Goal: Information Seeking & Learning: Learn about a topic

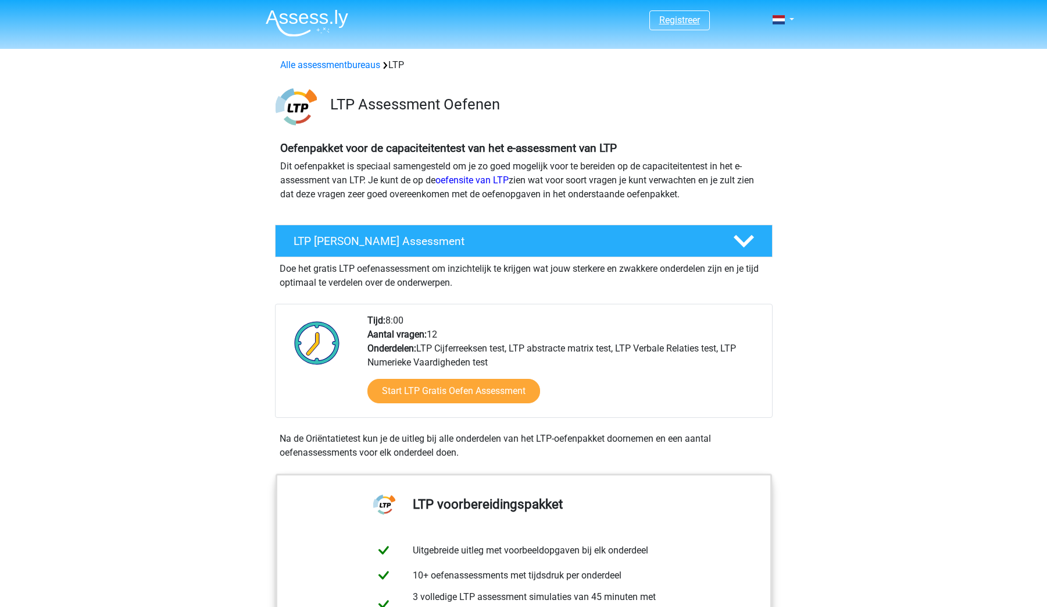
click at [693, 23] on link "Registreer" at bounding box center [679, 20] width 41 height 11
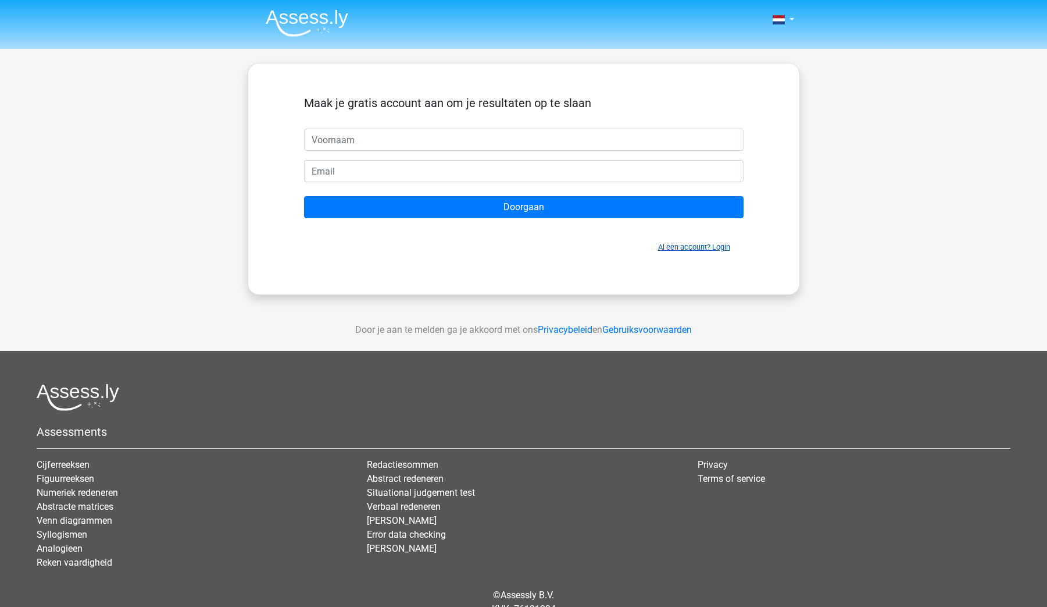
click at [718, 247] on link "Al een account? Login" at bounding box center [694, 246] width 72 height 9
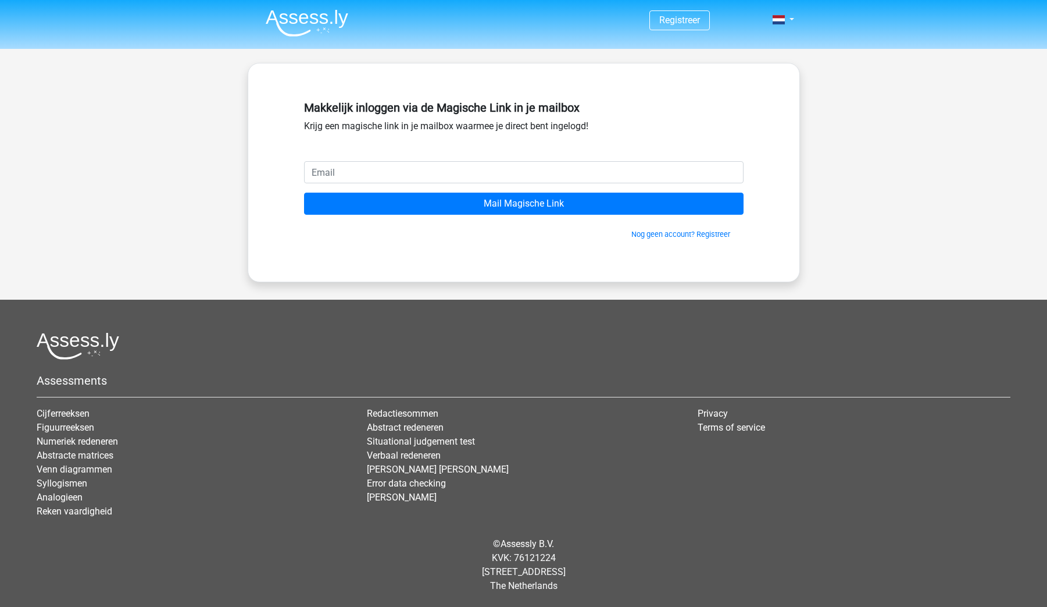
type input "hoelang voor verval datum kan jeje rijwebwijs vernieuwen"
click at [361, 172] on input "hoelang voor verval datum kan jeje rijwebwijs vernieuwen" at bounding box center [524, 172] width 440 height 22
click at [728, 173] on input "email" at bounding box center [524, 172] width 440 height 22
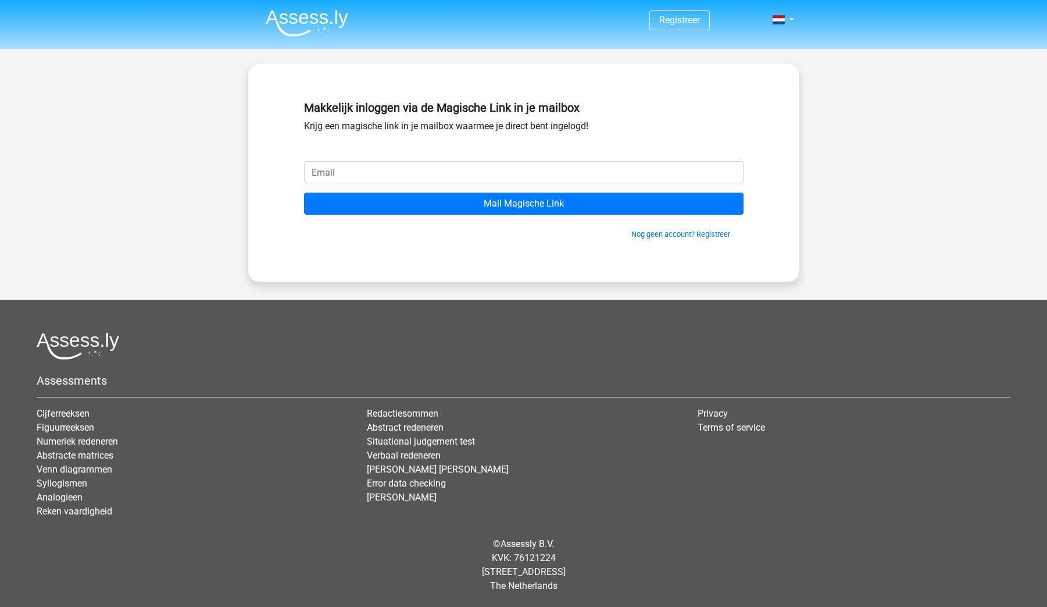
click at [441, 179] on input "email" at bounding box center [524, 172] width 440 height 22
type input "[EMAIL_ADDRESS][DOMAIN_NAME]"
click at [523, 204] on input "Mail Magische Link" at bounding box center [524, 203] width 440 height 22
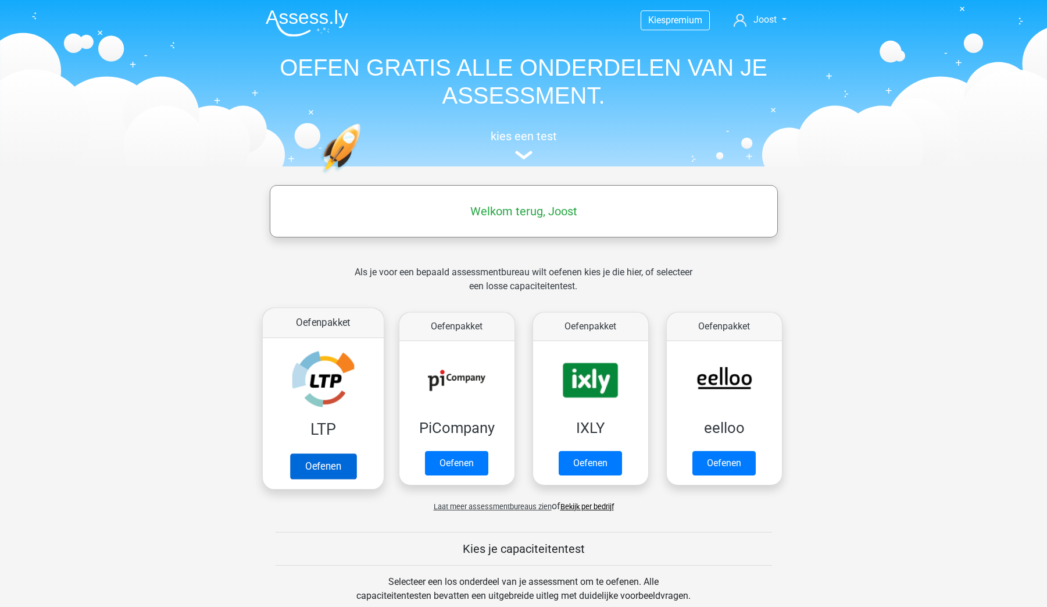
click at [338, 461] on link "Oefenen" at bounding box center [323, 466] width 66 height 26
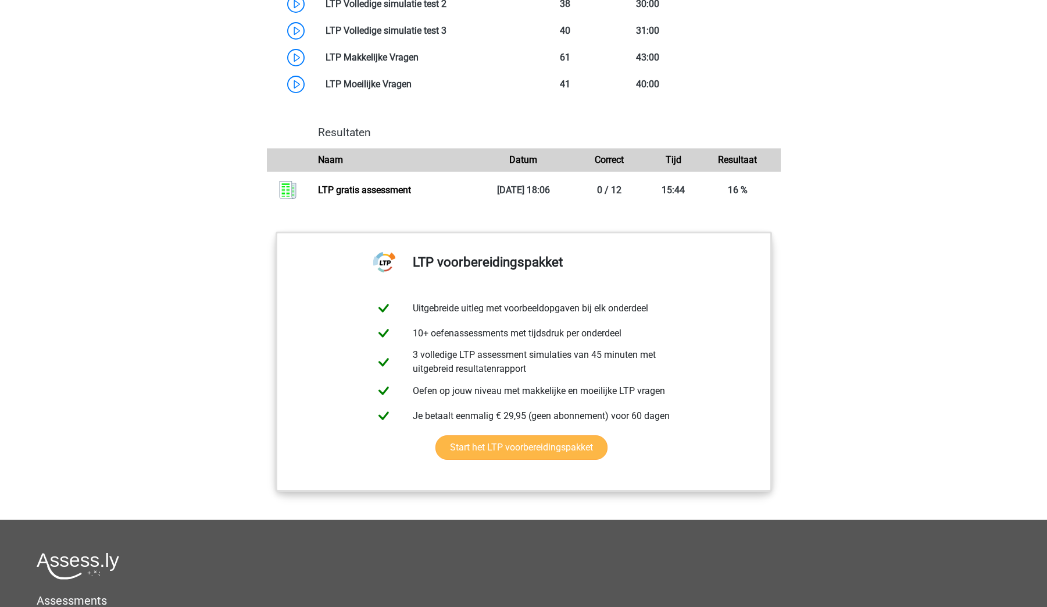
scroll to position [1123, 0]
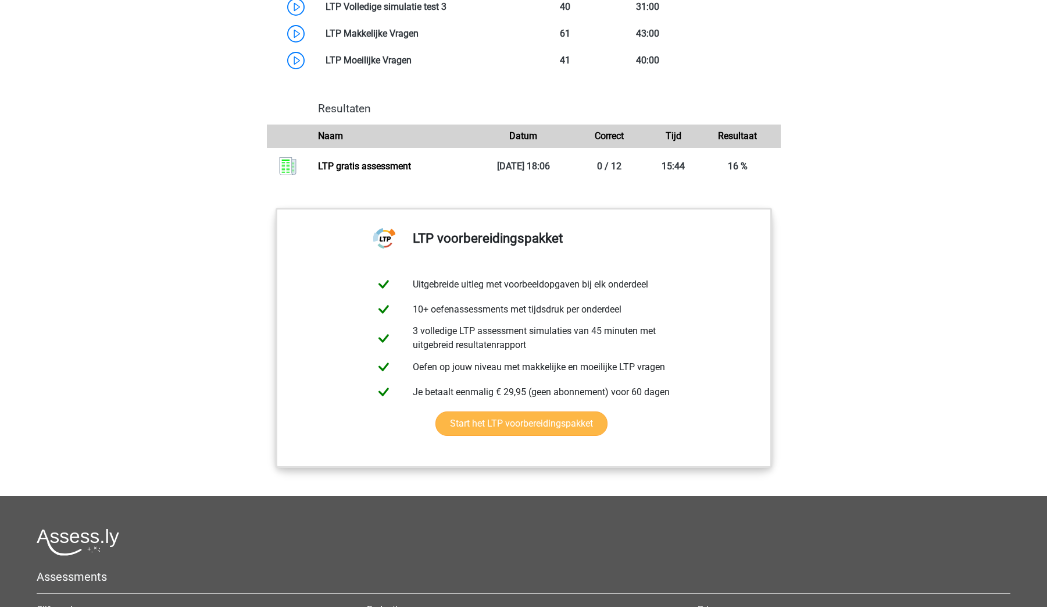
click at [536, 422] on link "Start het LTP voorbereidingspakket" at bounding box center [522, 423] width 172 height 24
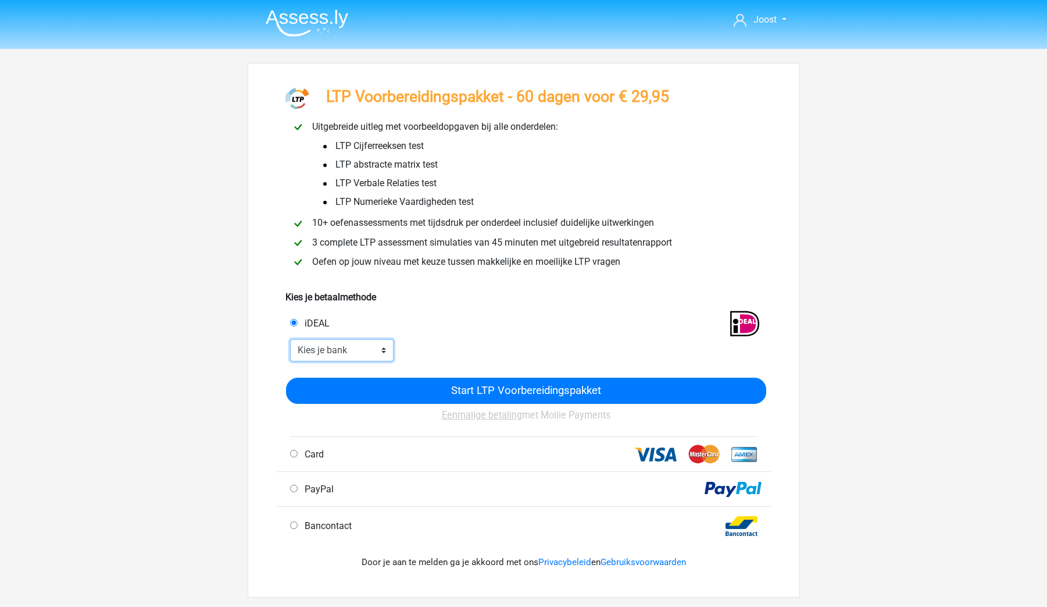
select select "ideal_RABONL2U"
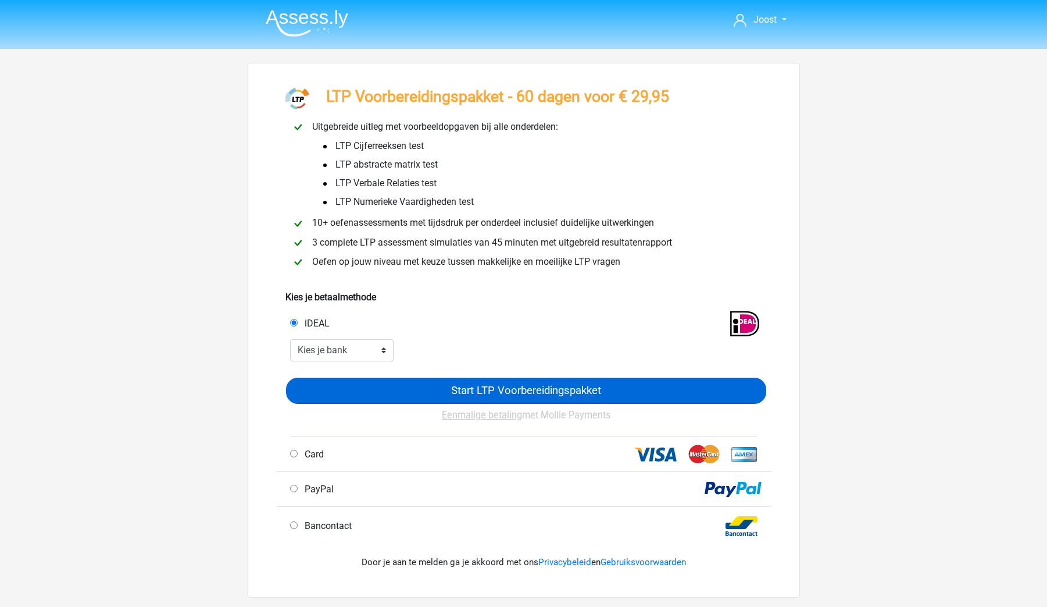
click at [463, 383] on input "Start LTP Voorbereidingspakket" at bounding box center [526, 390] width 480 height 26
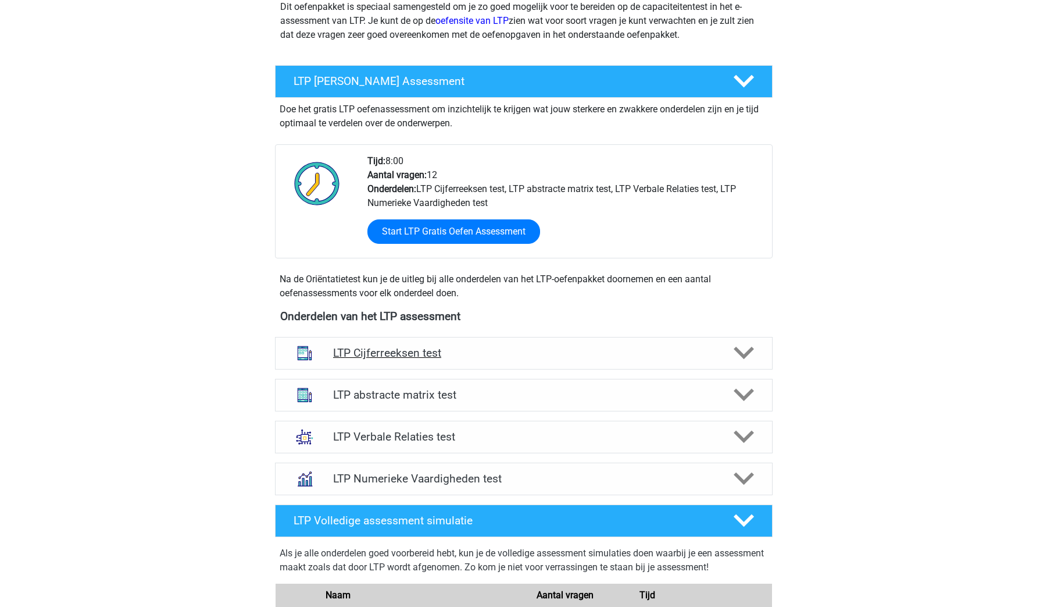
scroll to position [477, 0]
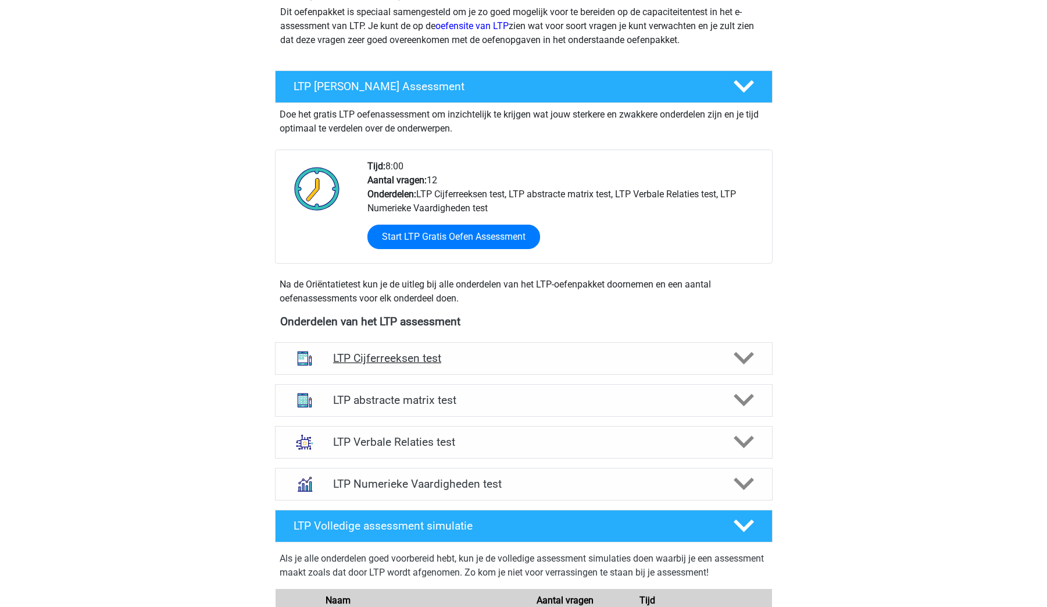
click at [735, 361] on icon at bounding box center [744, 358] width 20 height 20
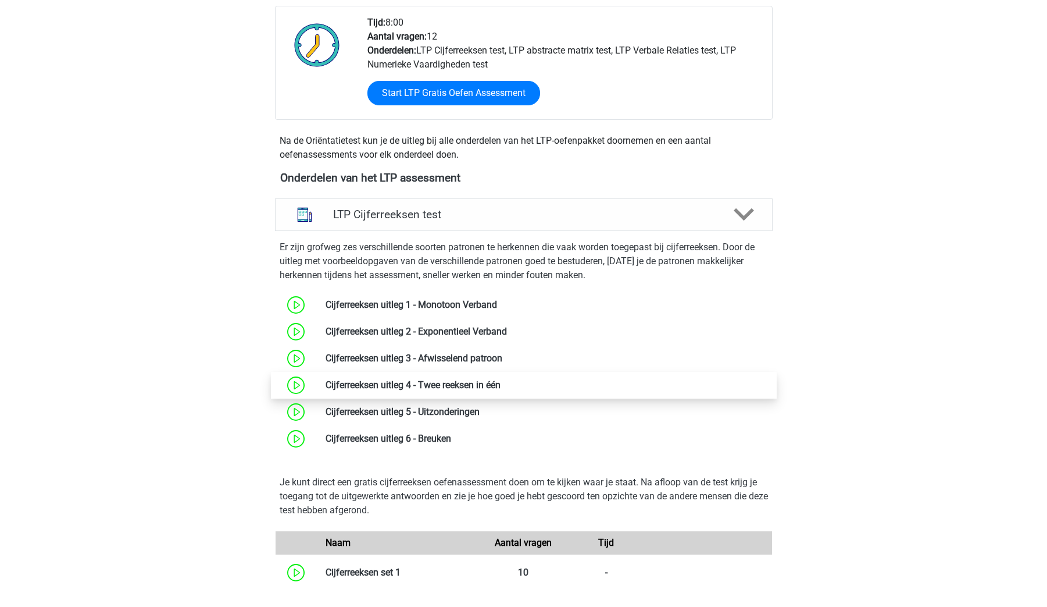
scroll to position [586, 0]
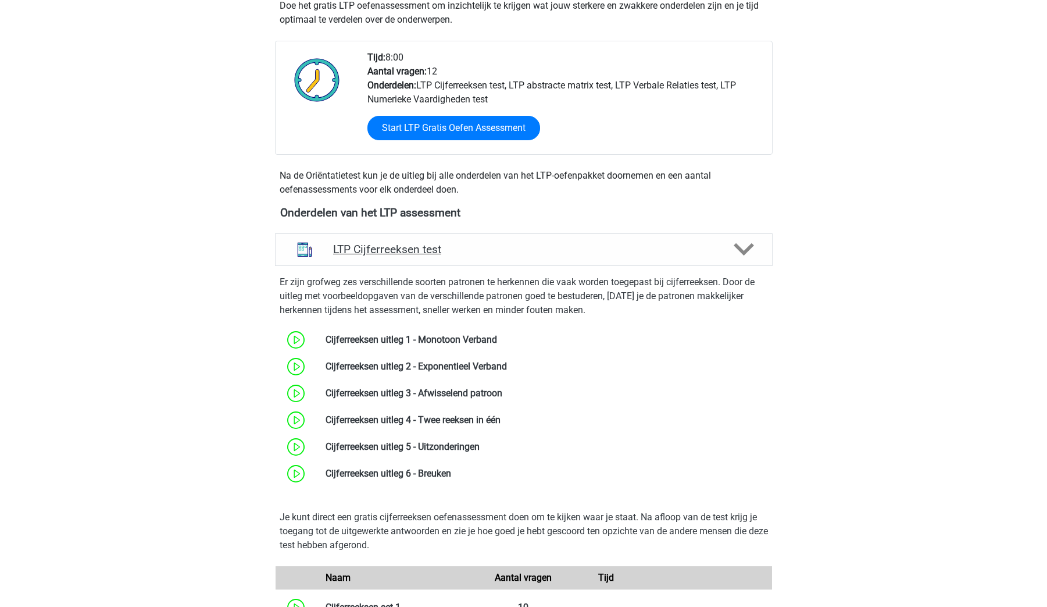
click at [746, 247] on icon at bounding box center [744, 249] width 20 height 20
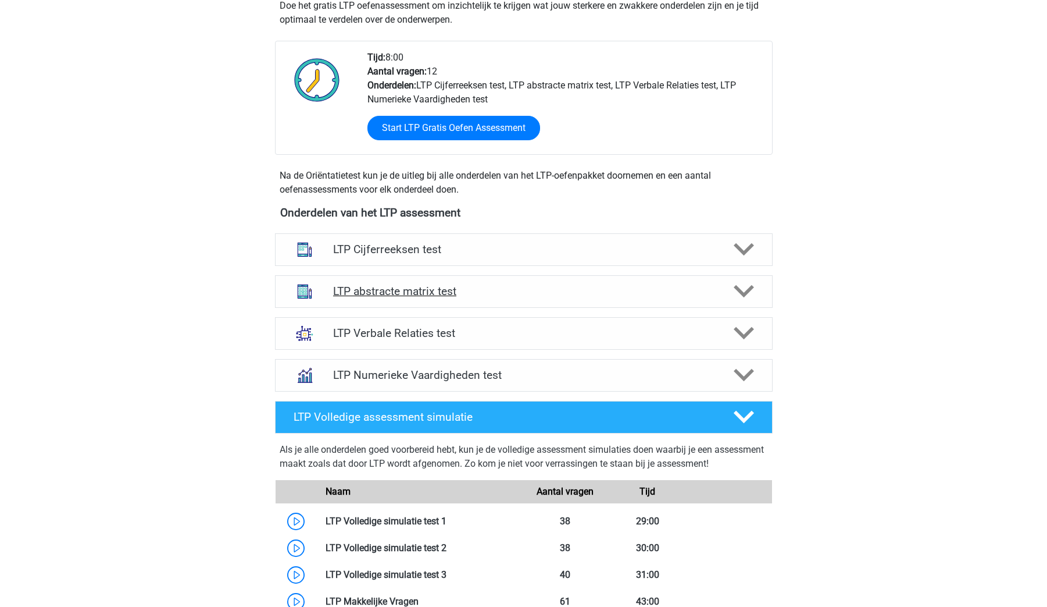
click at [741, 279] on div "LTP abstracte matrix test" at bounding box center [524, 291] width 498 height 33
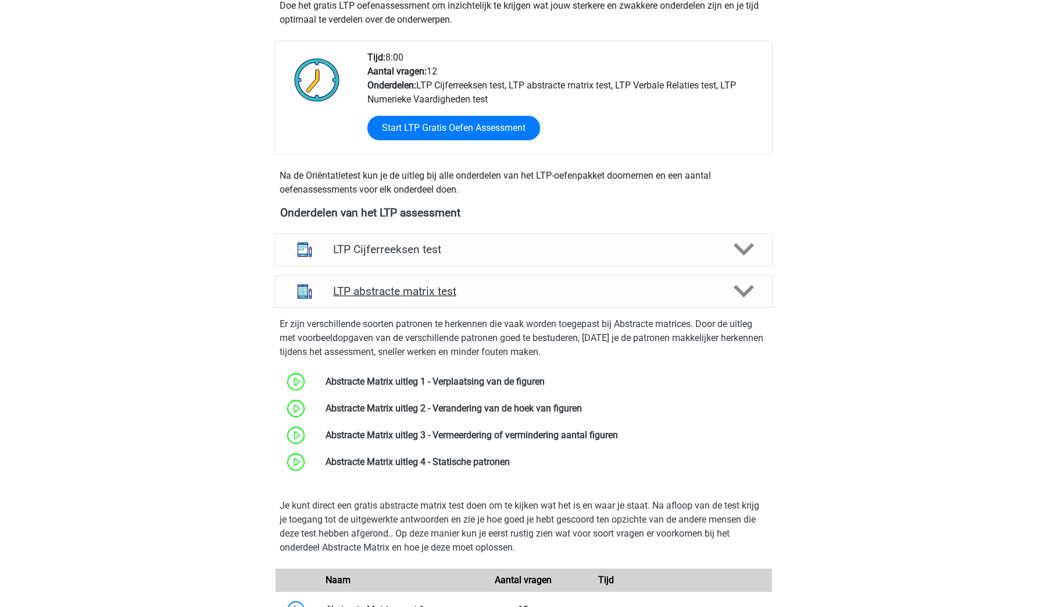
click at [739, 285] on icon at bounding box center [744, 291] width 20 height 20
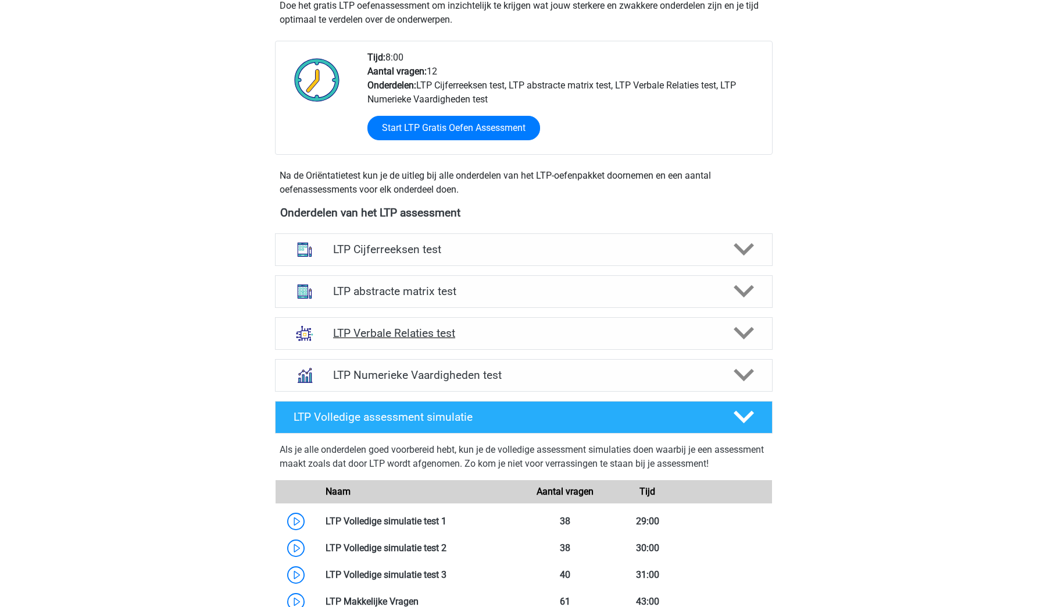
click at [743, 326] on icon at bounding box center [744, 333] width 20 height 20
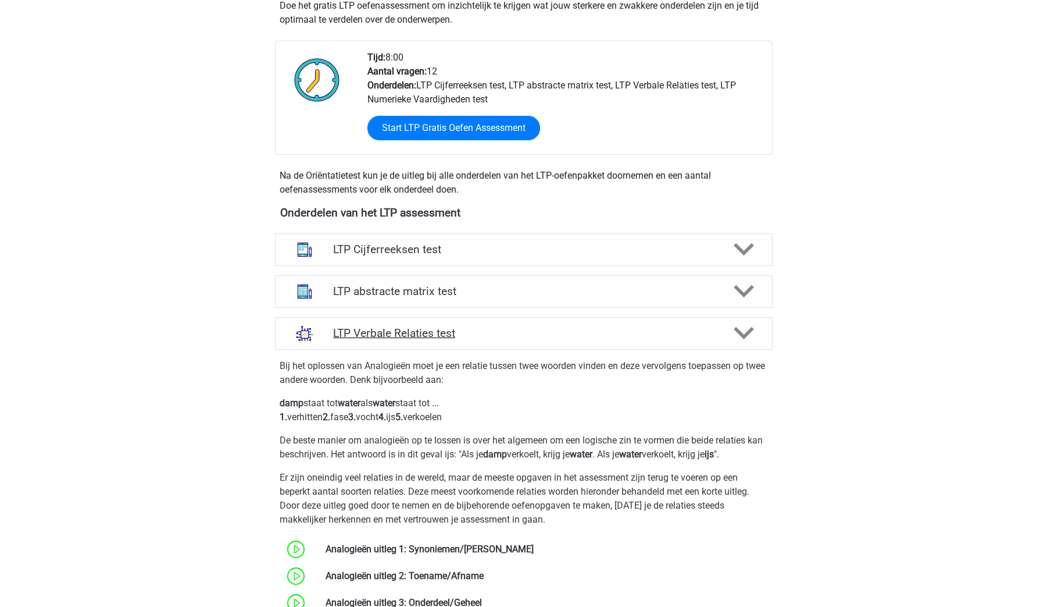
click at [743, 326] on icon at bounding box center [744, 333] width 20 height 20
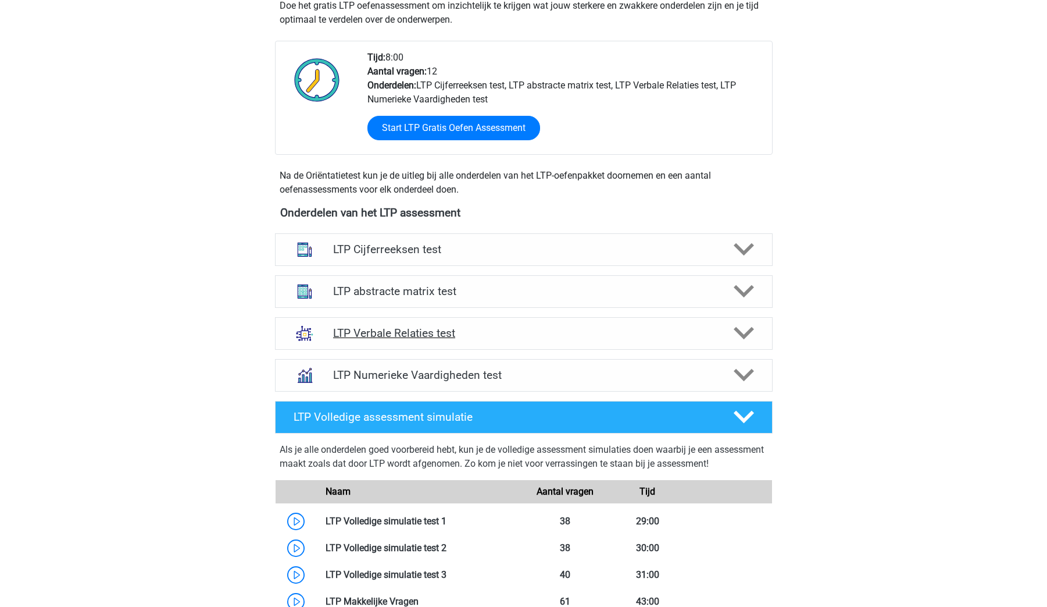
click at [743, 326] on icon at bounding box center [744, 333] width 20 height 20
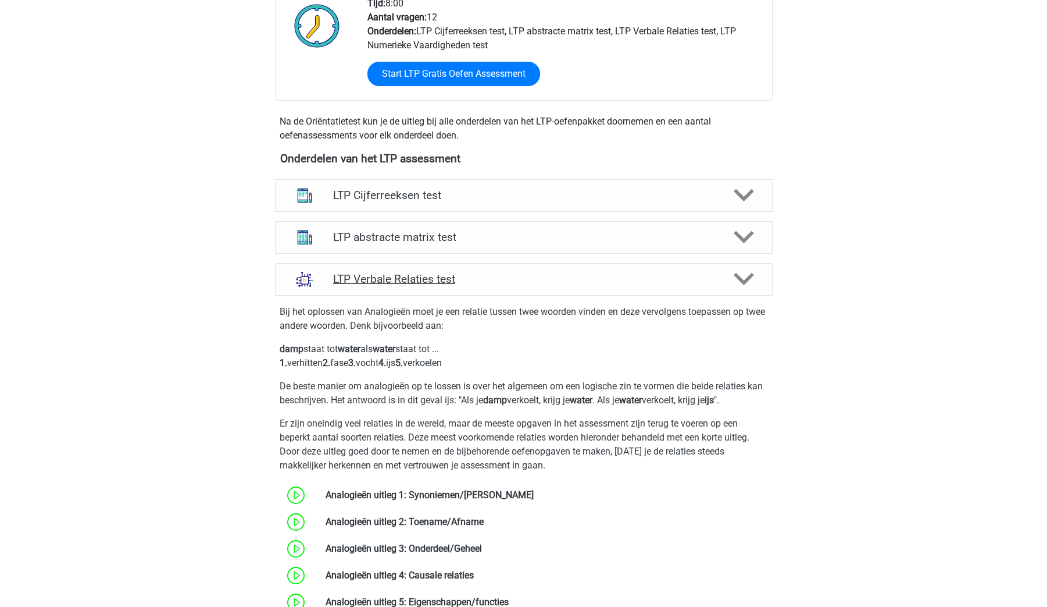
scroll to position [654, 0]
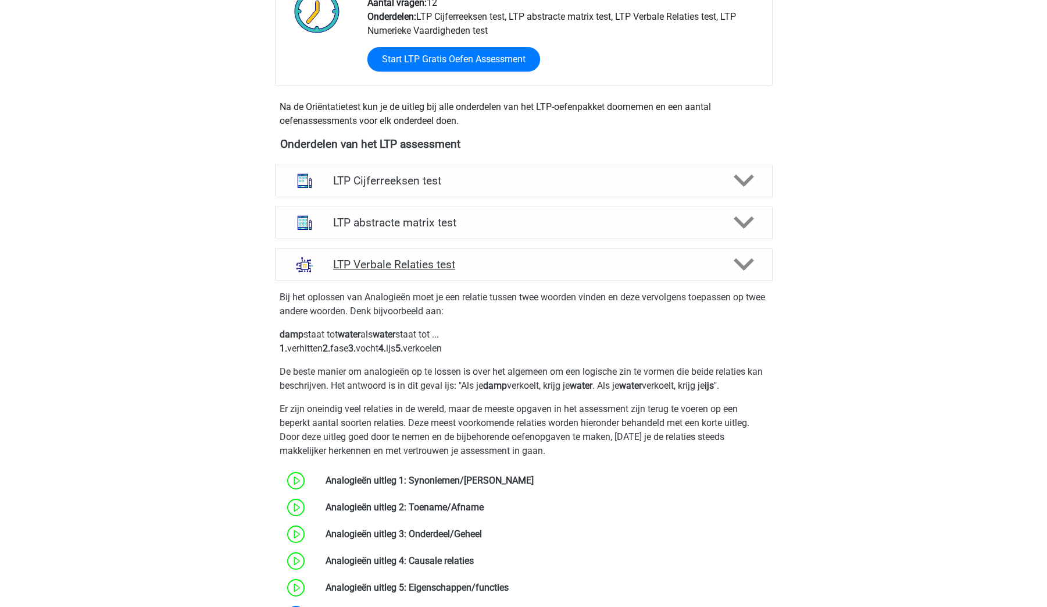
click at [757, 266] on div at bounding box center [743, 264] width 40 height 20
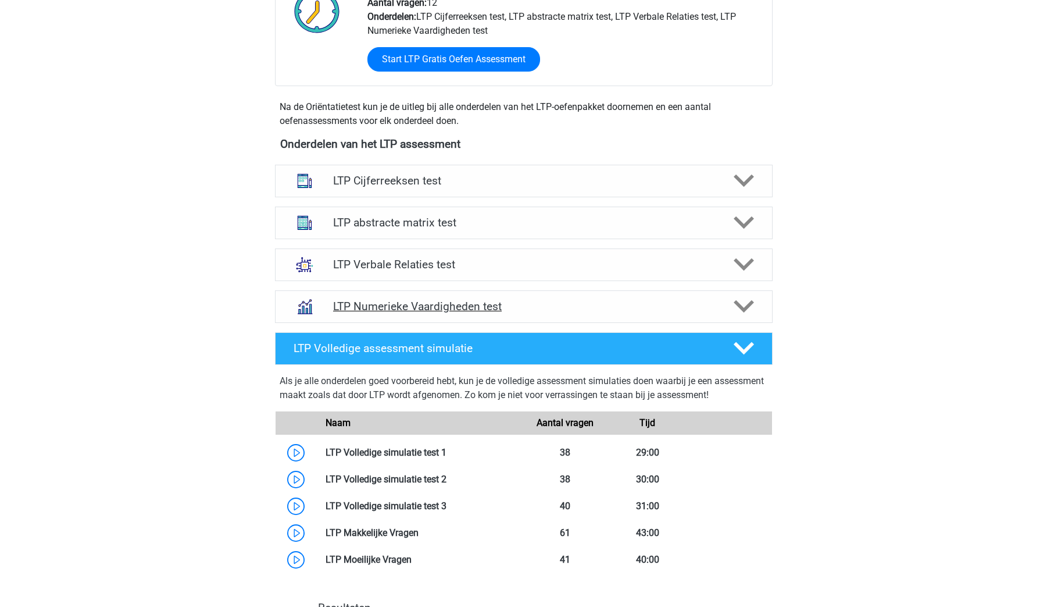
click at [736, 298] on icon at bounding box center [744, 306] width 20 height 20
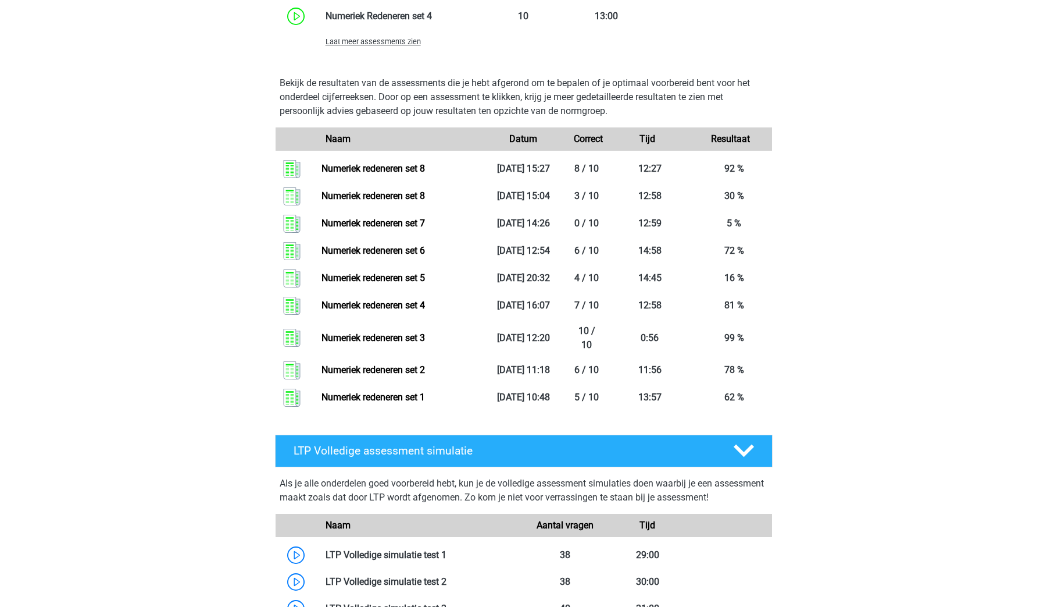
scroll to position [1818, 0]
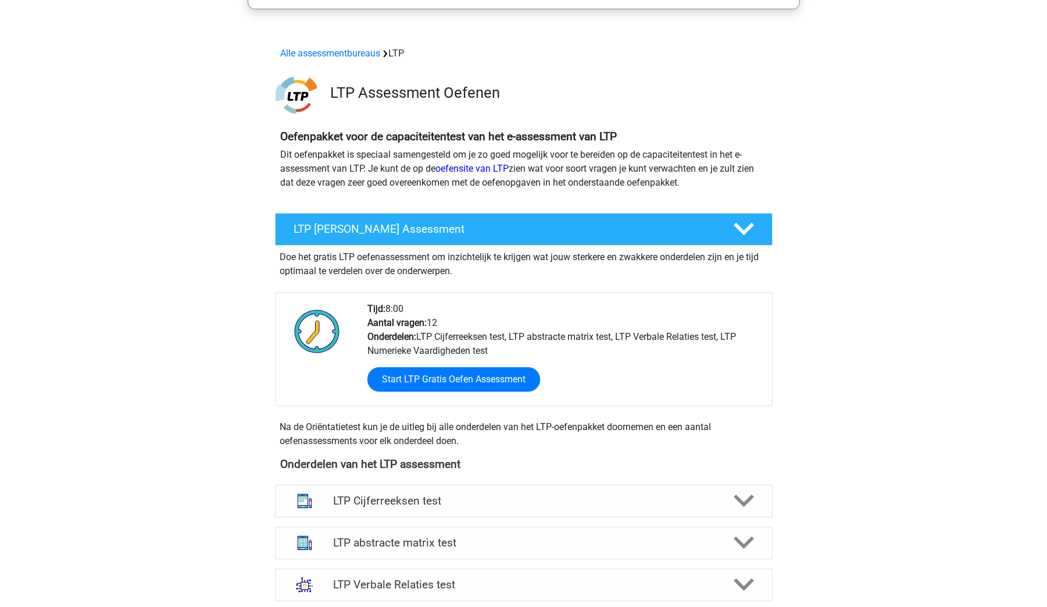
scroll to position [370, 0]
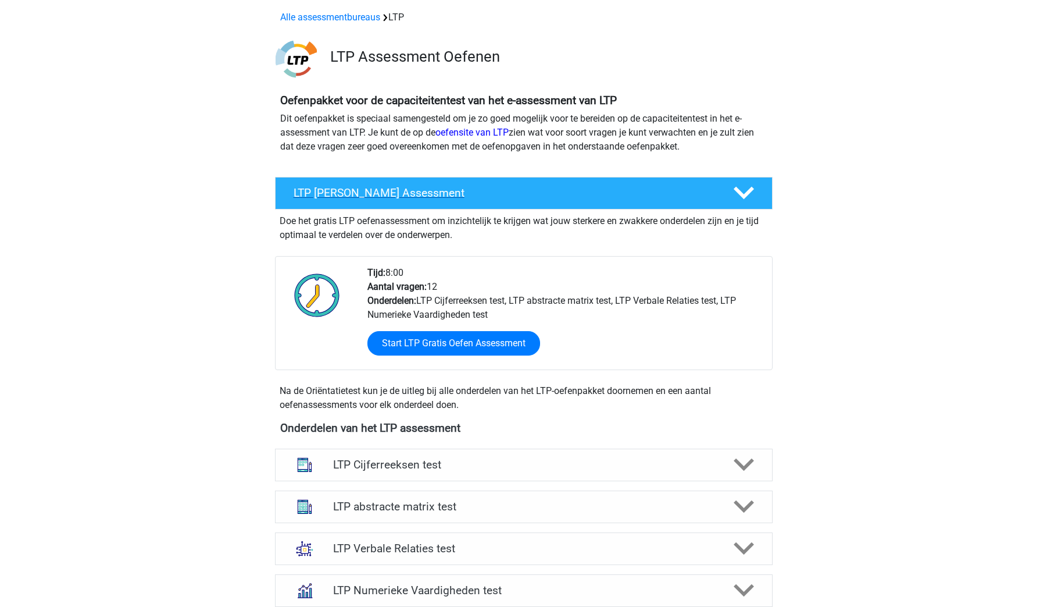
click at [755, 189] on div at bounding box center [743, 193] width 40 height 20
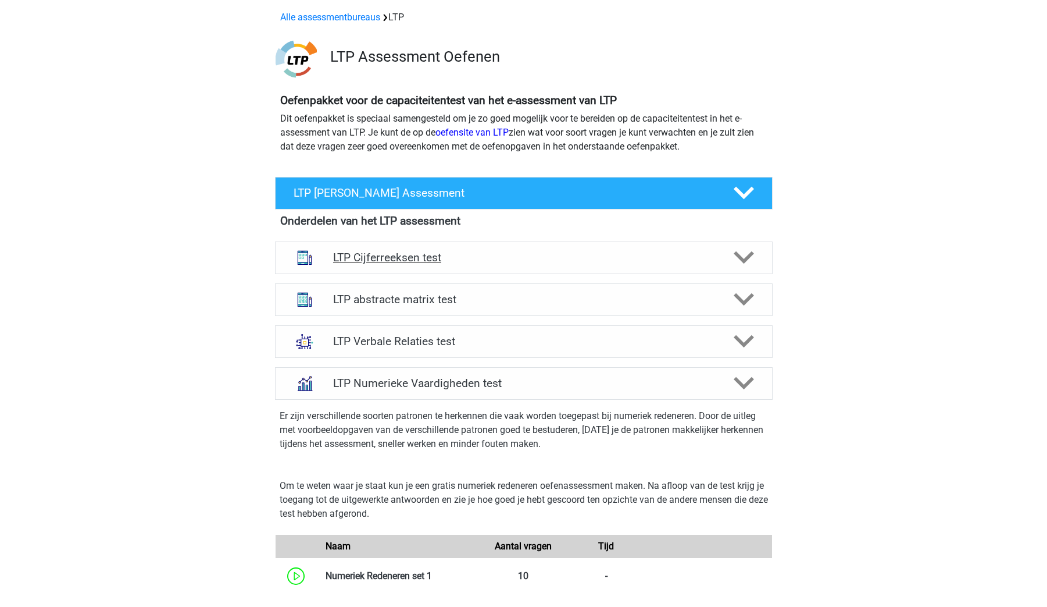
click at [749, 261] on icon at bounding box center [744, 257] width 20 height 20
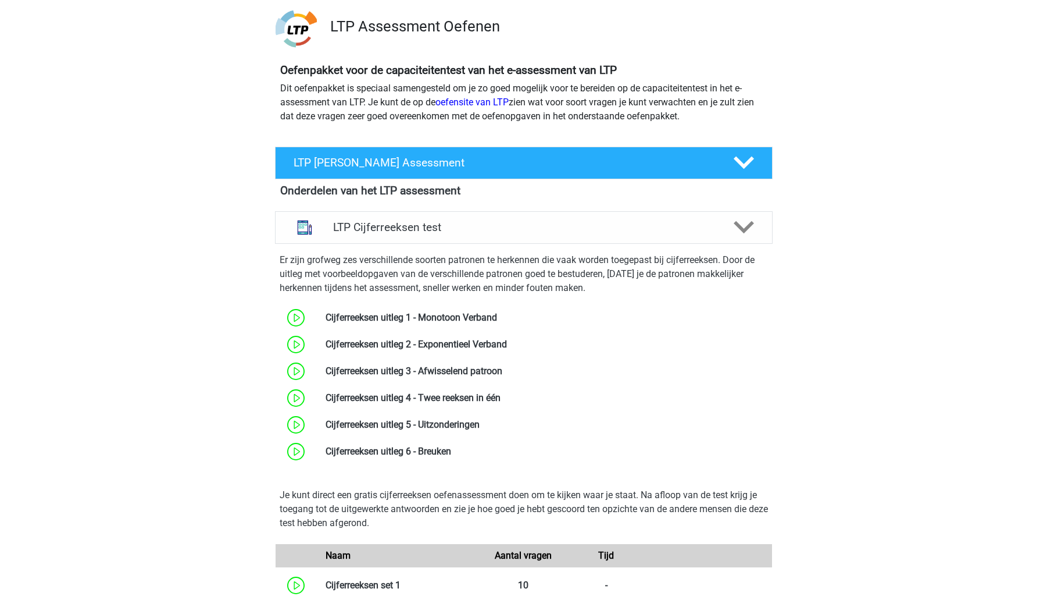
scroll to position [368, 0]
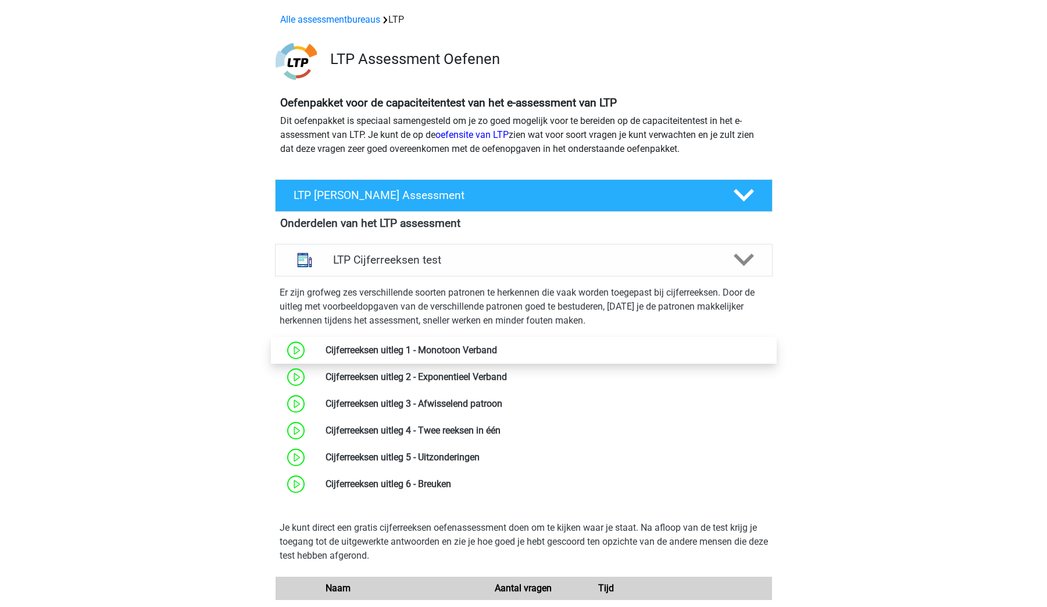
click at [497, 352] on link at bounding box center [497, 349] width 0 height 11
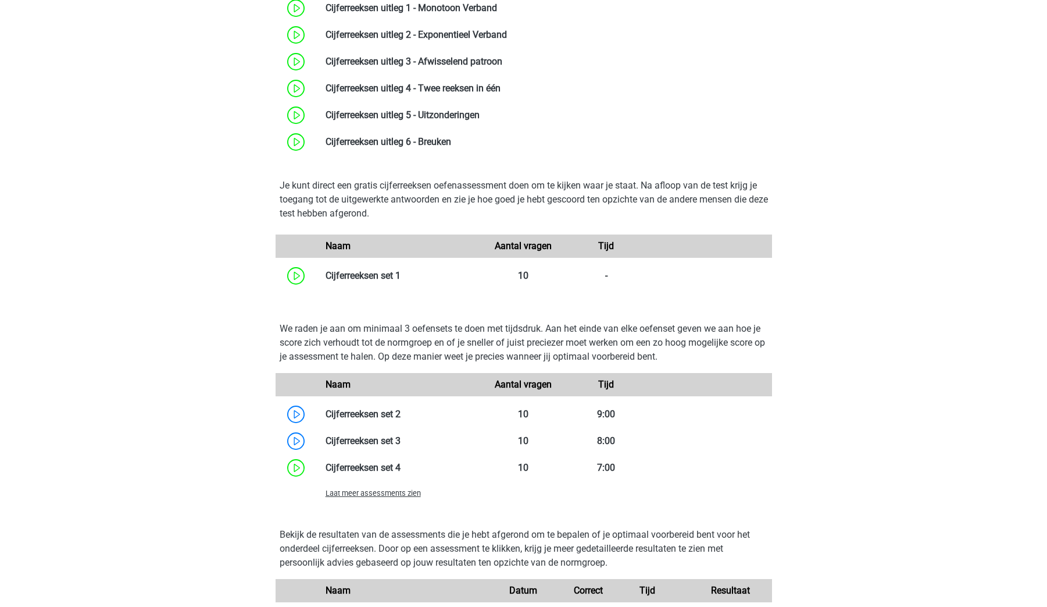
scroll to position [709, 0]
click at [389, 494] on span "Laat meer assessments zien" at bounding box center [373, 494] width 95 height 9
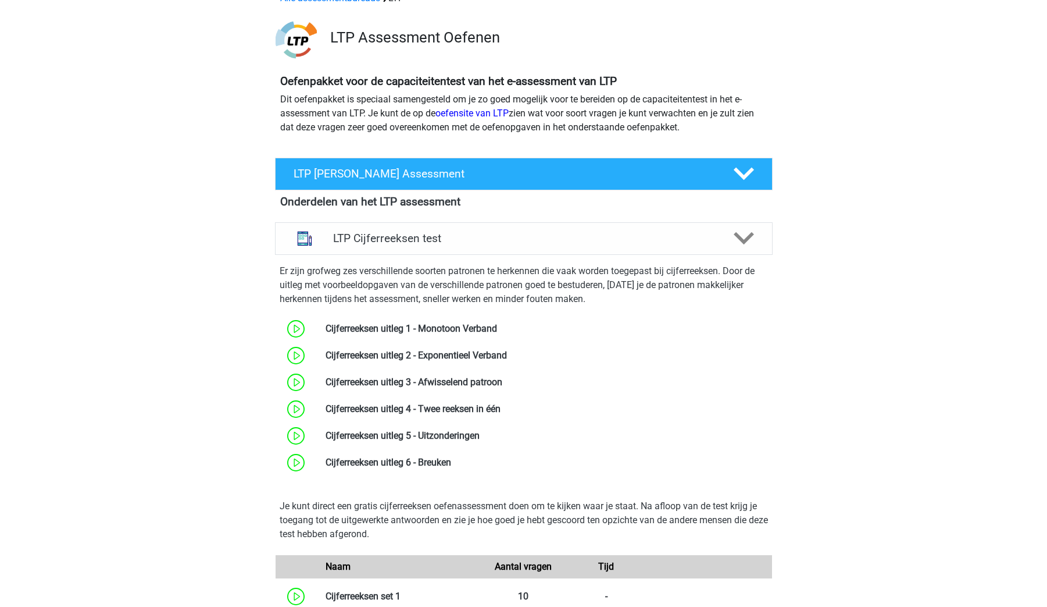
scroll to position [388, 0]
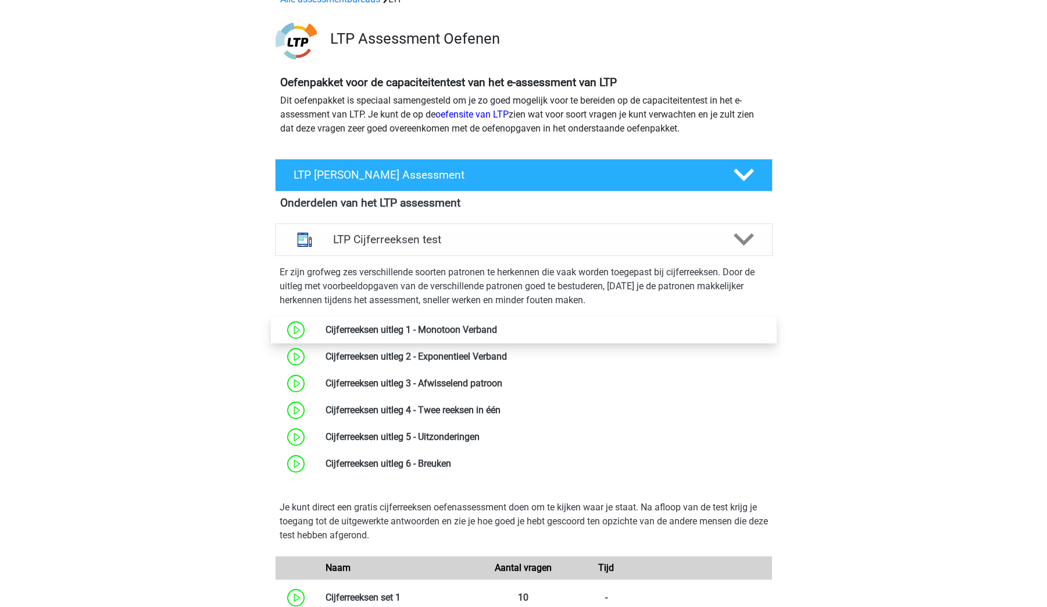
click at [497, 325] on link at bounding box center [497, 329] width 0 height 11
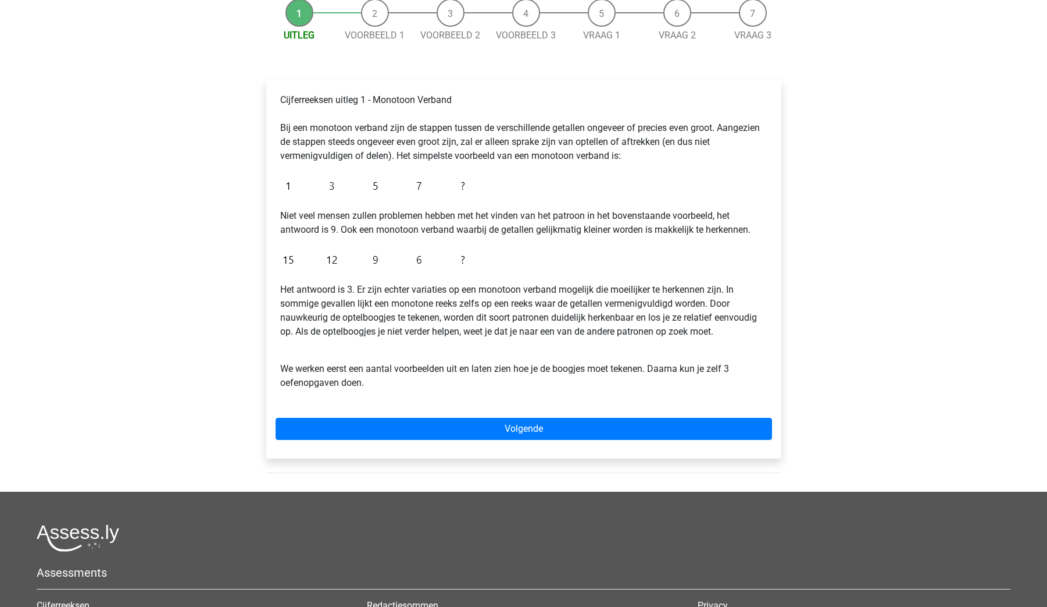
scroll to position [121, 0]
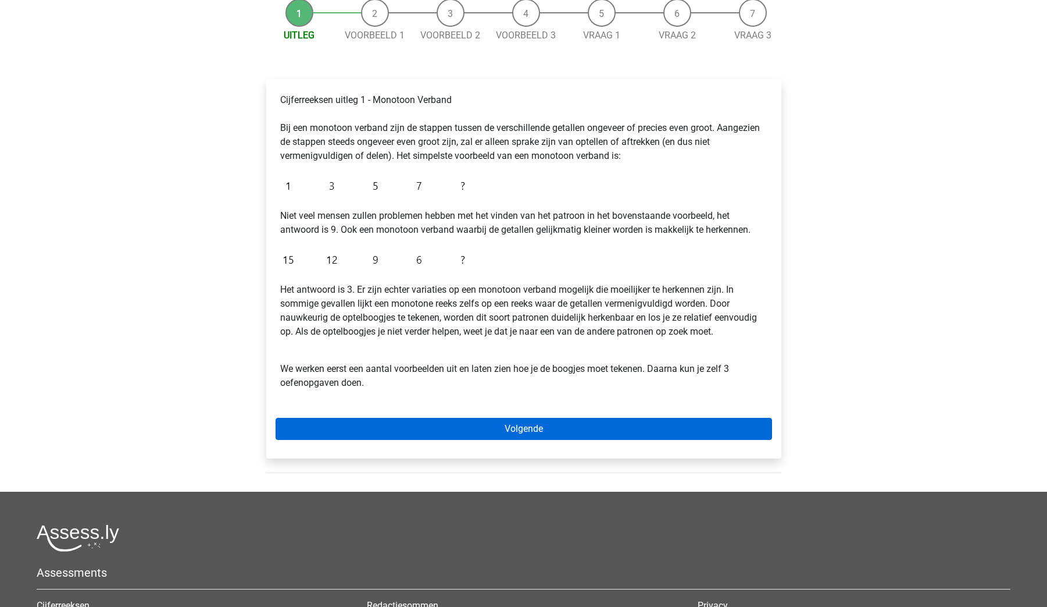
click at [566, 427] on link "Volgende" at bounding box center [524, 429] width 497 height 22
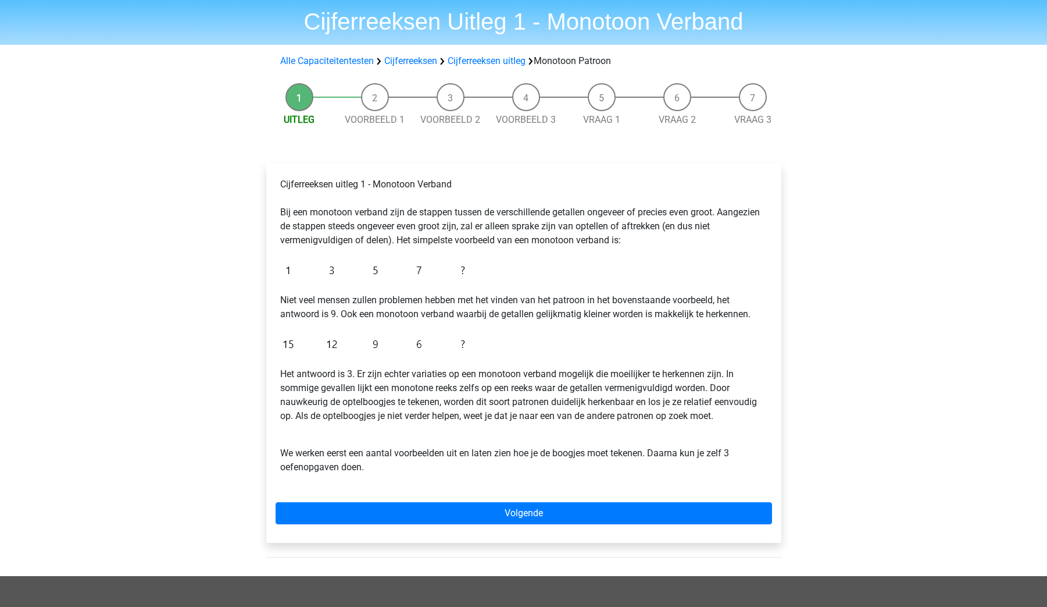
scroll to position [35, 0]
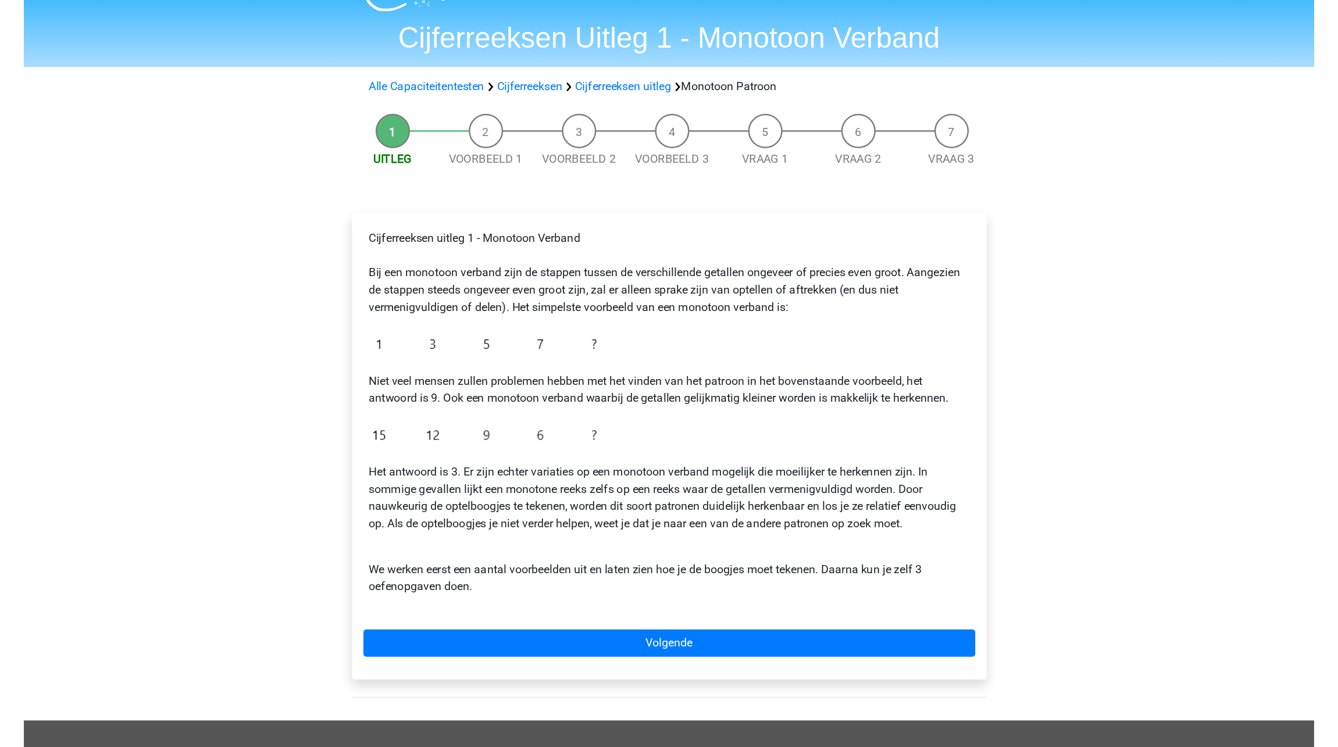
scroll to position [40, 0]
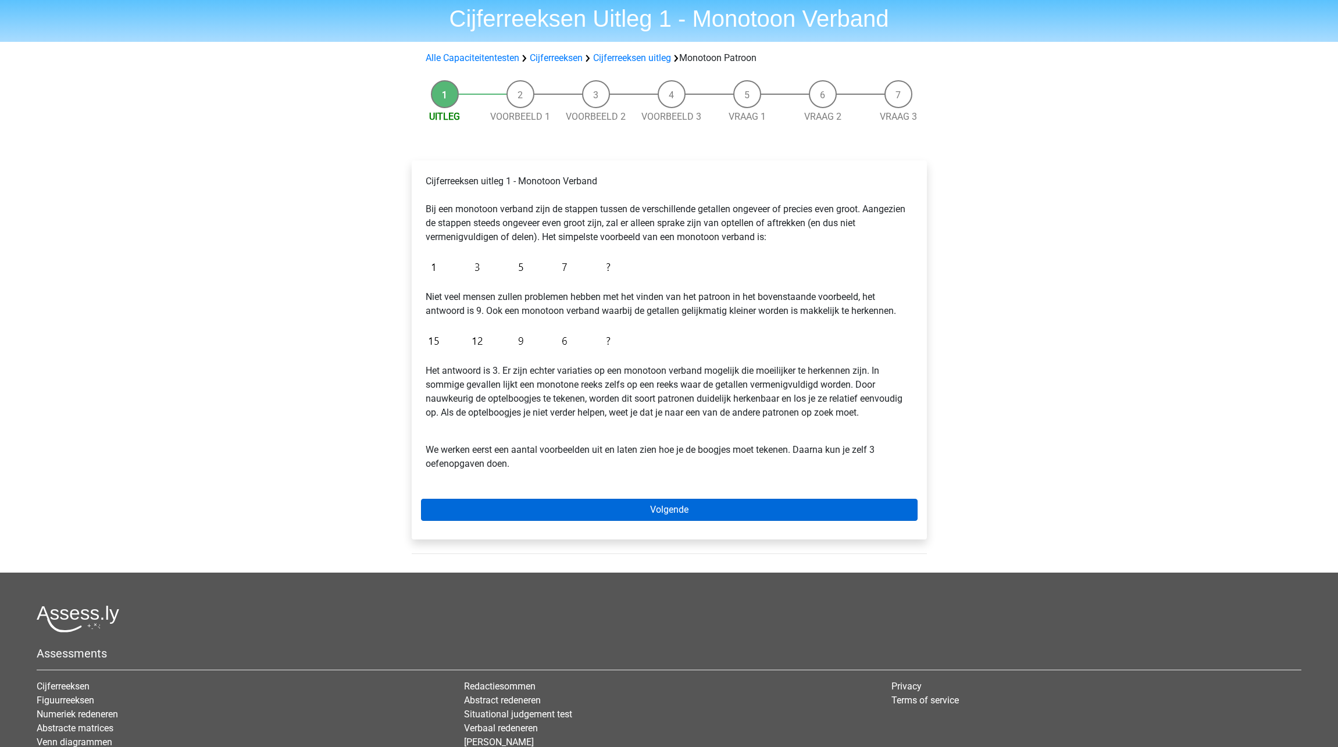
click at [615, 509] on link "Volgende" at bounding box center [669, 510] width 497 height 22
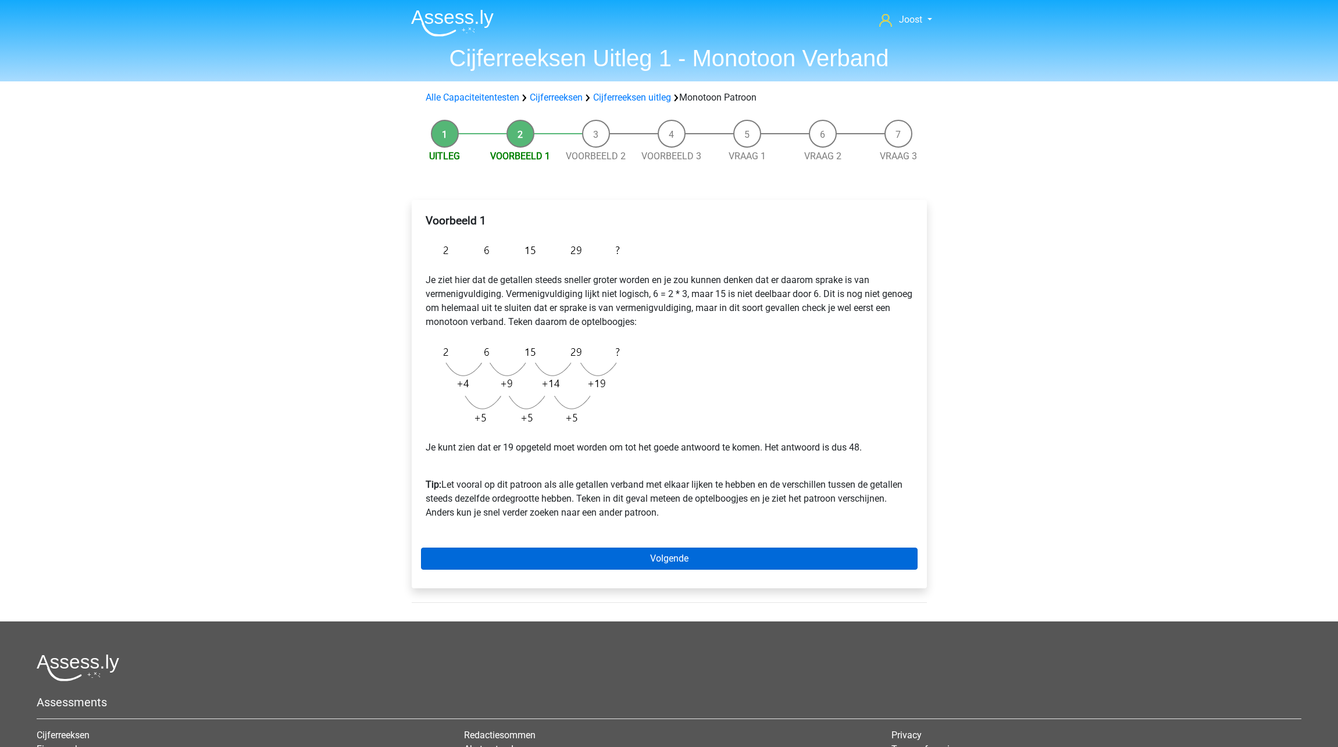
click at [701, 557] on link "Volgende" at bounding box center [669, 559] width 497 height 22
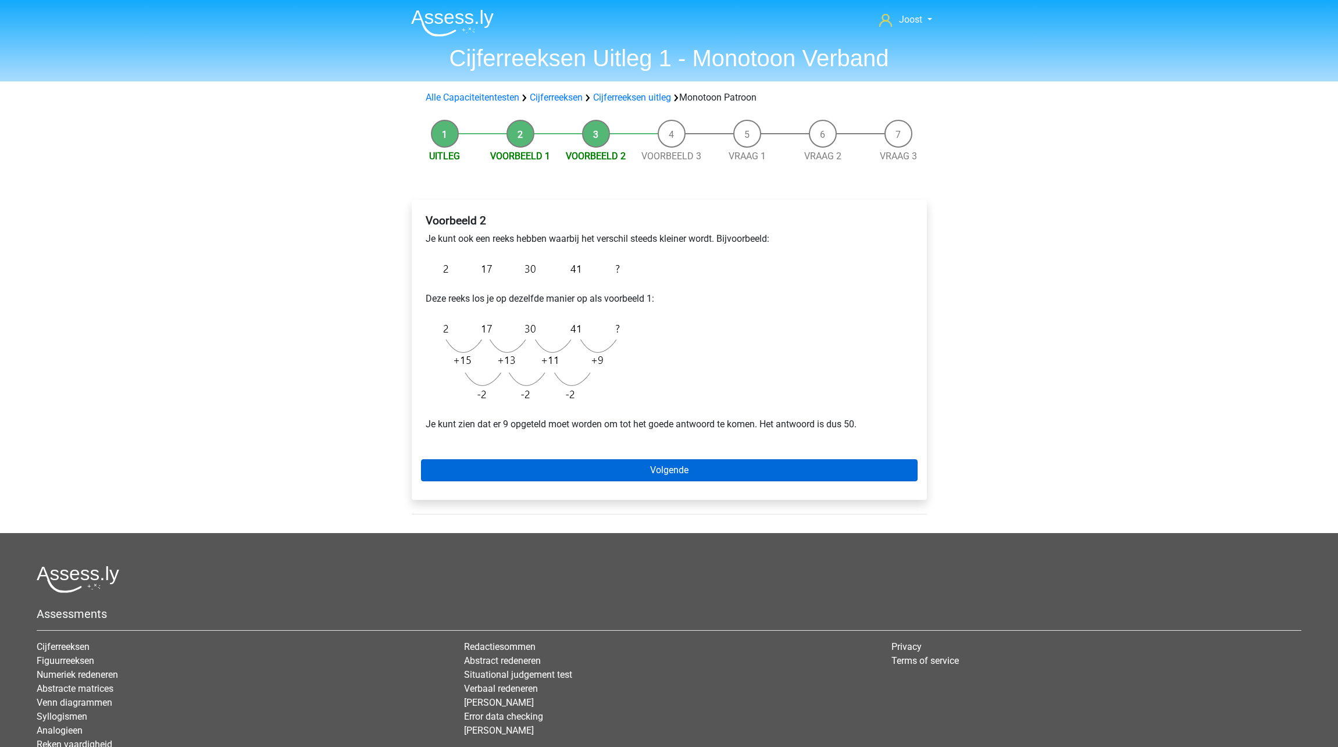
click at [670, 463] on link "Volgende" at bounding box center [669, 470] width 497 height 22
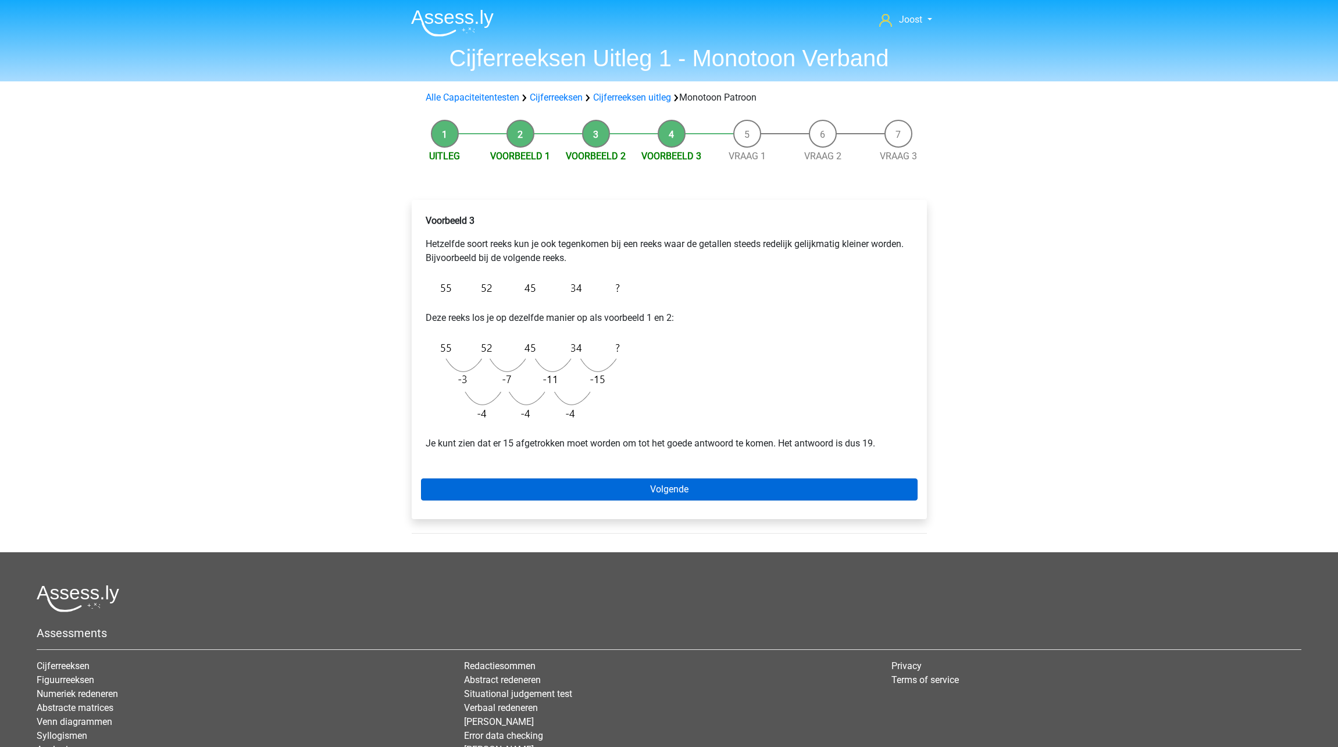
click at [743, 487] on link "Volgende" at bounding box center [669, 490] width 497 height 22
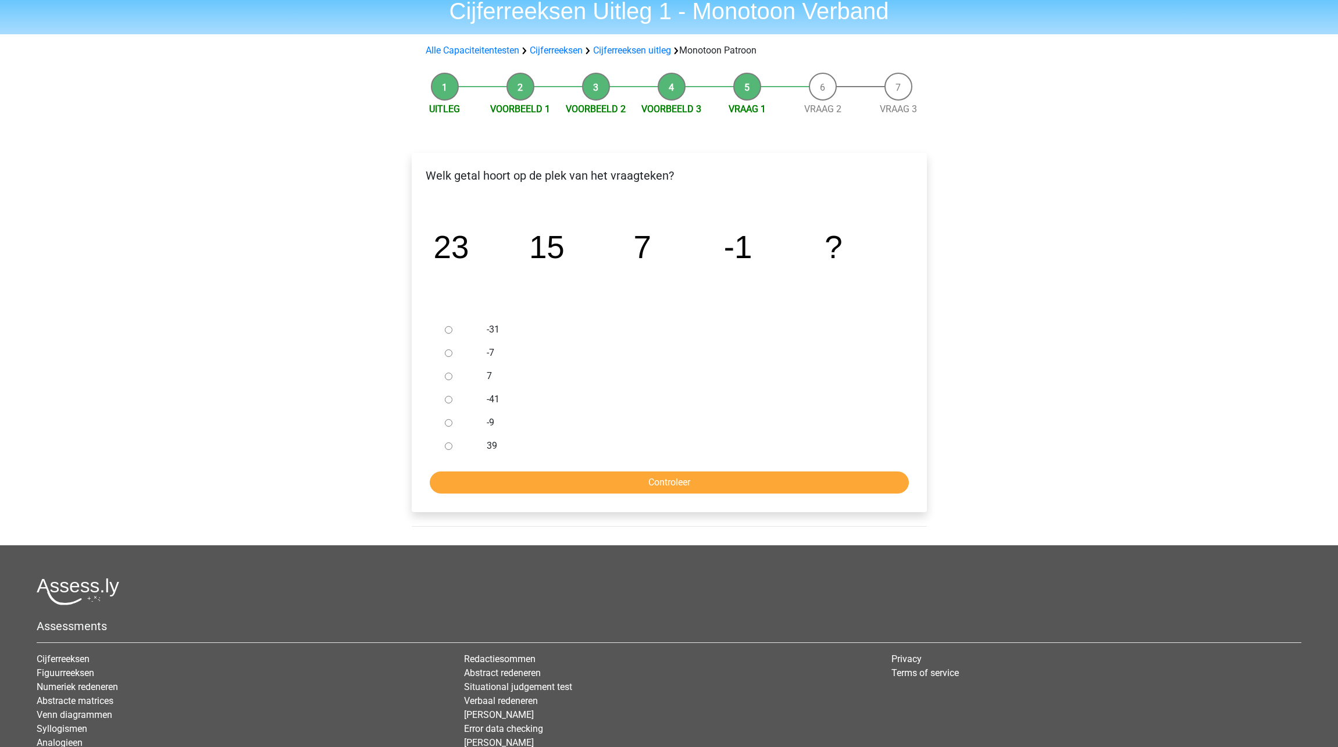
scroll to position [47, 0]
click at [450, 426] on input "-9" at bounding box center [449, 423] width 8 height 8
radio input "true"
click at [474, 479] on input "Controleer" at bounding box center [669, 483] width 479 height 22
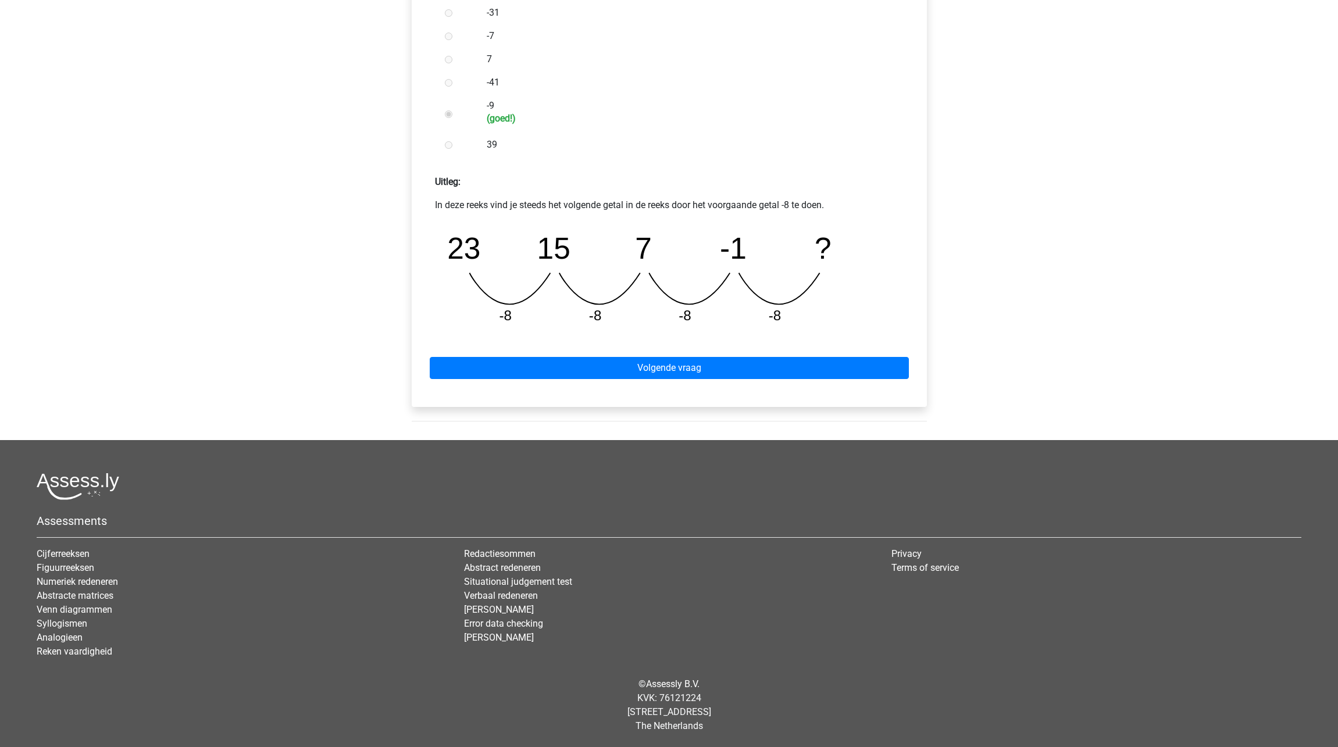
scroll to position [365, 0]
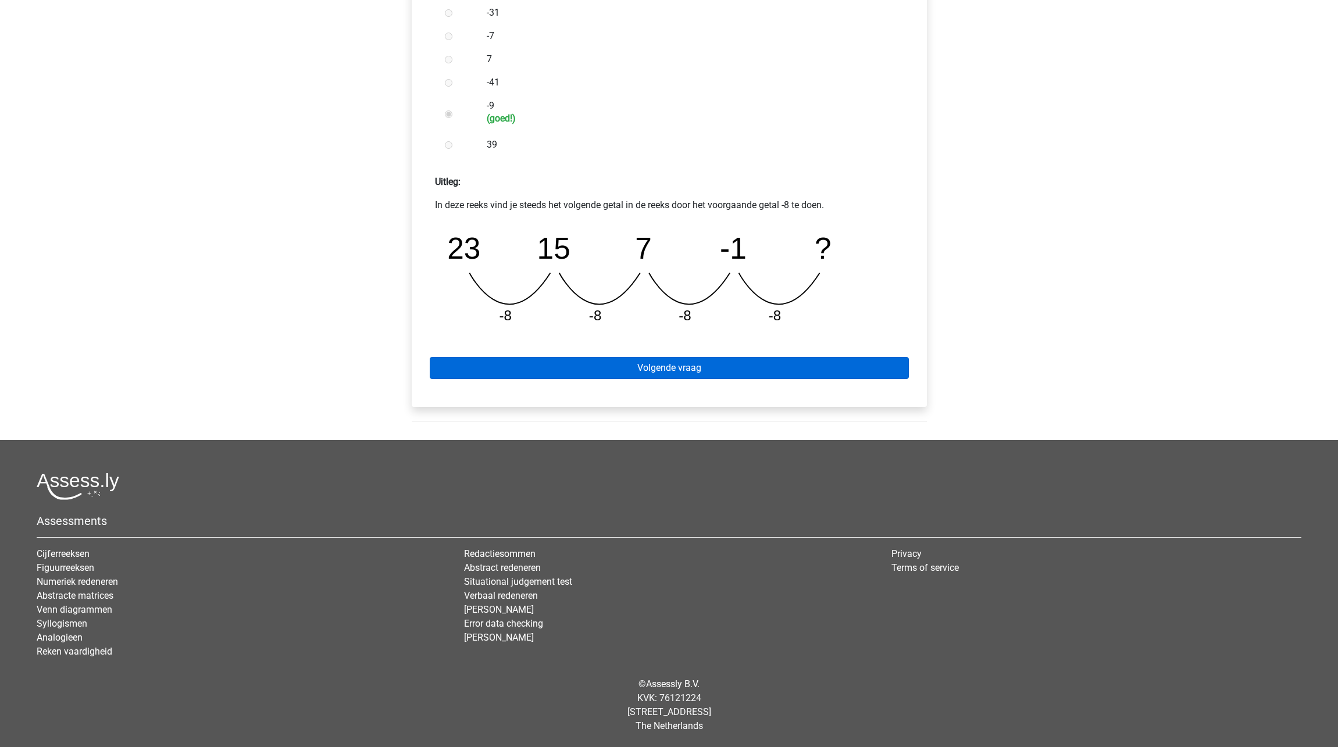
click at [662, 367] on link "Volgende vraag" at bounding box center [669, 368] width 479 height 22
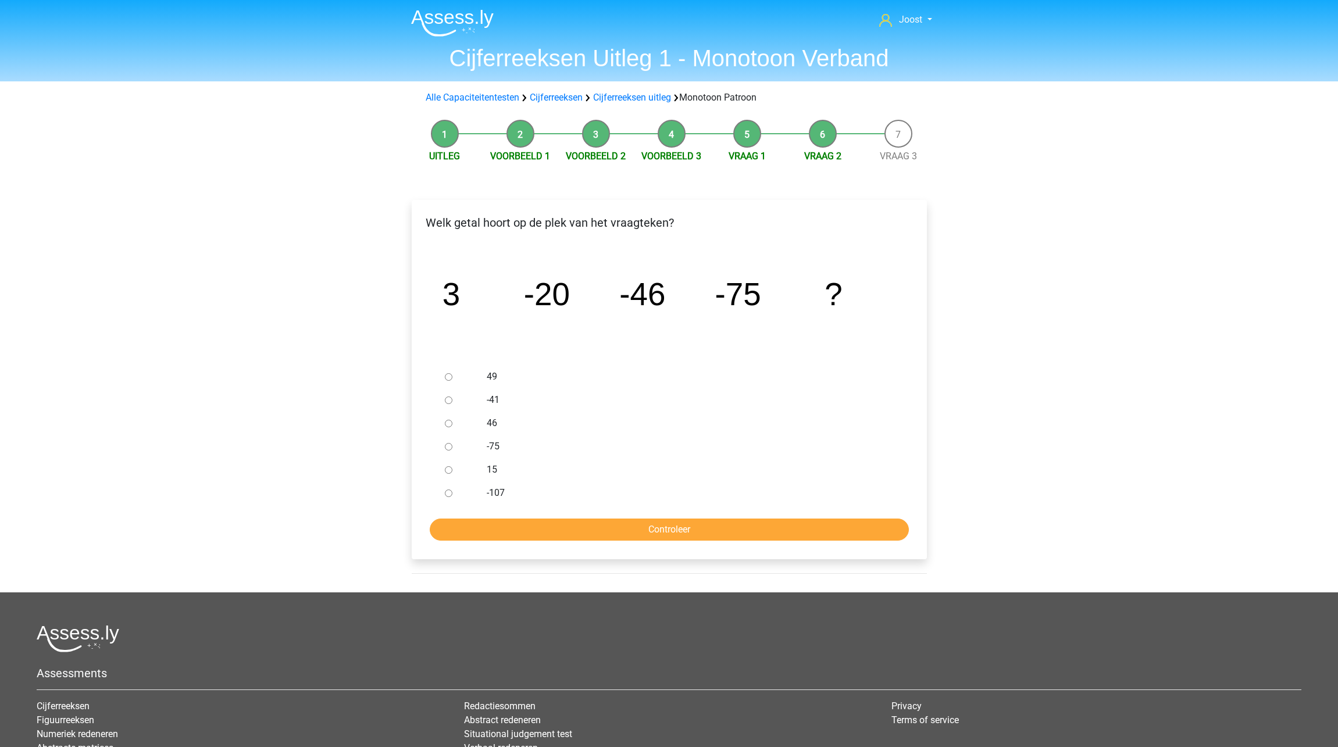
drag, startPoint x: 448, startPoint y: 492, endPoint x: 452, endPoint y: 499, distance: 7.8
click at [448, 492] on input "-107" at bounding box center [449, 494] width 8 height 8
radio input "true"
click at [475, 529] on input "Controleer" at bounding box center [669, 530] width 479 height 22
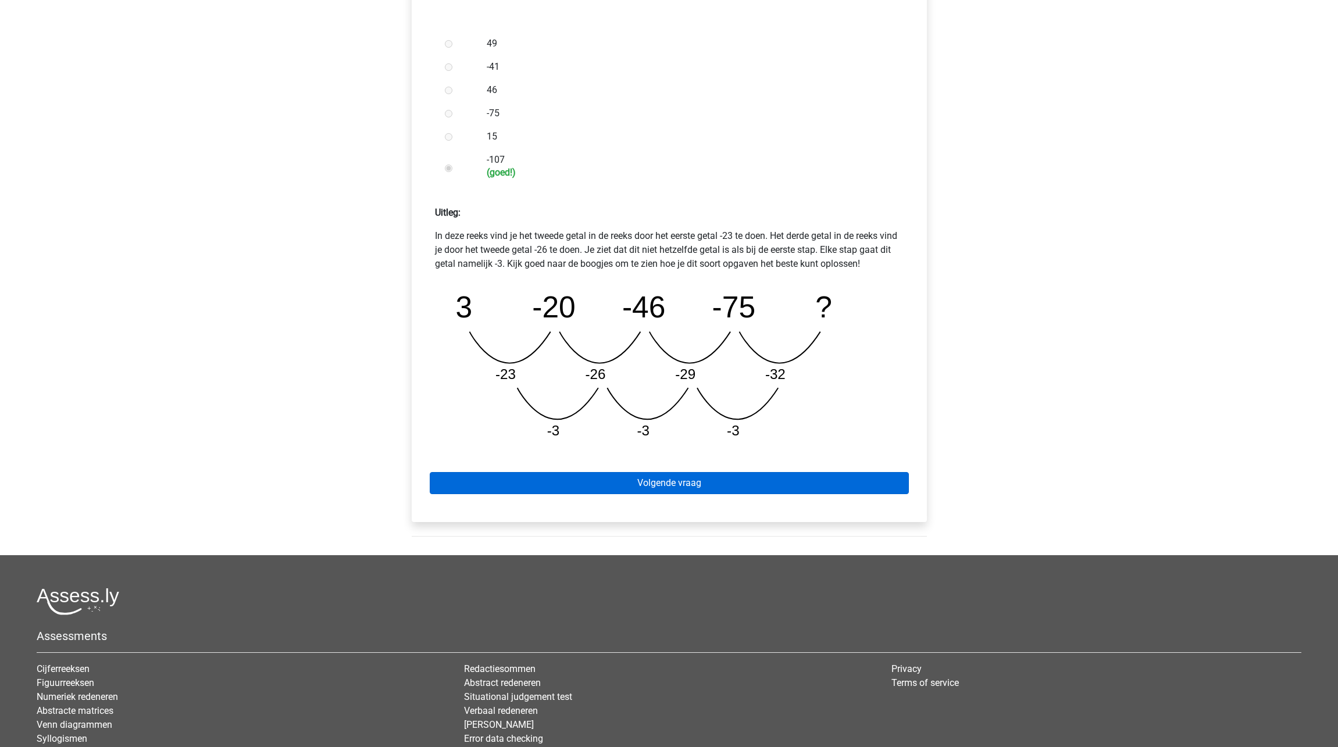
scroll to position [333, 0]
click at [709, 480] on link "Volgende vraag" at bounding box center [669, 484] width 479 height 22
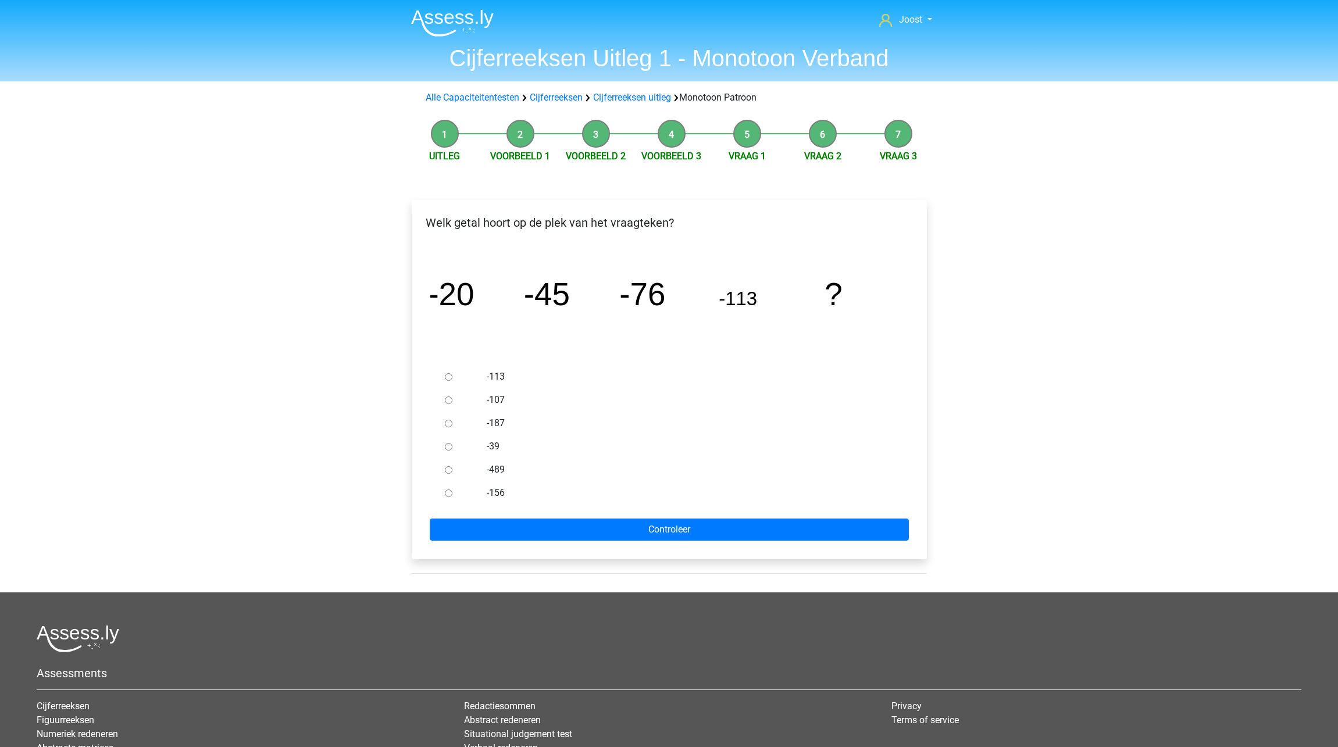
click at [451, 495] on input "-156" at bounding box center [449, 494] width 8 height 8
radio input "true"
click at [495, 529] on input "Controleer" at bounding box center [669, 530] width 479 height 22
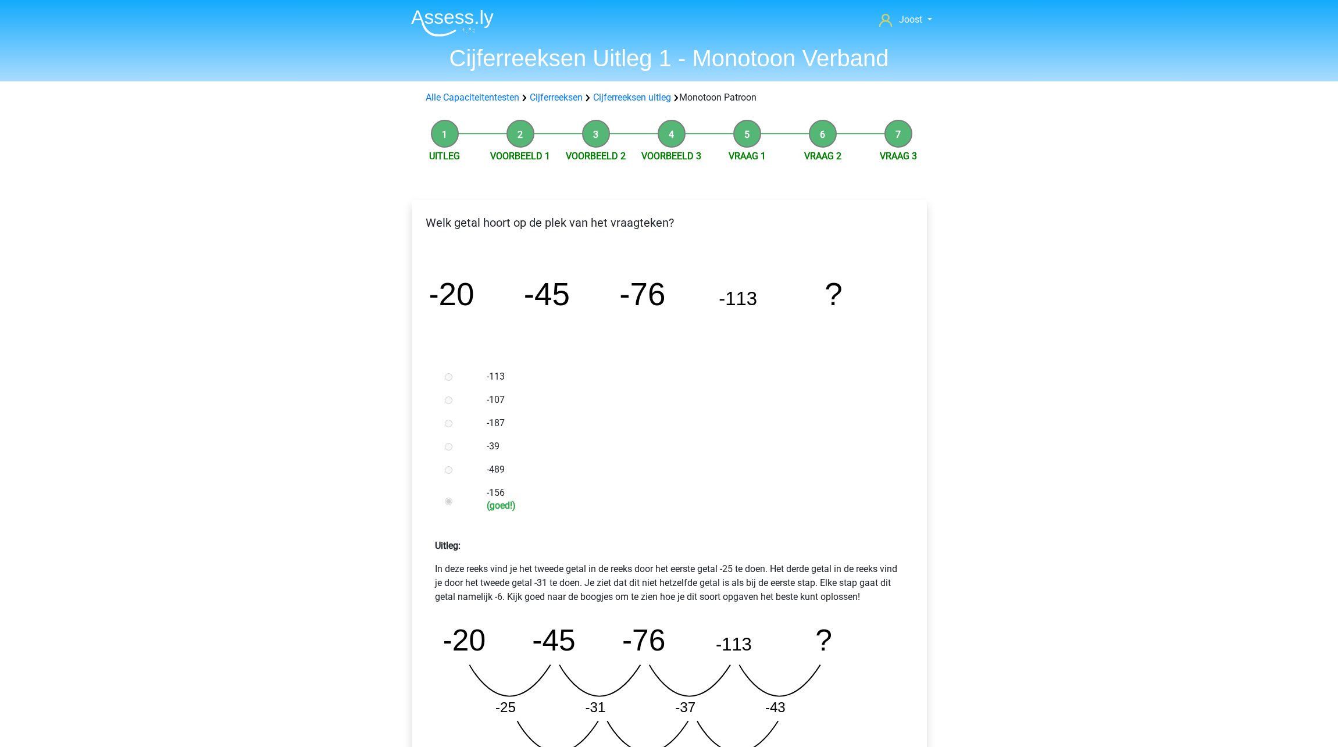
scroll to position [331, 0]
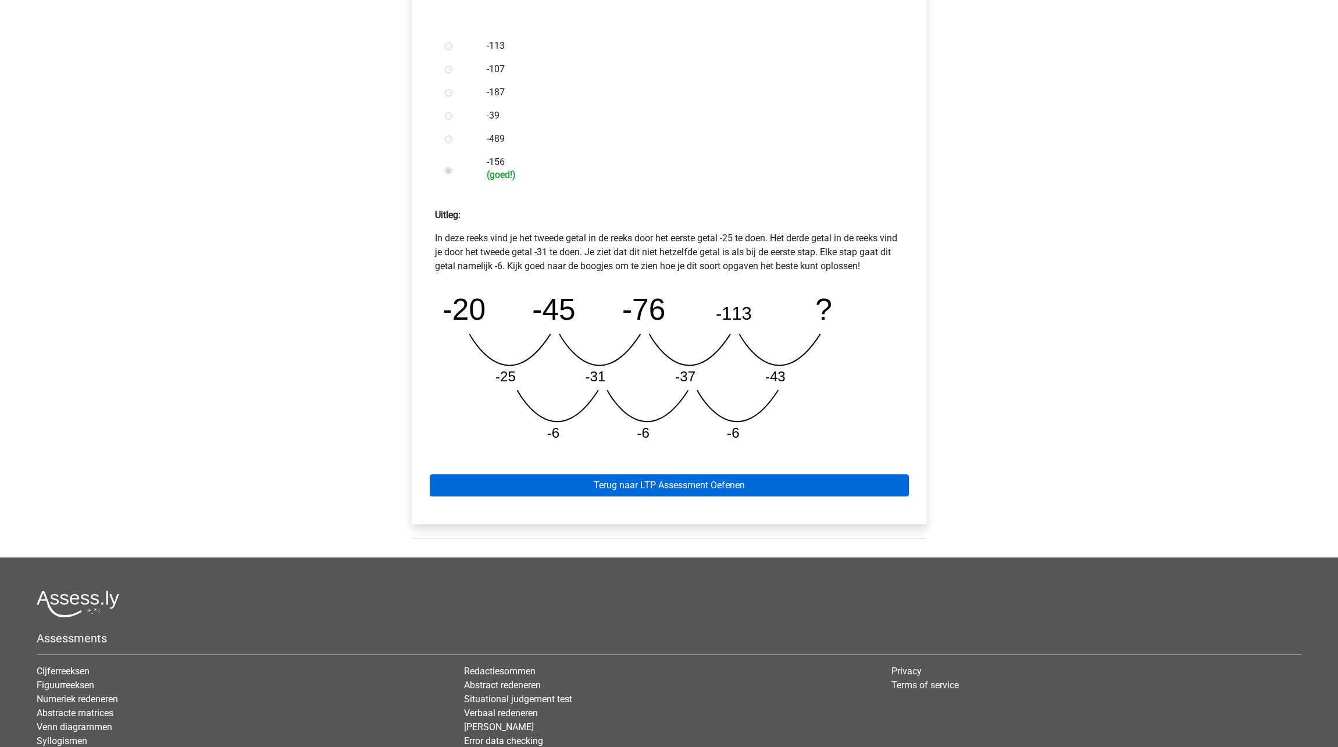
click at [744, 489] on link "Terug naar LTP Assessment Oefenen" at bounding box center [669, 486] width 479 height 22
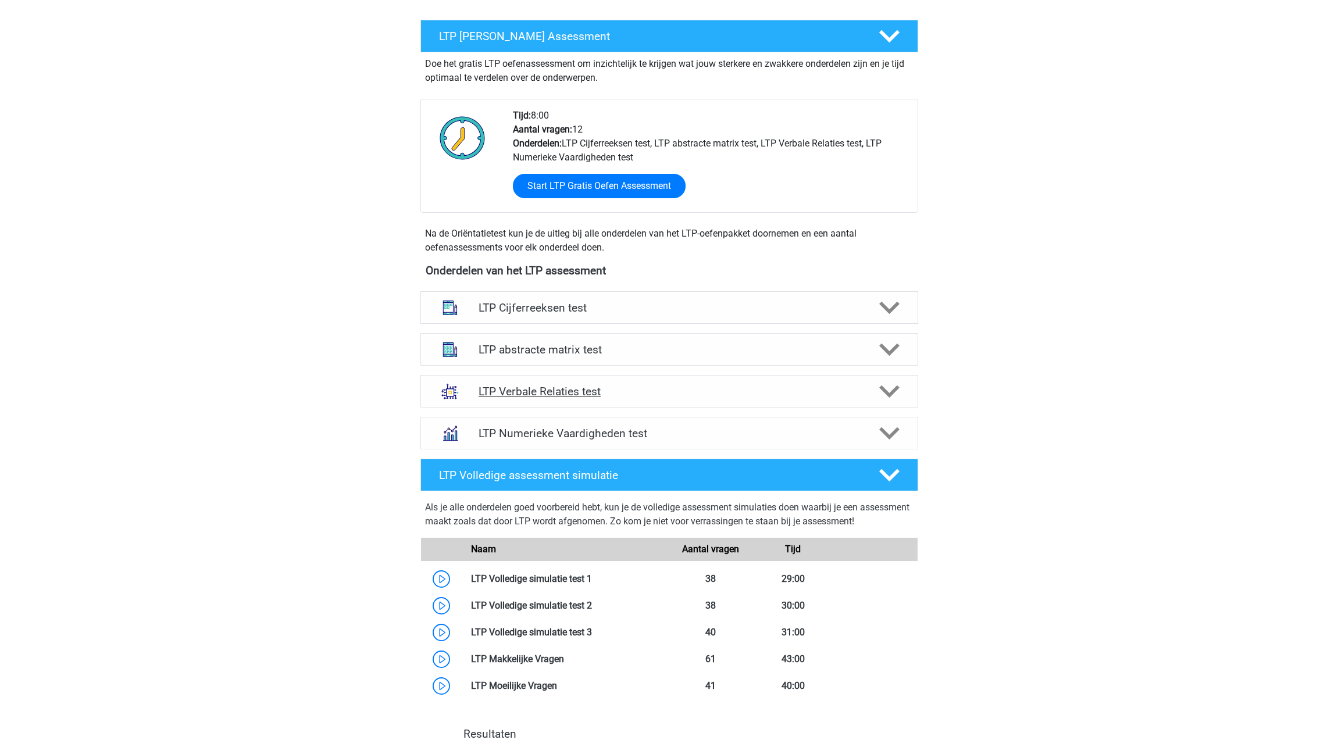
scroll to position [233, 0]
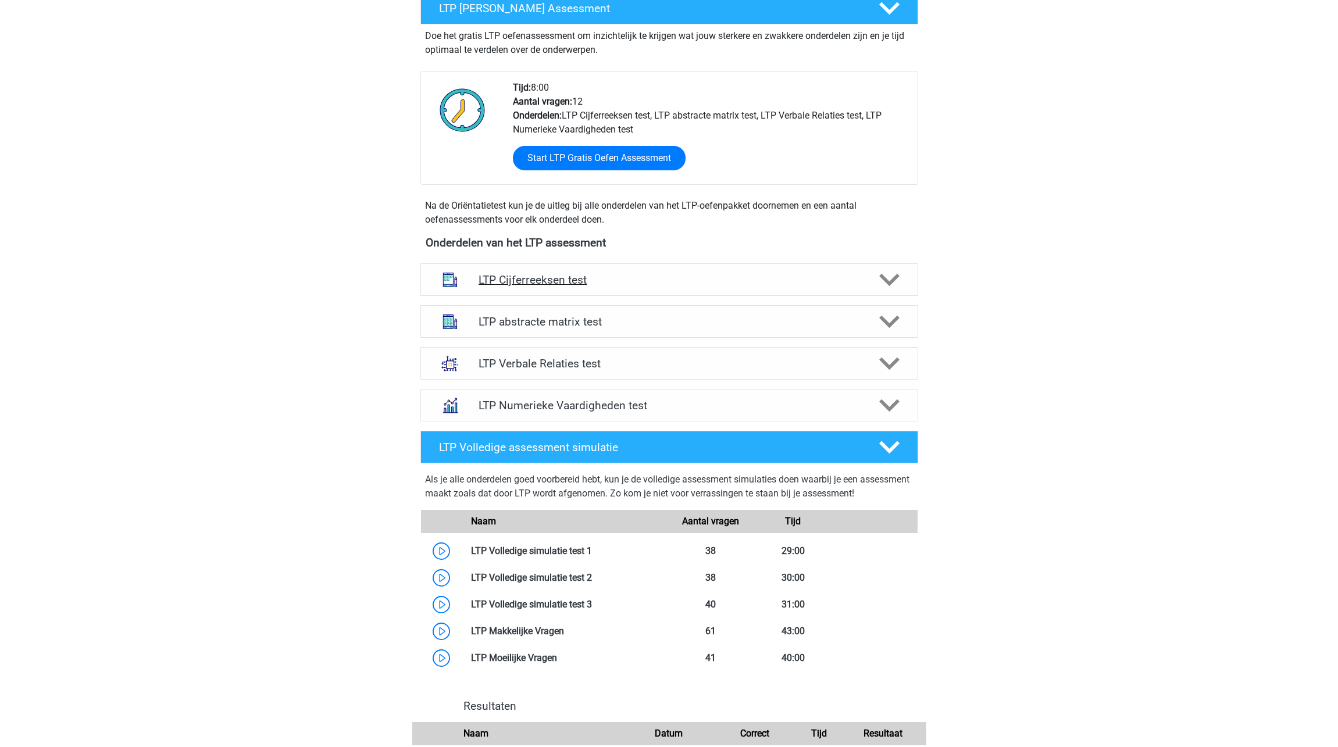
click at [898, 276] on polygon at bounding box center [889, 280] width 20 height 13
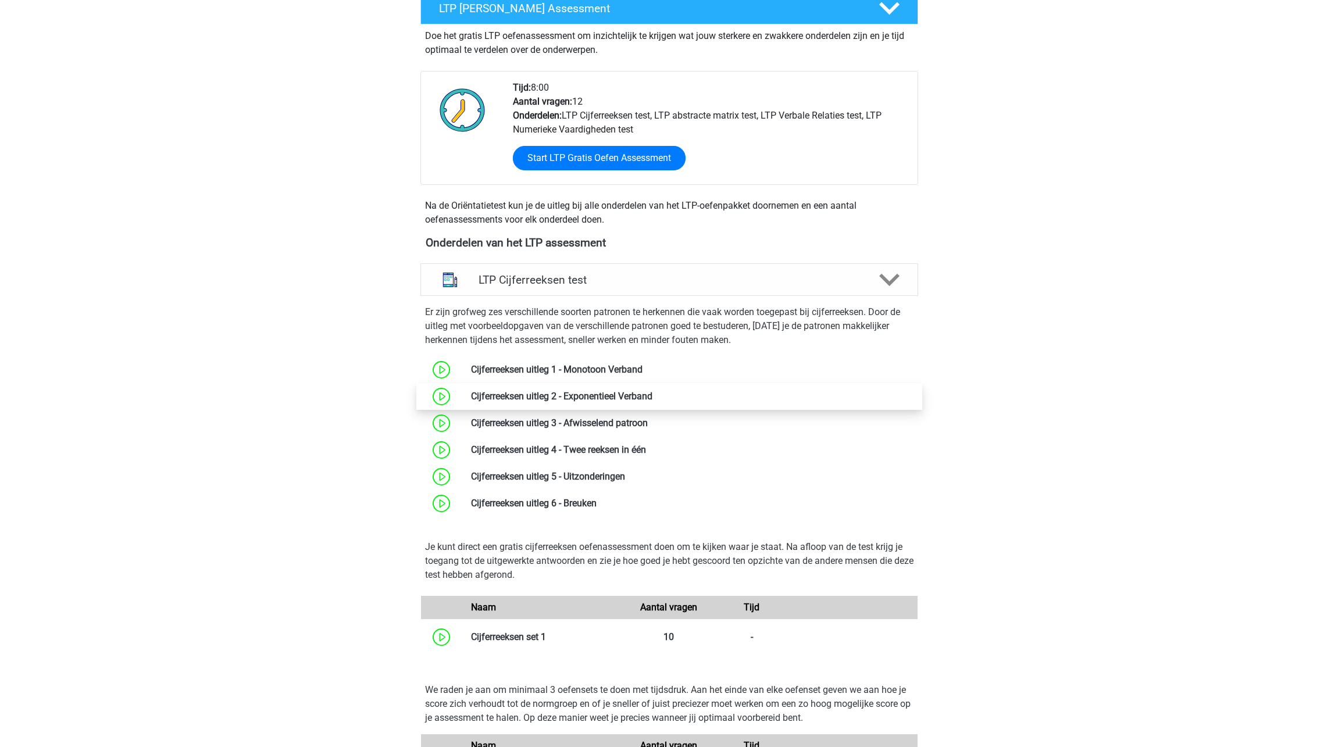
click at [652, 395] on link at bounding box center [652, 396] width 0 height 11
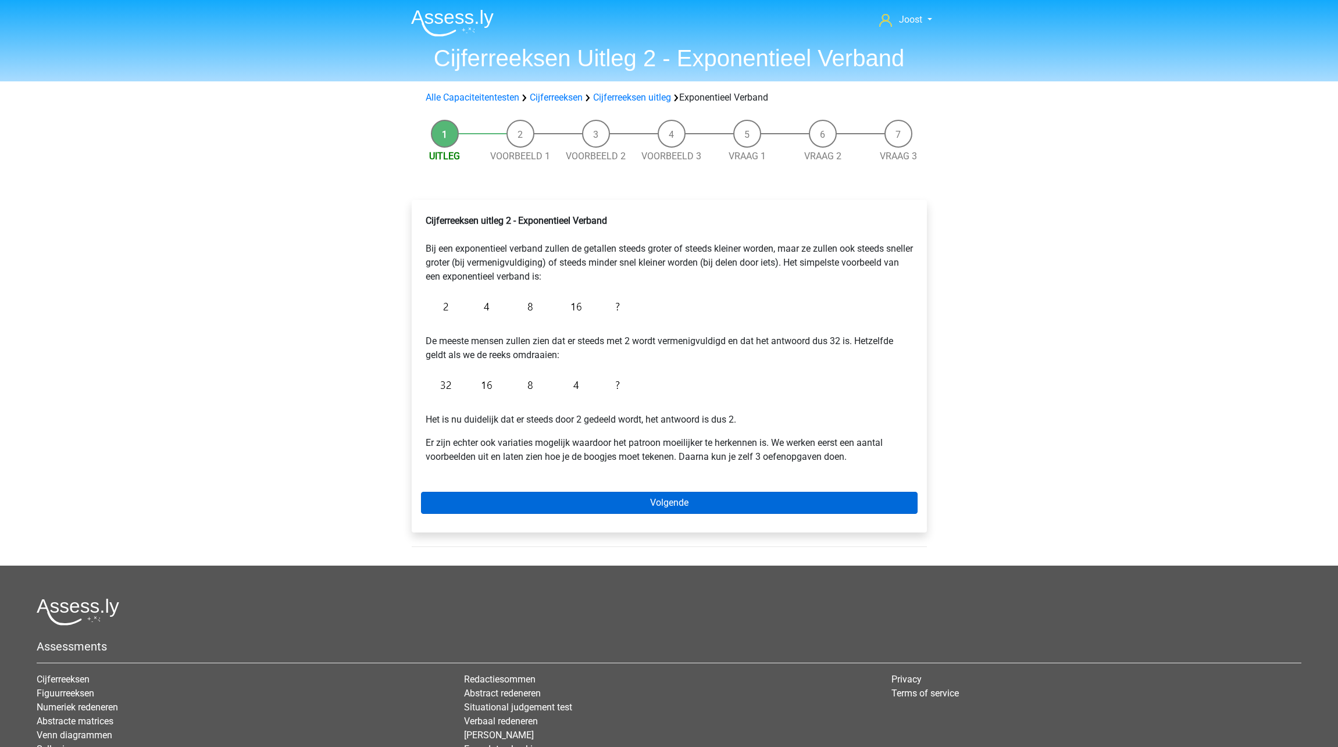
click at [679, 512] on link "Volgende" at bounding box center [669, 503] width 497 height 22
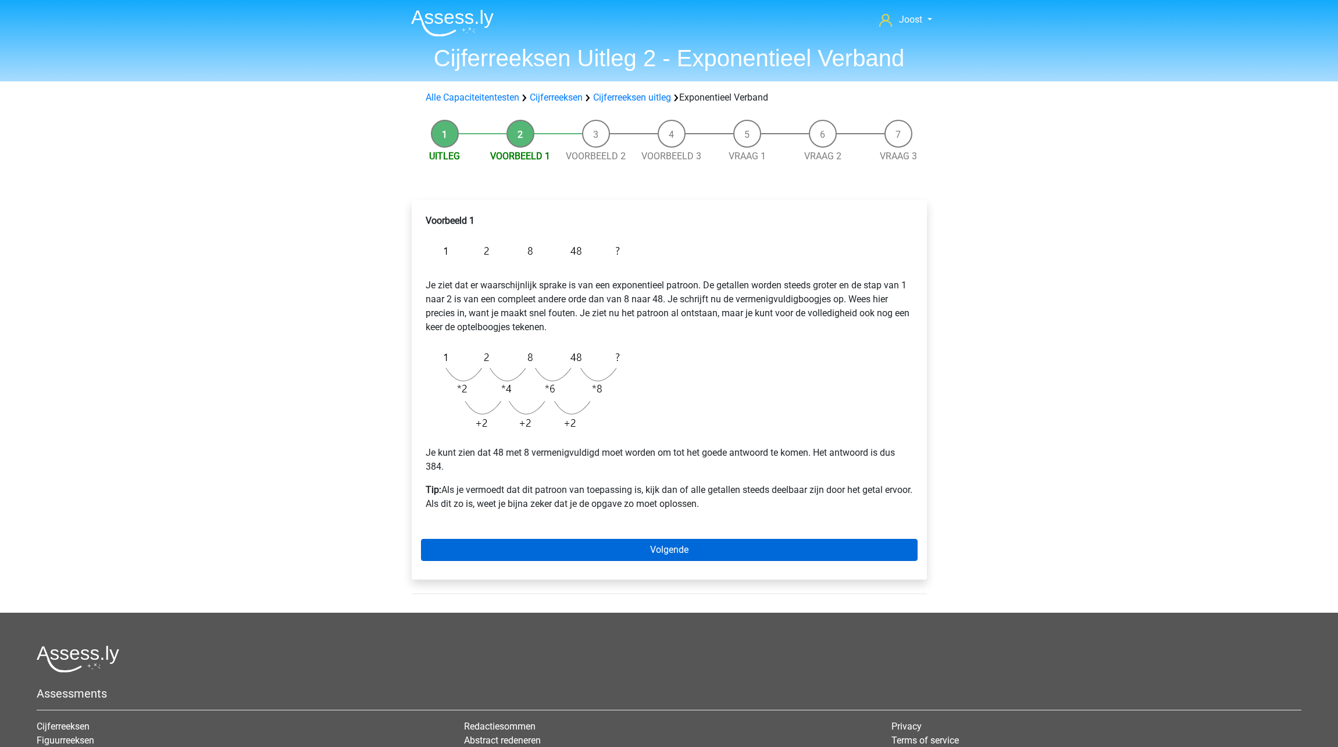
click at [708, 550] on link "Volgende" at bounding box center [669, 550] width 497 height 22
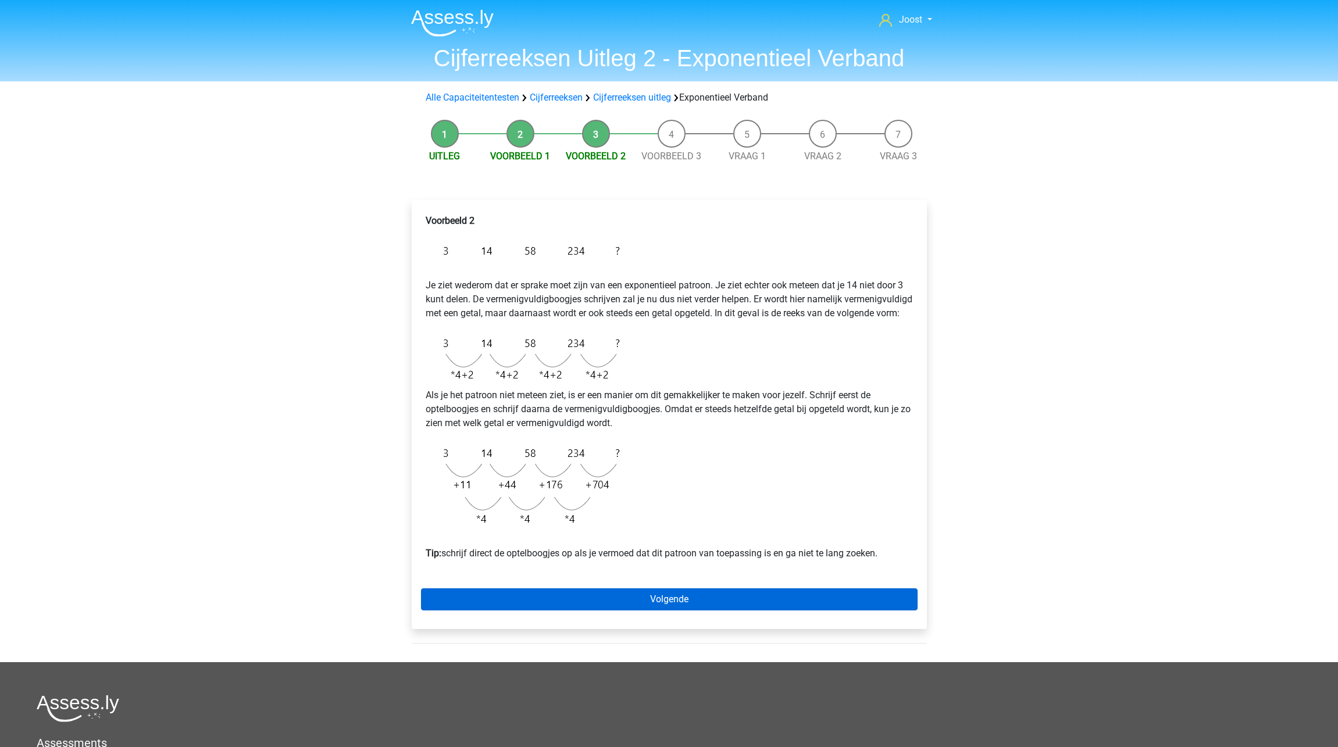
click at [526, 610] on link "Volgende" at bounding box center [669, 599] width 497 height 22
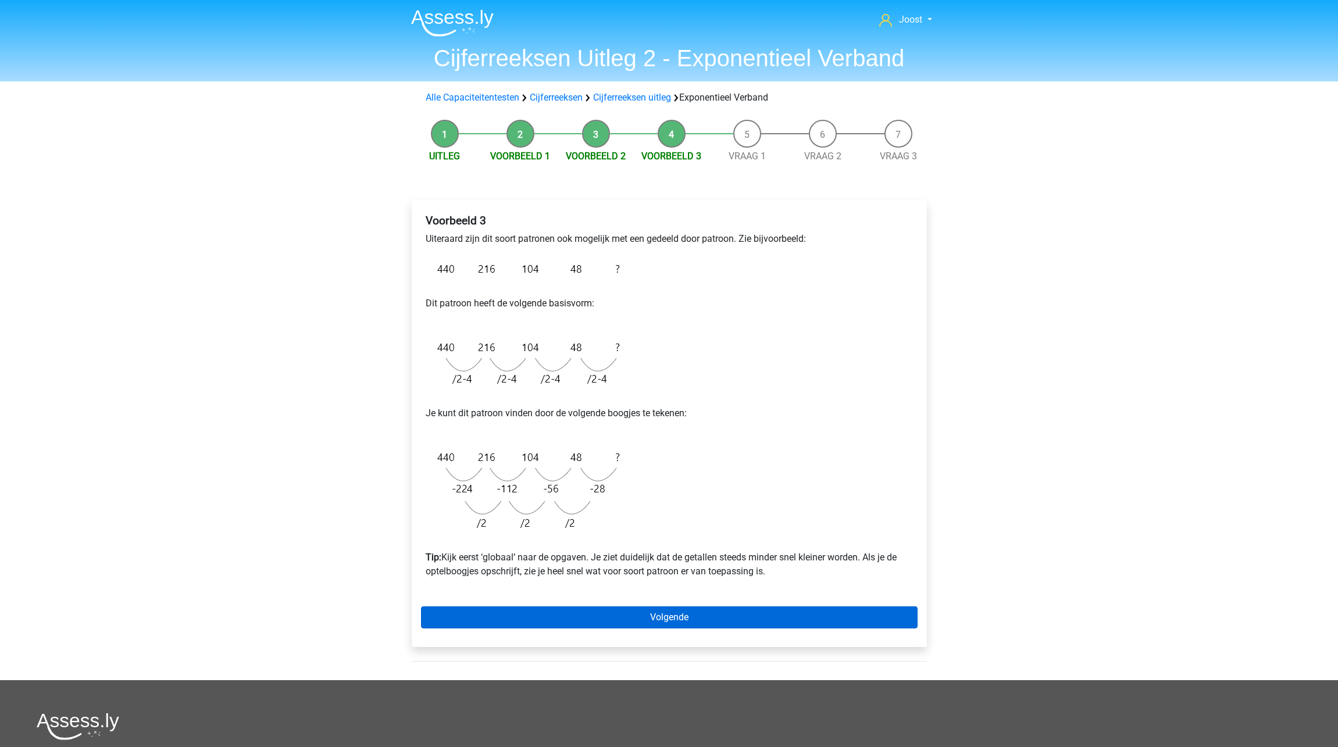
click at [634, 616] on link "Volgende" at bounding box center [669, 618] width 497 height 22
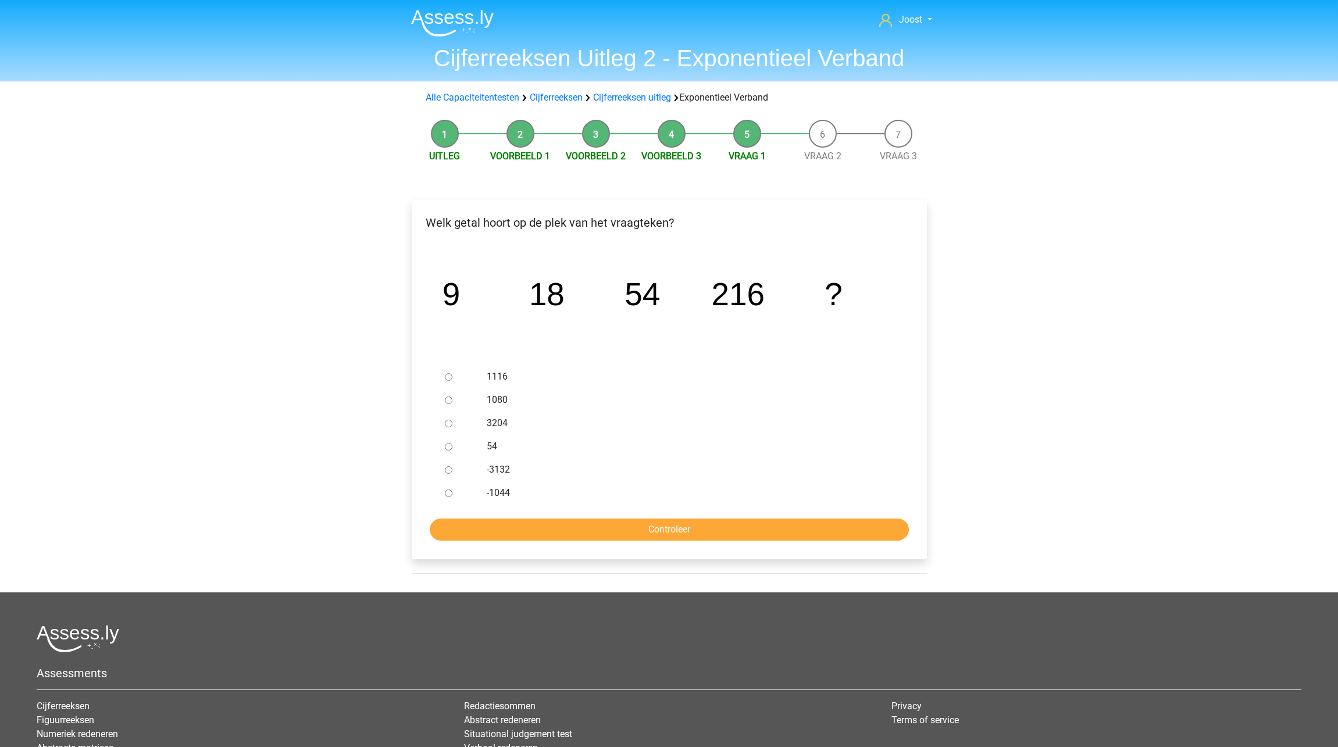
drag, startPoint x: 504, startPoint y: 402, endPoint x: 493, endPoint y: 402, distance: 11.1
click at [504, 402] on label "1080" at bounding box center [688, 400] width 402 height 14
click at [452, 402] on input "1080" at bounding box center [449, 401] width 8 height 8
radio input "true"
click at [590, 522] on input "Controleer" at bounding box center [669, 530] width 479 height 22
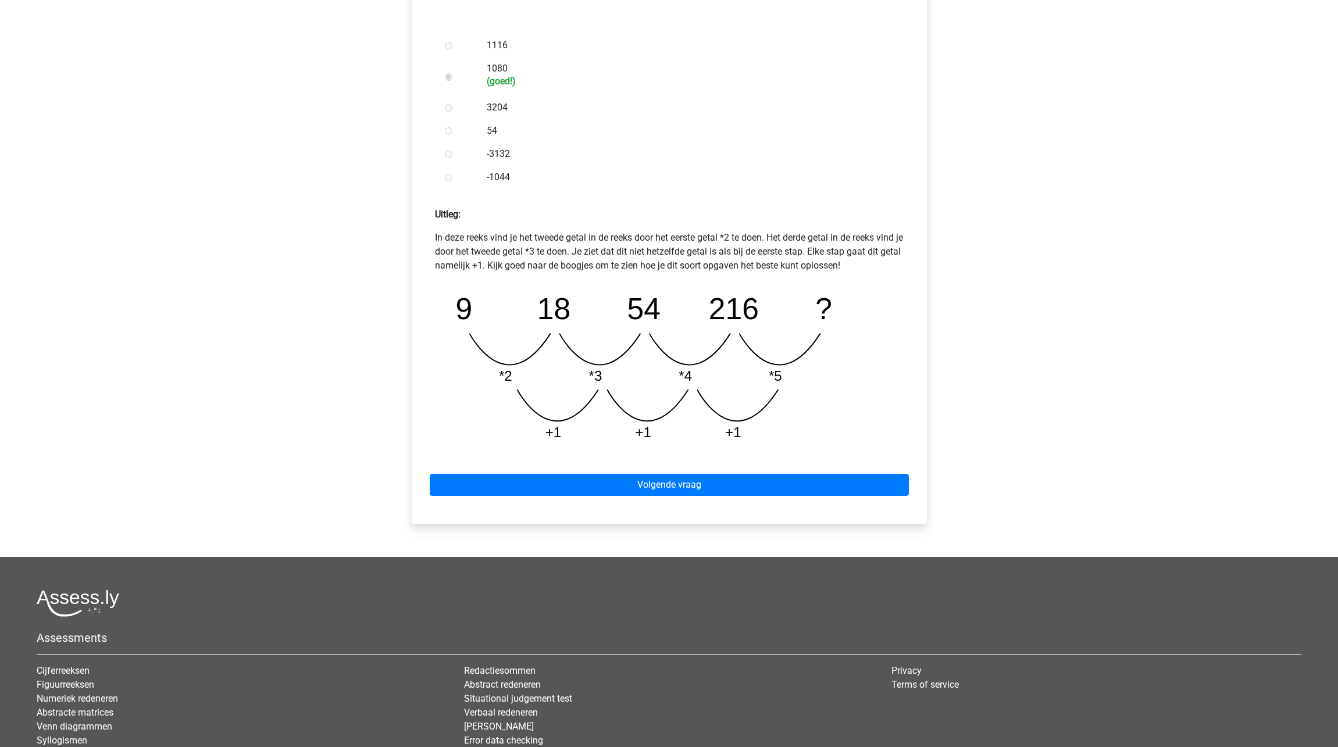
scroll to position [332, 0]
click at [743, 478] on link "Volgende vraag" at bounding box center [669, 484] width 479 height 22
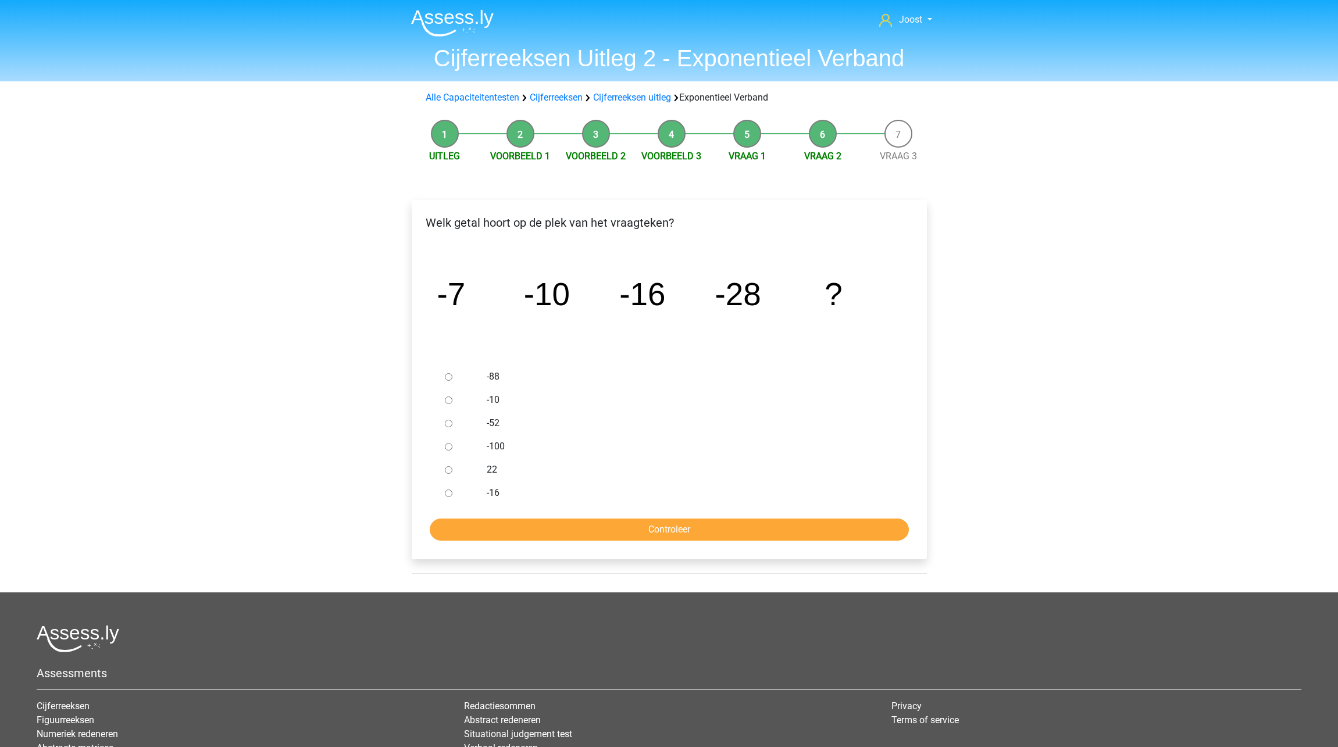
click at [441, 424] on div at bounding box center [459, 423] width 38 height 23
click at [450, 426] on input "-52" at bounding box center [449, 424] width 8 height 8
radio input "true"
click at [608, 535] on input "Controleer" at bounding box center [669, 530] width 479 height 22
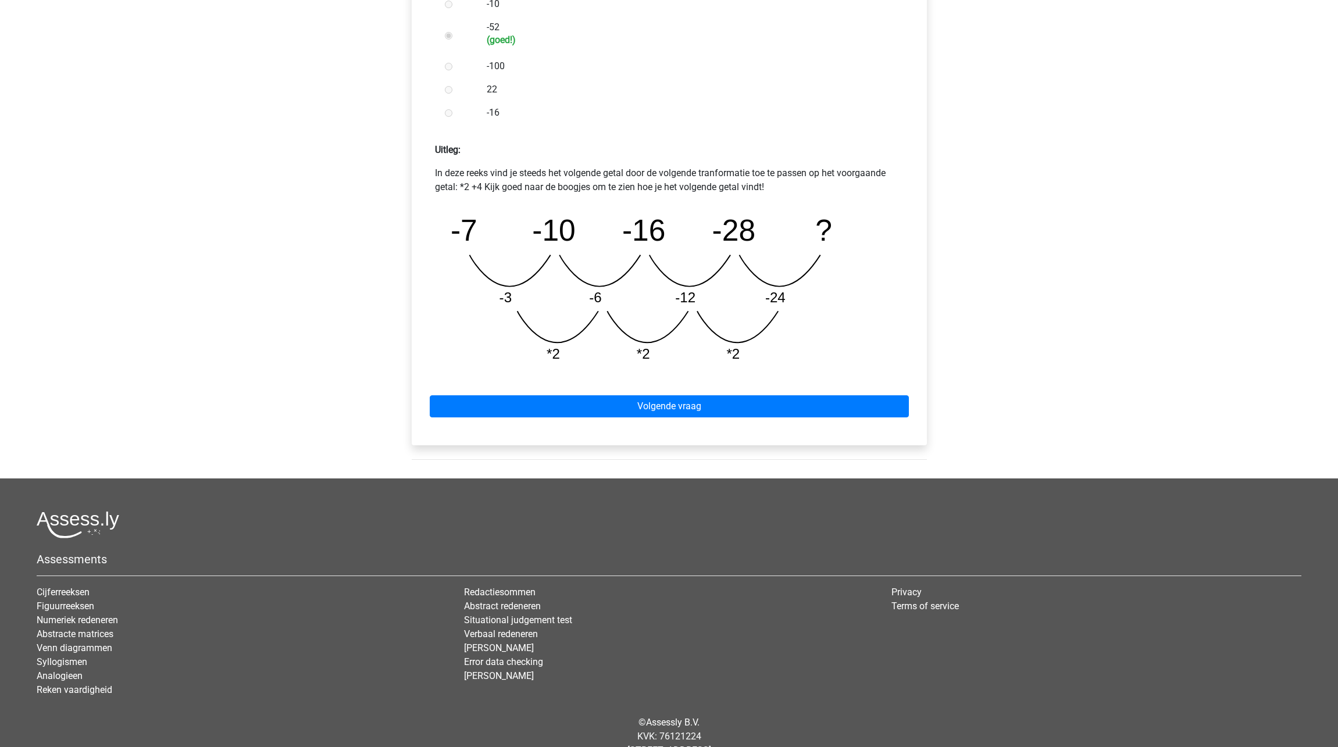
scroll to position [402, 0]
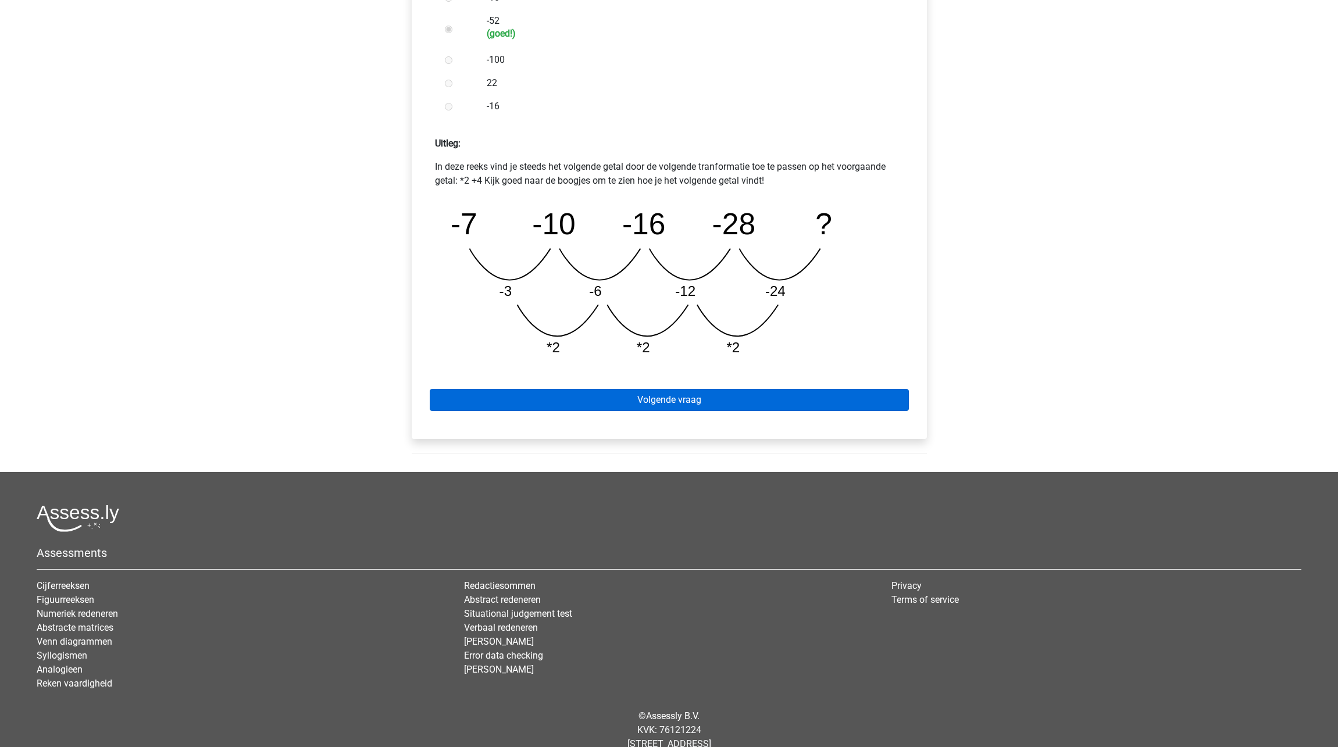
click at [688, 409] on link "Volgende vraag" at bounding box center [669, 400] width 479 height 22
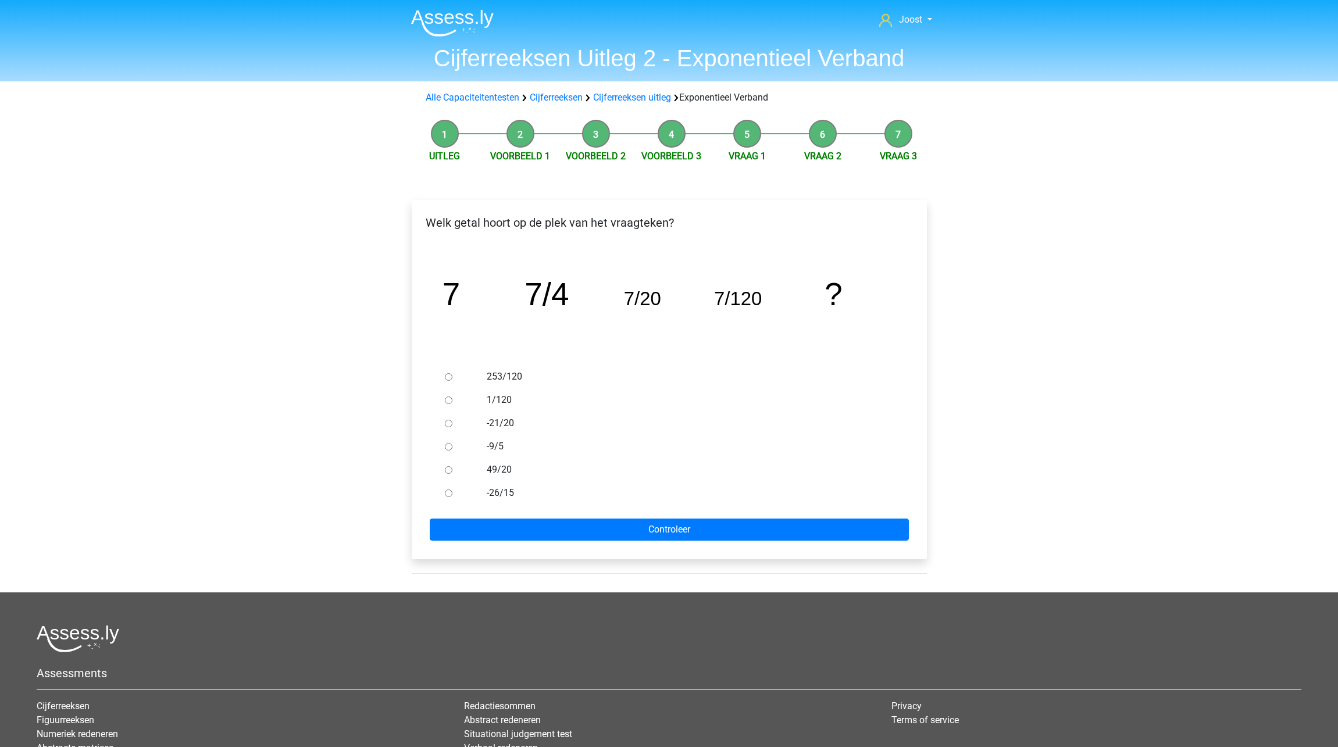
click at [448, 377] on input "253/120" at bounding box center [449, 377] width 8 height 8
radio input "true"
click at [715, 532] on input "Controleer" at bounding box center [669, 530] width 479 height 22
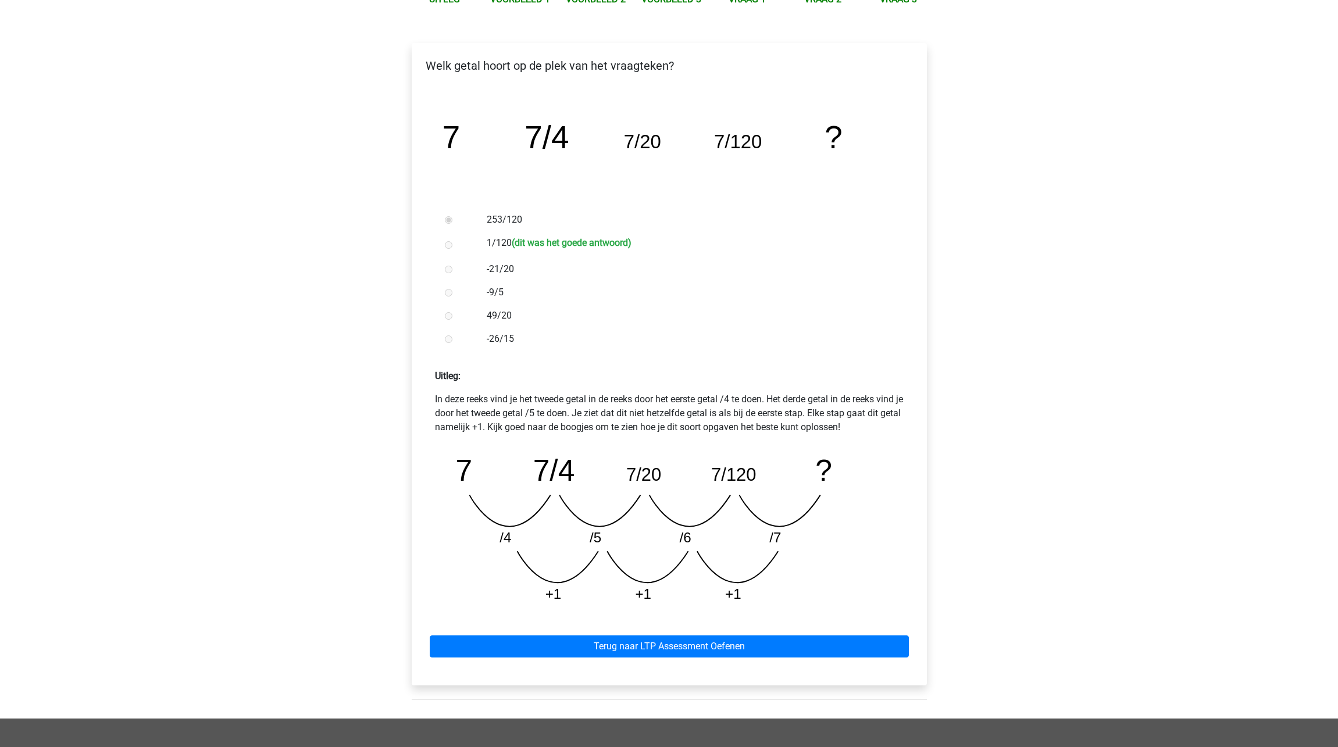
scroll to position [158, 0]
click at [714, 644] on link "Terug naar LTP Assessment Oefenen" at bounding box center [669, 646] width 479 height 22
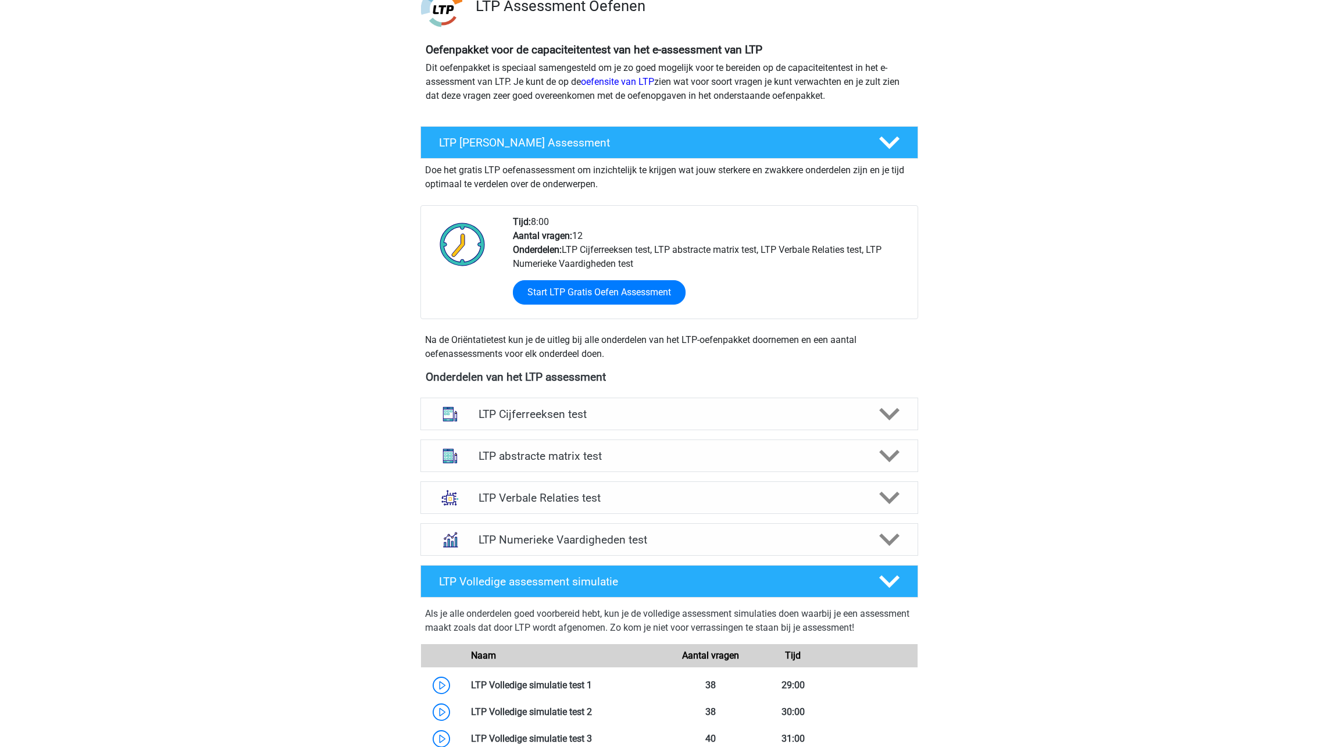
scroll to position [114, 0]
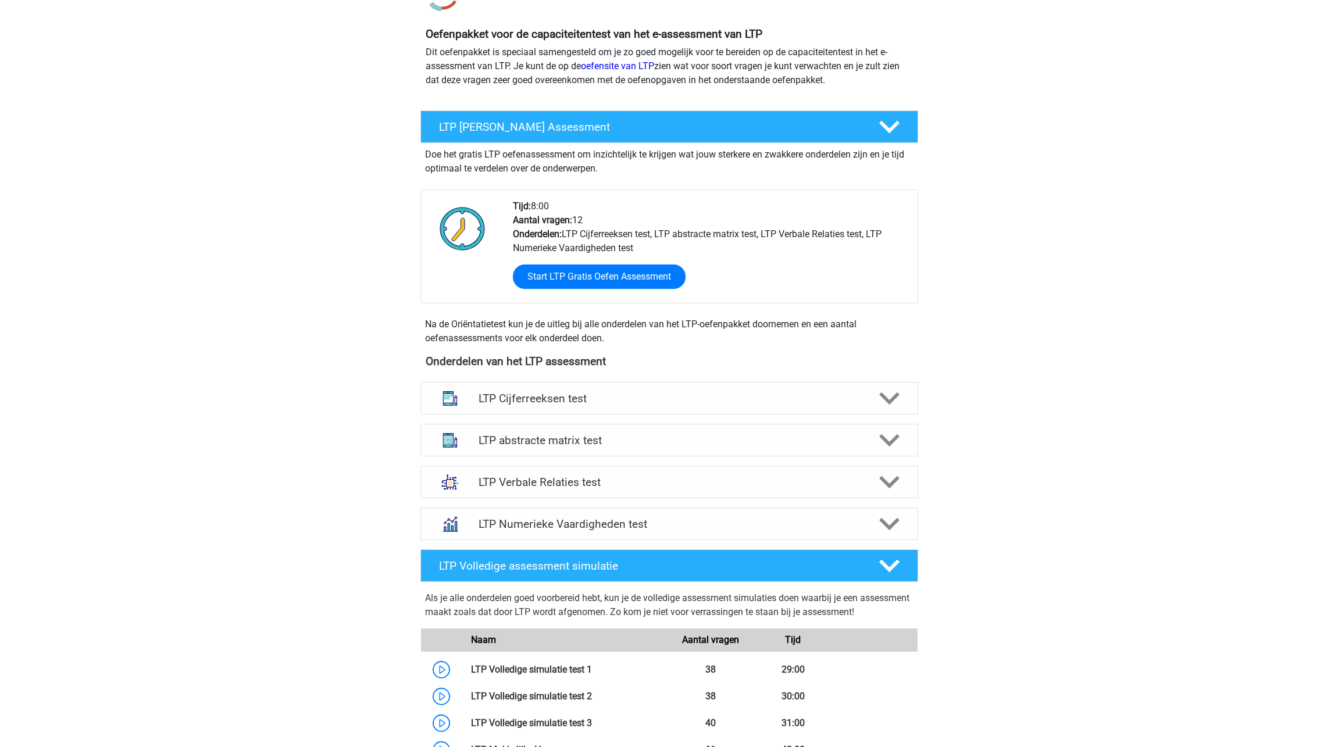
click at [908, 418] on div "LTP Cijferreeksen test Er zijn grofweg zes verschillende soorten patronen te he…" at bounding box center [669, 398] width 543 height 42
drag, startPoint x: 899, startPoint y: 408, endPoint x: 885, endPoint y: 409, distance: 14.0
click at [899, 408] on icon at bounding box center [889, 398] width 20 height 20
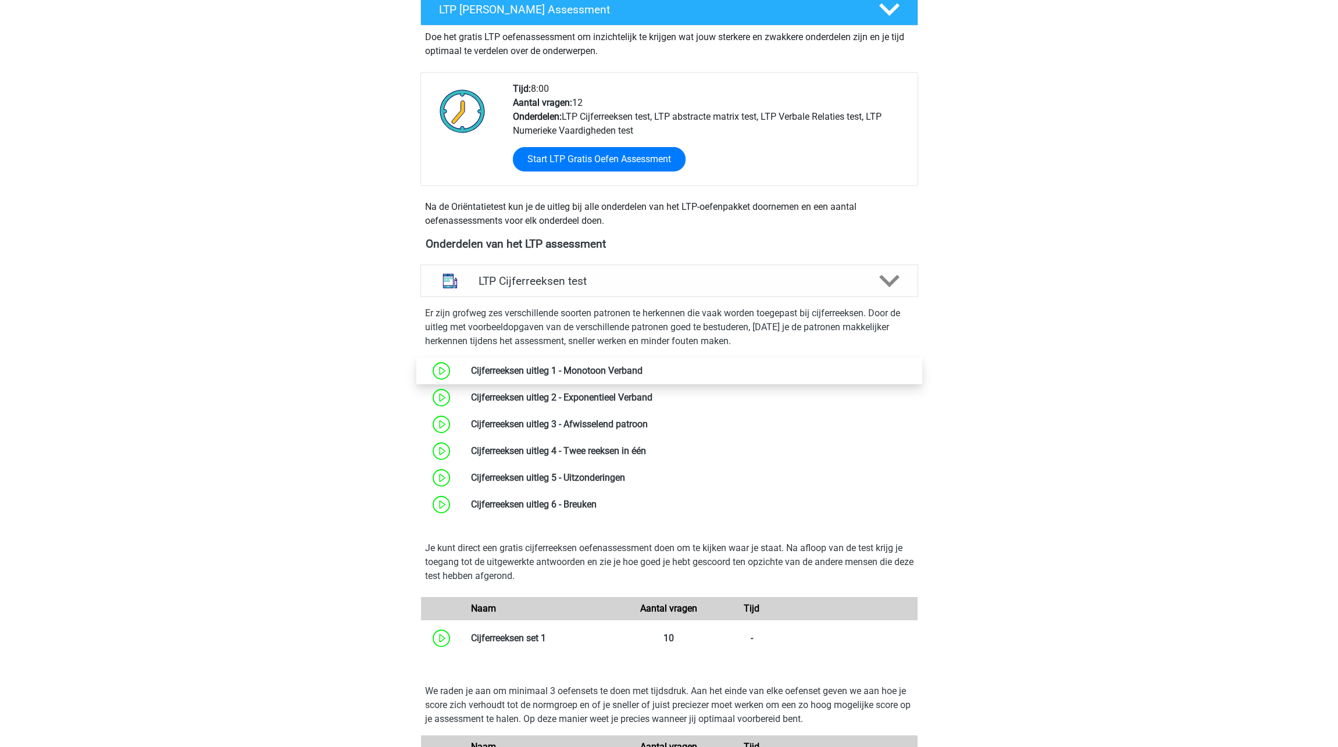
scroll to position [229, 0]
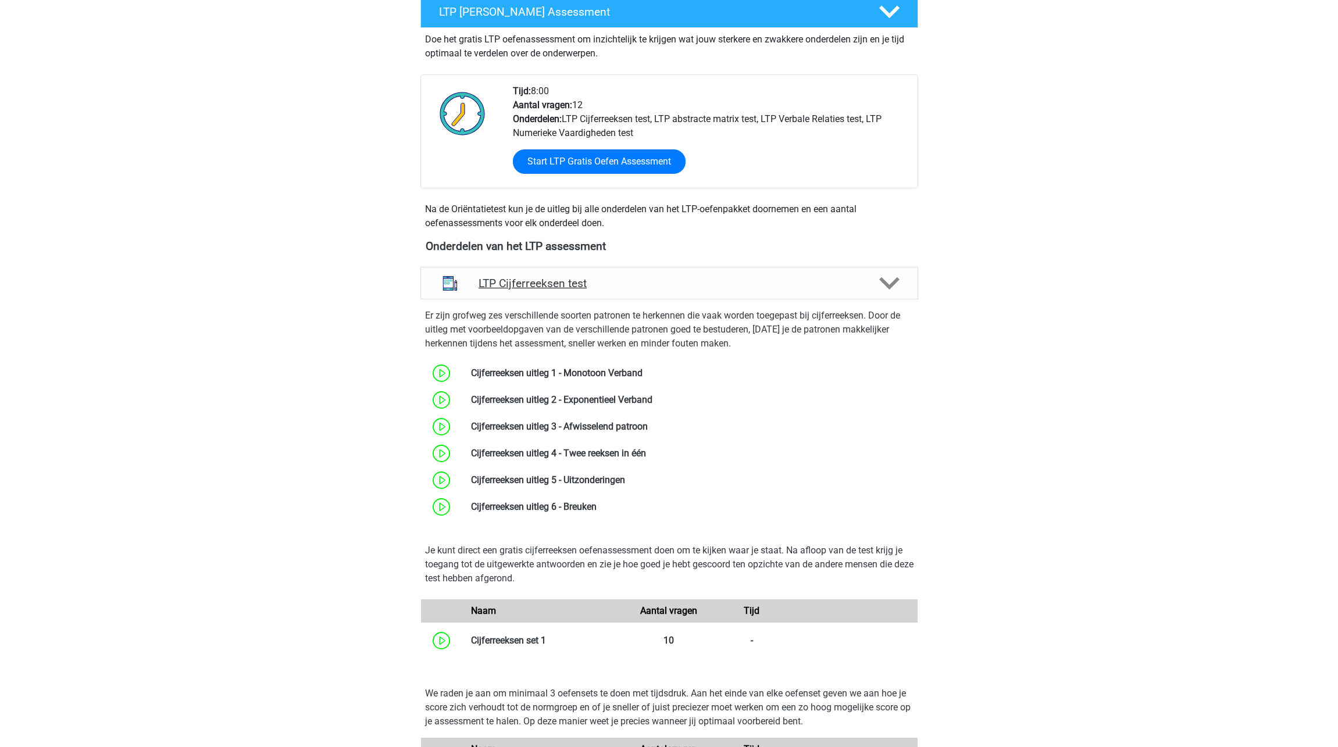
click at [894, 286] on icon at bounding box center [889, 283] width 20 height 20
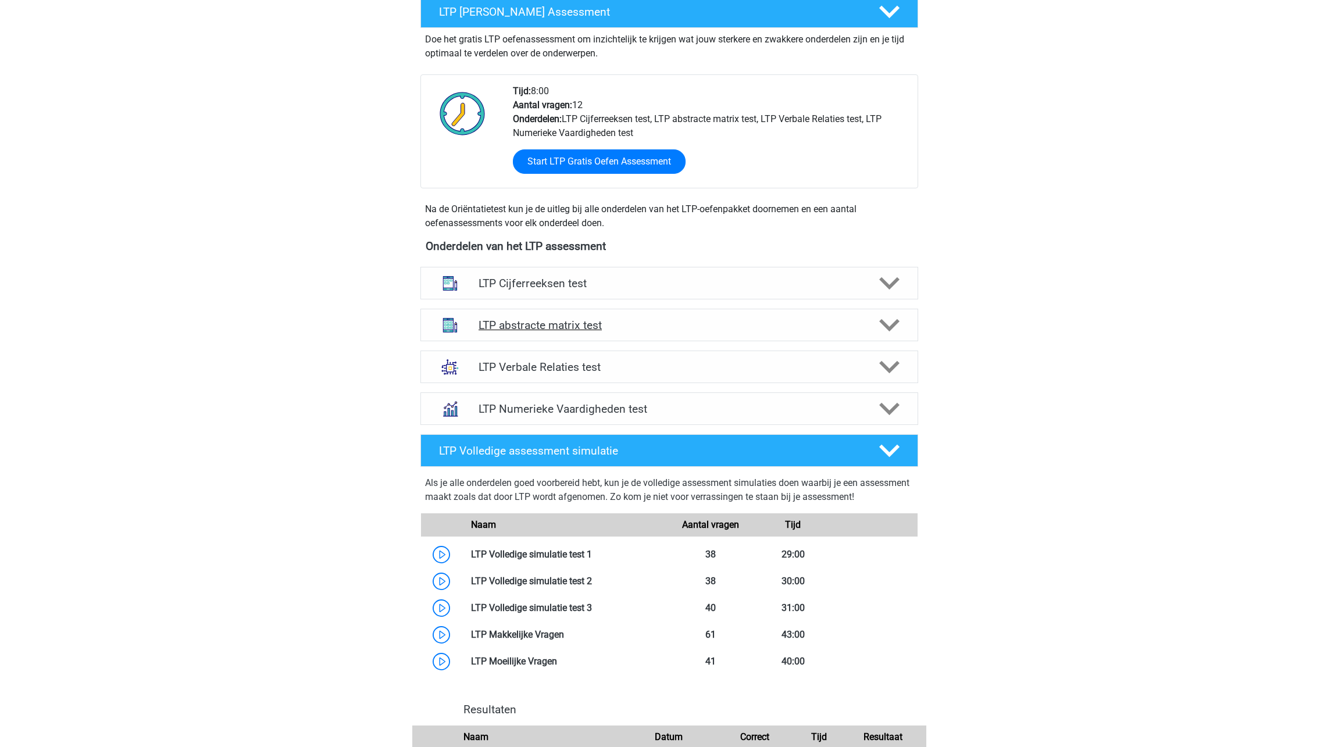
click at [888, 333] on icon at bounding box center [889, 325] width 20 height 20
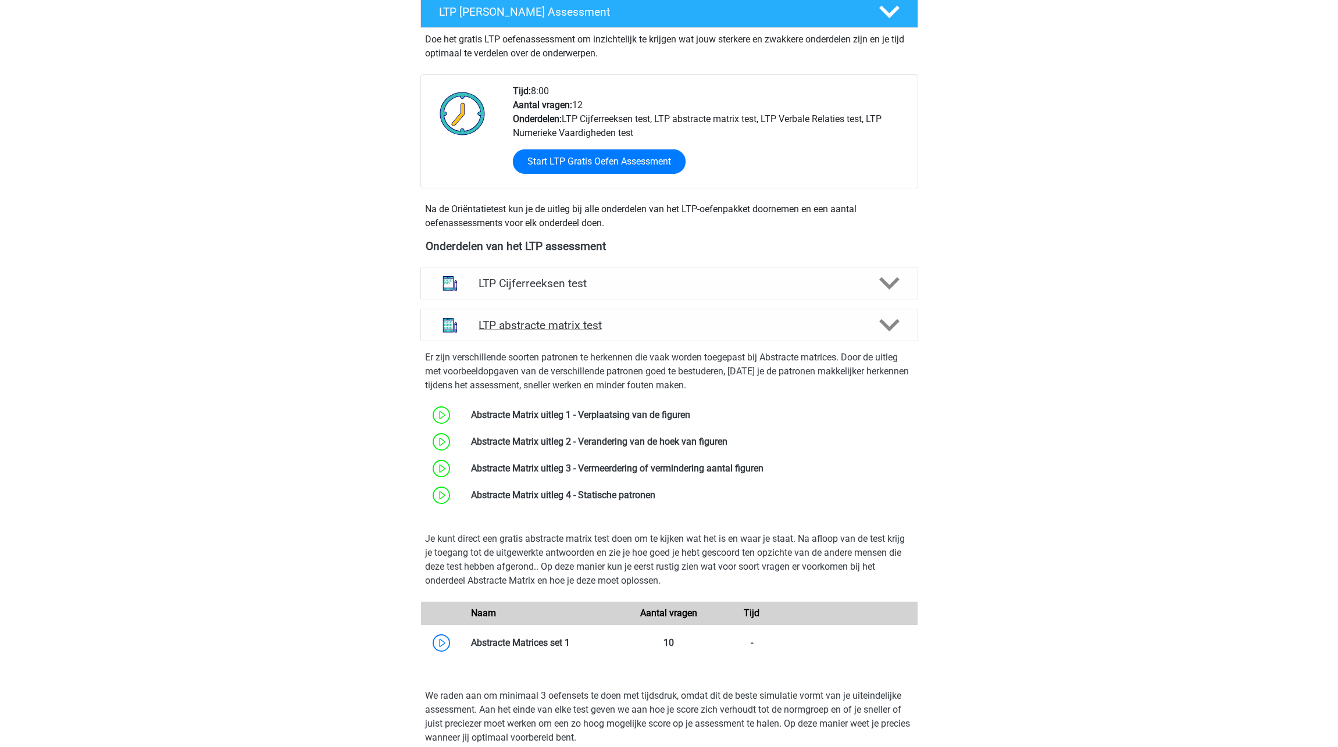
click at [886, 328] on polygon at bounding box center [889, 325] width 20 height 13
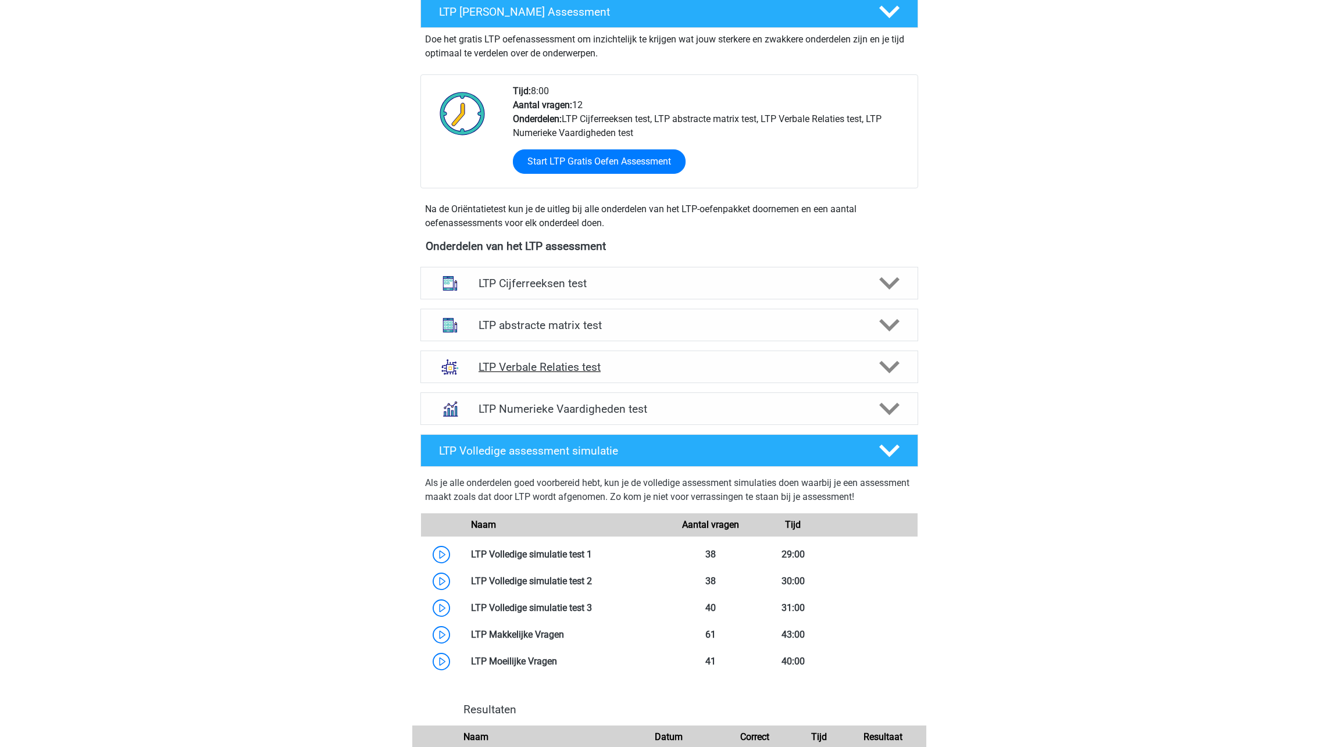
click at [896, 359] on icon at bounding box center [889, 367] width 20 height 20
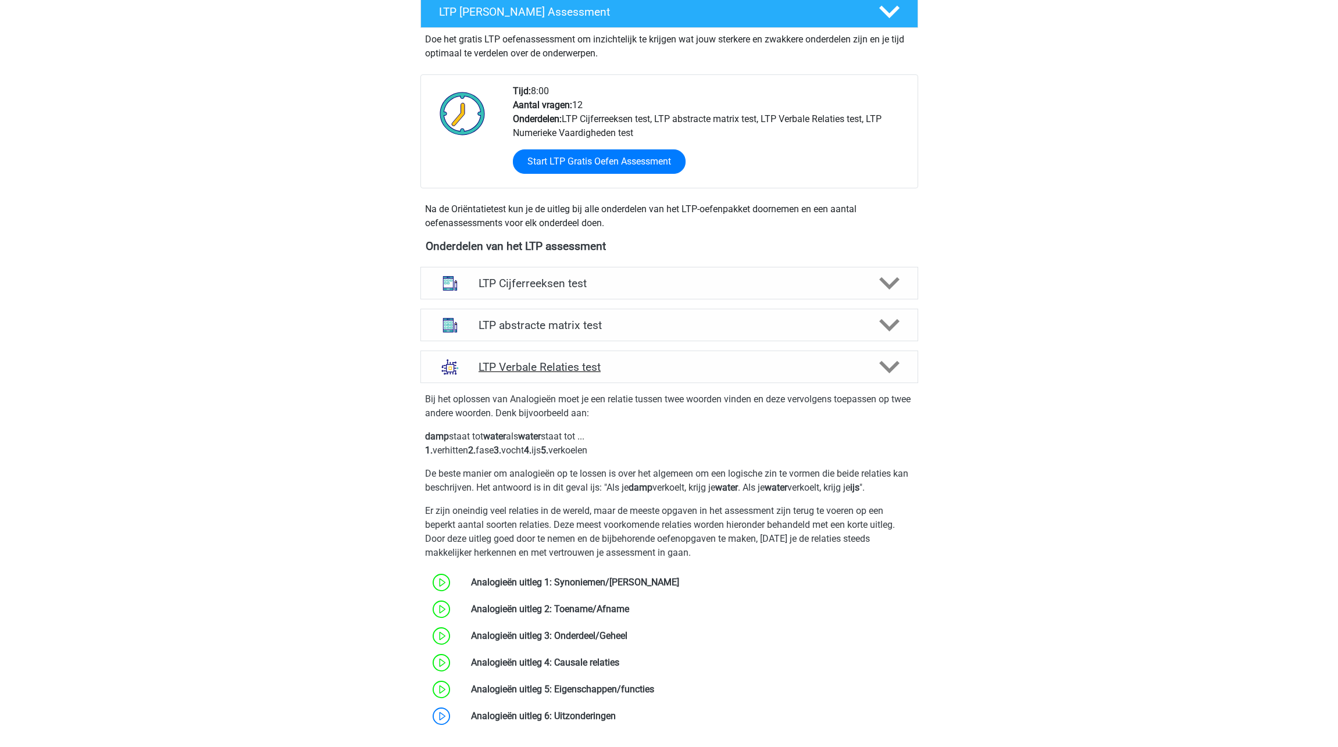
drag, startPoint x: 891, startPoint y: 359, endPoint x: 880, endPoint y: 358, distance: 11.2
click at [891, 359] on icon at bounding box center [889, 367] width 20 height 20
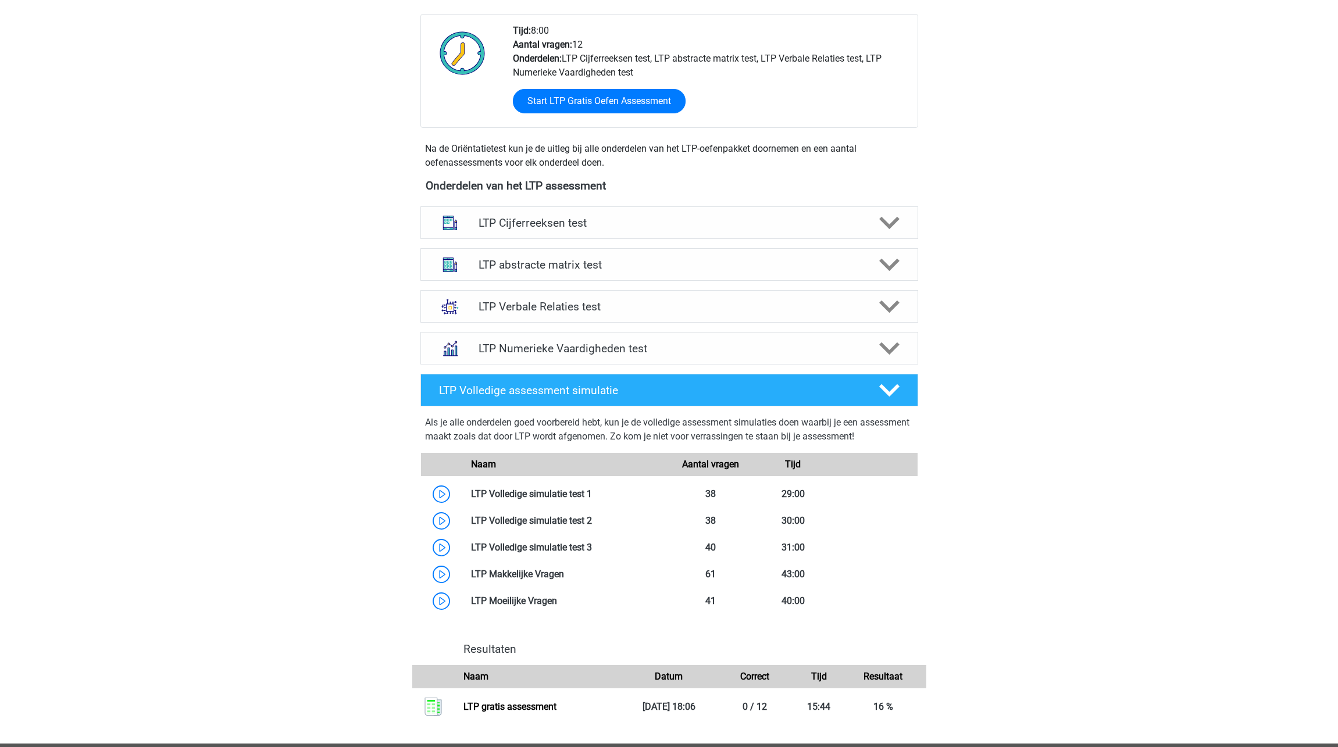
scroll to position [305, 0]
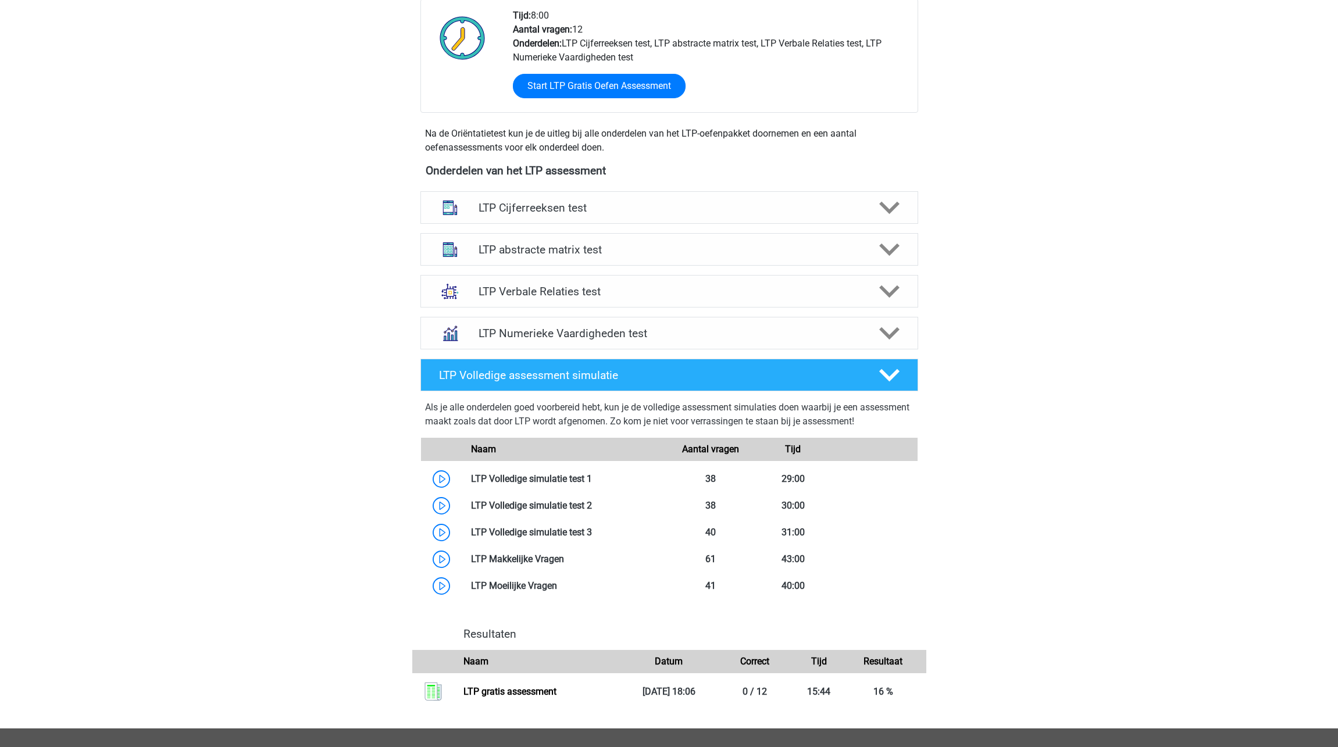
click at [908, 352] on div "LTP Numerieke Vaardigheden test Er zijn verschillende soorten patronen te herke…" at bounding box center [669, 333] width 543 height 42
click at [892, 345] on div "LTP Numerieke Vaardigheden test" at bounding box center [669, 333] width 498 height 33
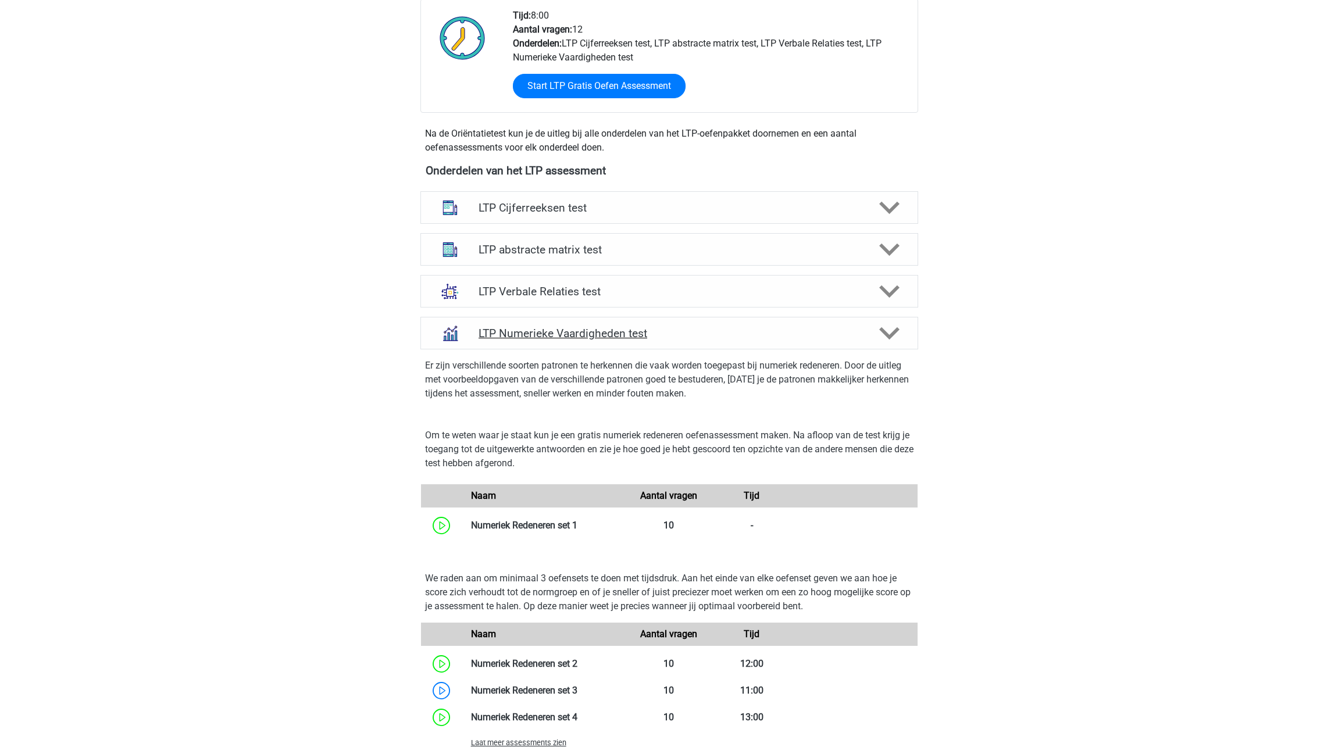
click at [892, 345] on div "LTP Numerieke Vaardigheden test" at bounding box center [669, 333] width 498 height 33
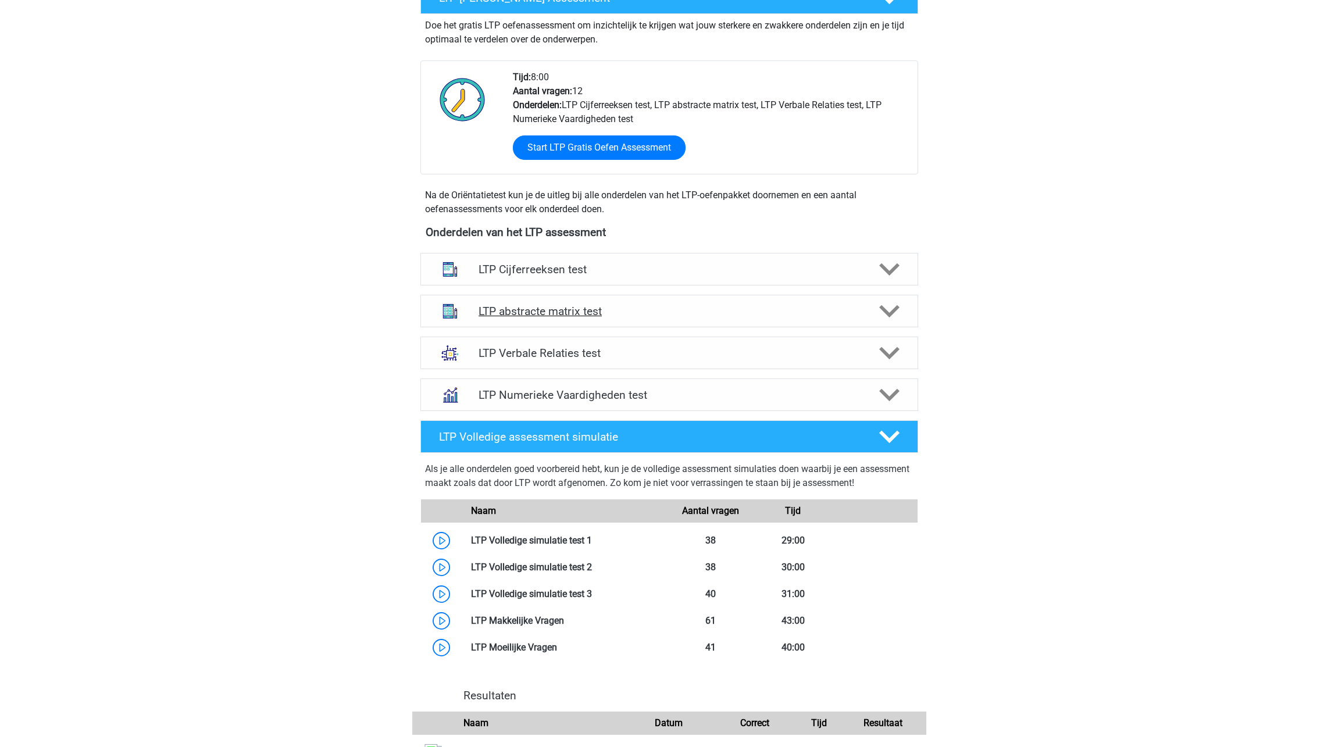
scroll to position [239, 0]
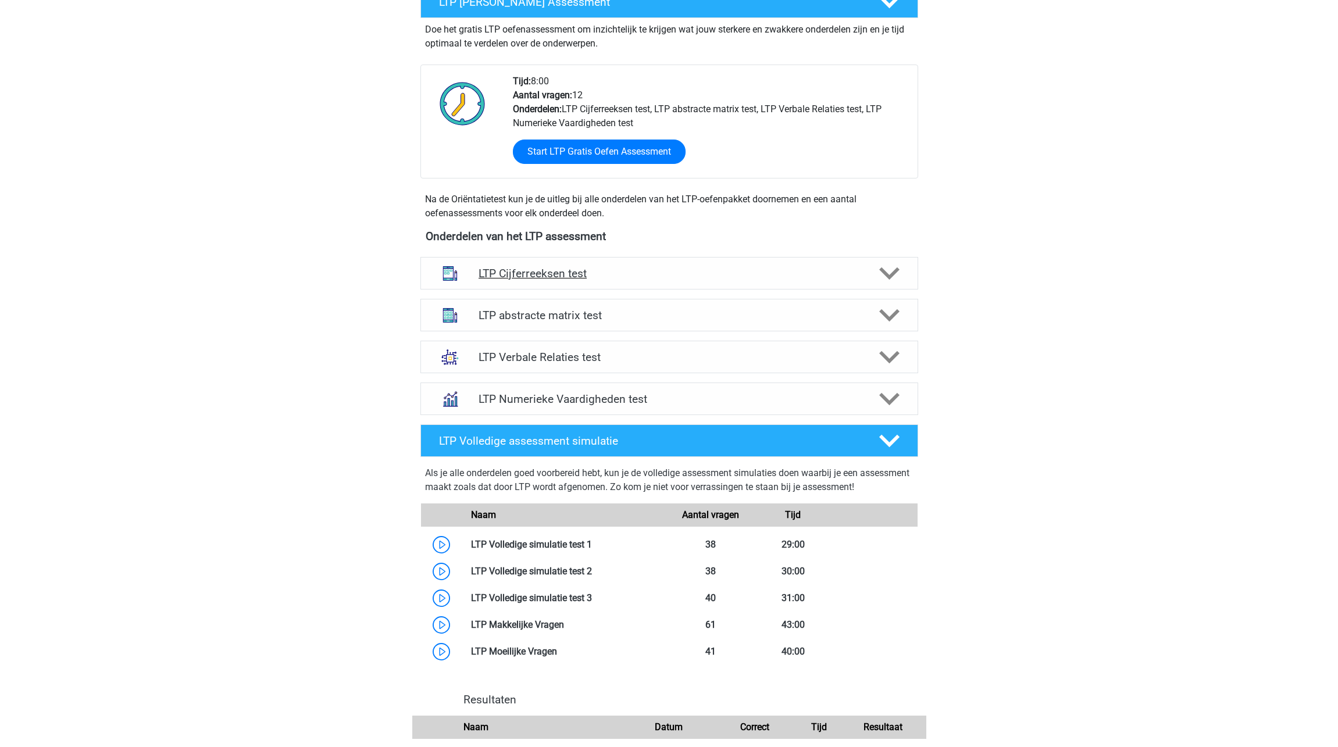
click at [891, 271] on icon at bounding box center [889, 273] width 20 height 20
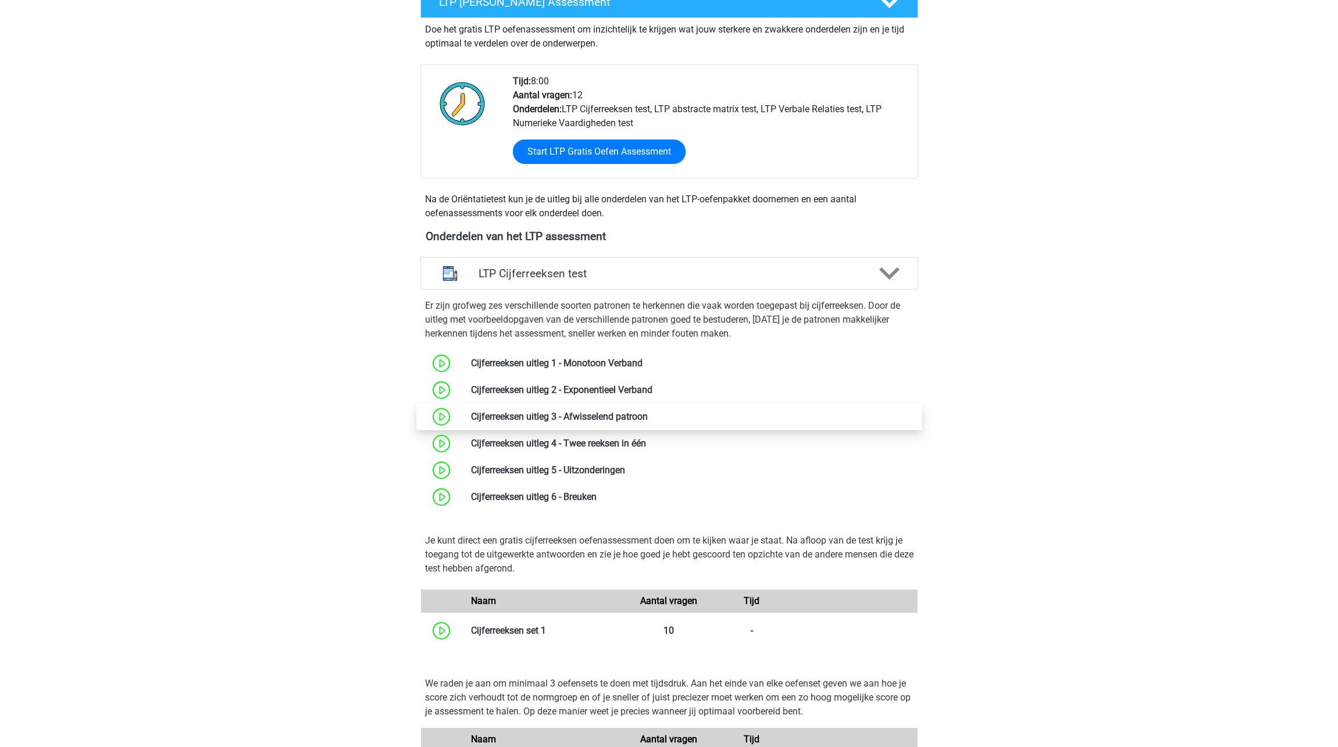
click at [648, 411] on link at bounding box center [648, 416] width 0 height 11
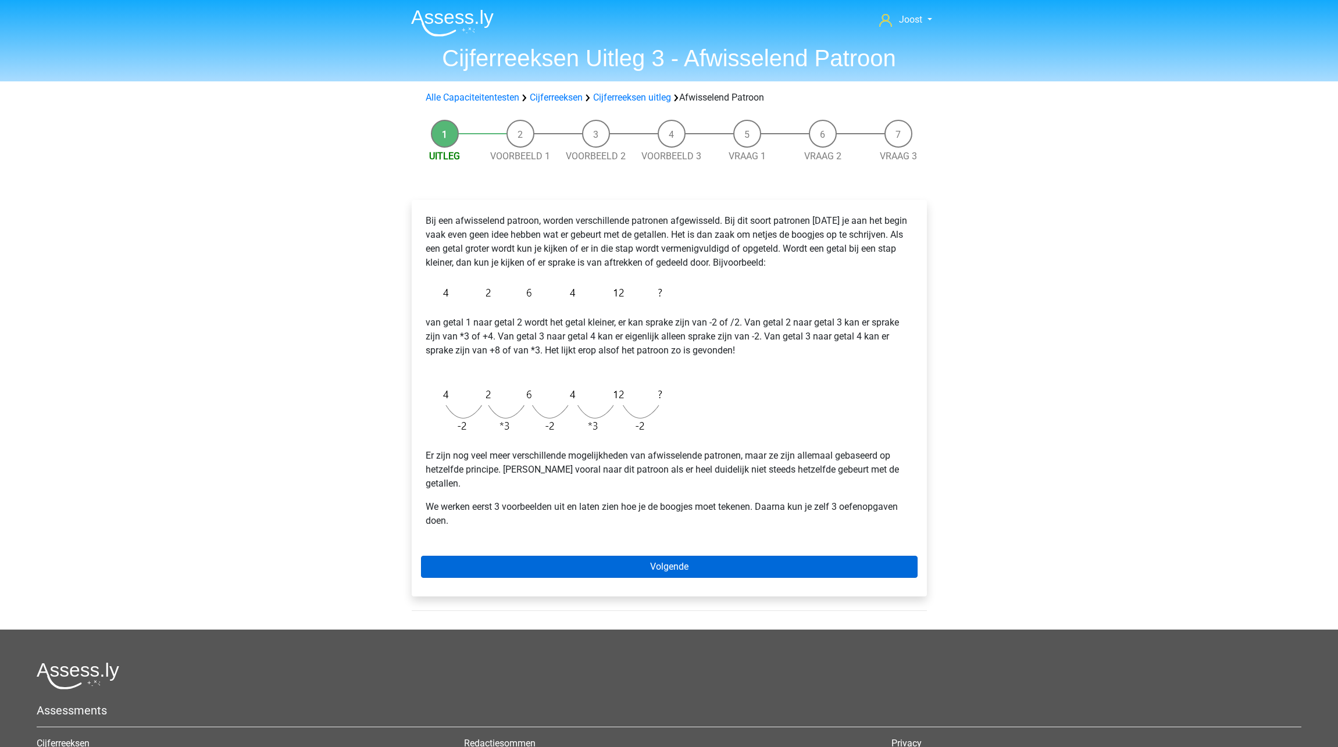
click at [699, 556] on link "Volgende" at bounding box center [669, 567] width 497 height 22
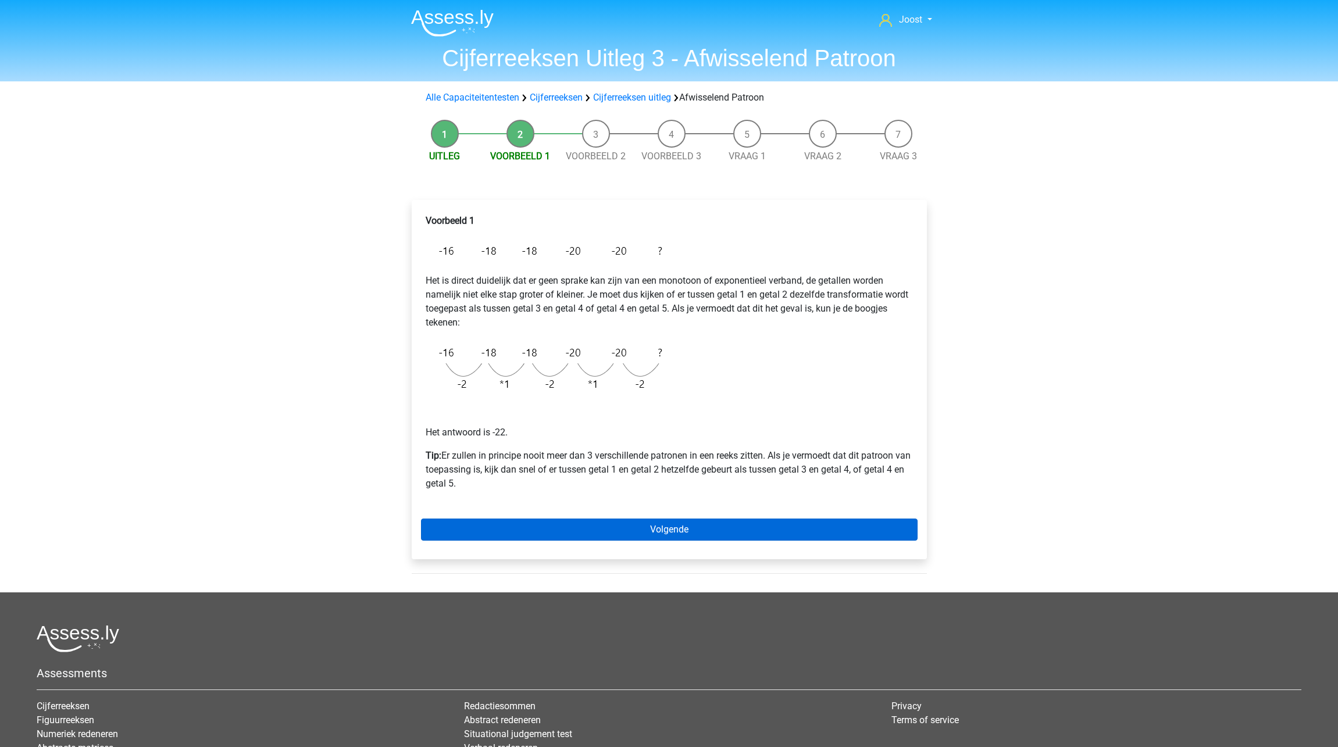
click at [673, 534] on link "Volgende" at bounding box center [669, 530] width 497 height 22
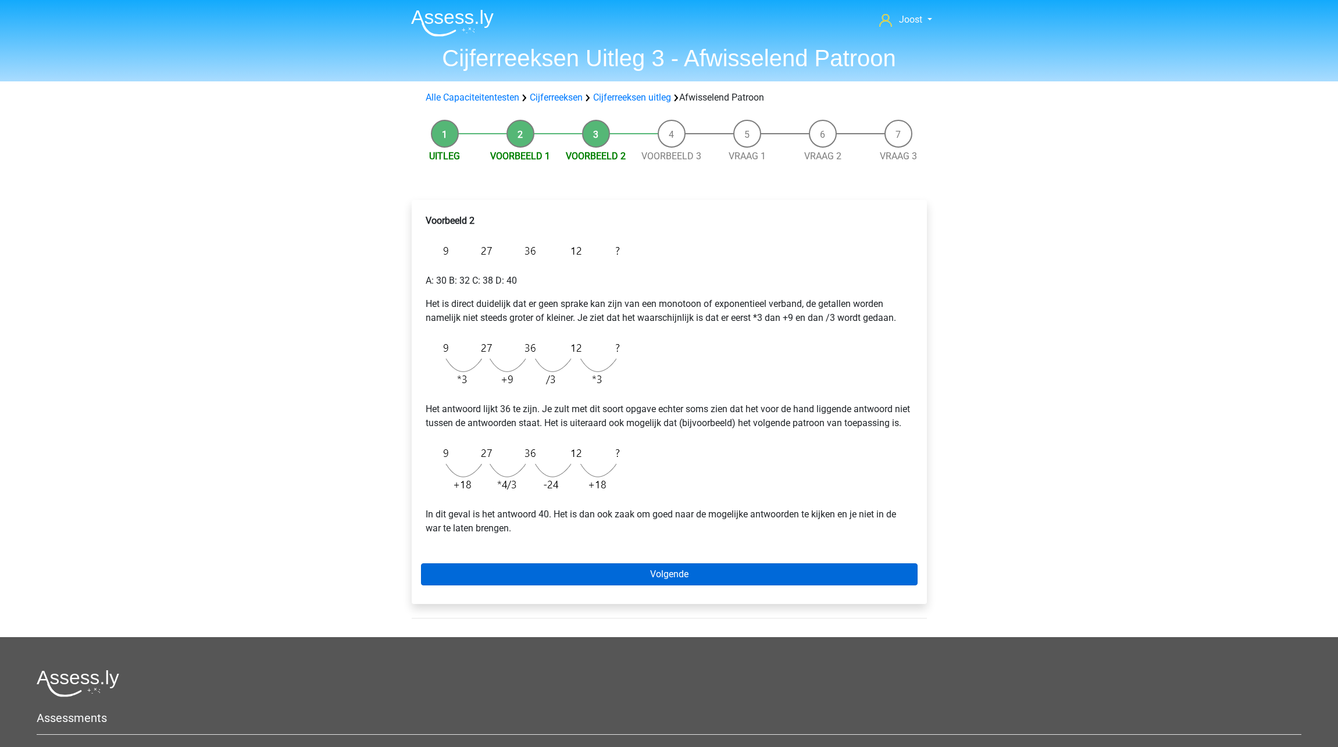
click at [671, 584] on link "Volgende" at bounding box center [669, 574] width 497 height 22
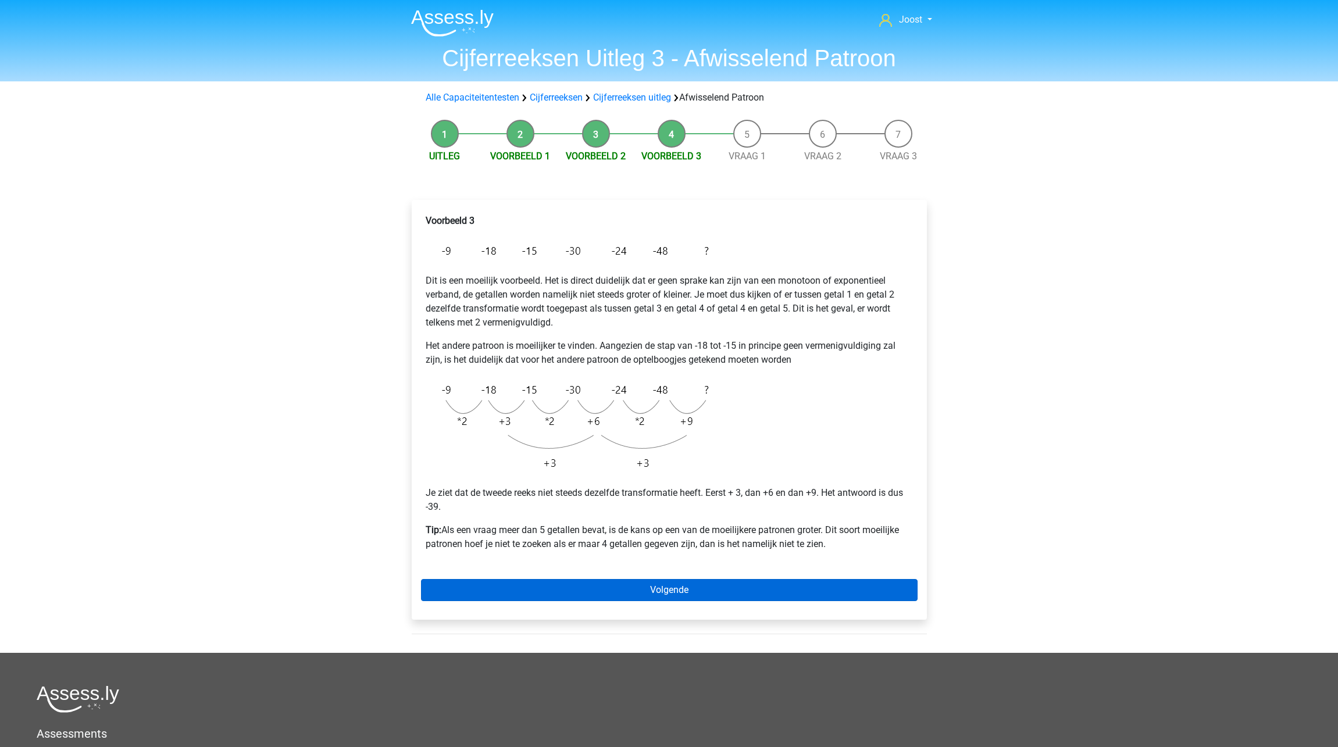
click at [678, 590] on link "Volgende" at bounding box center [669, 590] width 497 height 22
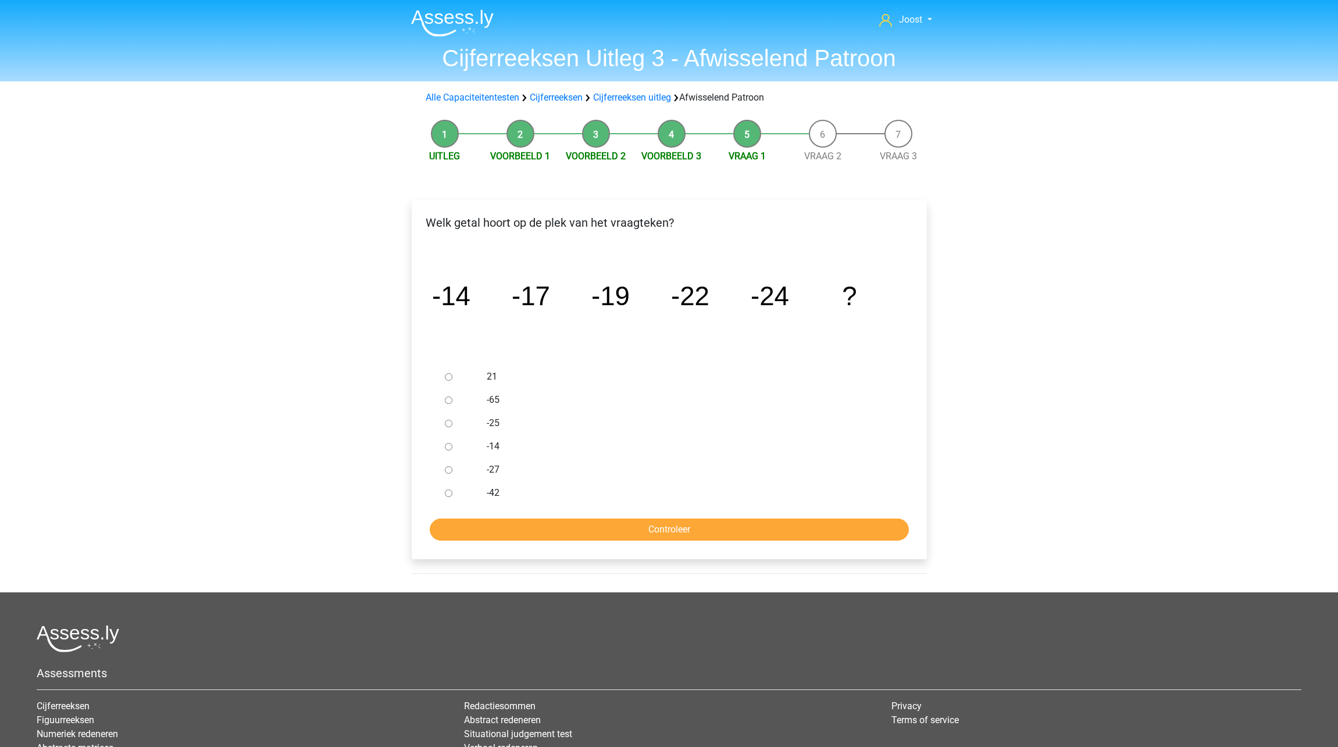
click at [447, 470] on input "-27" at bounding box center [449, 470] width 8 height 8
radio input "true"
click at [544, 542] on div "Welk getal hoort op de plek van het vraagteken? image/svg+xml -14 -17 -19 -22 -…" at bounding box center [669, 379] width 515 height 359
click at [546, 534] on input "Controleer" at bounding box center [669, 530] width 479 height 22
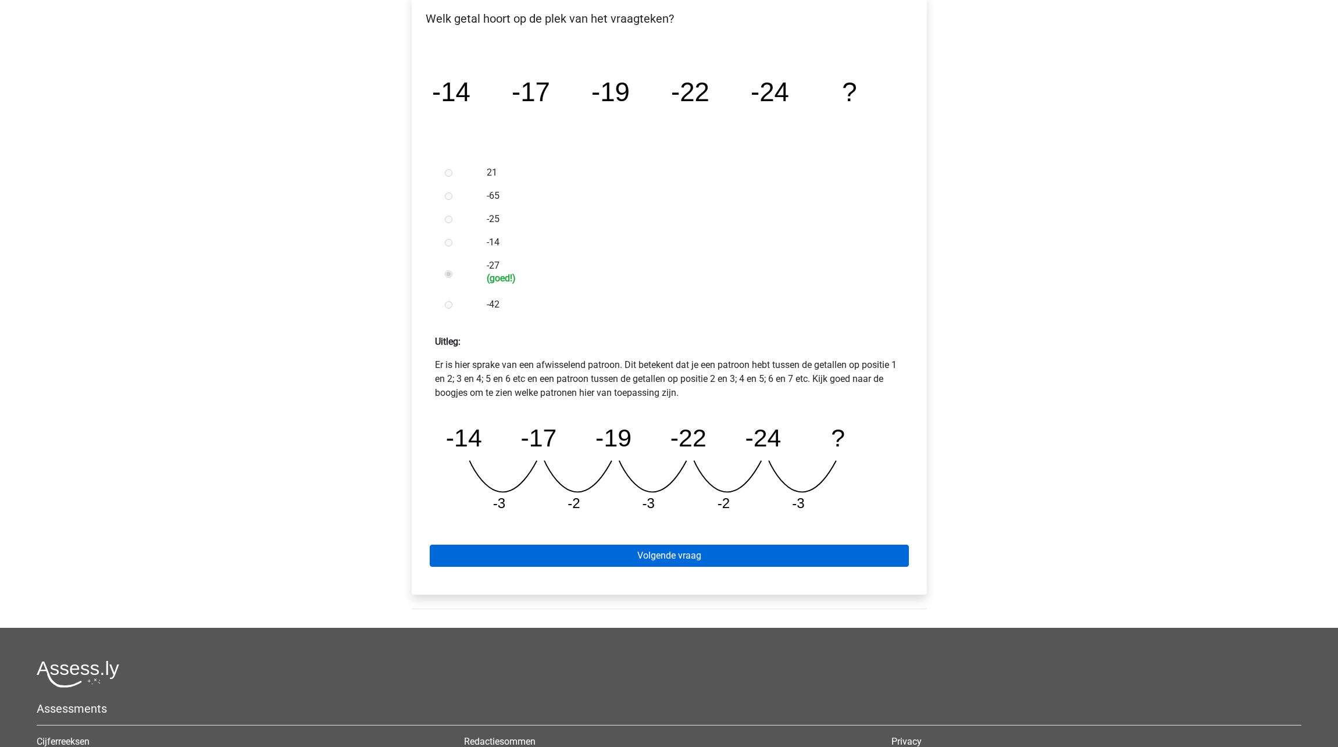
scroll to position [205, 1]
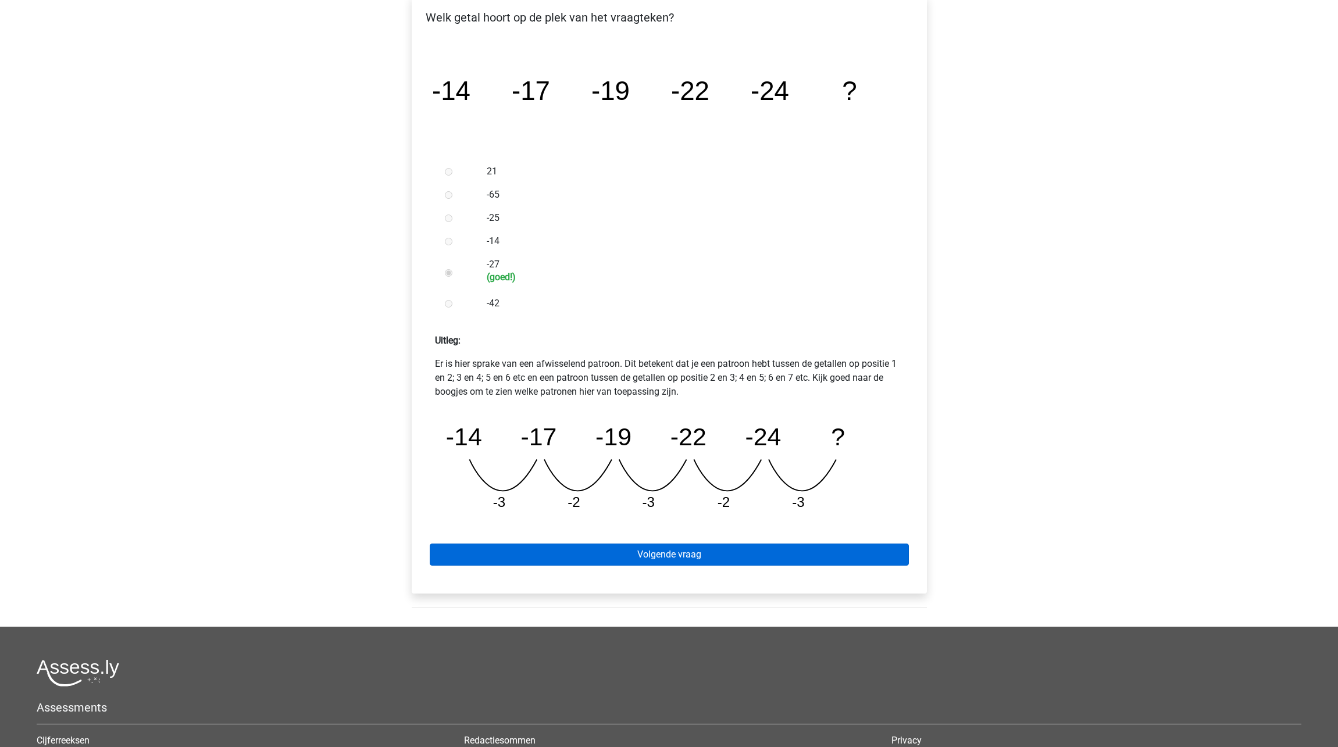
click at [584, 554] on link "Volgende vraag" at bounding box center [669, 555] width 479 height 22
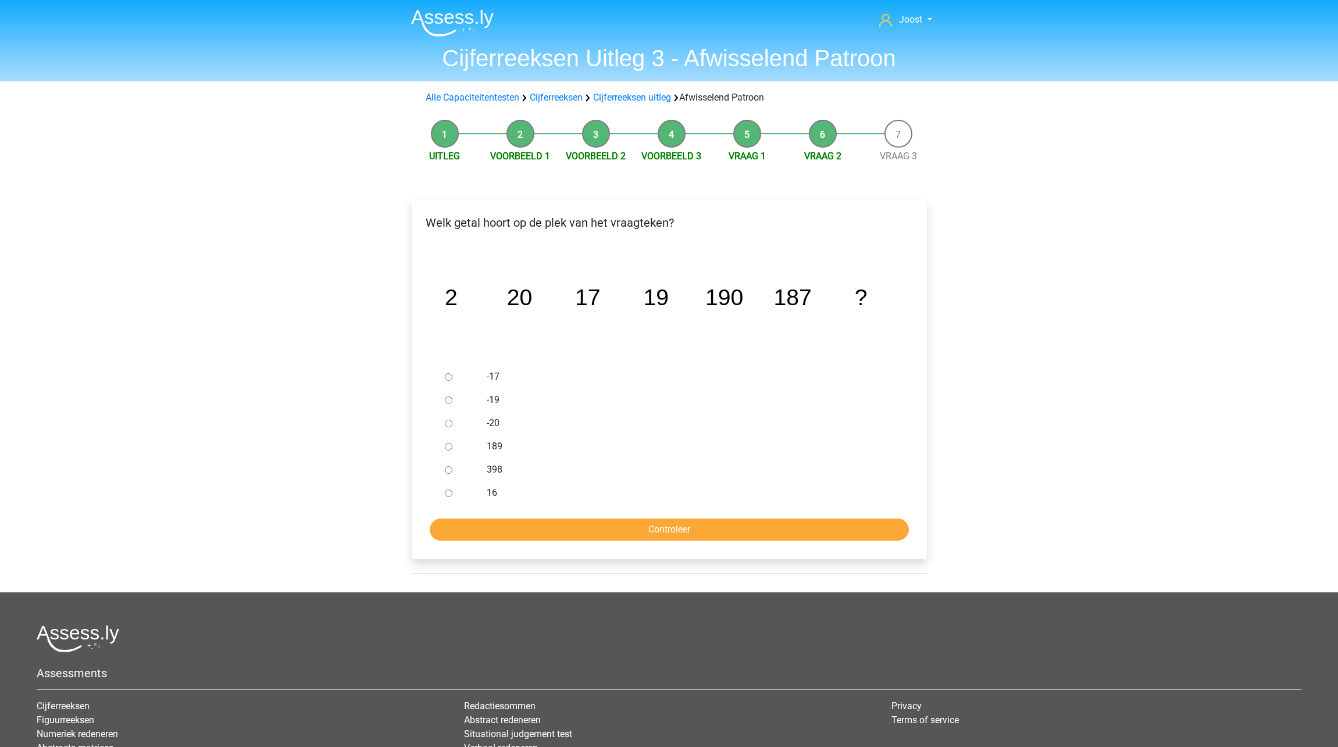
click at [449, 448] on input "189" at bounding box center [449, 447] width 8 height 8
radio input "true"
click at [538, 522] on input "Controleer" at bounding box center [669, 530] width 479 height 22
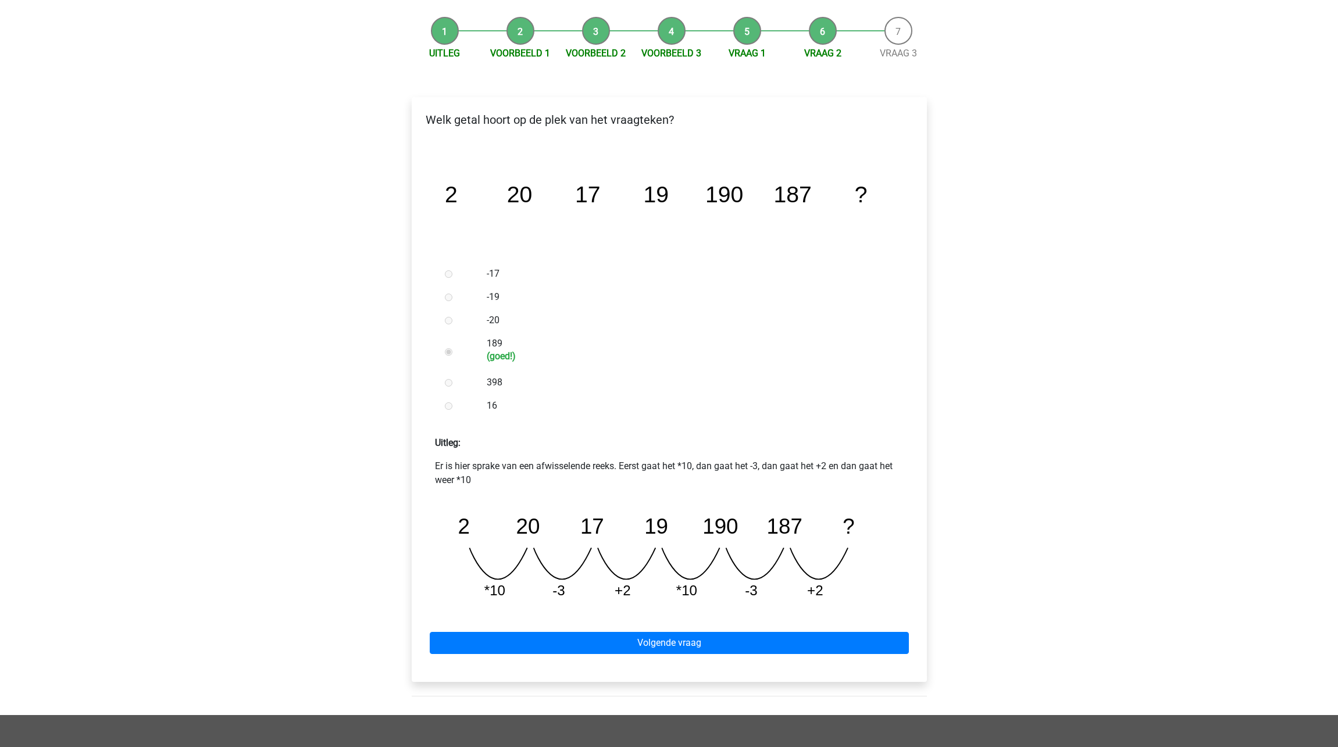
scroll to position [193, 0]
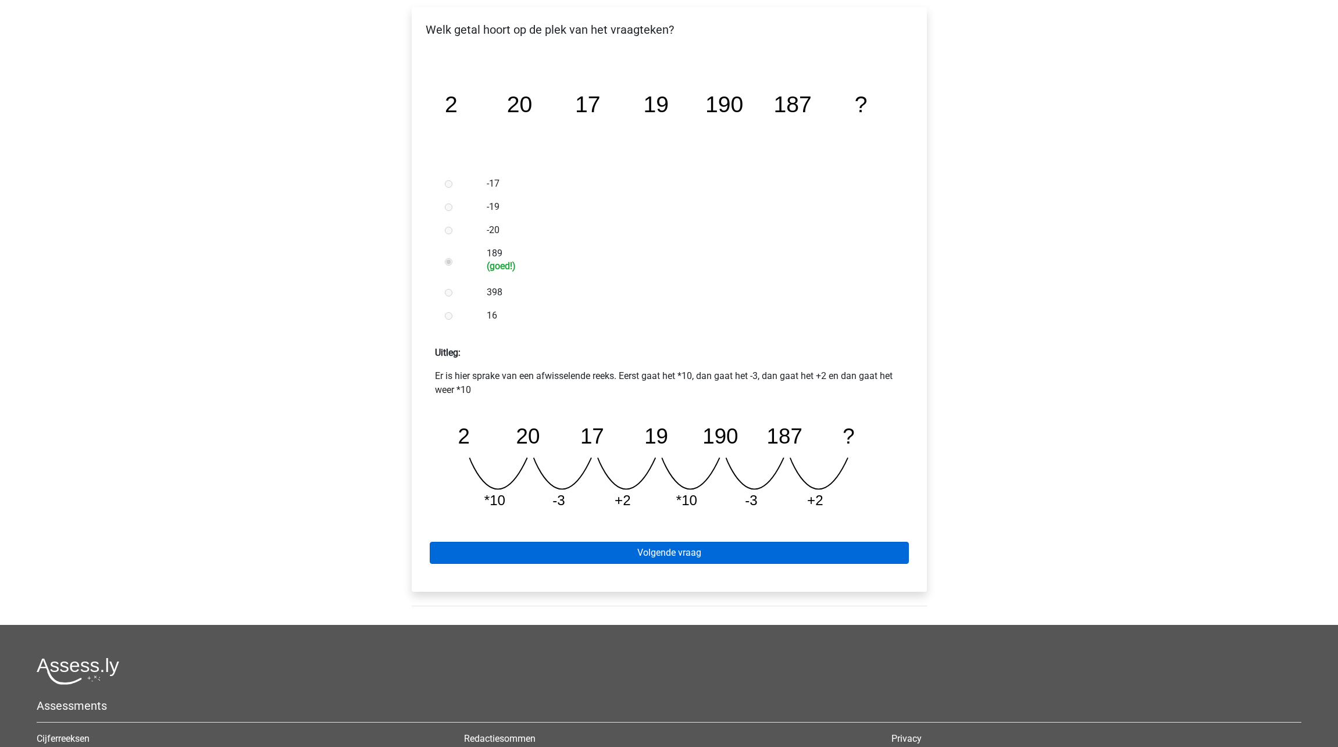
click at [743, 550] on link "Volgende vraag" at bounding box center [669, 553] width 479 height 22
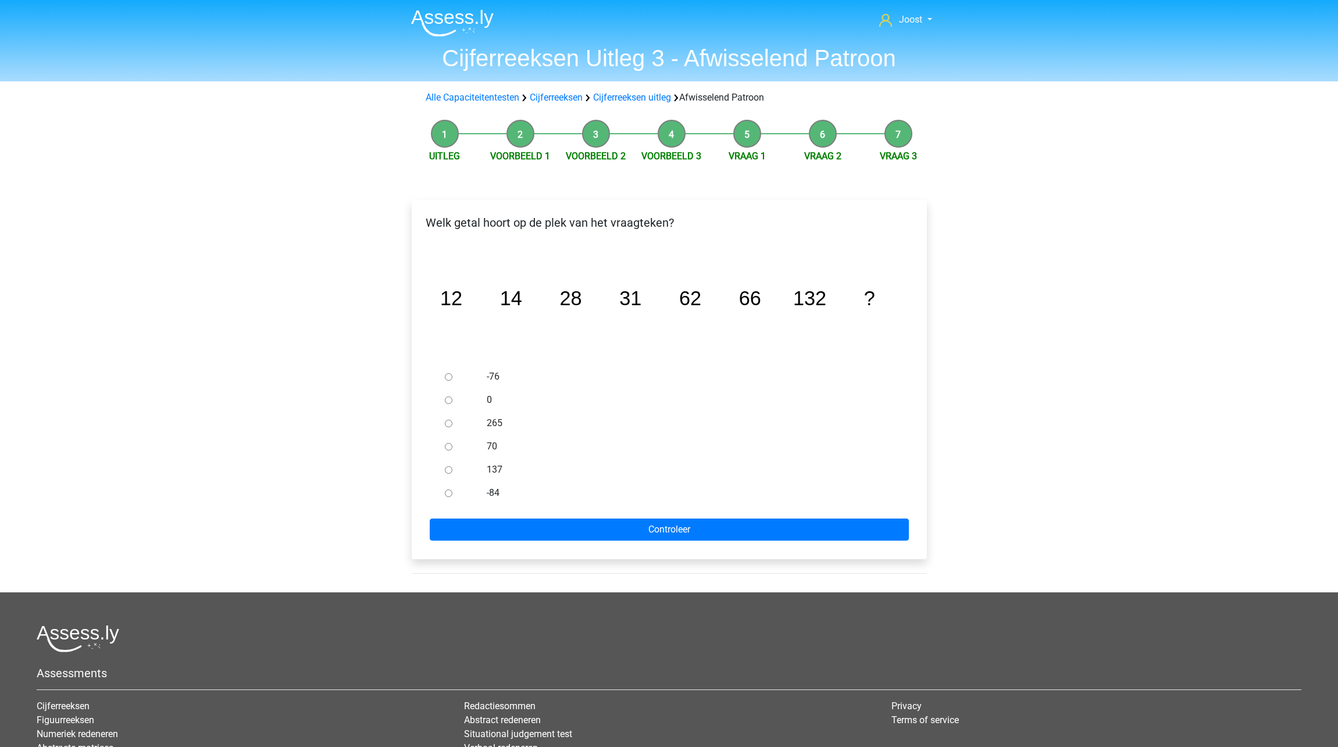
click at [448, 470] on input "137" at bounding box center [449, 470] width 8 height 8
radio input "true"
click at [577, 534] on input "Controleer" at bounding box center [669, 530] width 479 height 22
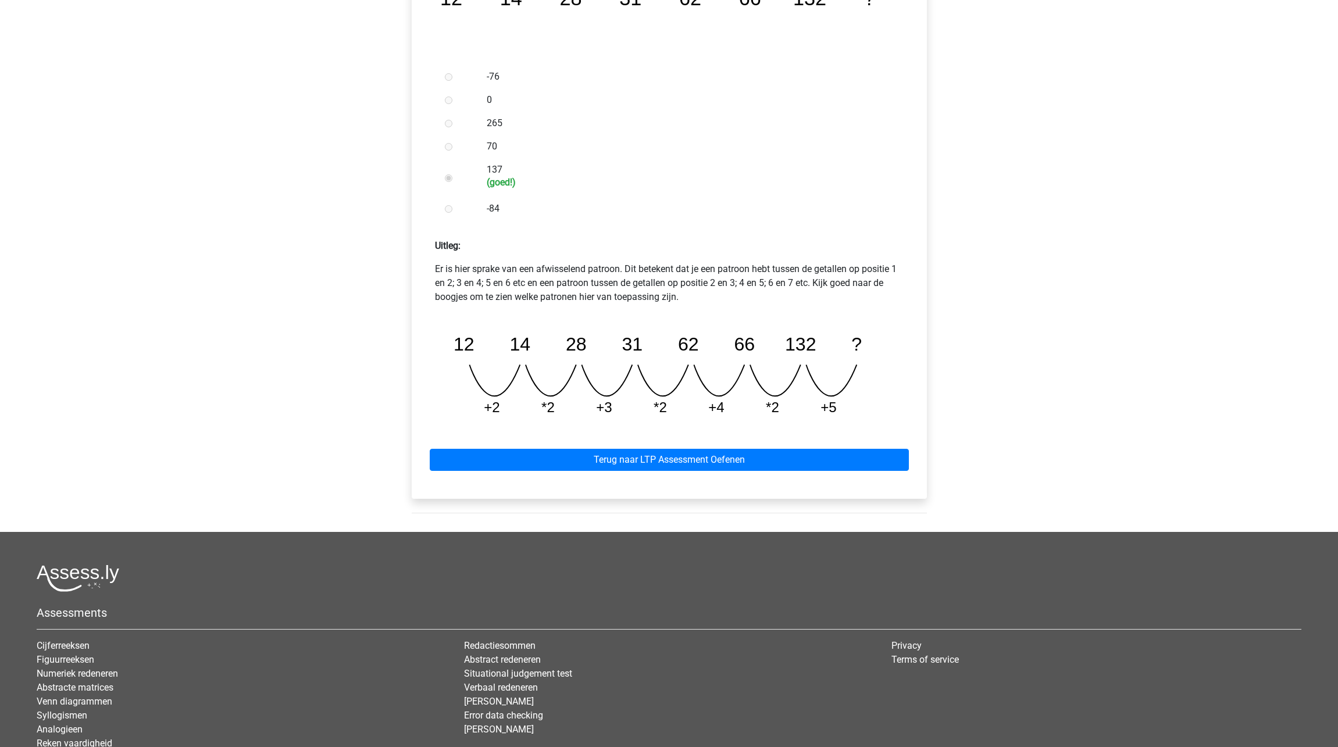
scroll to position [302, 0]
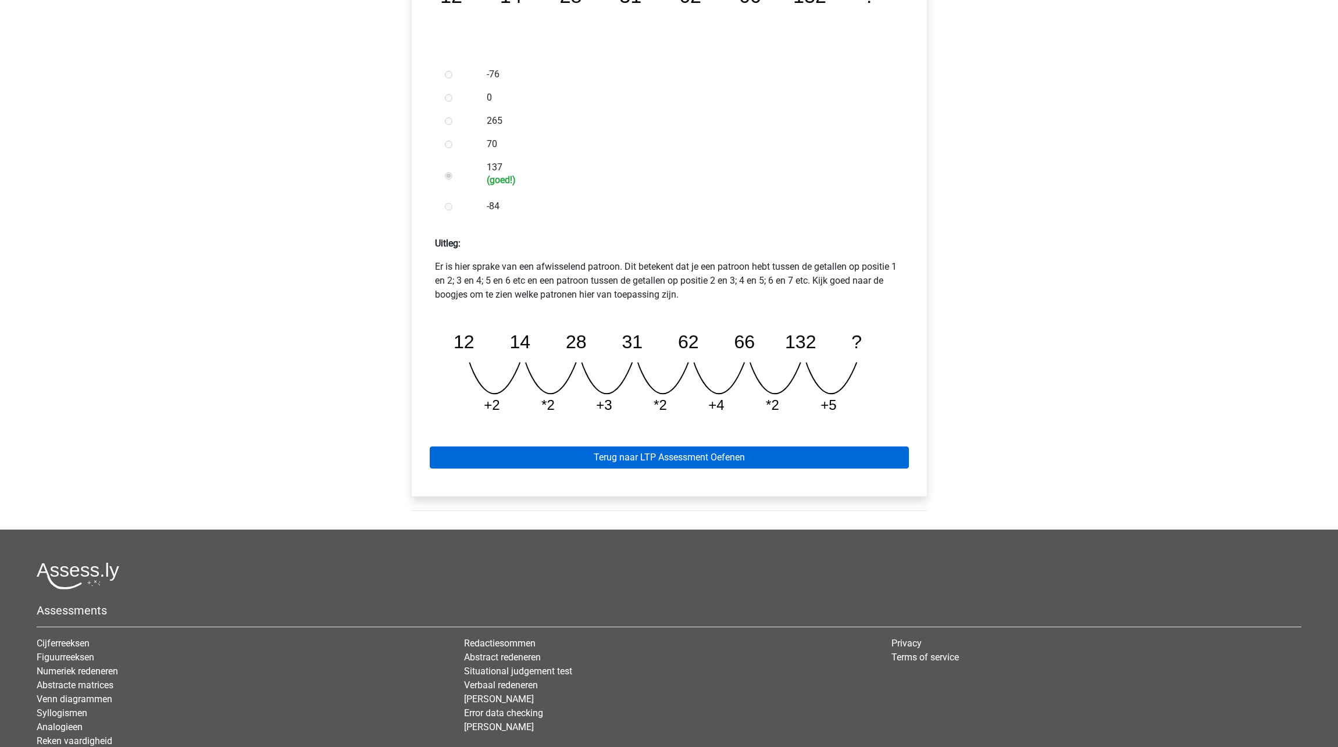
click at [700, 459] on link "Terug naar LTP Assessment Oefenen" at bounding box center [669, 458] width 479 height 22
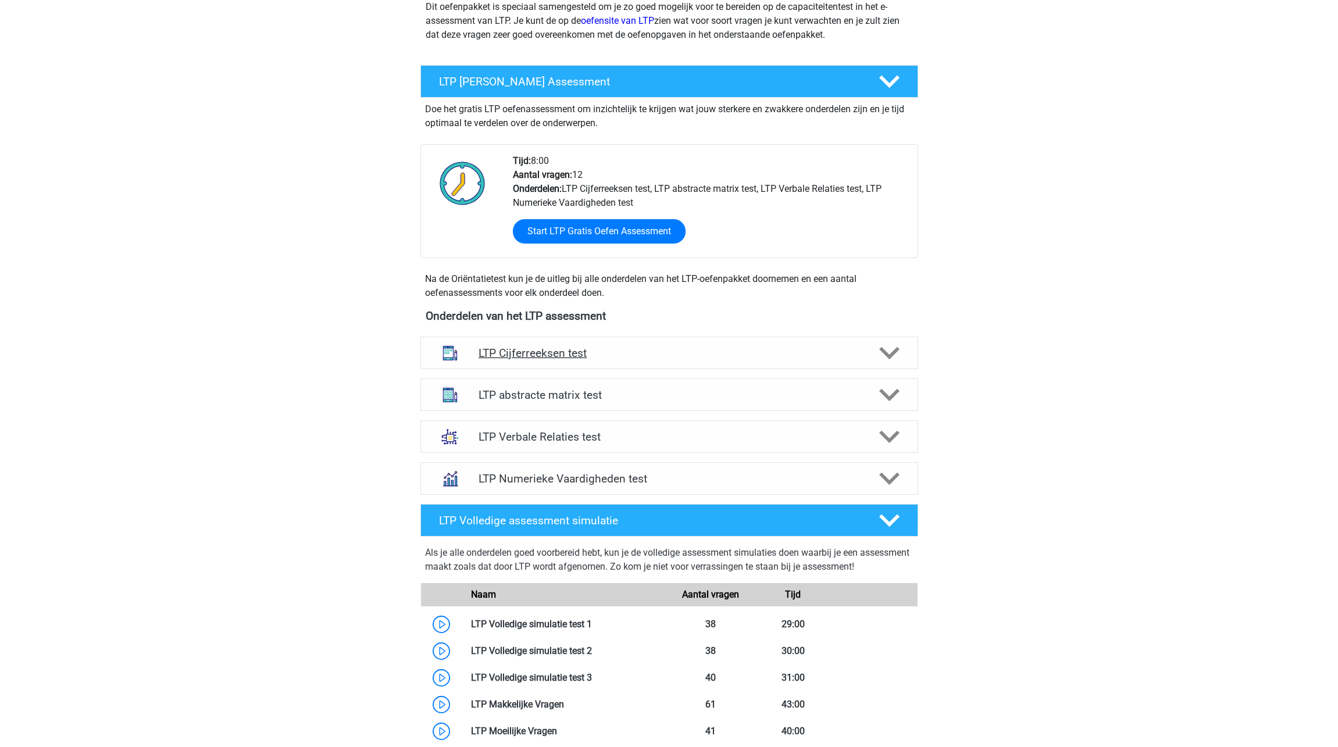
scroll to position [166, 0]
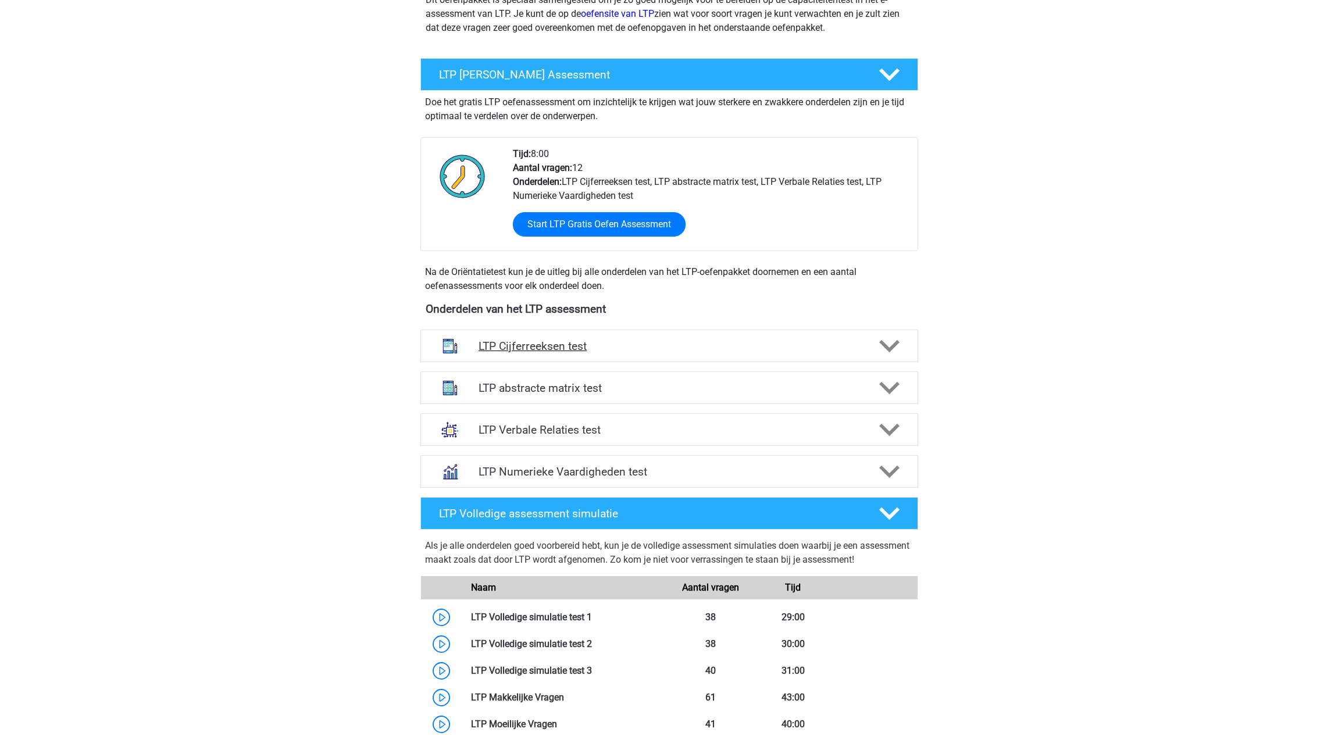
click at [741, 349] on h4 "LTP Cijferreeksen test" at bounding box center [669, 346] width 381 height 13
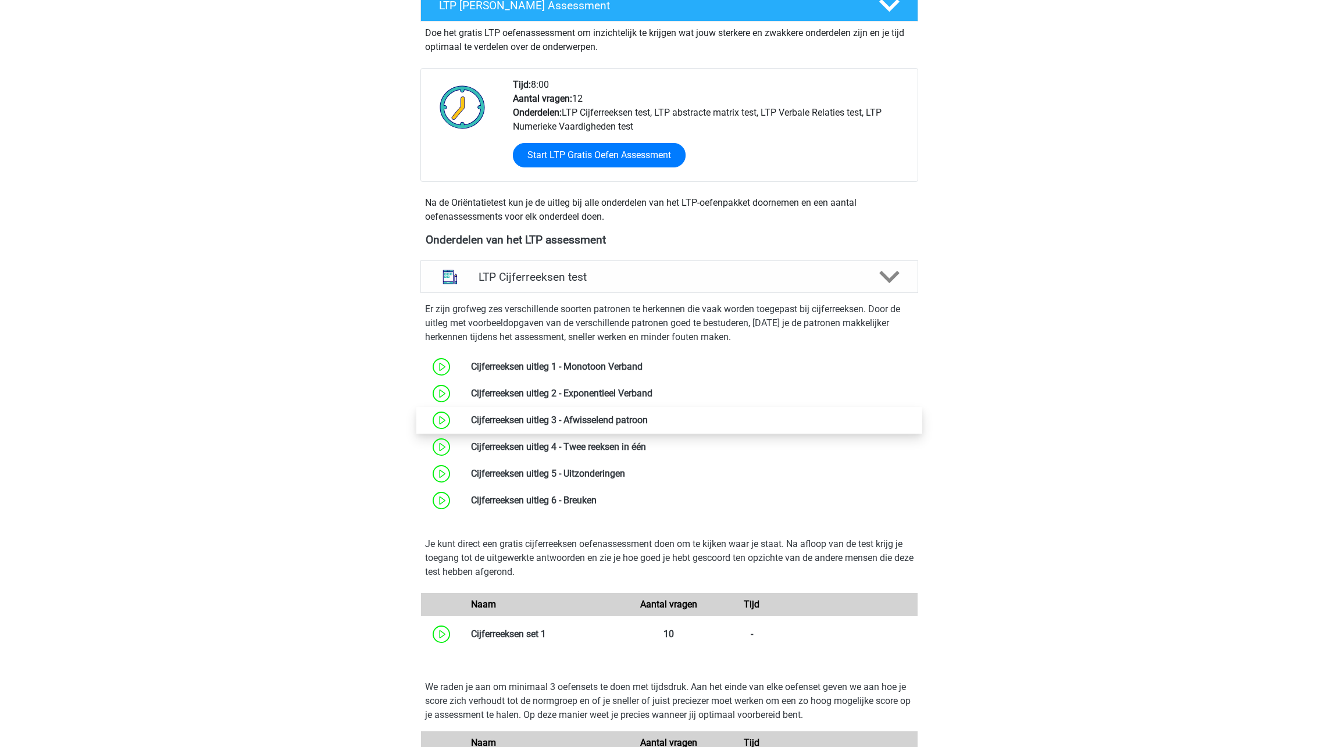
scroll to position [250, 0]
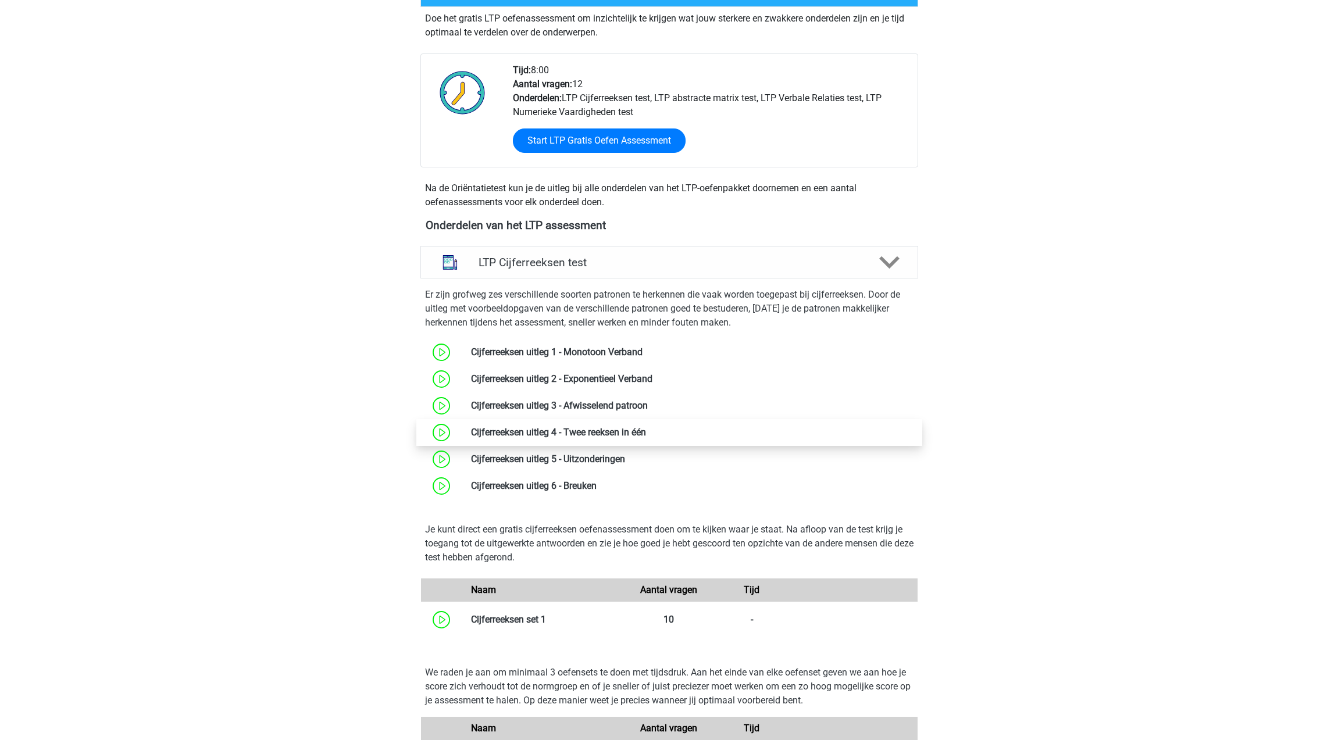
click at [646, 430] on link at bounding box center [646, 432] width 0 height 11
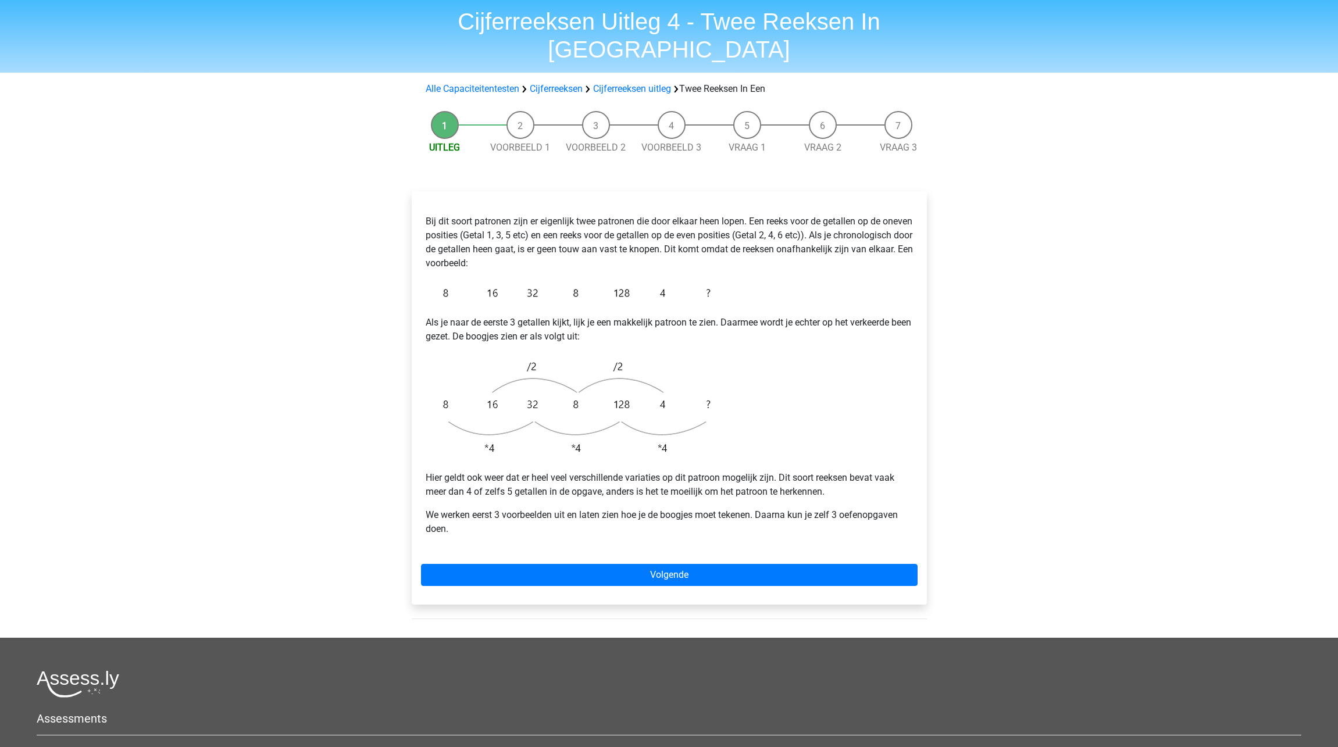
scroll to position [52, 0]
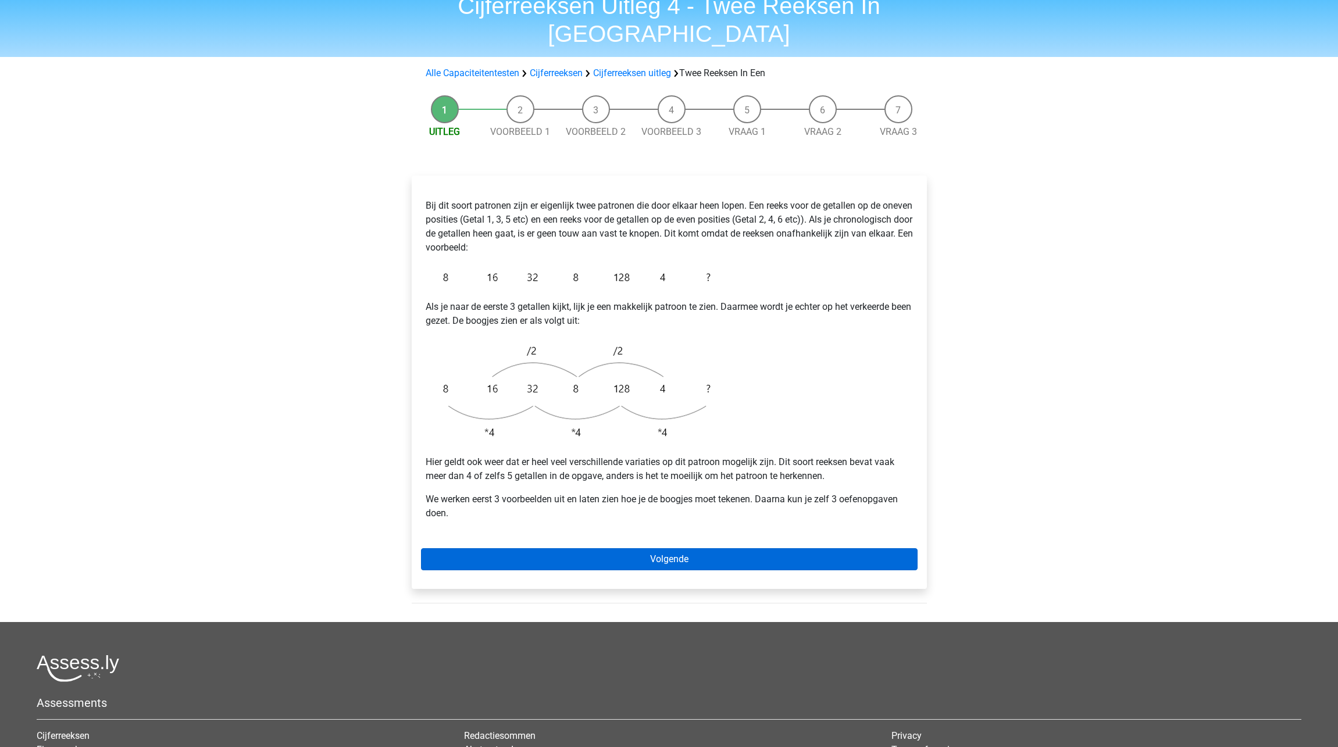
click at [718, 548] on link "Volgende" at bounding box center [669, 559] width 497 height 22
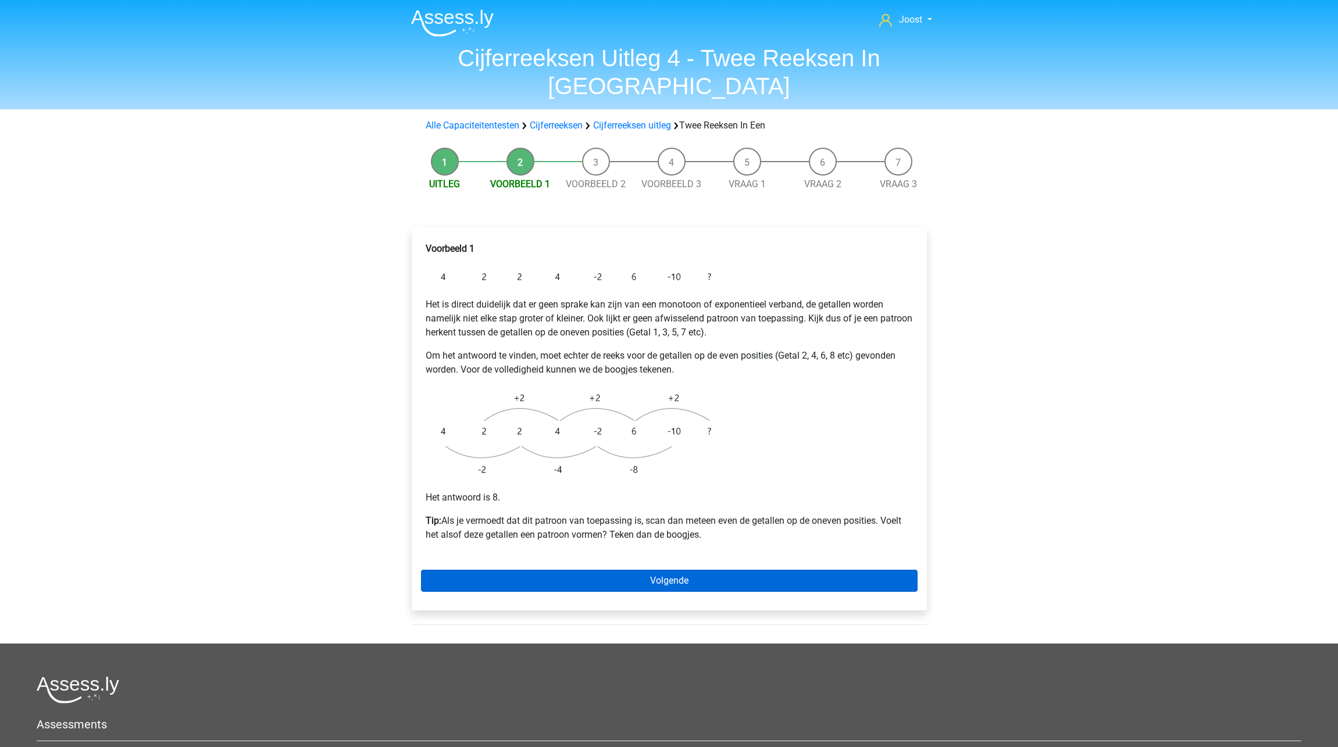
click at [714, 570] on link "Volgende" at bounding box center [669, 581] width 497 height 22
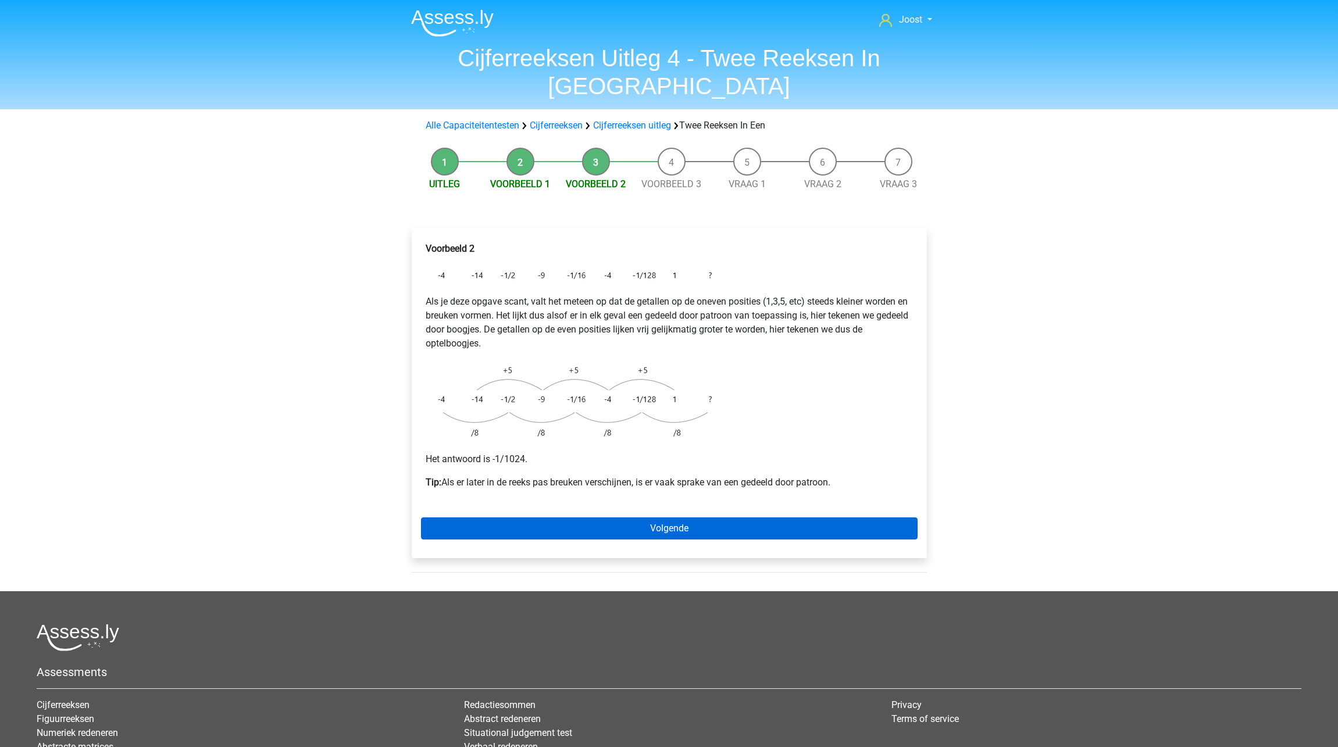
click at [670, 518] on link "Volgende" at bounding box center [669, 529] width 497 height 22
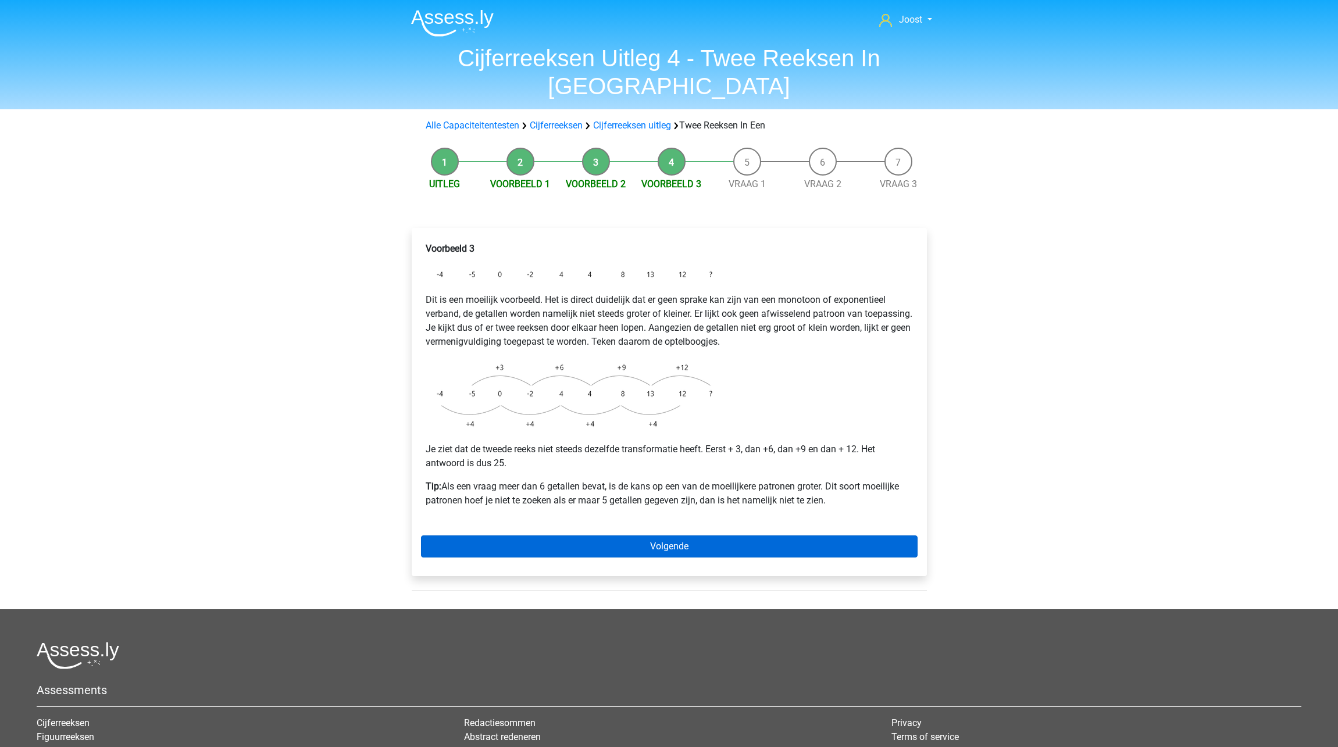
click at [673, 536] on link "Volgende" at bounding box center [669, 547] width 497 height 22
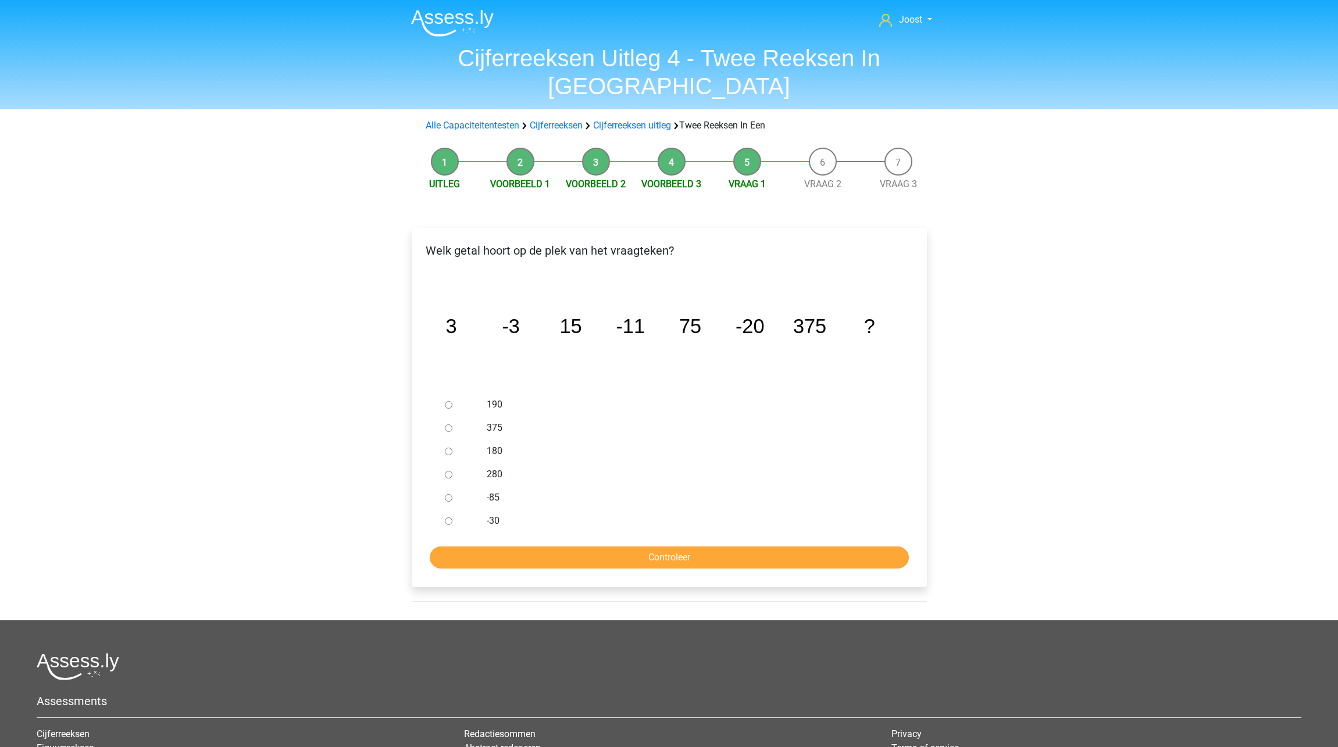
click at [448, 518] on input "-30" at bounding box center [449, 522] width 8 height 8
radio input "true"
click at [470, 547] on input "Controleer" at bounding box center [669, 558] width 479 height 22
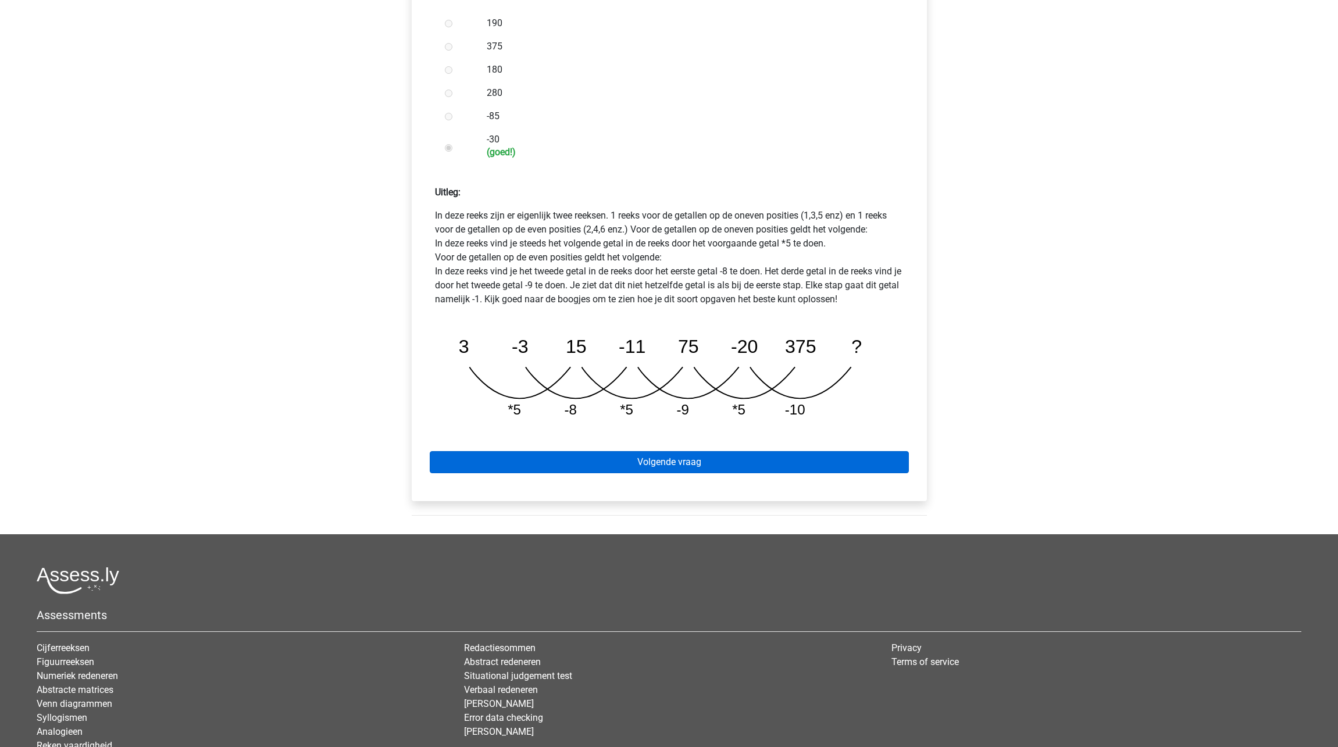
scroll to position [381, 0]
click at [702, 451] on link "Volgende vraag" at bounding box center [669, 462] width 479 height 22
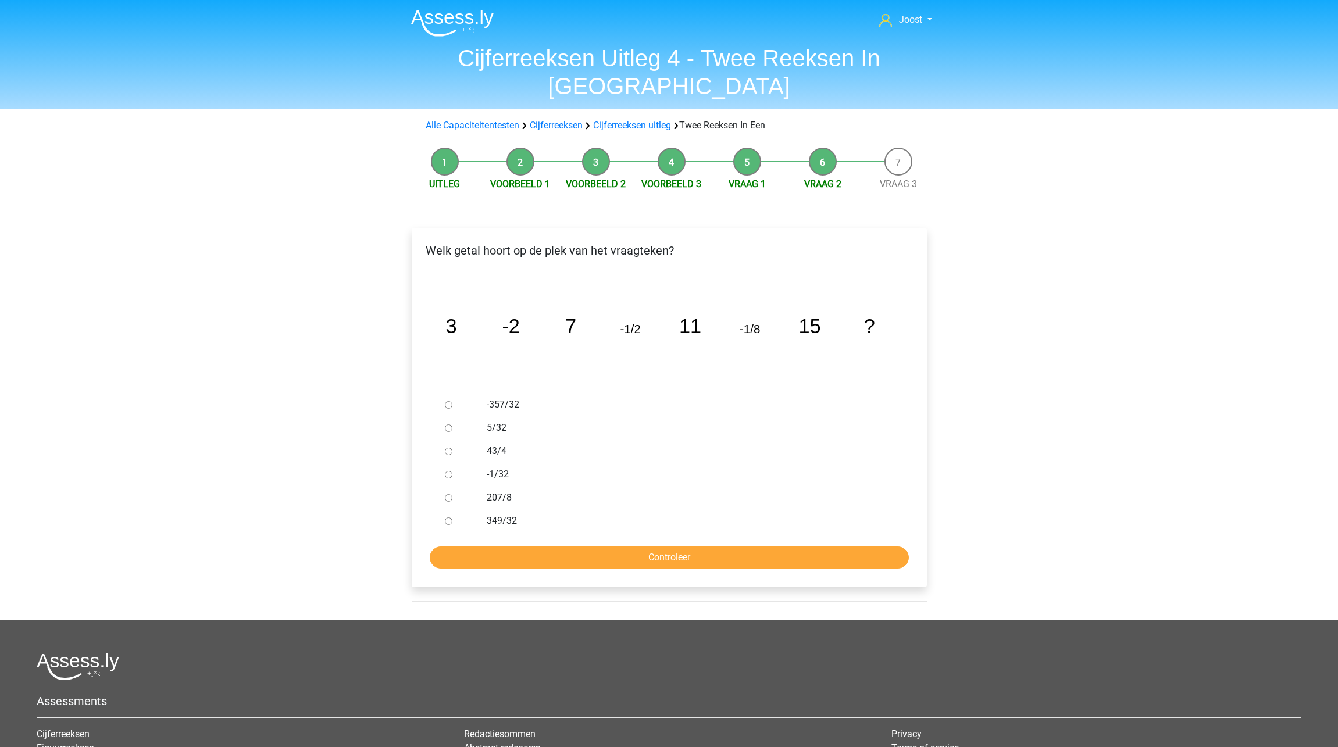
click at [447, 471] on input "-1/32" at bounding box center [449, 475] width 8 height 8
radio input "true"
click at [647, 547] on input "Controleer" at bounding box center [669, 558] width 479 height 22
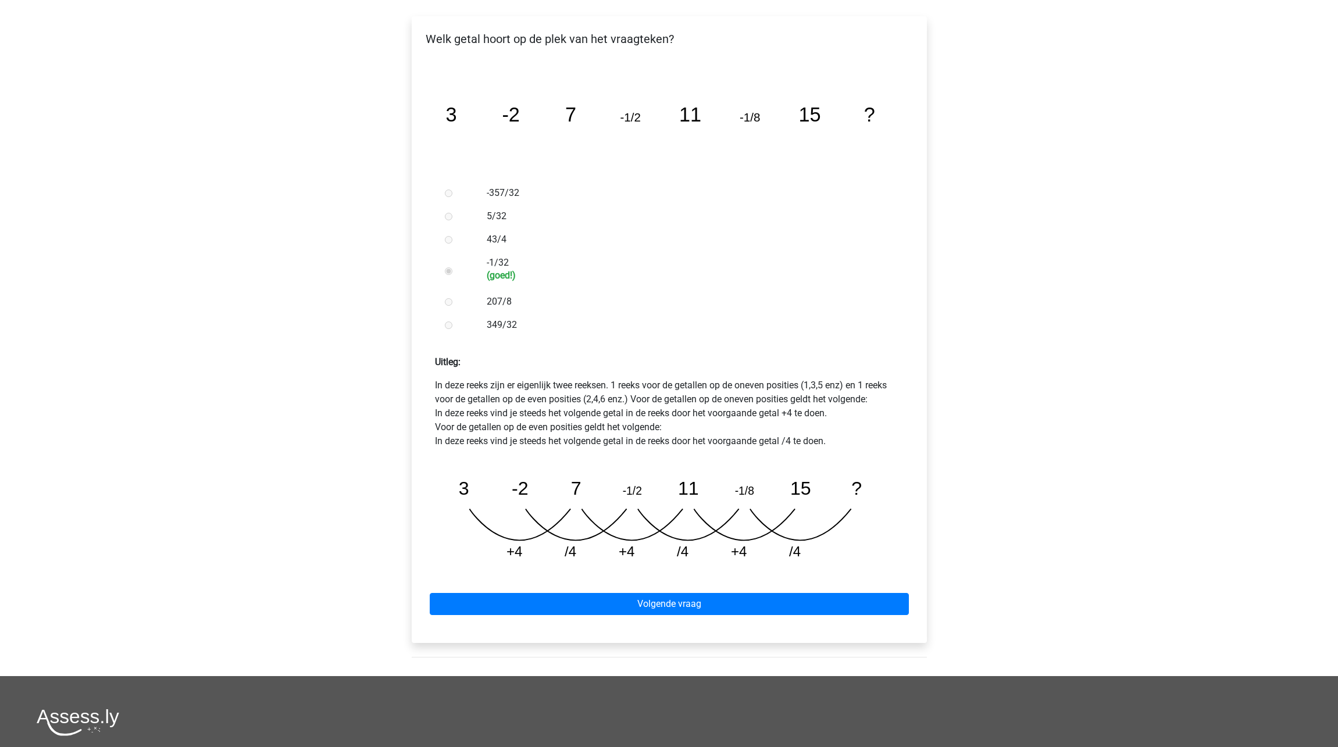
scroll to position [309, 0]
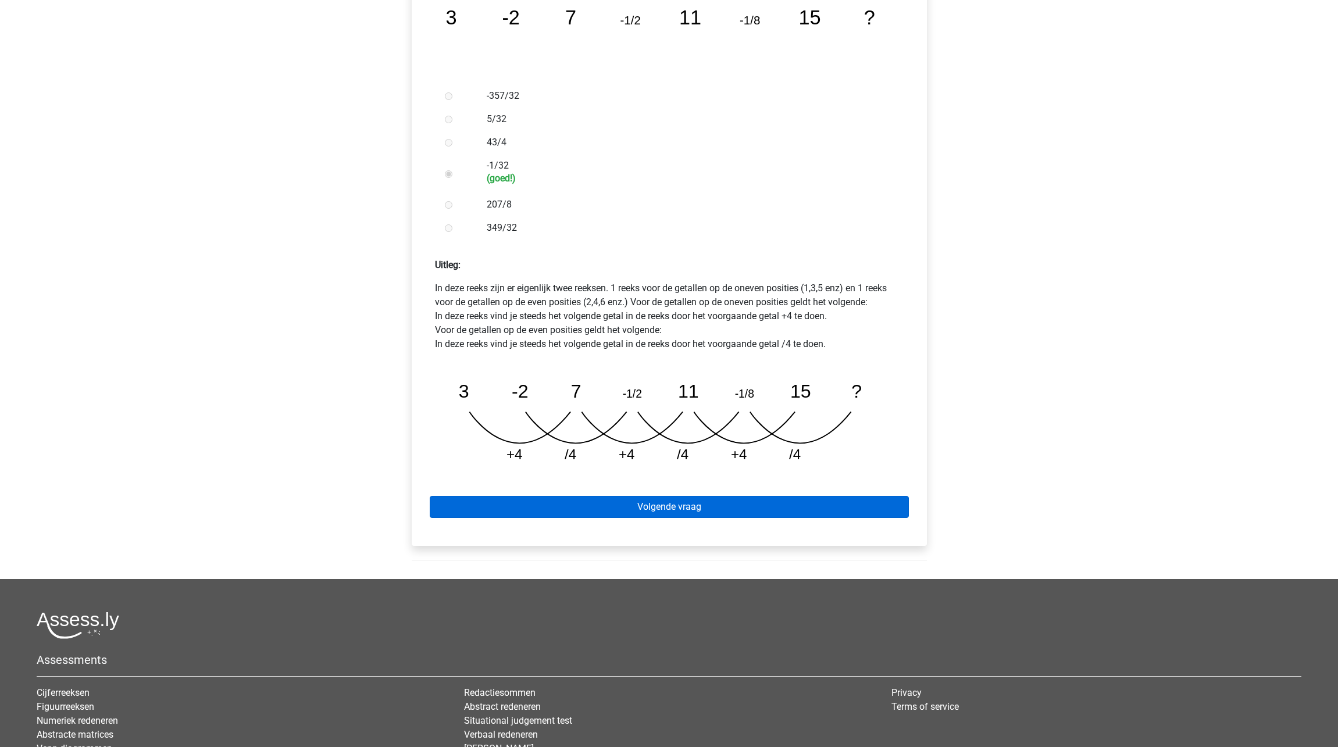
click at [587, 496] on link "Volgende vraag" at bounding box center [669, 507] width 479 height 22
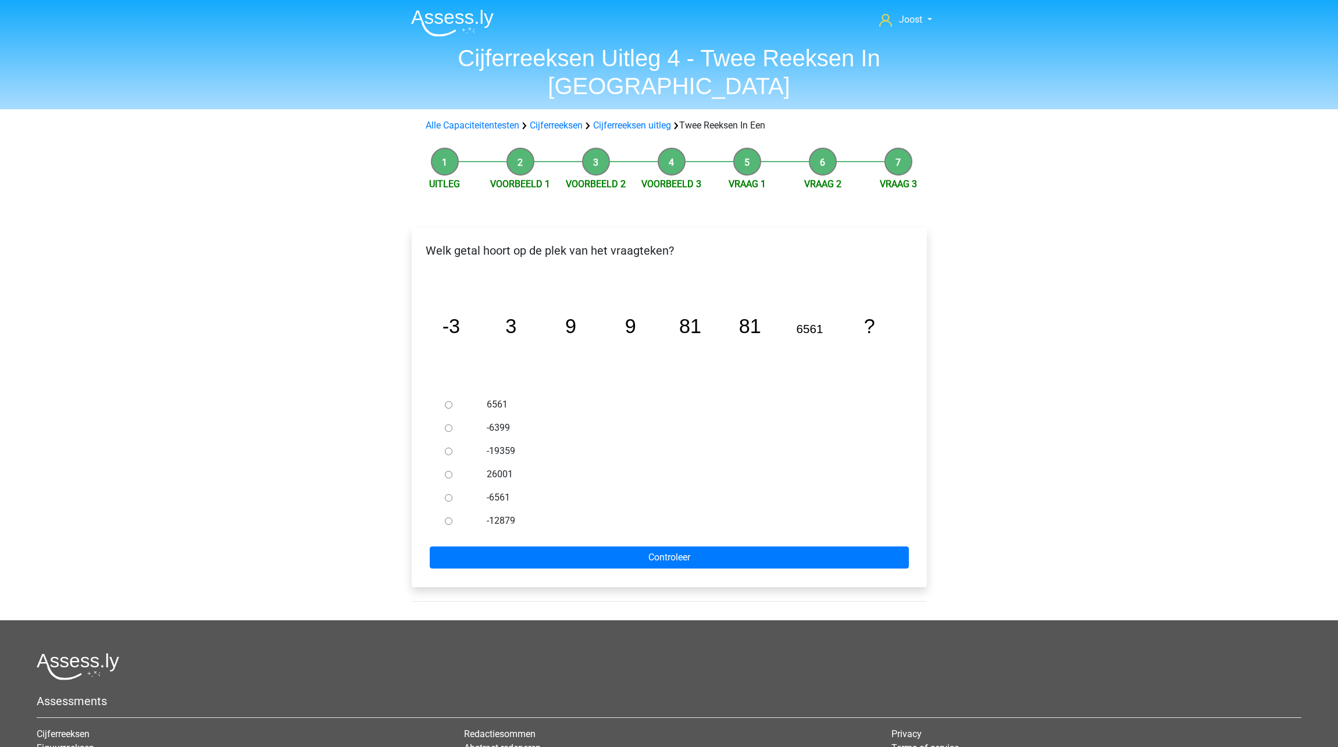
click at [451, 401] on input "6561" at bounding box center [449, 405] width 8 height 8
radio input "true"
click at [662, 547] on input "Controleer" at bounding box center [669, 558] width 479 height 22
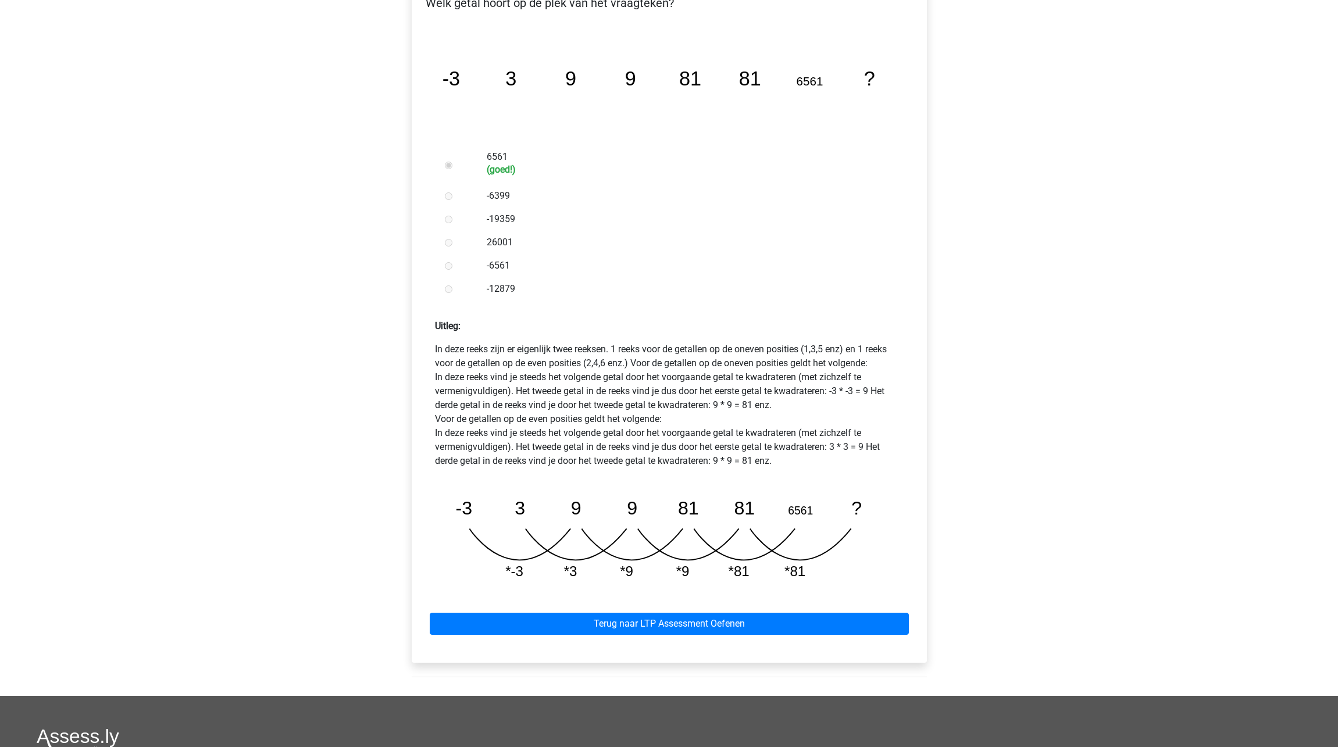
scroll to position [248, 0]
click at [794, 613] on link "Terug naar LTP Assessment Oefenen" at bounding box center [669, 624] width 479 height 22
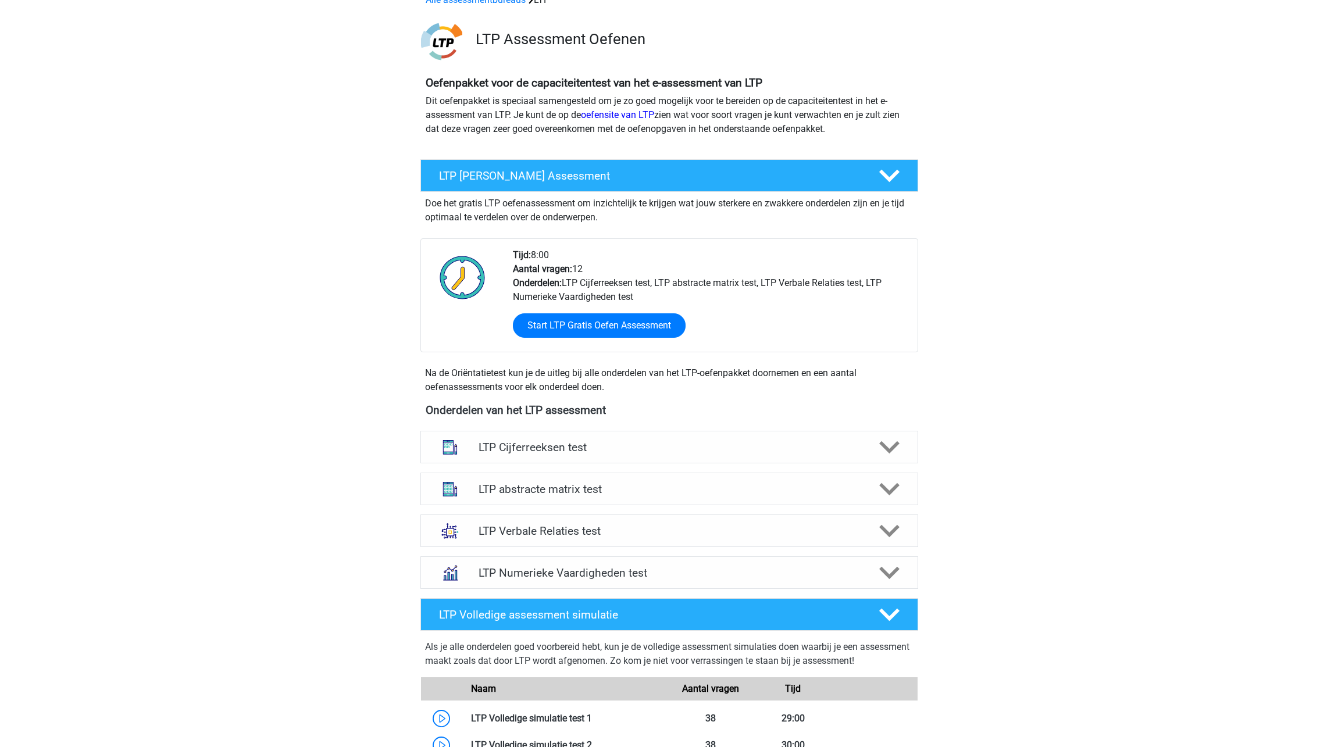
scroll to position [86, 0]
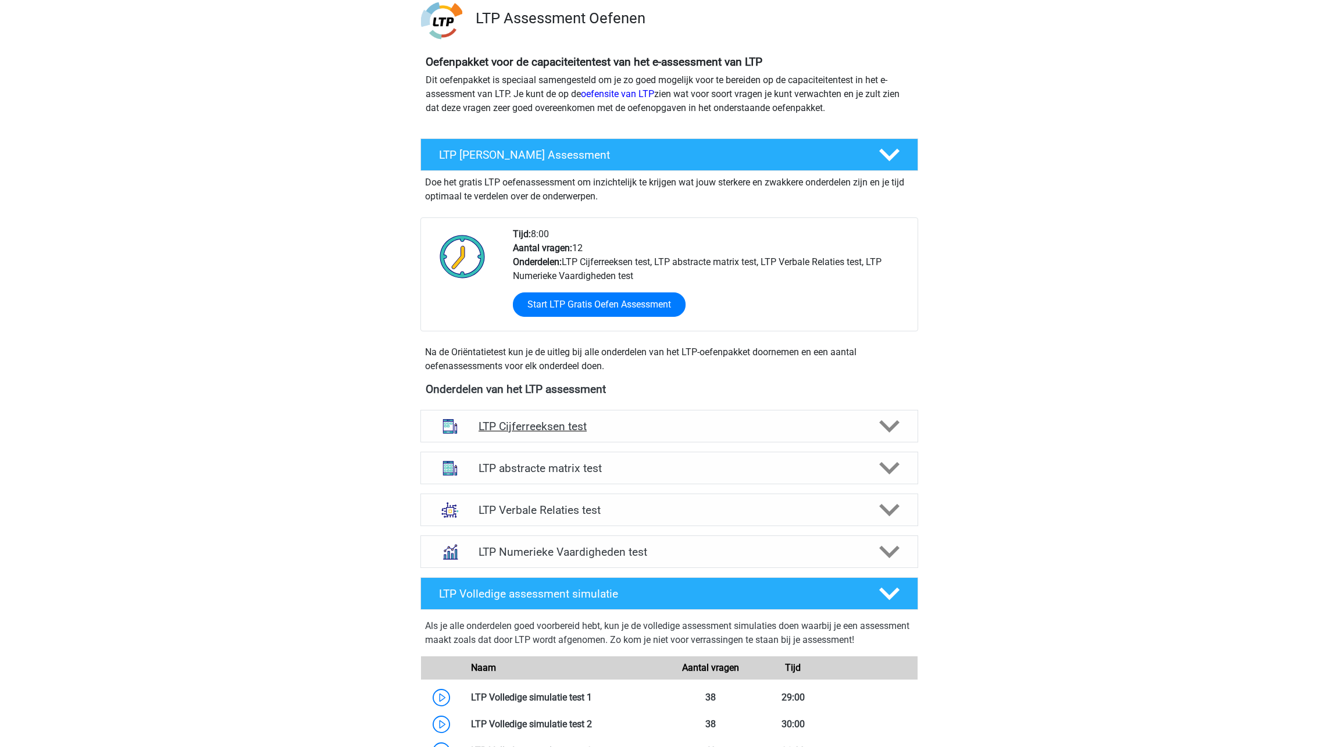
click at [899, 425] on icon at bounding box center [889, 426] width 20 height 20
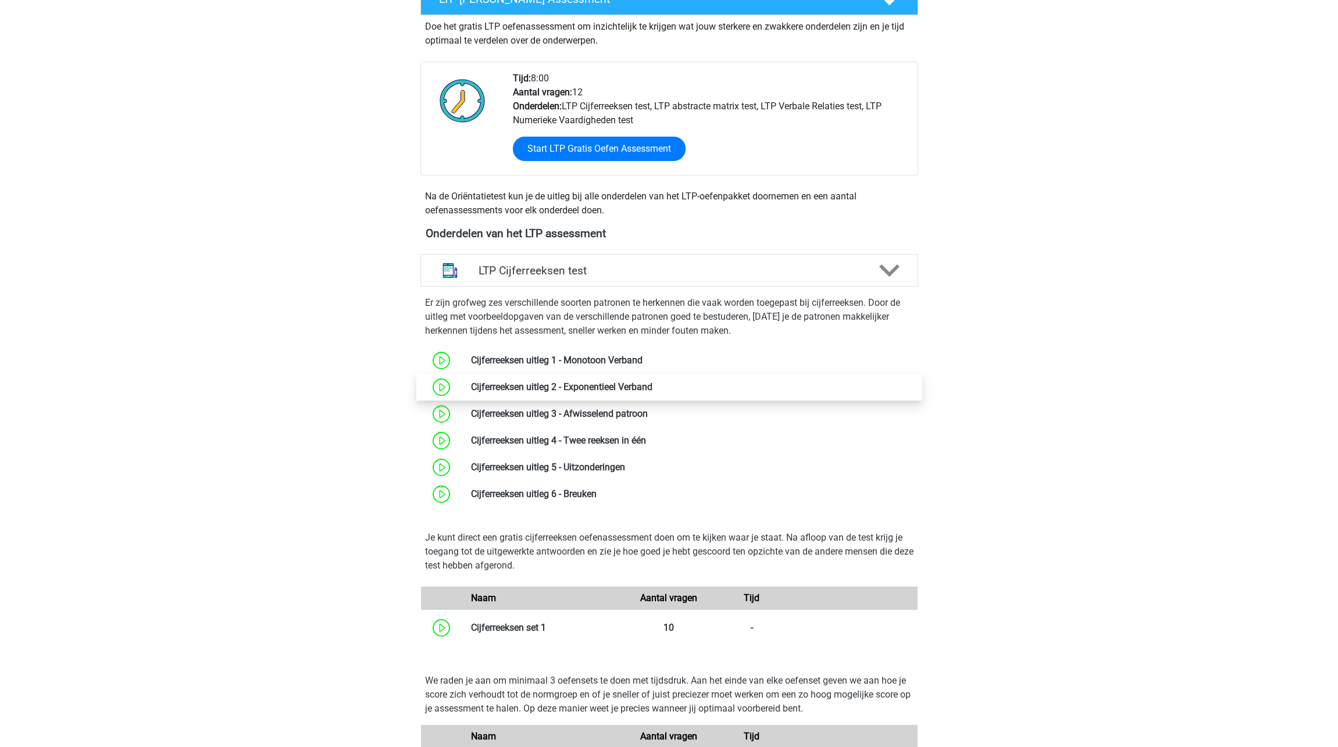
scroll to position [254, 0]
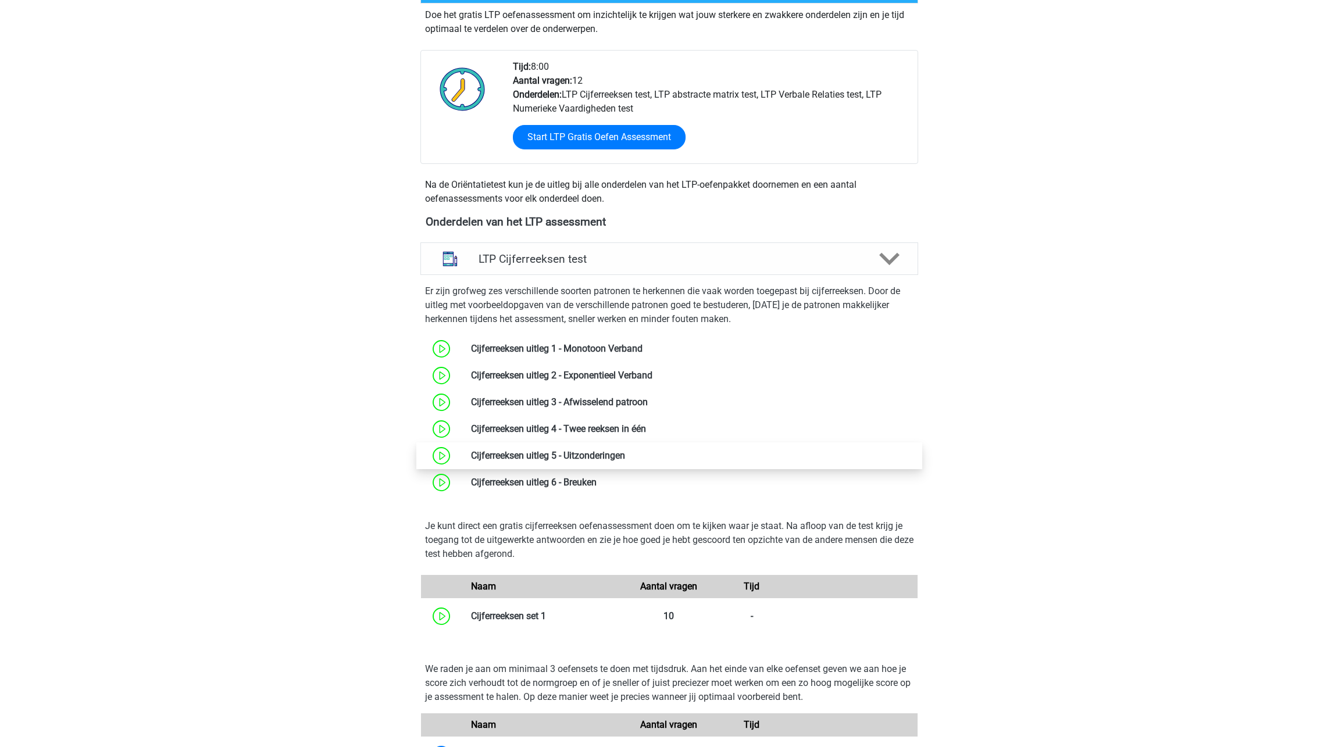
click at [625, 454] on link at bounding box center [625, 455] width 0 height 11
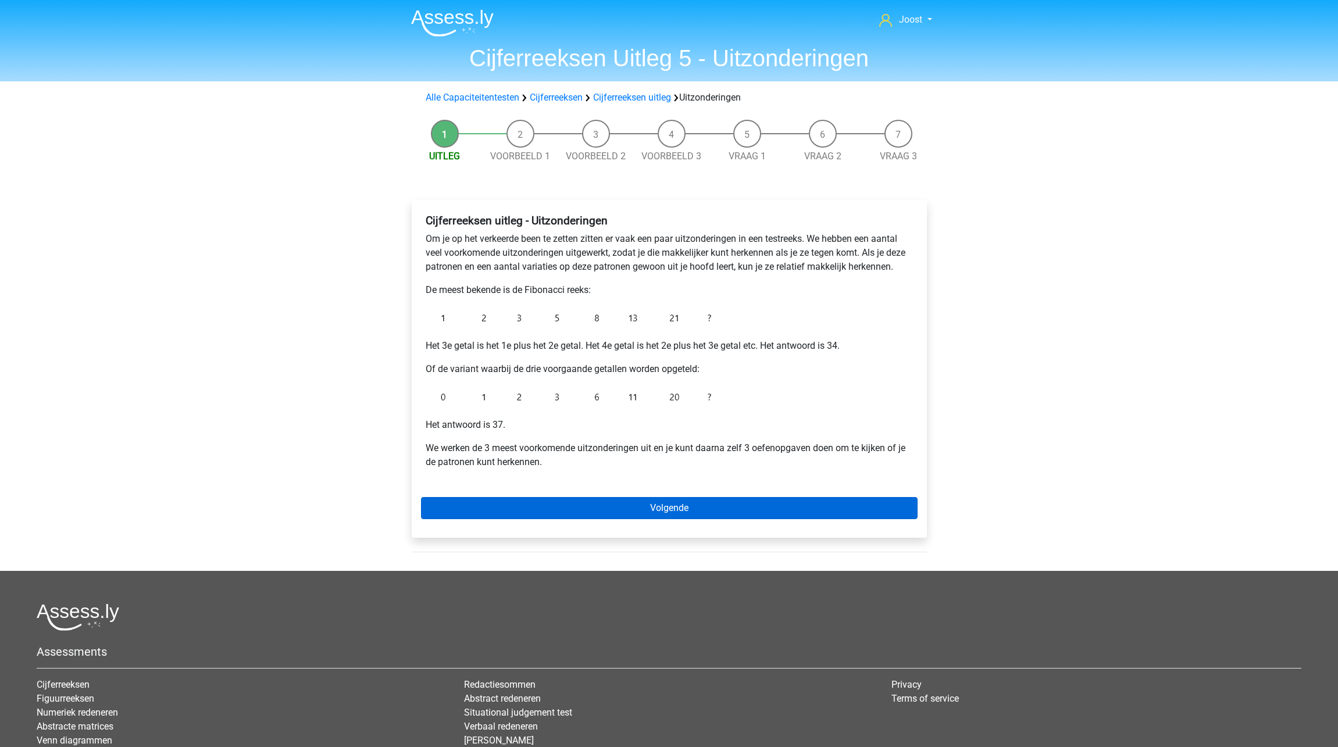
click at [664, 507] on link "Volgende" at bounding box center [669, 508] width 497 height 22
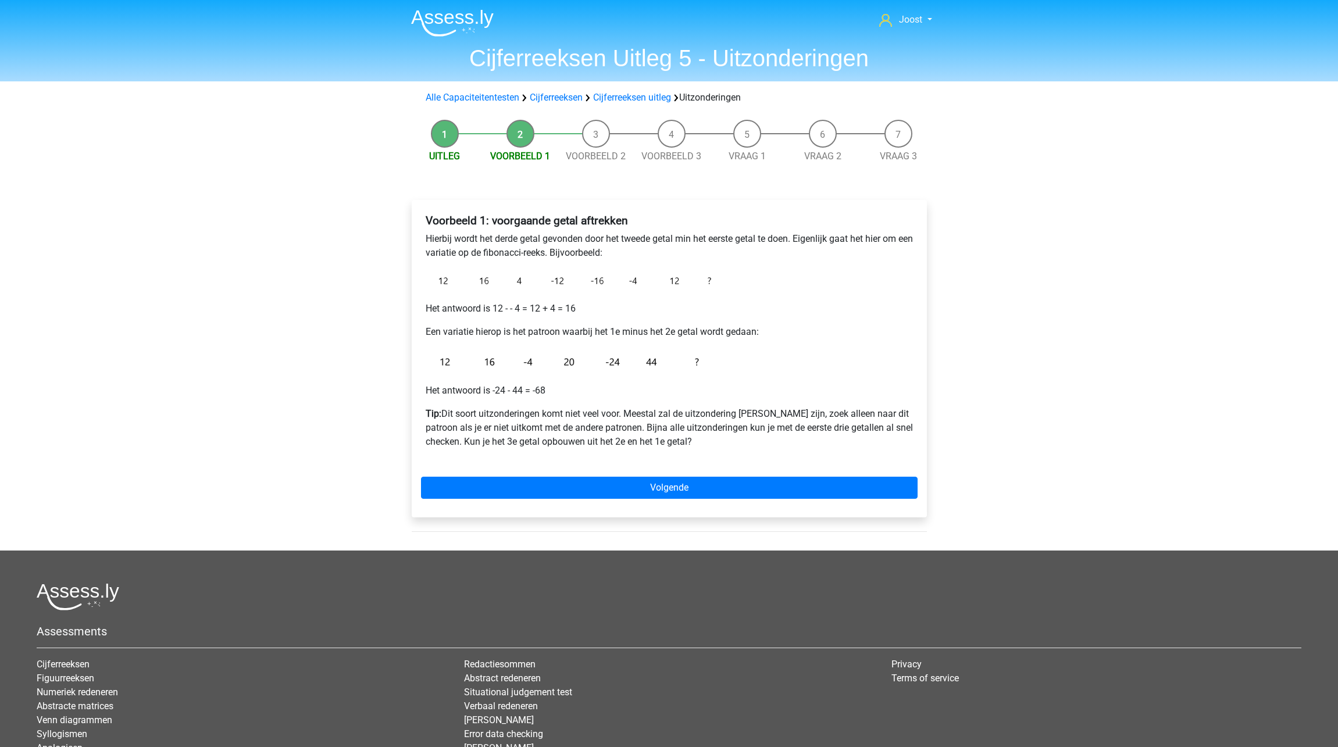
scroll to position [8, 0]
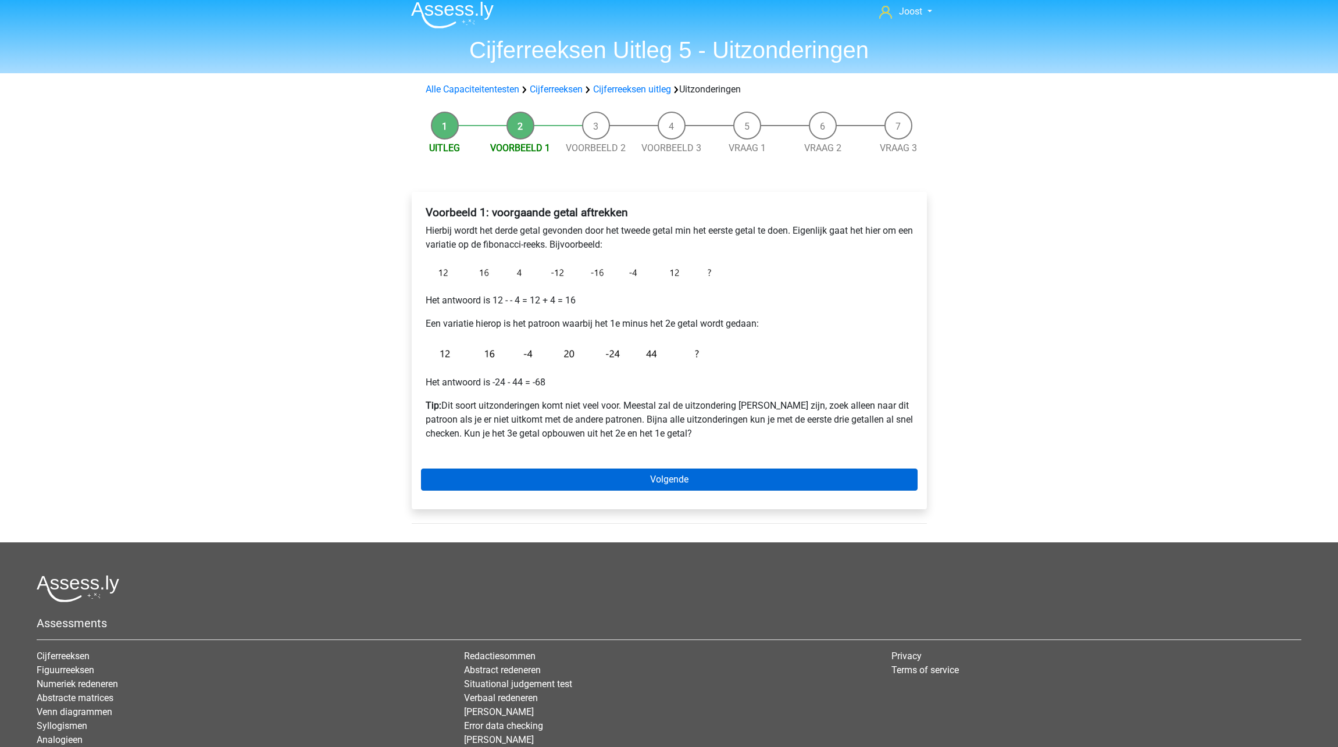
click at [723, 480] on link "Volgende" at bounding box center [669, 480] width 497 height 22
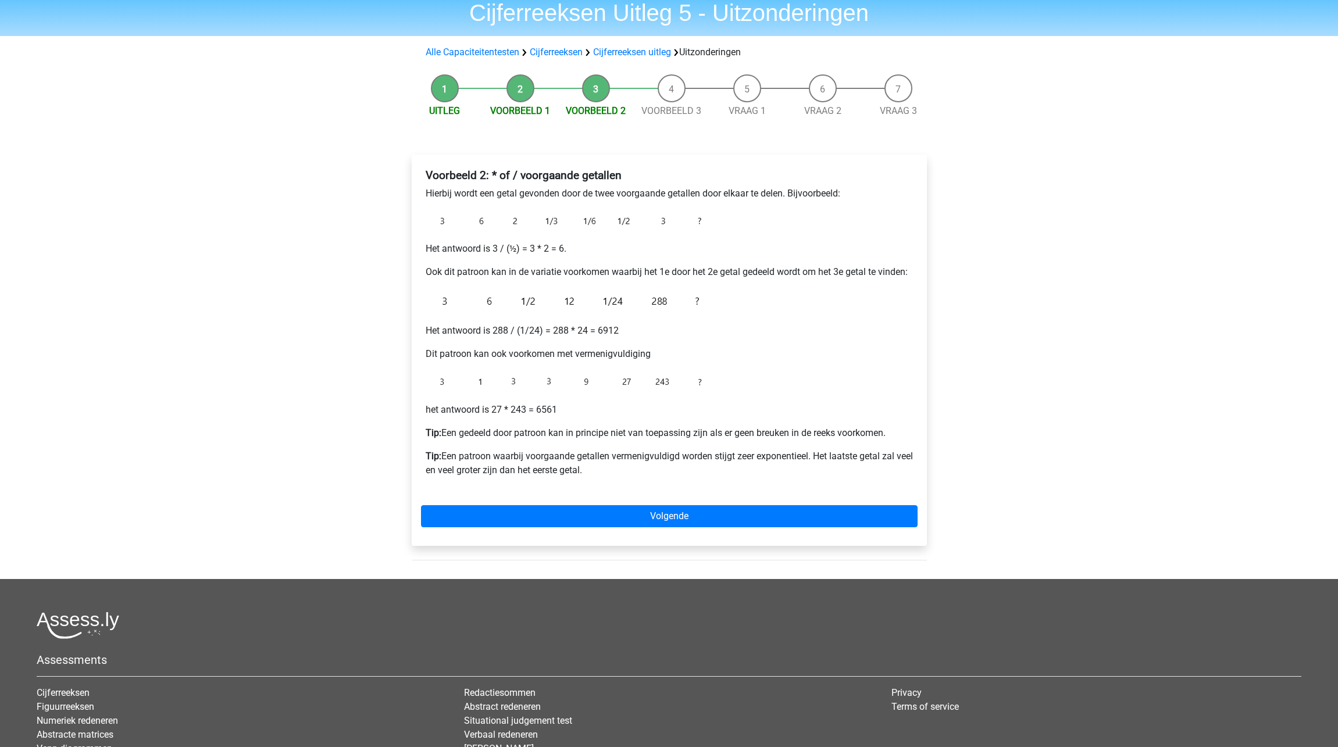
scroll to position [45, 0]
click at [620, 512] on link "Volgende" at bounding box center [669, 516] width 497 height 22
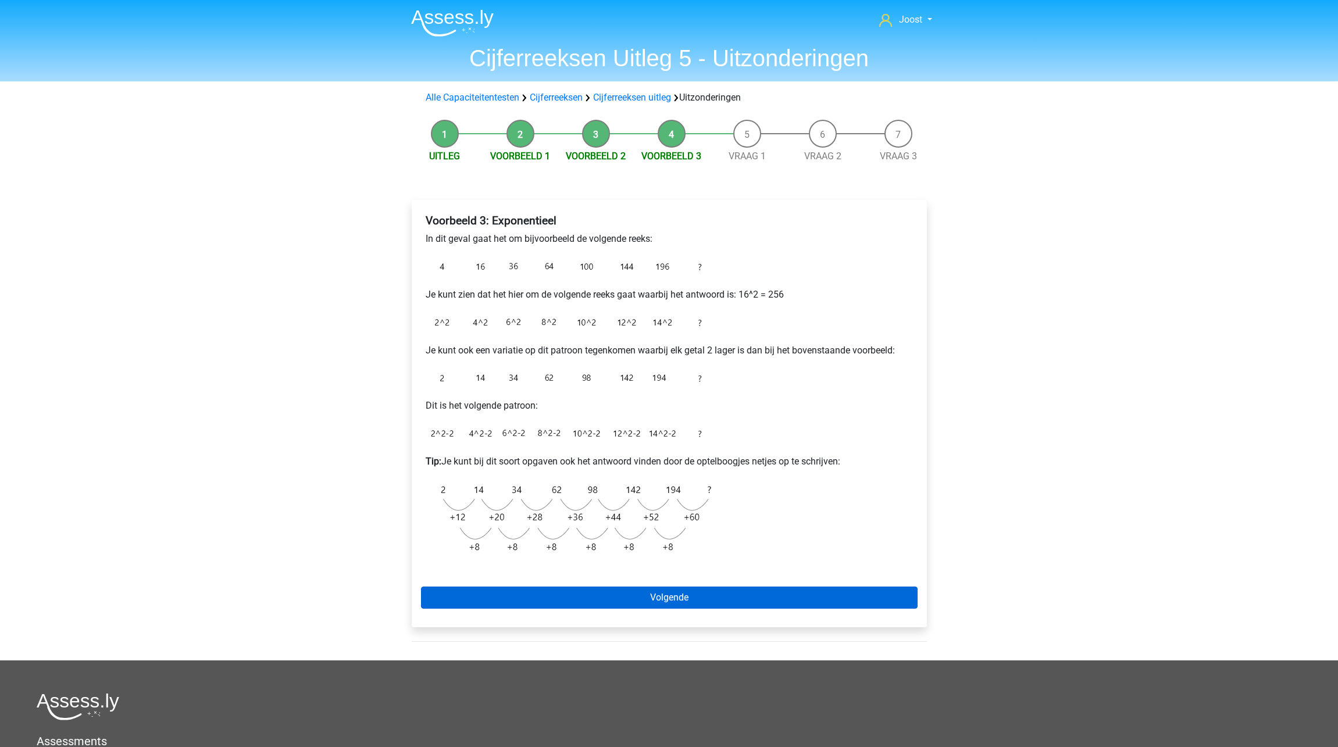
click at [657, 593] on link "Volgende" at bounding box center [669, 598] width 497 height 22
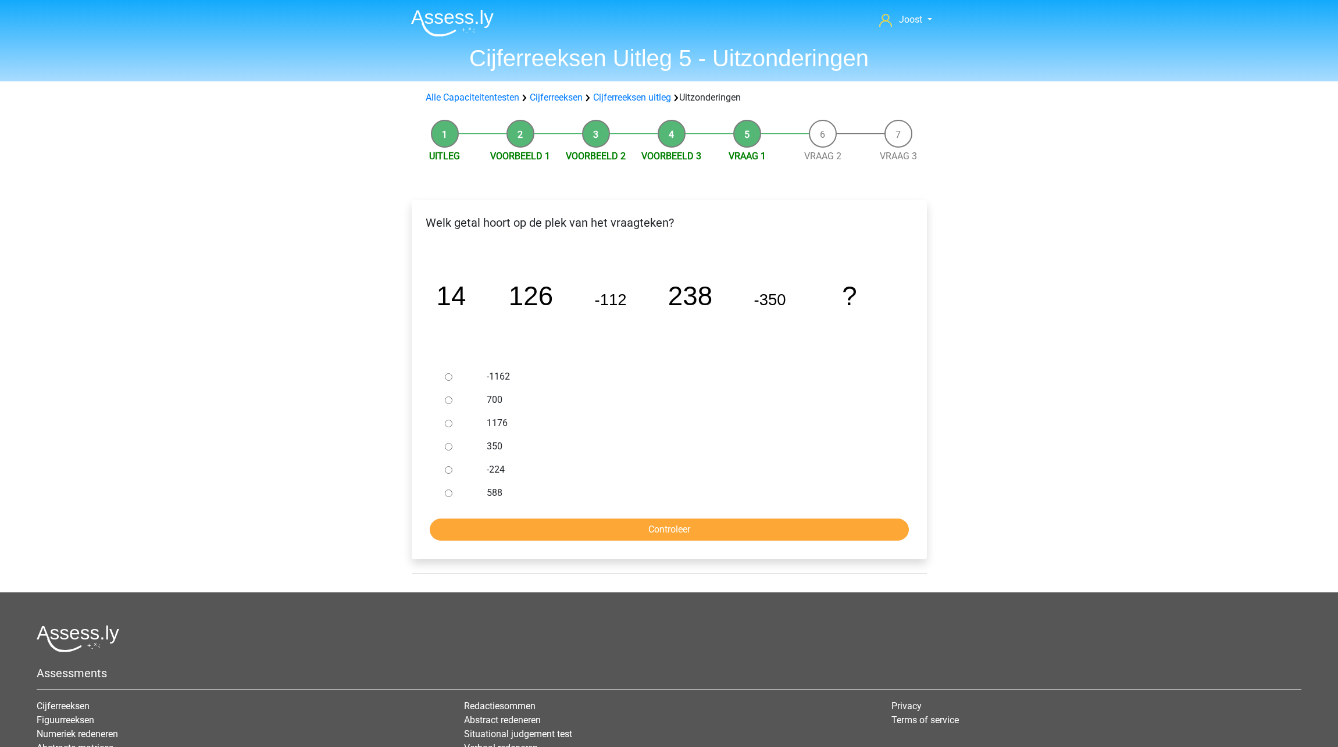
click at [448, 493] on input "588" at bounding box center [449, 494] width 8 height 8
radio input "true"
click at [508, 529] on input "Controleer" at bounding box center [669, 530] width 479 height 22
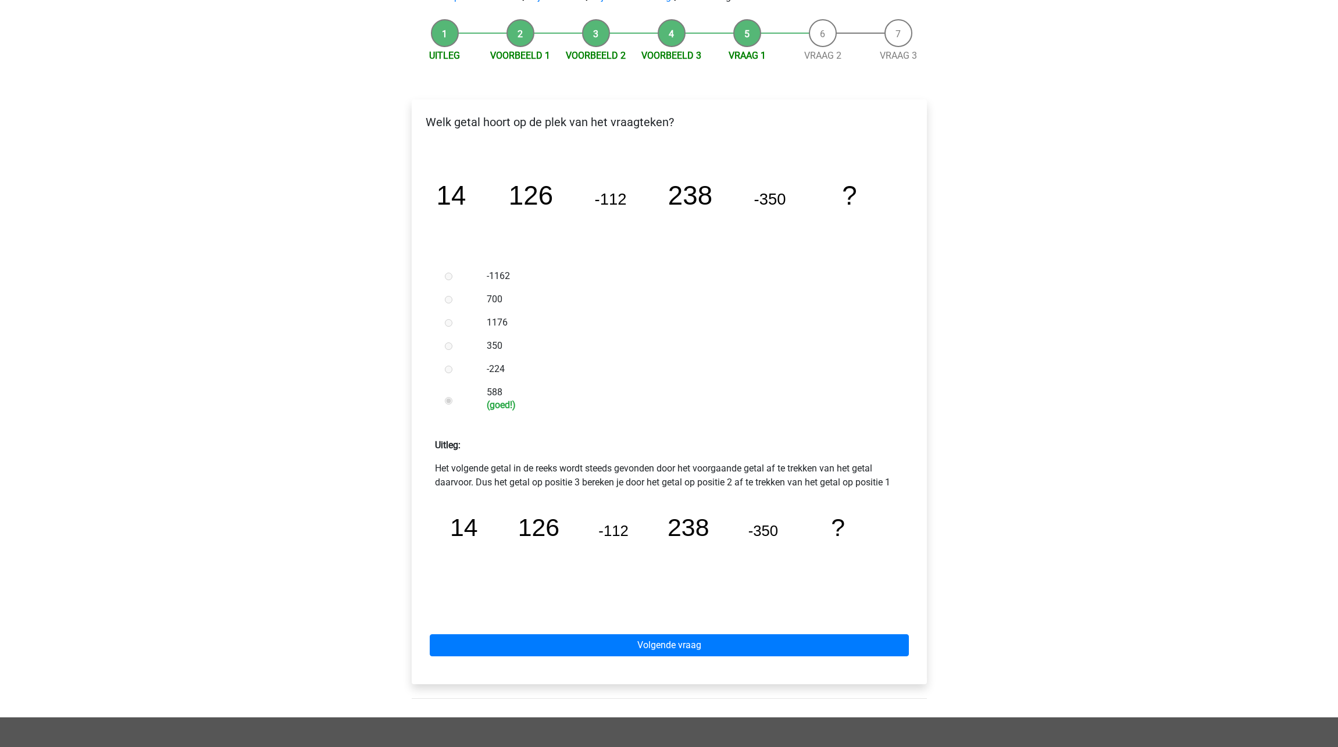
scroll to position [100, 0]
click at [676, 648] on link "Volgende vraag" at bounding box center [669, 646] width 479 height 22
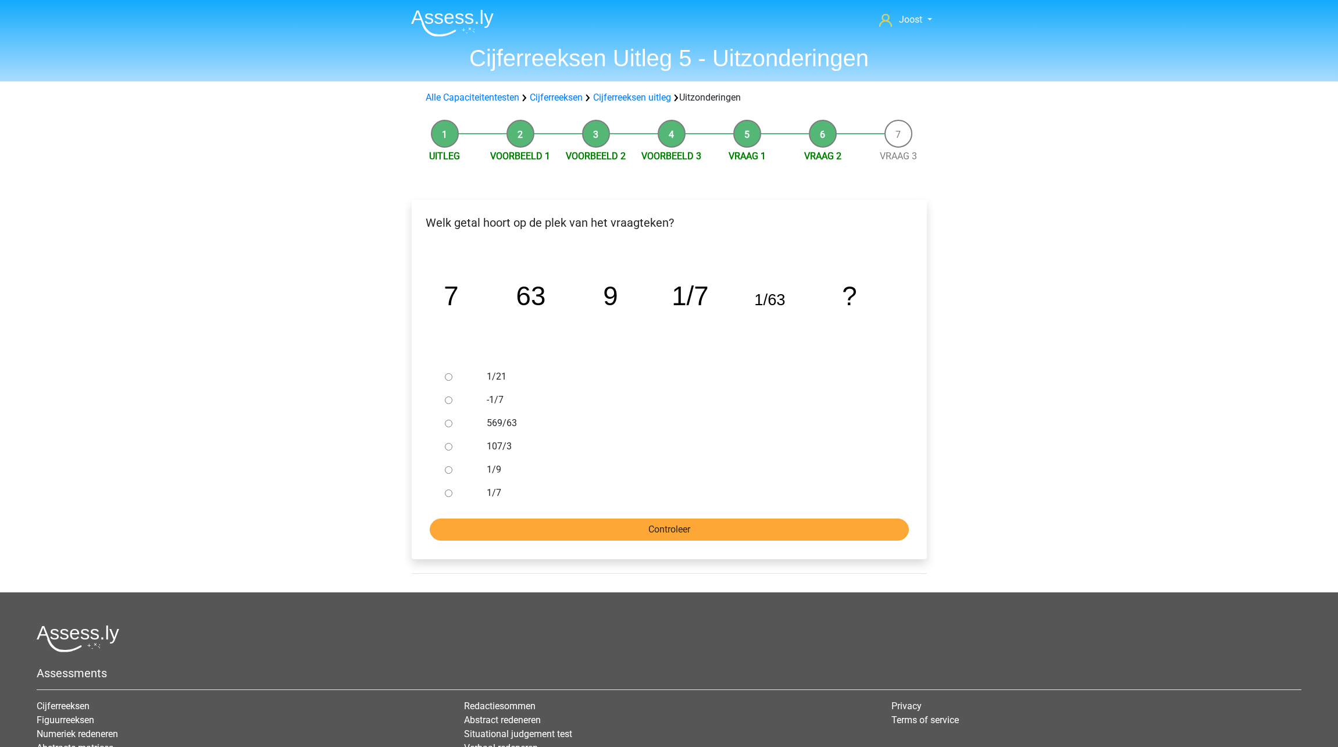
drag, startPoint x: 447, startPoint y: 495, endPoint x: 454, endPoint y: 534, distance: 39.5
click at [447, 495] on input "1/7" at bounding box center [449, 494] width 8 height 8
radio input "true"
click at [459, 545] on div "Welk getal hoort op de plek van het vraagteken? image/svg+xml 7 63 9 1/7 1/63 ?" at bounding box center [669, 379] width 515 height 359
click at [469, 527] on input "Controleer" at bounding box center [669, 530] width 479 height 22
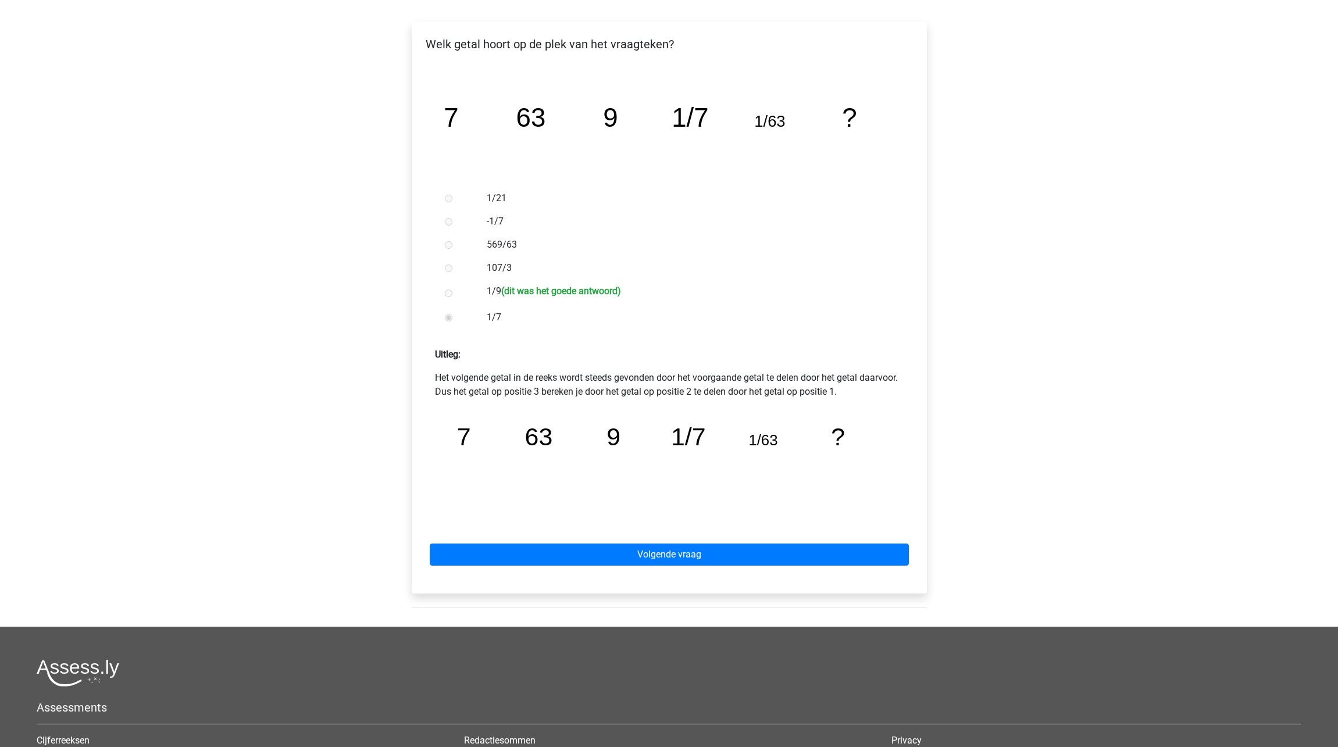
scroll to position [202, 0]
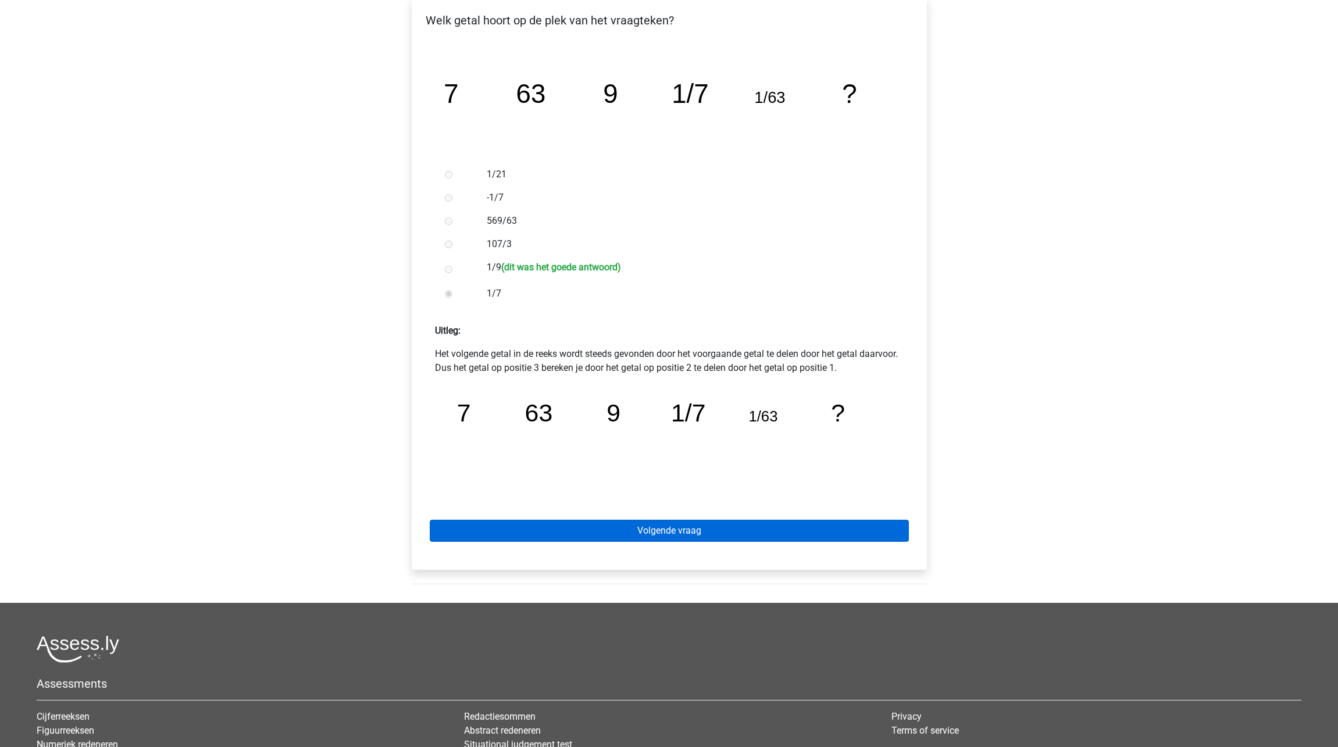
click at [619, 537] on link "Volgende vraag" at bounding box center [669, 531] width 479 height 22
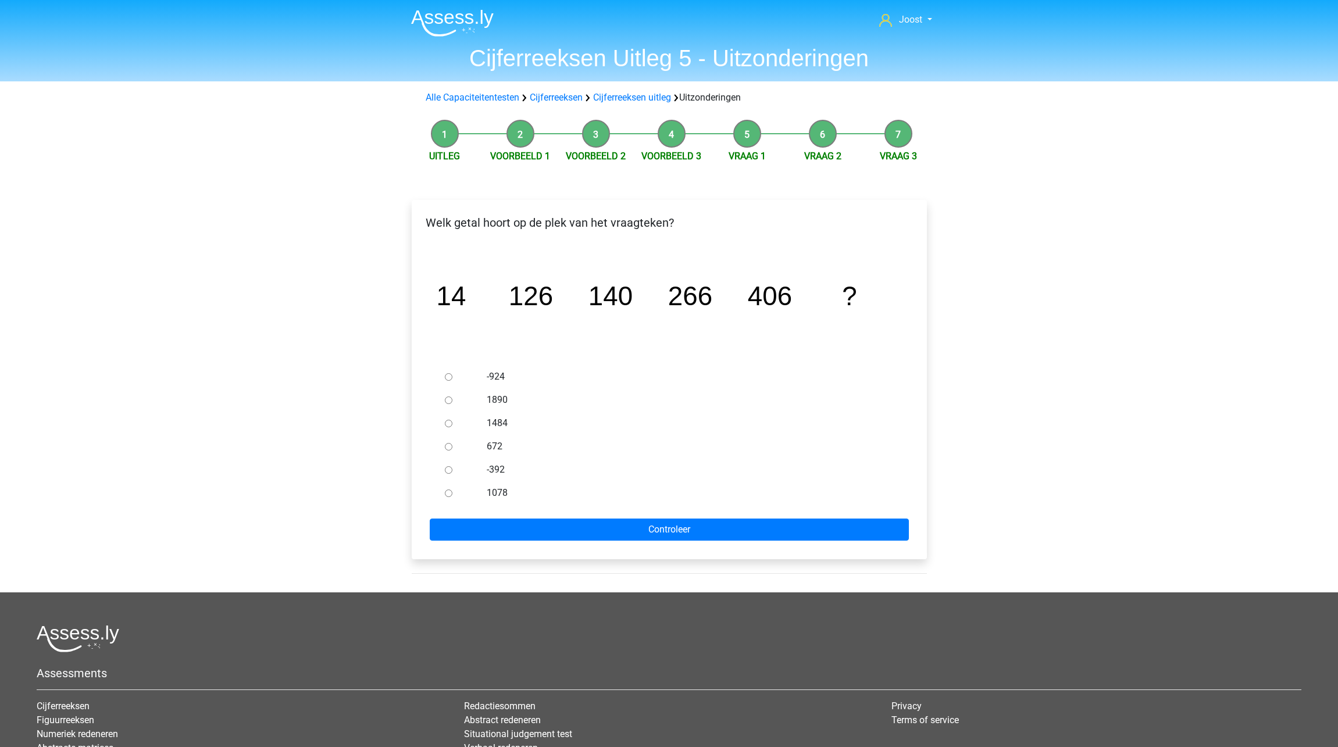
click at [448, 447] on input "672" at bounding box center [449, 447] width 8 height 8
radio input "true"
click at [488, 533] on input "Controleer" at bounding box center [669, 530] width 479 height 22
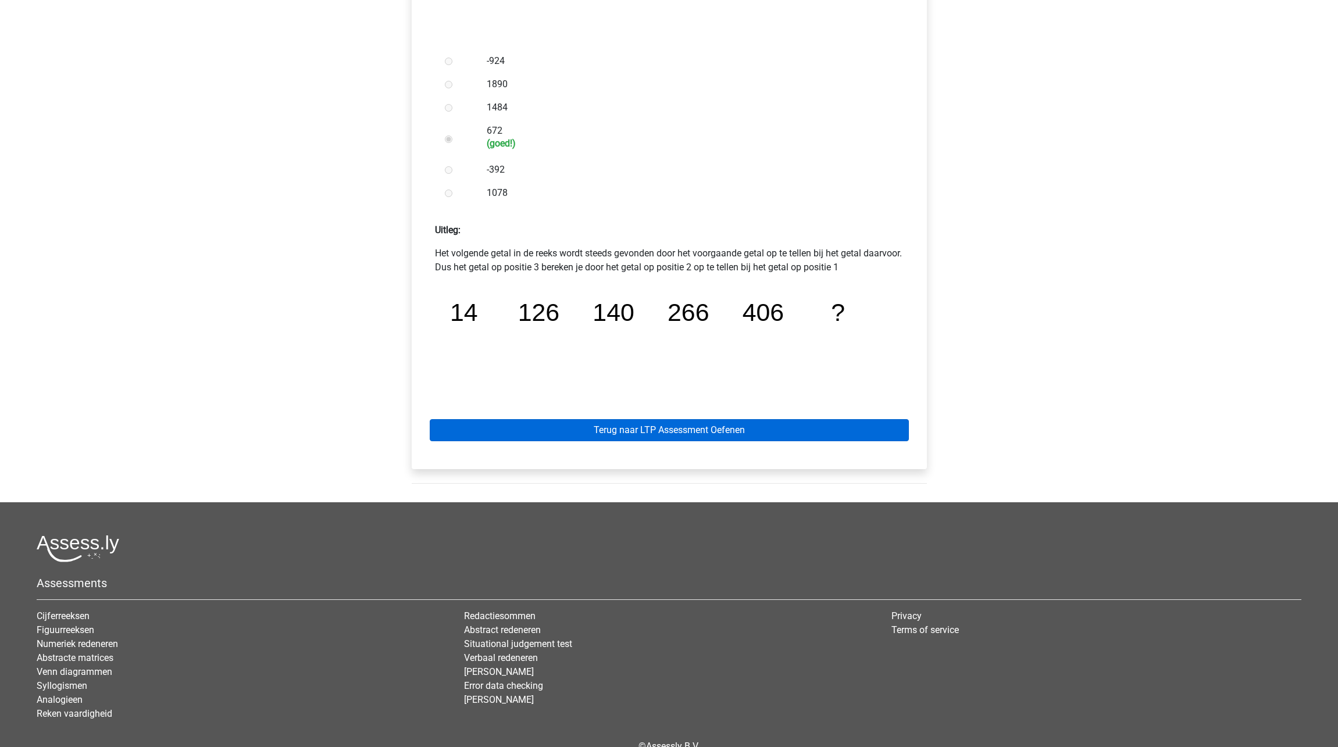
scroll to position [316, 0]
click at [708, 434] on link "Terug naar LTP Assessment Oefenen" at bounding box center [669, 430] width 479 height 22
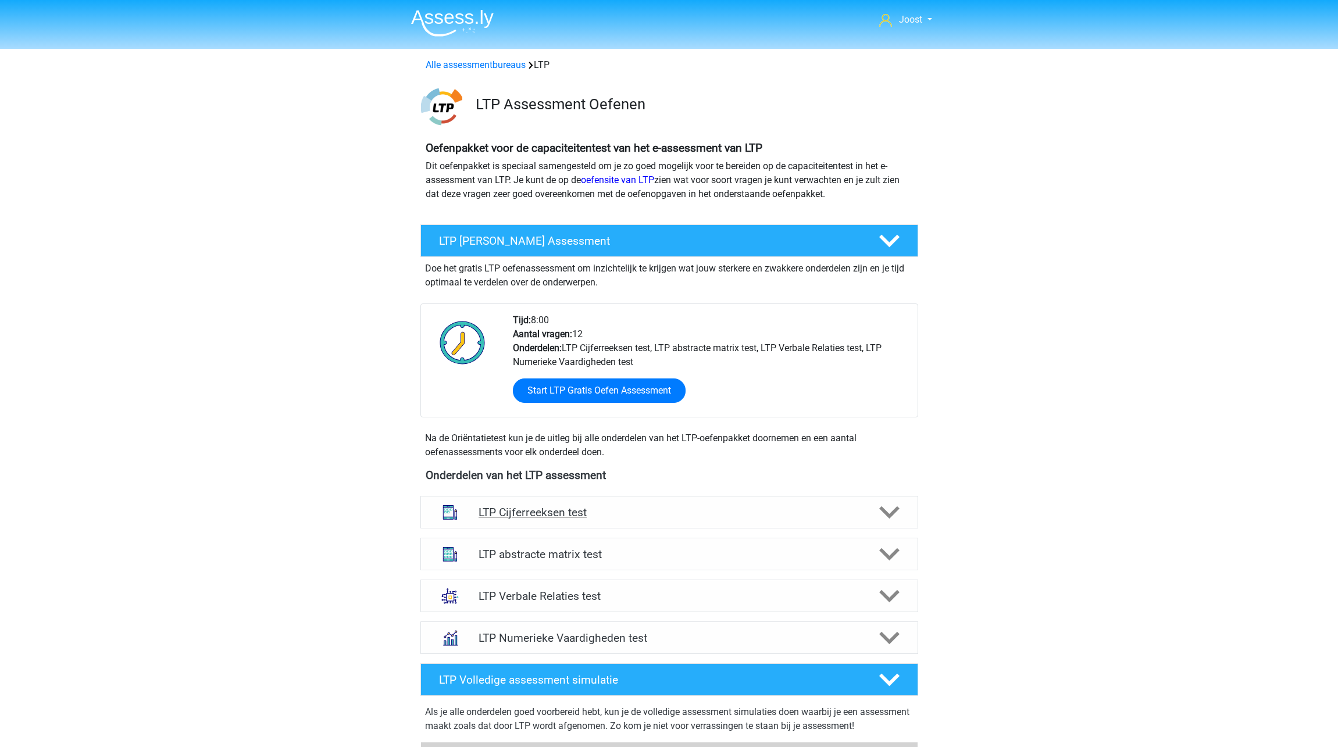
click at [796, 519] on div "LTP Cijferreeksen test" at bounding box center [669, 512] width 498 height 33
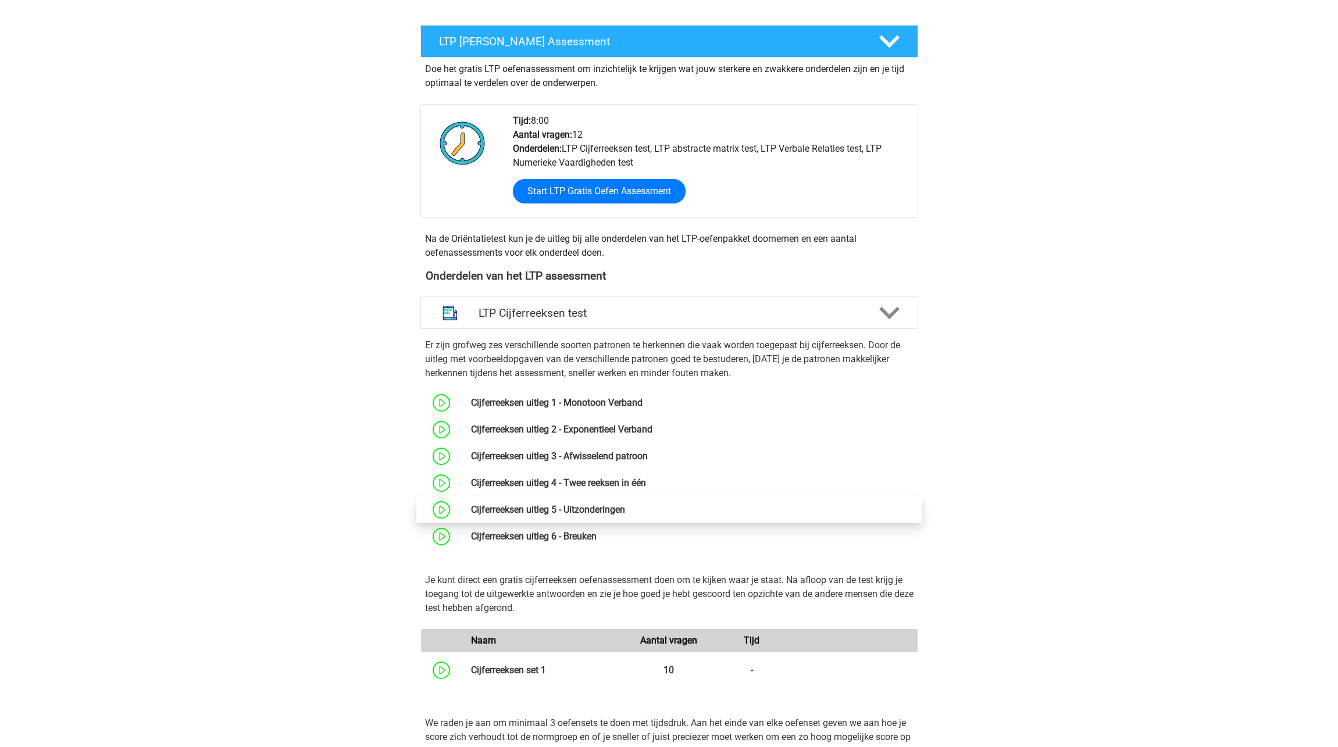
scroll to position [199, 0]
click at [597, 537] on link at bounding box center [597, 536] width 0 height 11
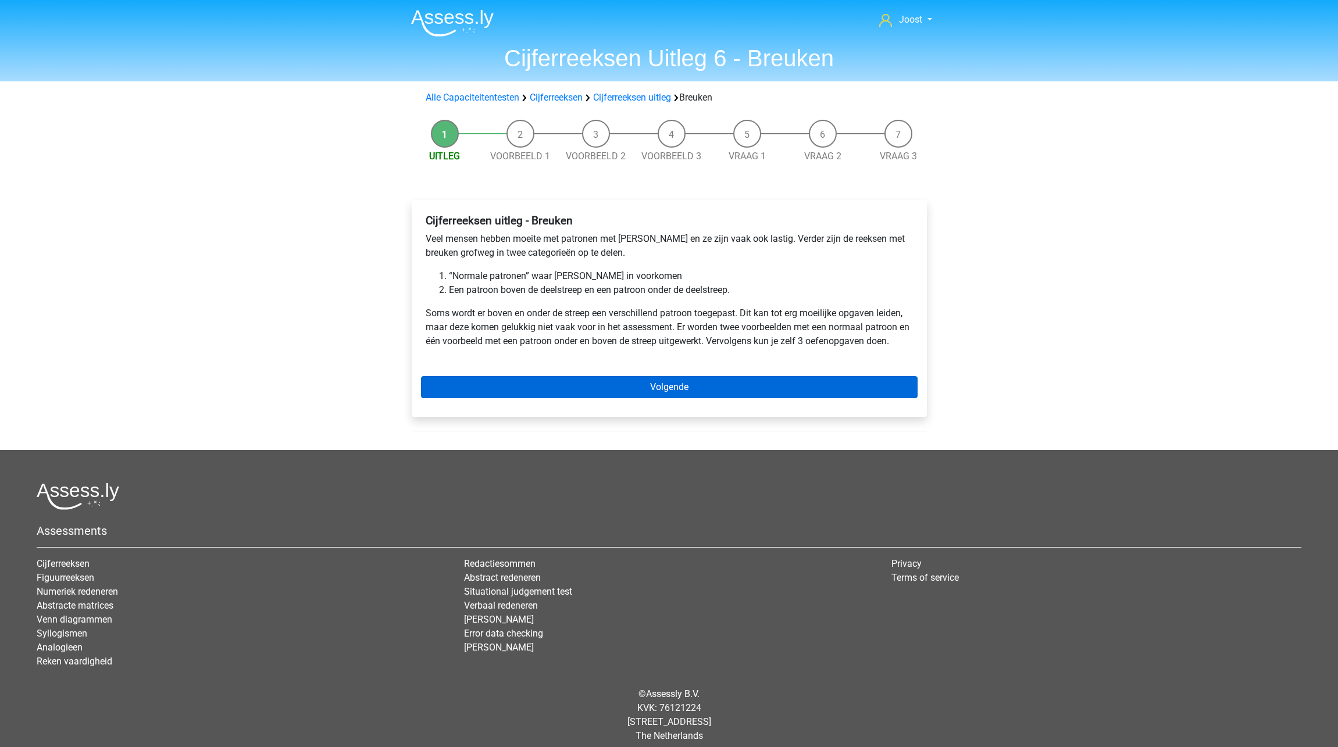
click at [794, 393] on link "Volgende" at bounding box center [669, 387] width 497 height 22
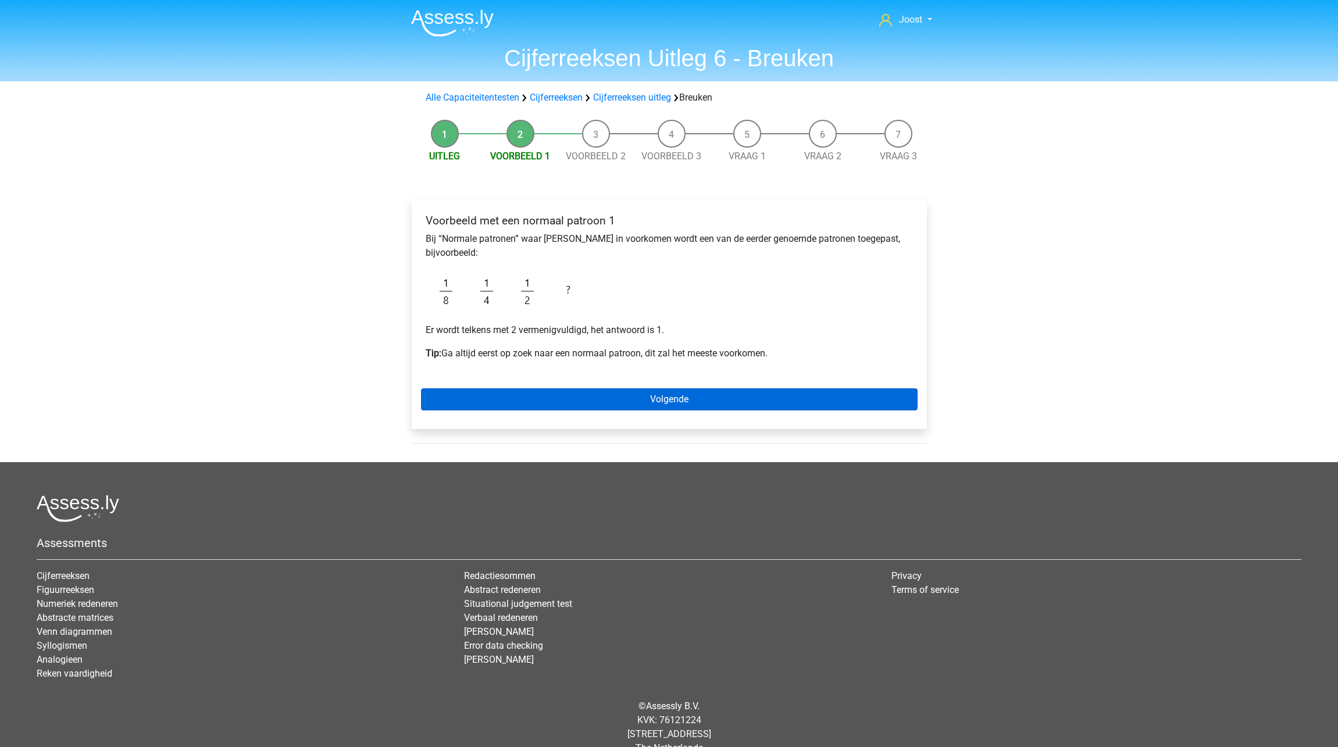
click at [686, 400] on link "Volgende" at bounding box center [669, 399] width 497 height 22
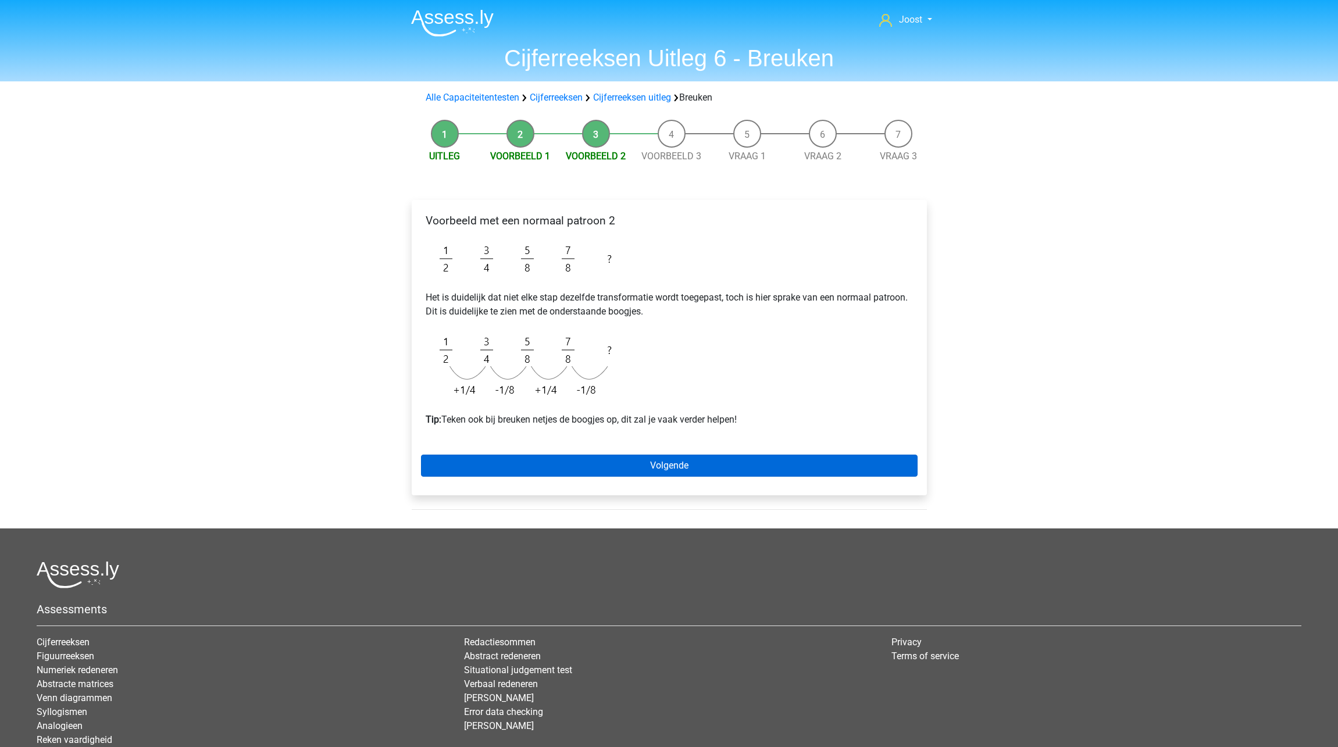
click at [729, 465] on link "Volgende" at bounding box center [669, 466] width 497 height 22
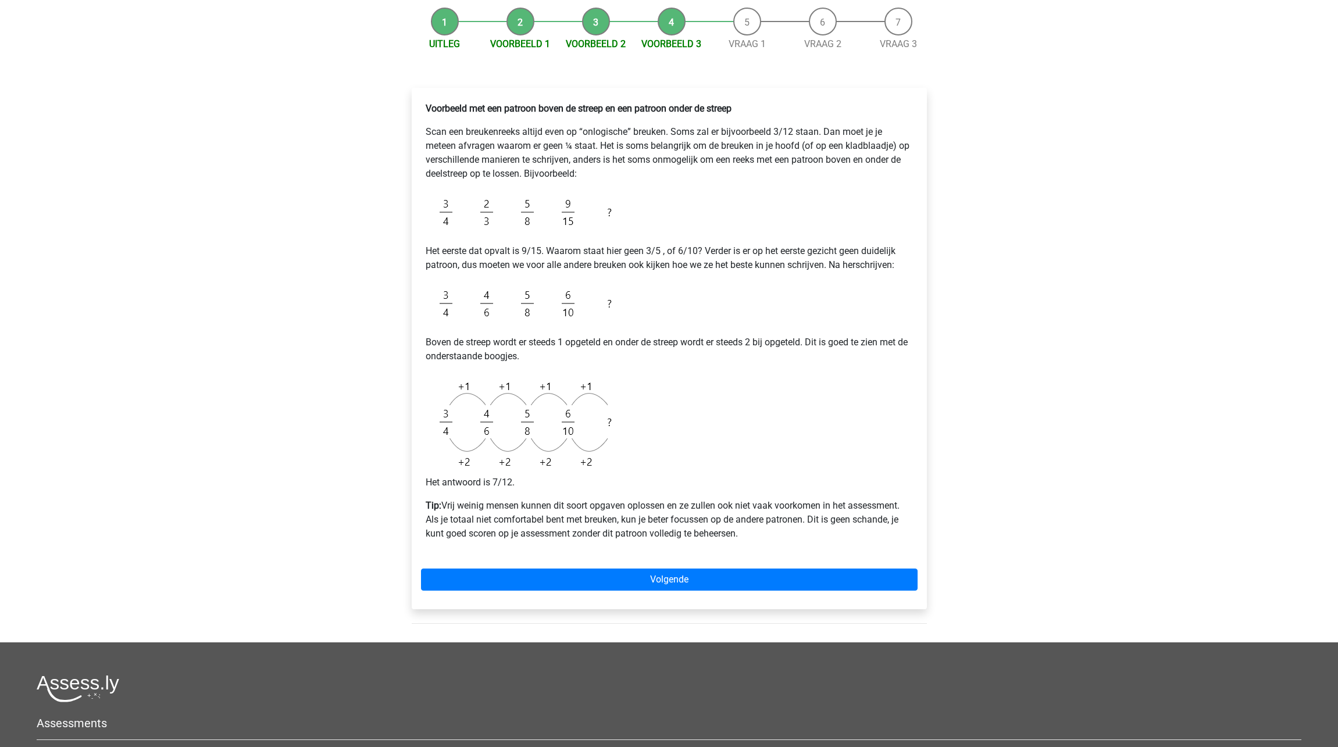
scroll to position [113, 0]
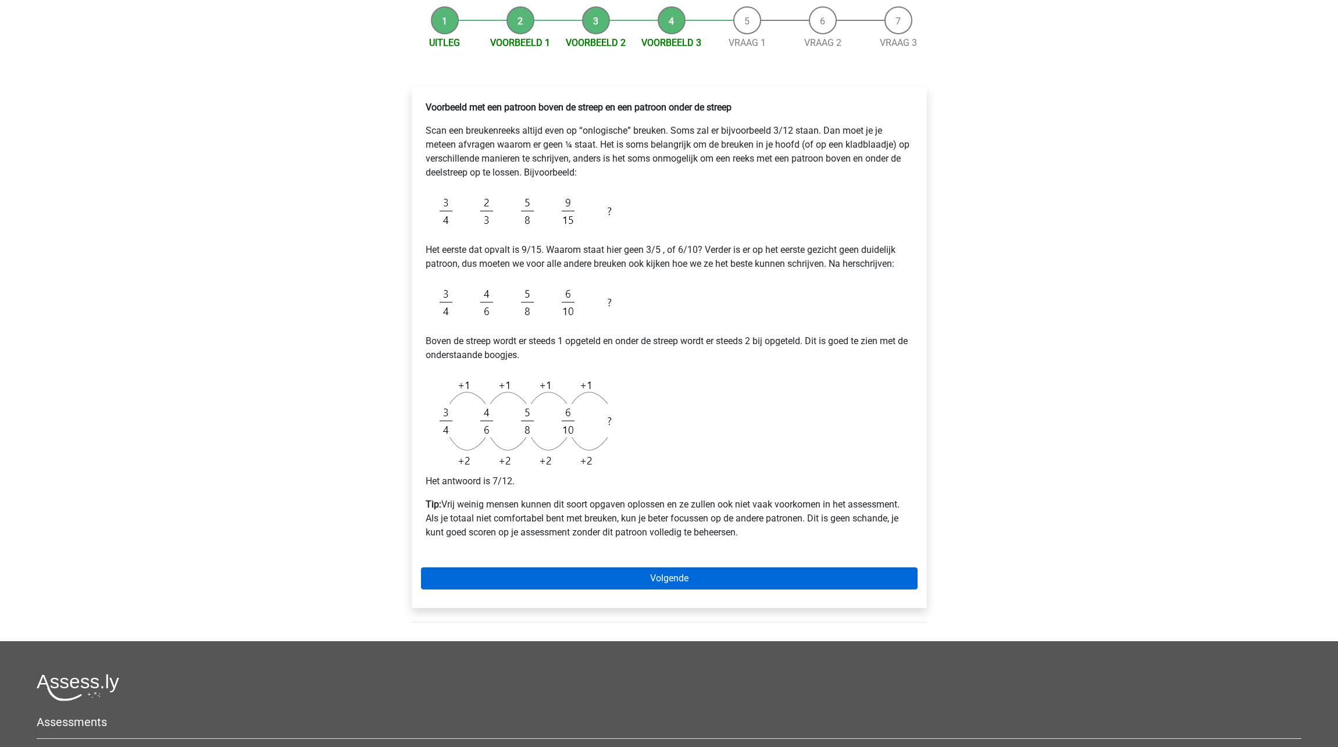
click at [716, 582] on link "Volgende" at bounding box center [669, 579] width 497 height 22
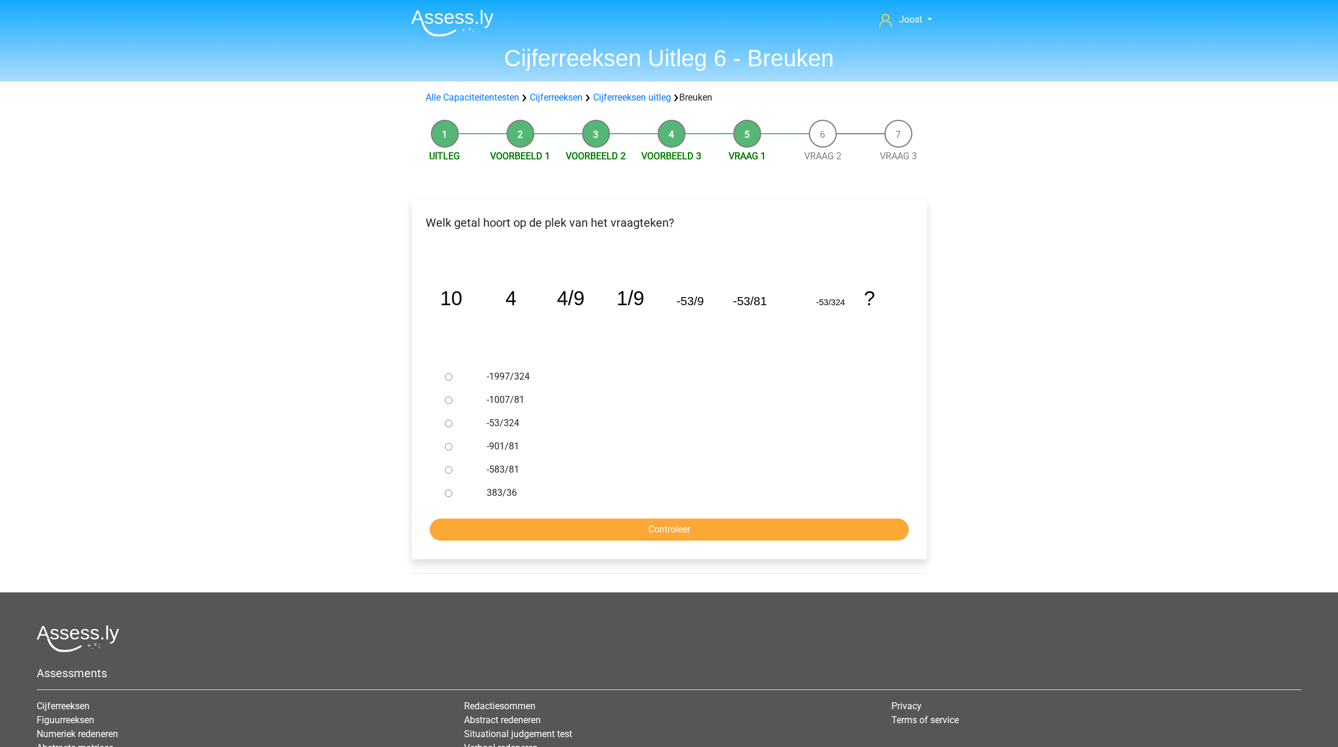
drag, startPoint x: 443, startPoint y: 425, endPoint x: 449, endPoint y: 428, distance: 7.3
click at [443, 425] on div at bounding box center [459, 423] width 38 height 23
drag, startPoint x: 445, startPoint y: 424, endPoint x: 466, endPoint y: 434, distance: 23.4
click at [445, 424] on input "-53/324" at bounding box center [449, 424] width 8 height 8
radio input "true"
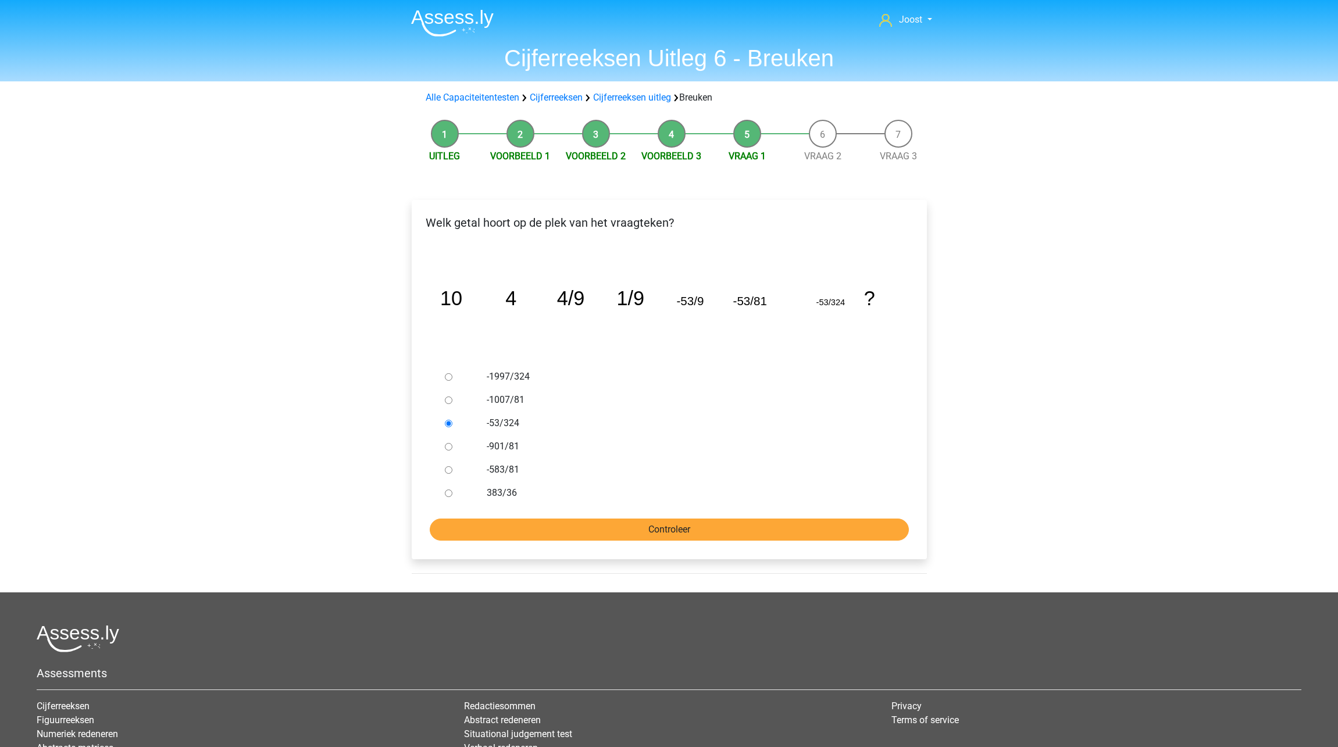
click at [669, 526] on input "Controleer" at bounding box center [669, 530] width 479 height 22
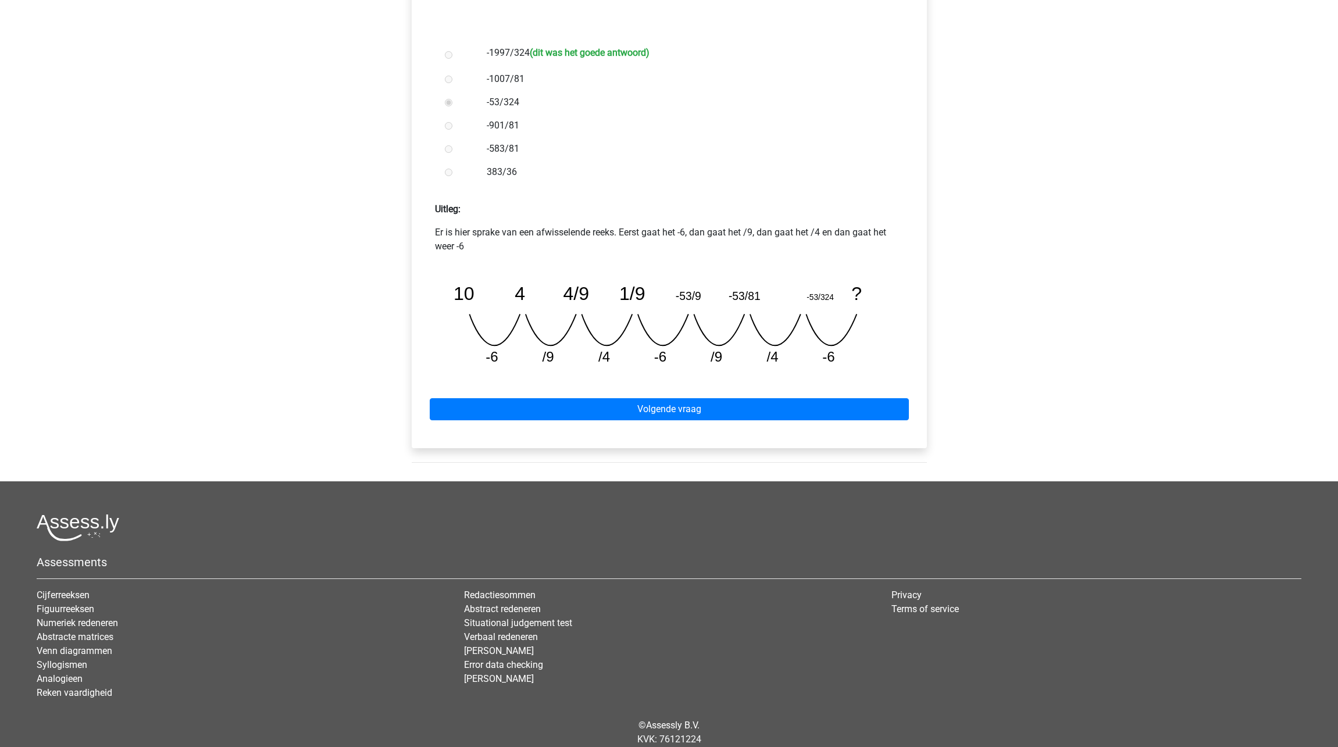
scroll to position [332, 0]
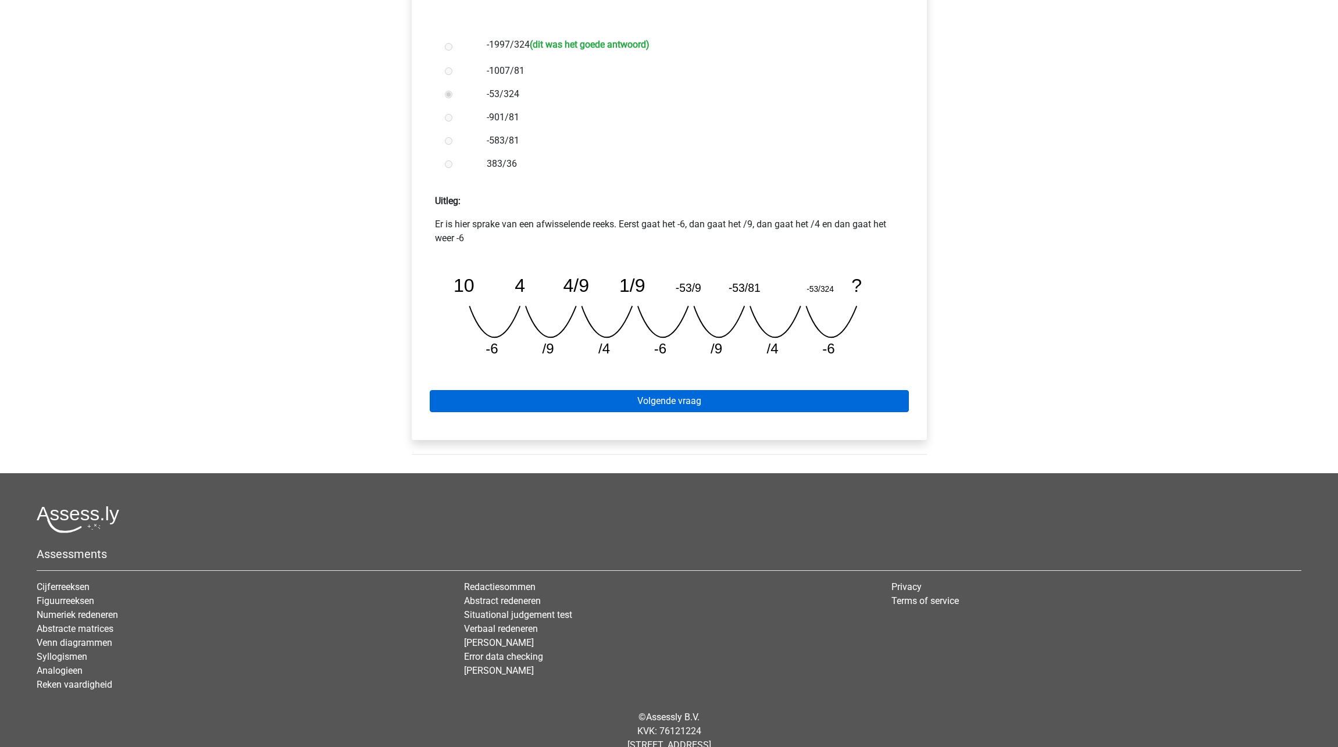
click at [686, 404] on link "Volgende vraag" at bounding box center [669, 401] width 479 height 22
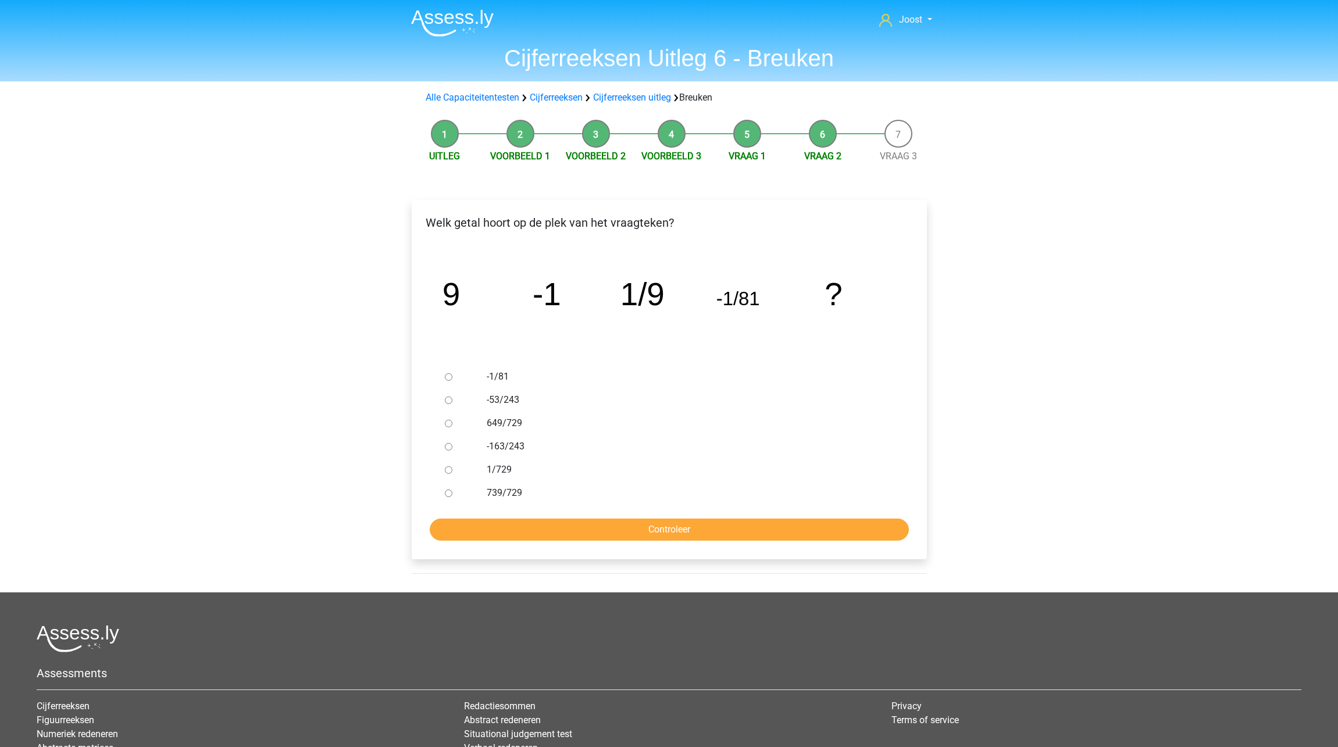
click at [450, 470] on input "1/729" at bounding box center [449, 470] width 8 height 8
radio input "true"
click at [554, 522] on input "Controleer" at bounding box center [669, 530] width 479 height 22
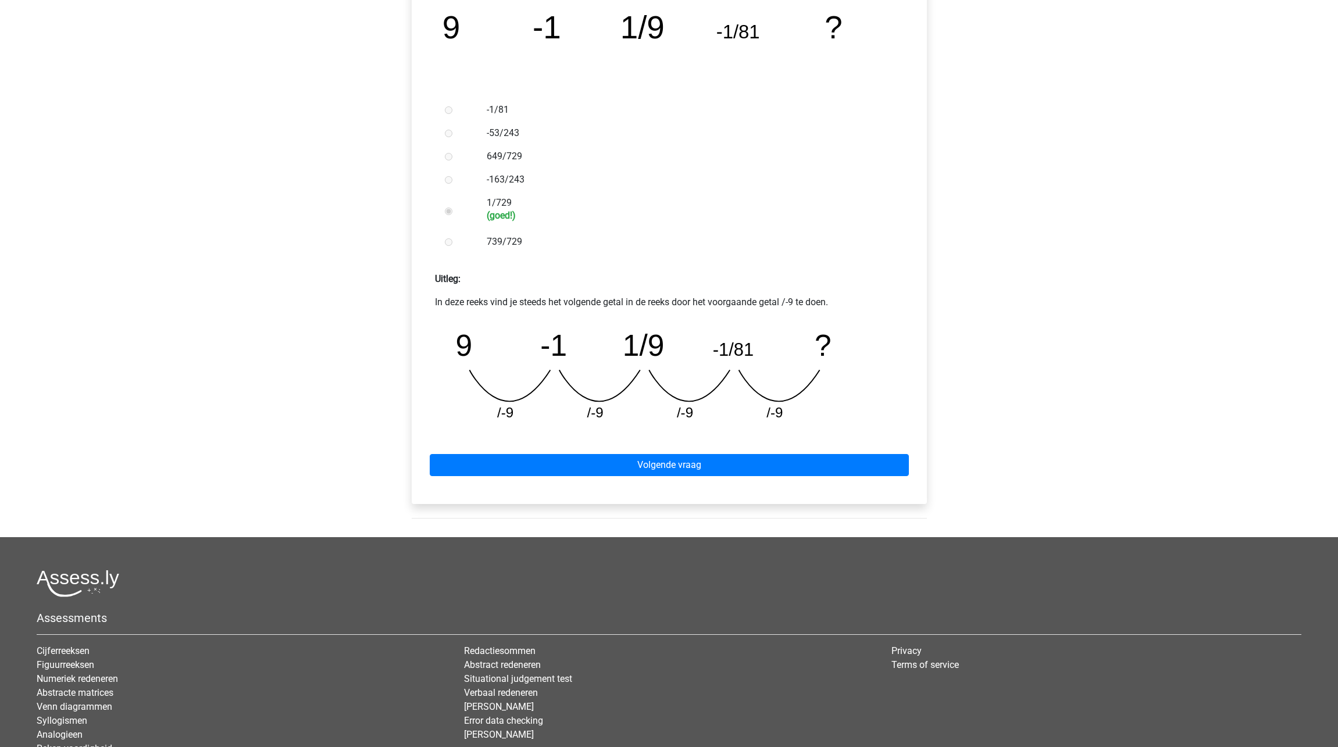
scroll to position [267, 0]
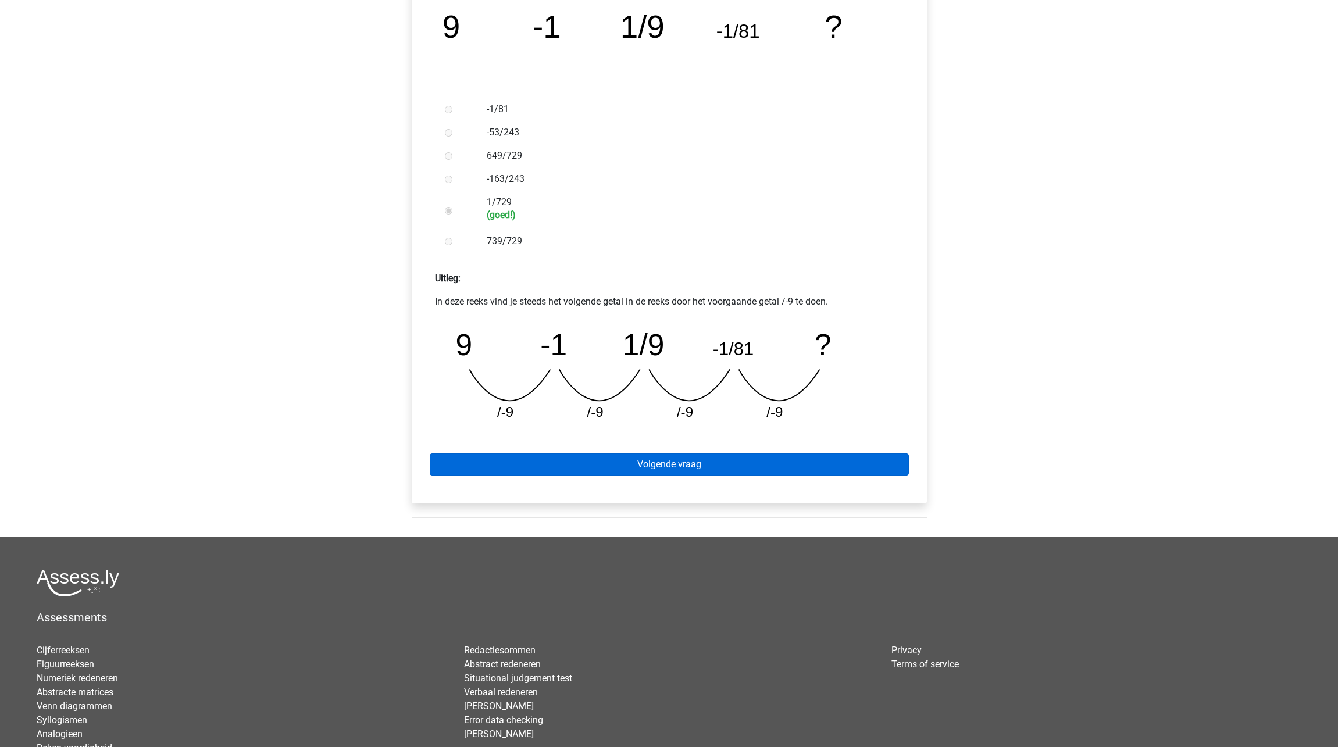
click at [638, 473] on link "Volgende vraag" at bounding box center [669, 465] width 479 height 22
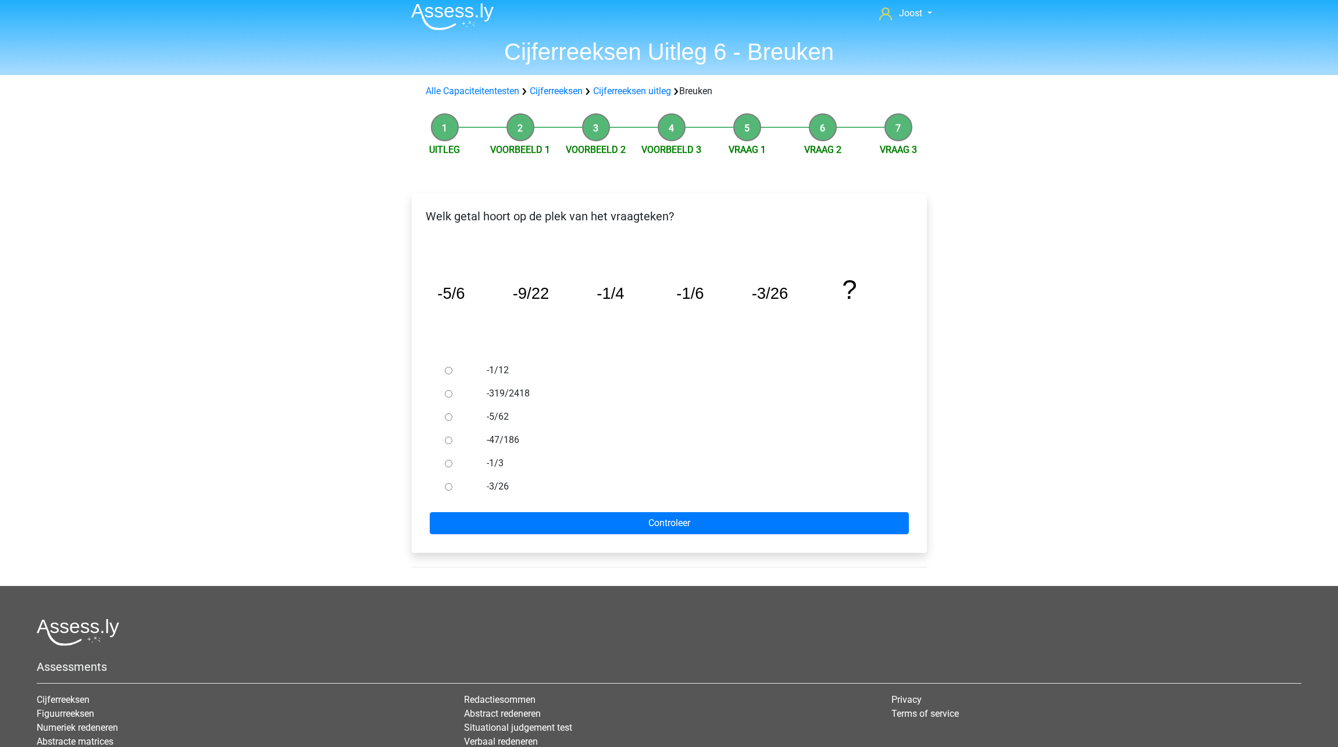
scroll to position [19, 0]
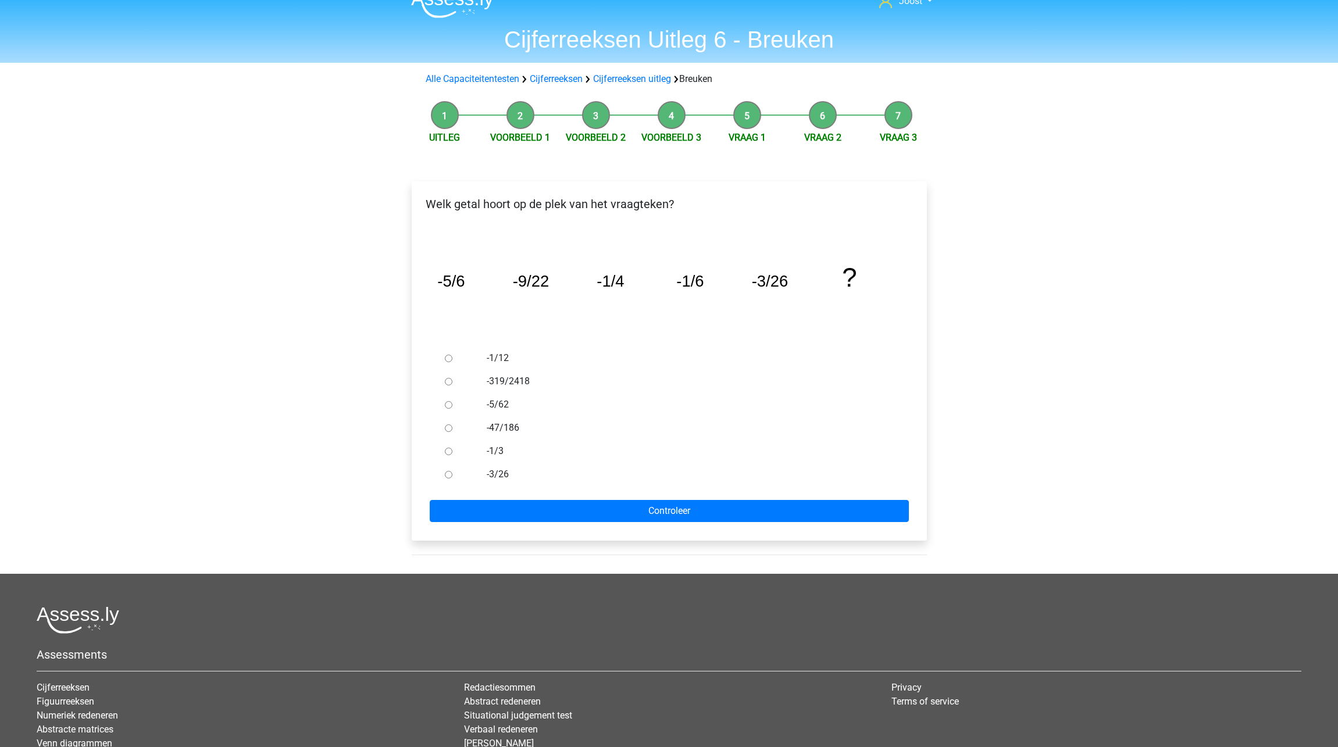
click at [450, 431] on input "-47/186" at bounding box center [449, 429] width 8 height 8
radio input "true"
click at [583, 507] on input "Controleer" at bounding box center [669, 511] width 479 height 22
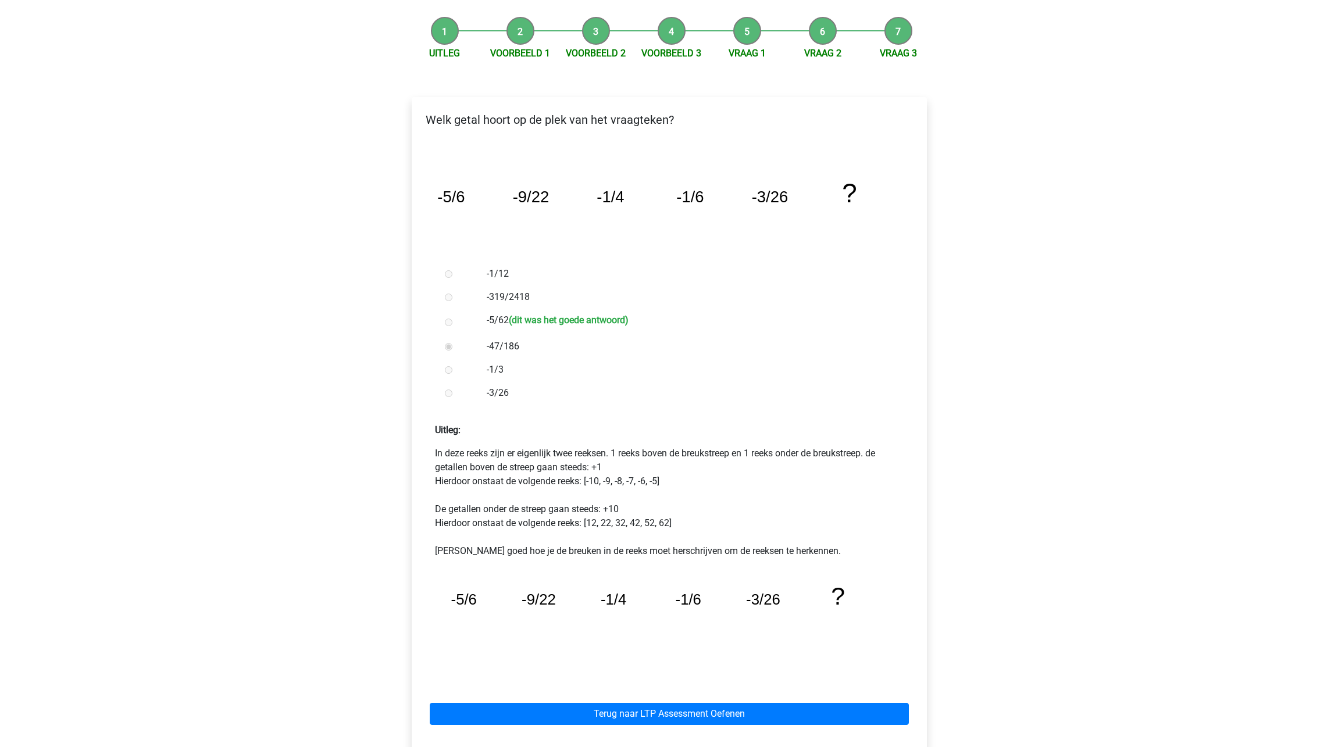
scroll to position [139, 0]
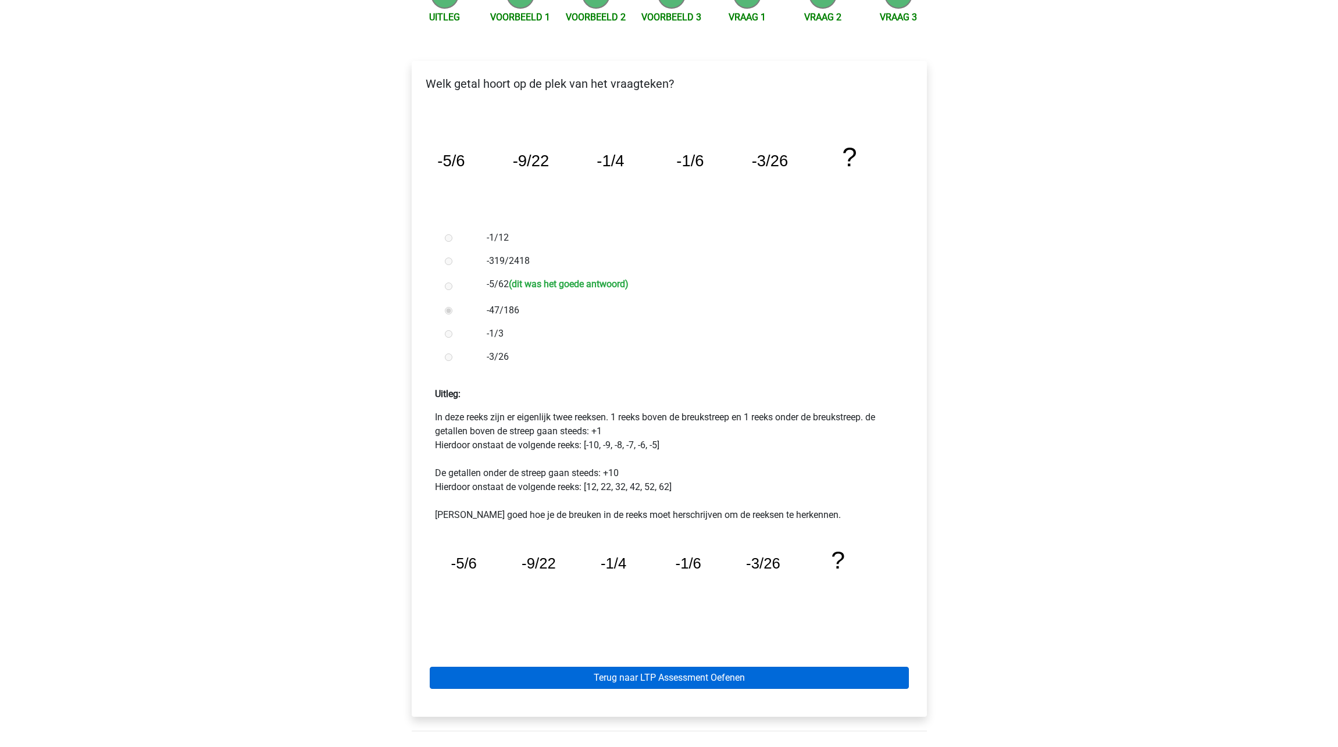
click at [669, 677] on link "Terug naar LTP Assessment Oefenen" at bounding box center [669, 678] width 479 height 22
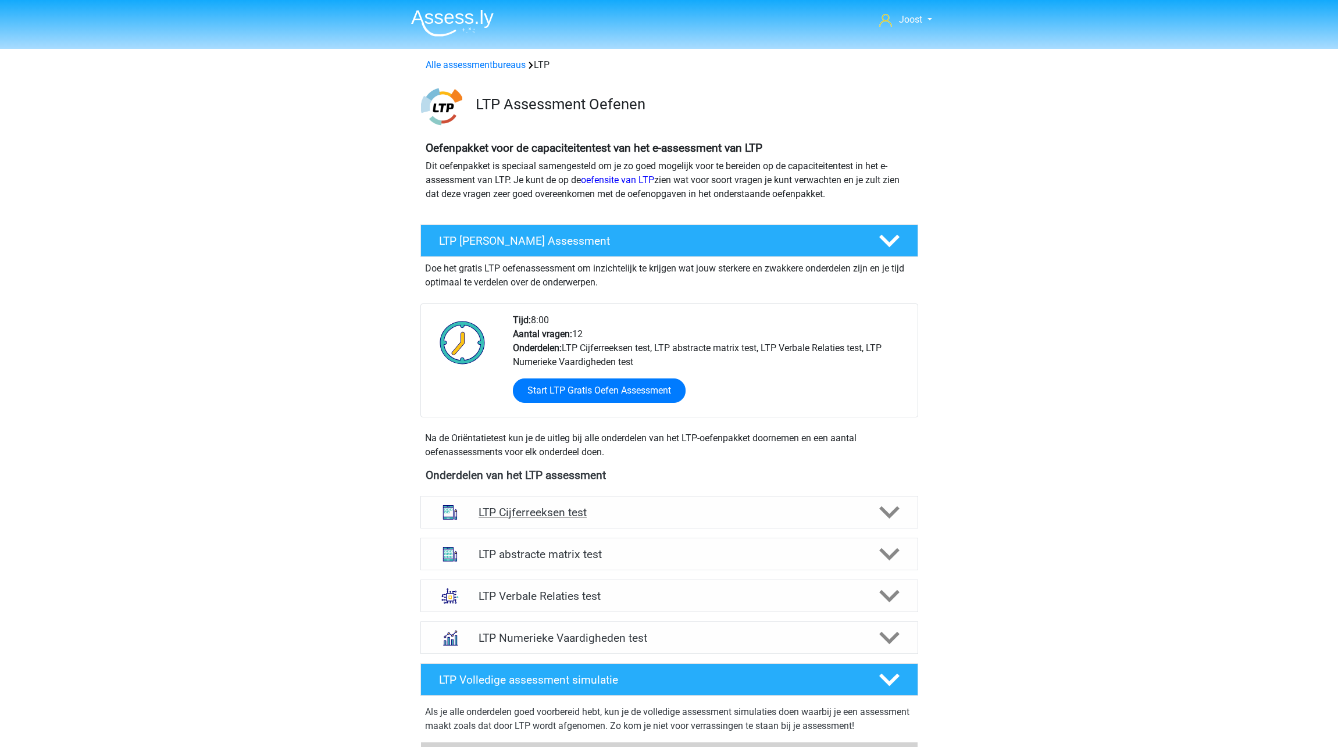
click at [779, 520] on div "LTP Cijferreeksen test" at bounding box center [669, 512] width 498 height 33
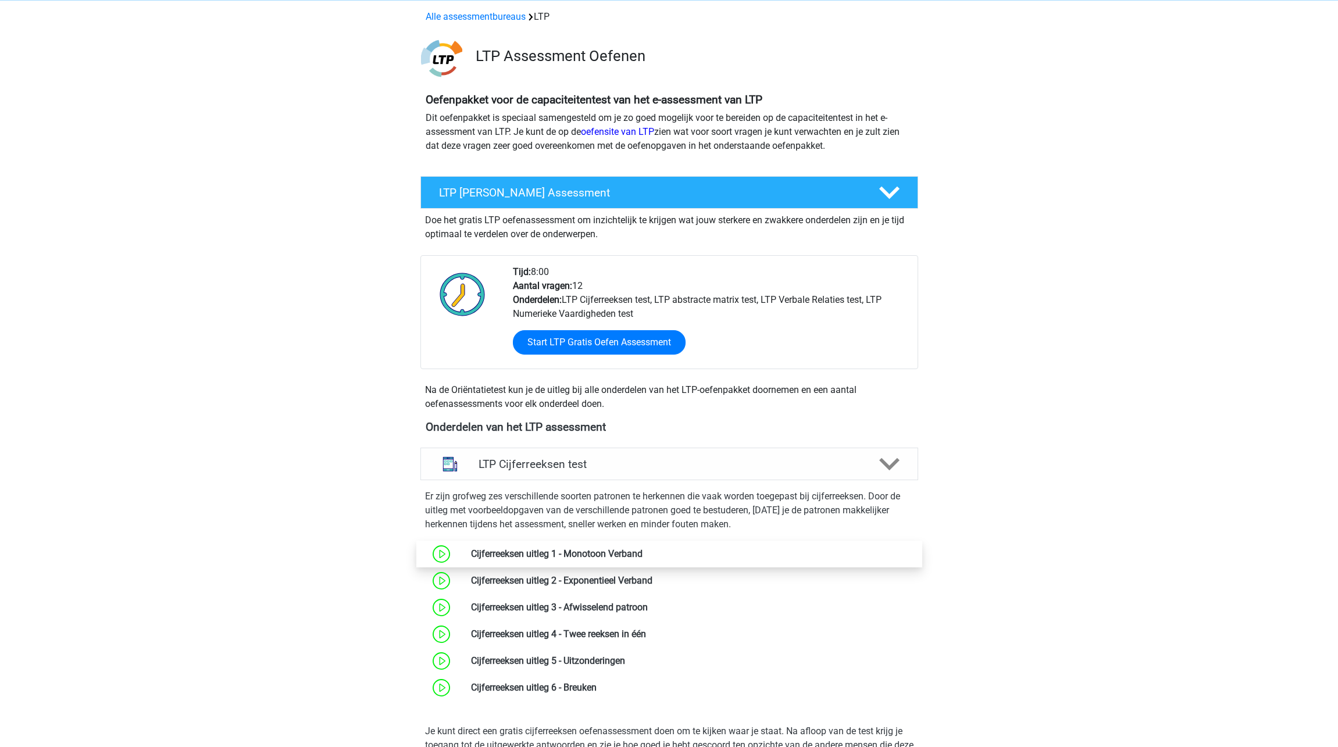
scroll to position [78, 0]
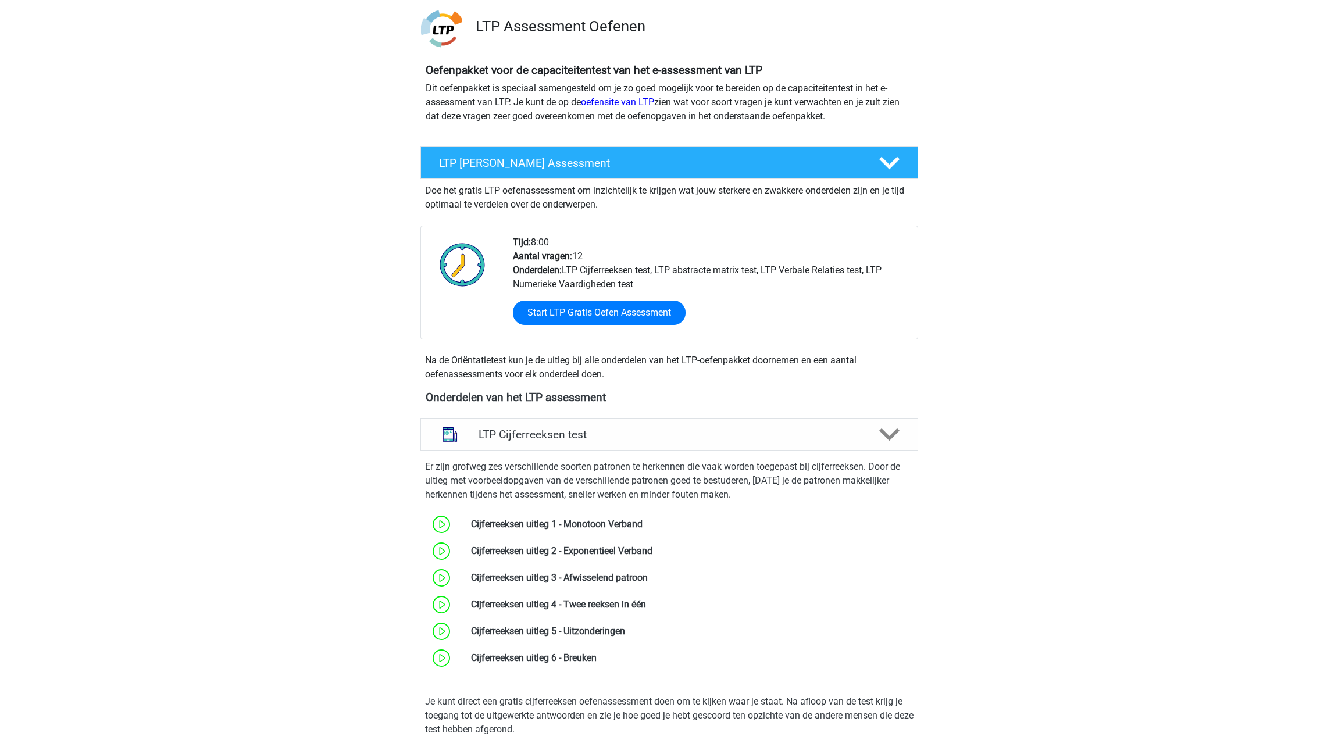
click at [736, 447] on div "LTP Cijferreeksen test" at bounding box center [669, 434] width 498 height 33
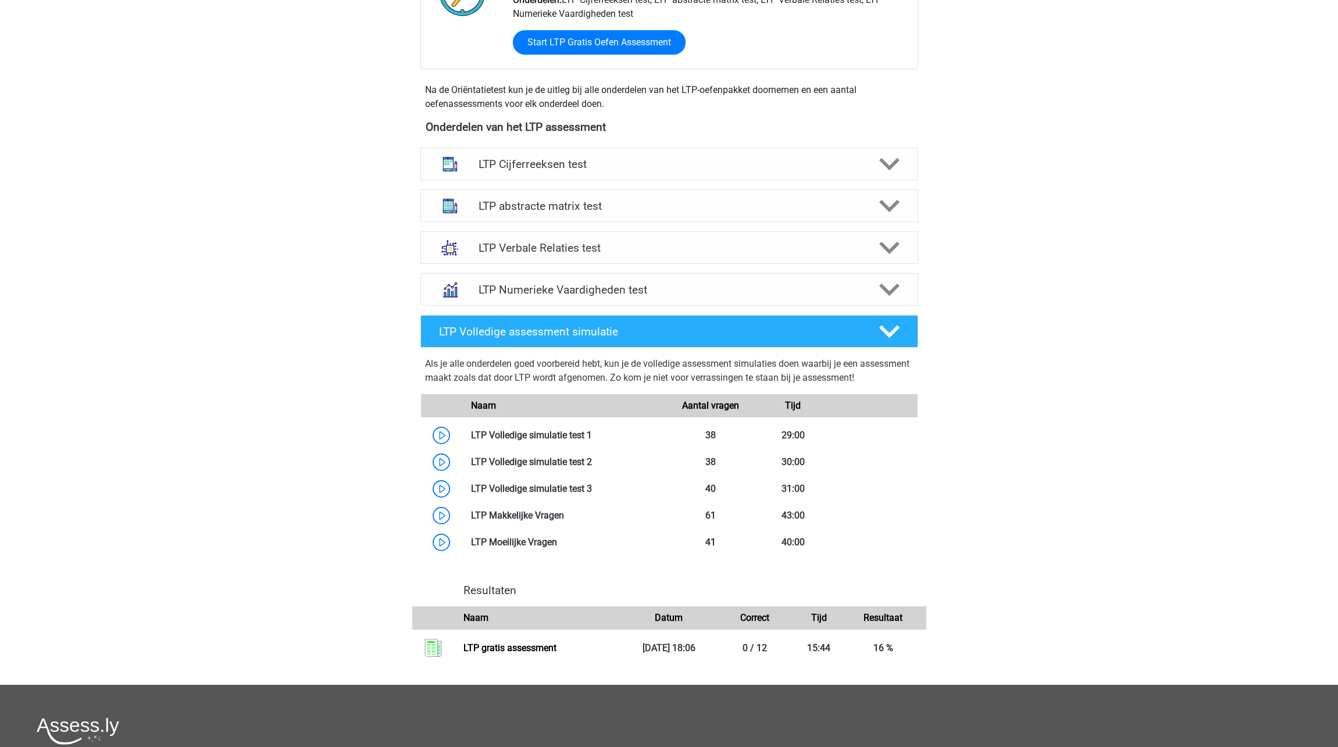
scroll to position [349, 0]
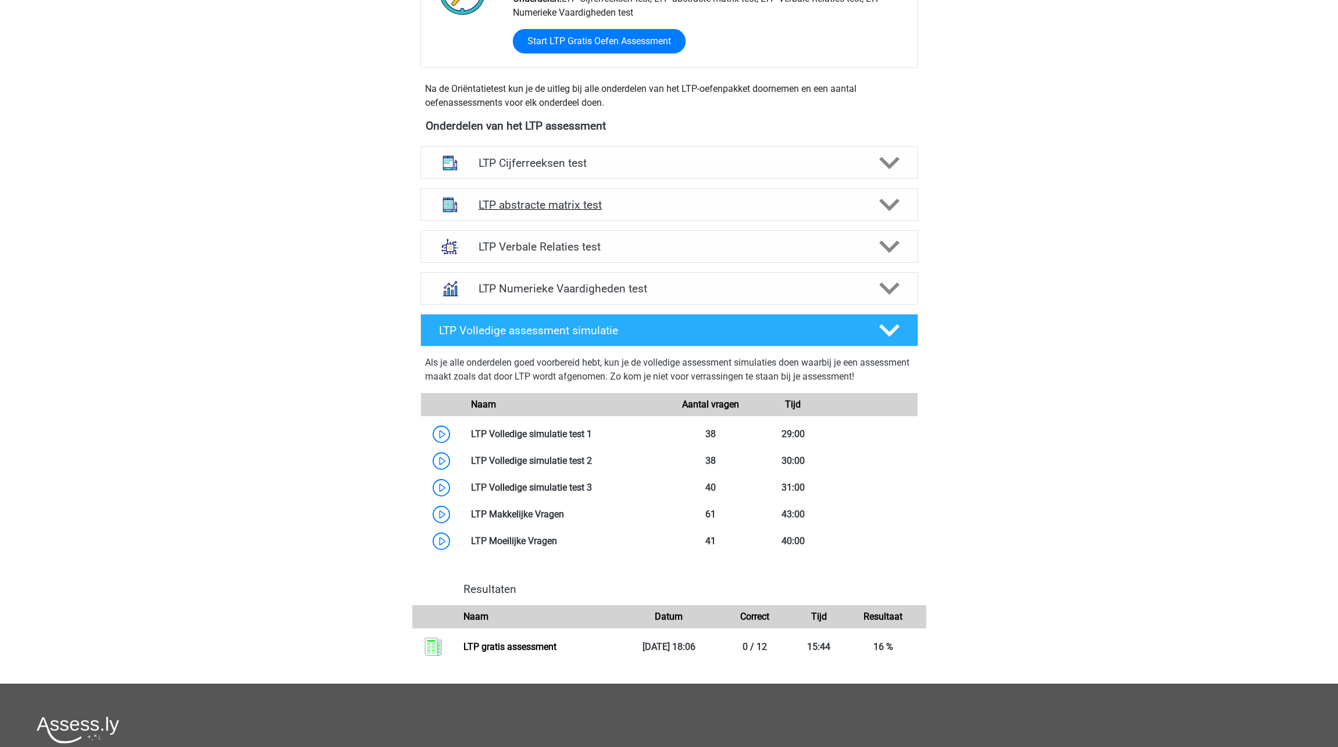
click at [745, 204] on h4 "LTP abstracte matrix test" at bounding box center [669, 204] width 381 height 13
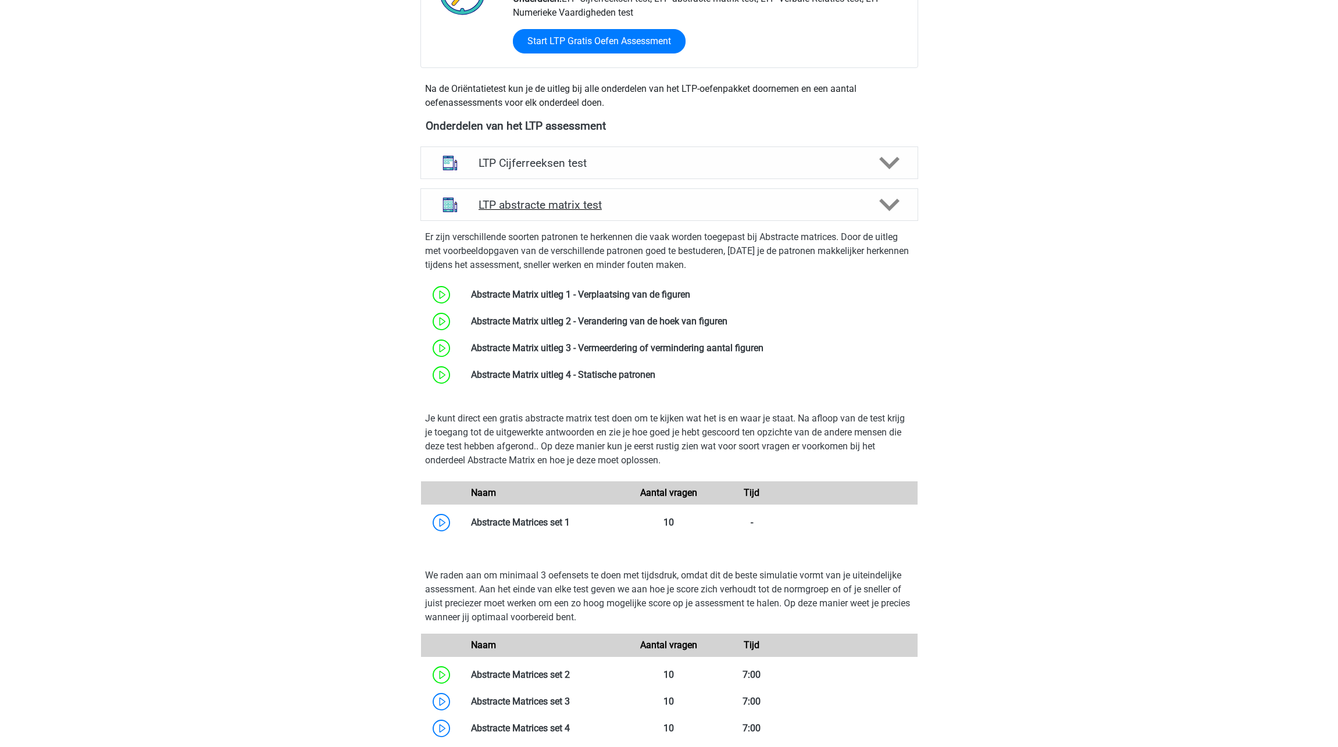
drag, startPoint x: 739, startPoint y: 209, endPoint x: 740, endPoint y: 199, distance: 10.5
click at [739, 209] on h4 "LTP abstracte matrix test" at bounding box center [669, 204] width 381 height 13
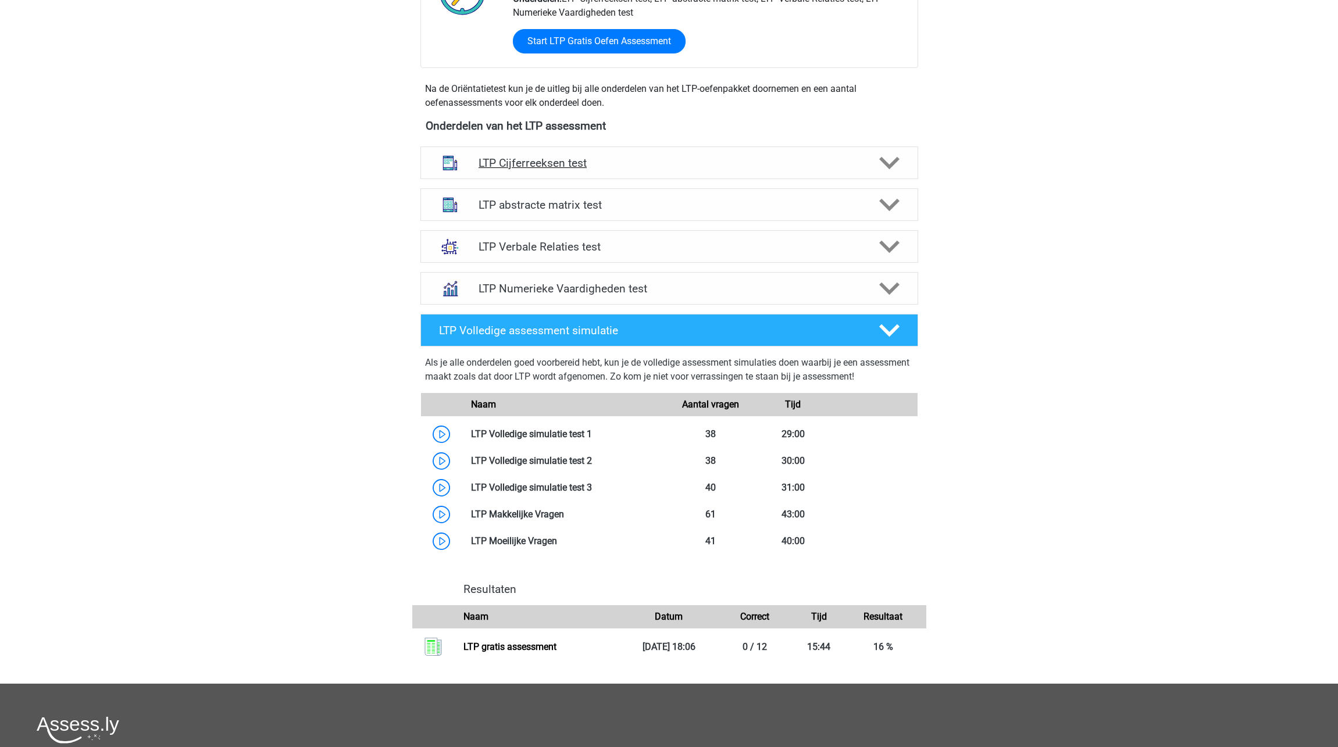
click at [709, 156] on div "LTP Cijferreeksen test" at bounding box center [669, 163] width 498 height 33
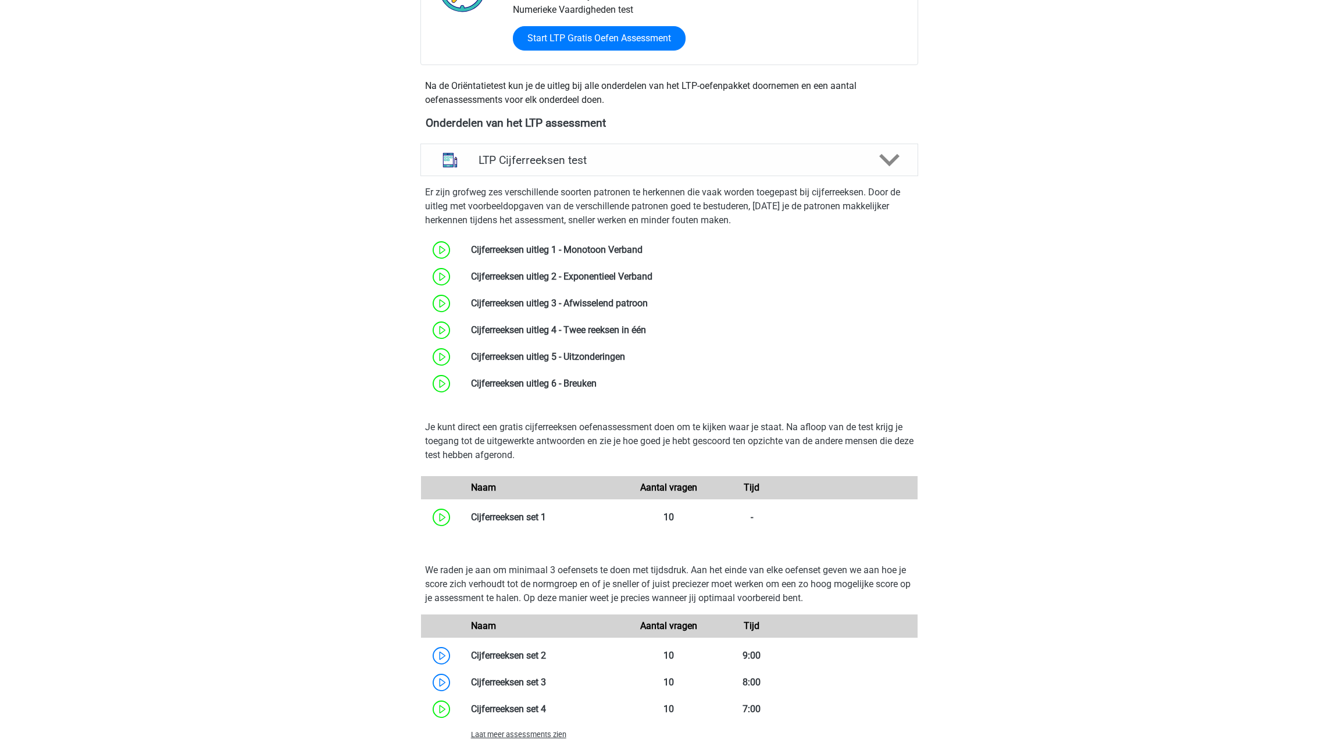
scroll to position [351, 0]
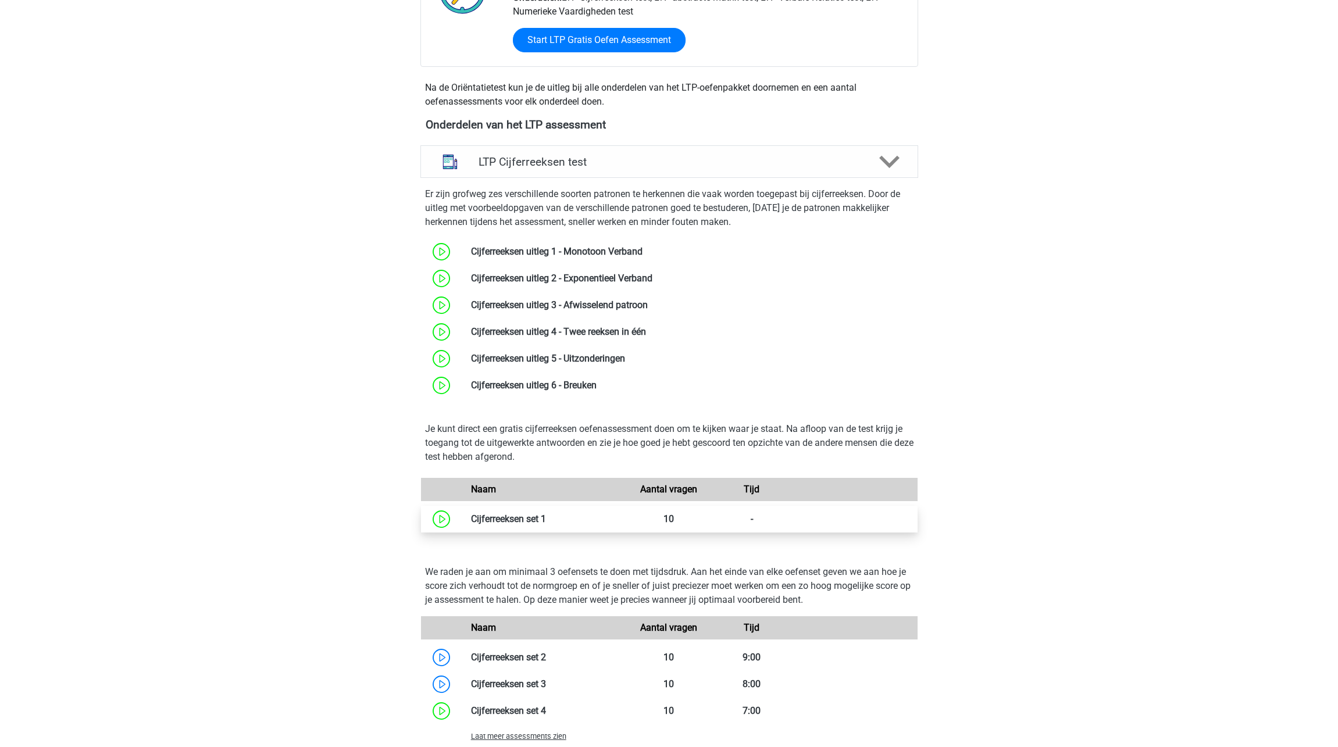
click at [546, 518] on link at bounding box center [546, 518] width 0 height 11
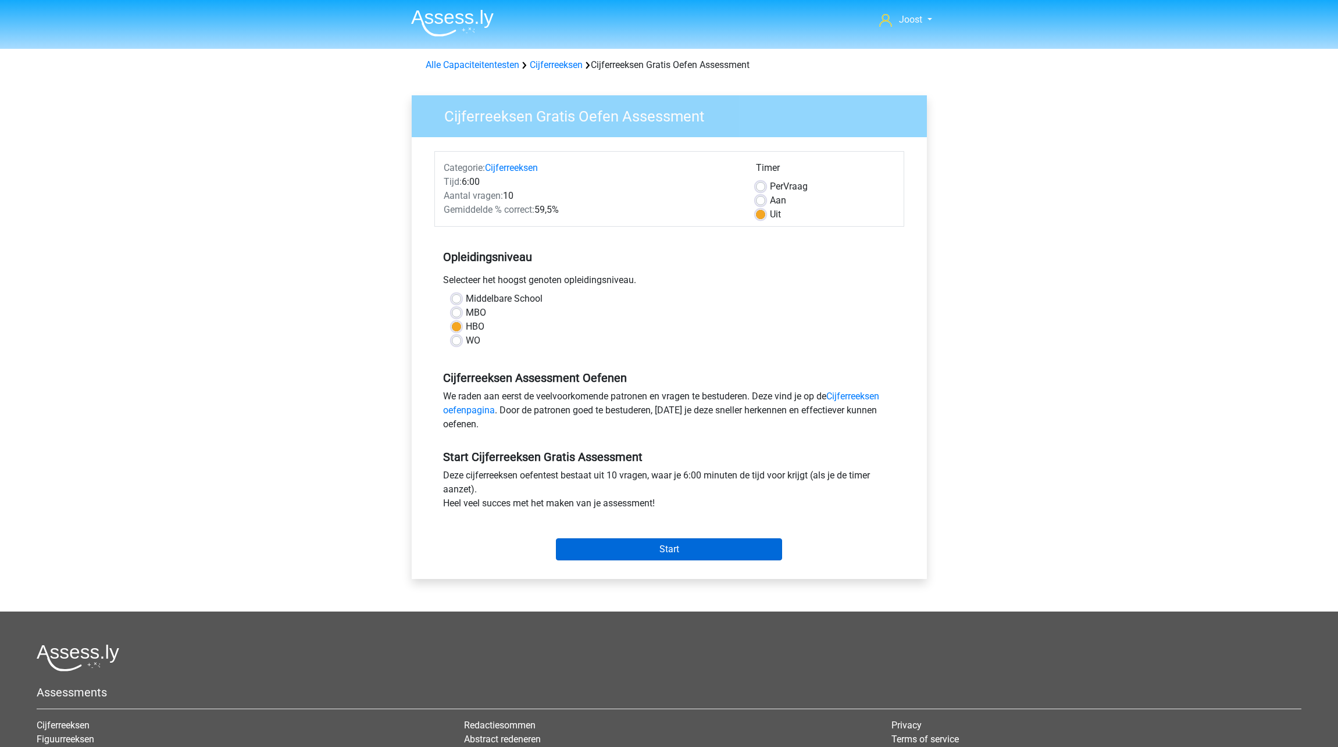
click at [685, 544] on input "Start" at bounding box center [669, 549] width 226 height 22
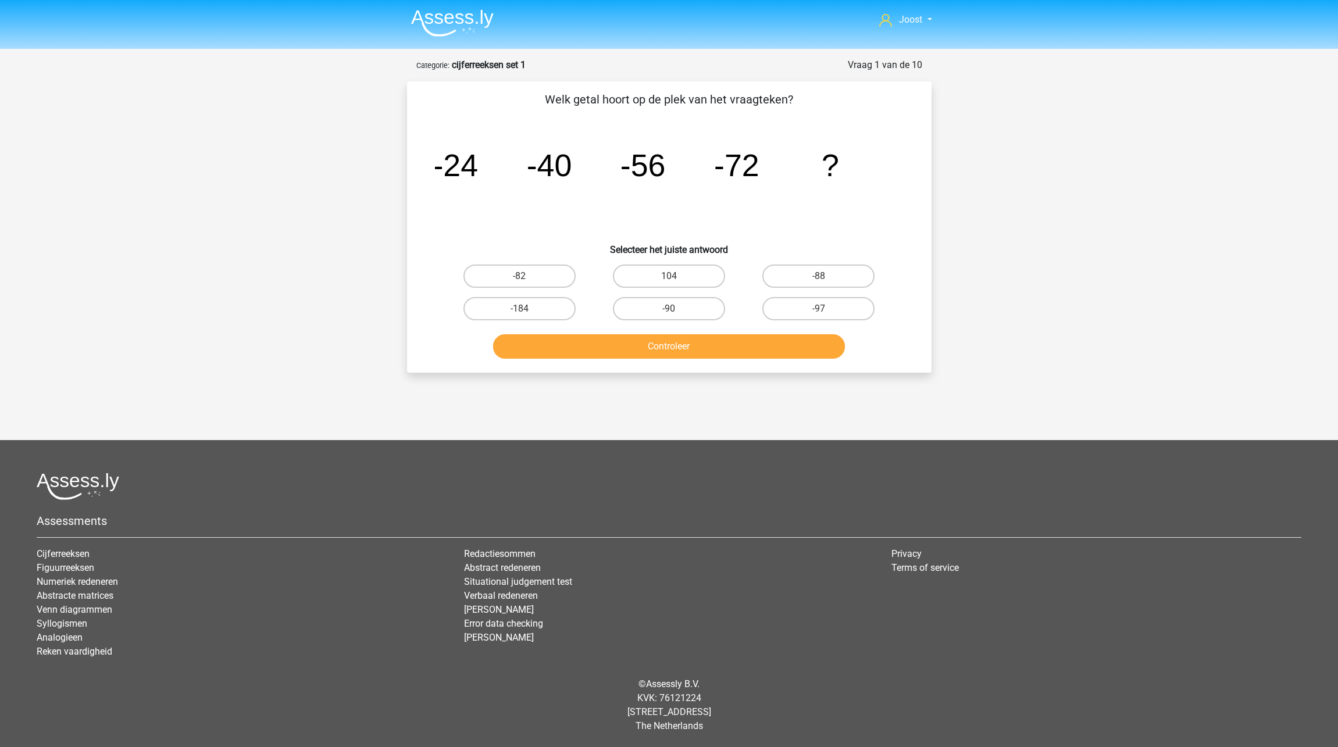
drag, startPoint x: 815, startPoint y: 273, endPoint x: 796, endPoint y: 291, distance: 26.8
click at [815, 273] on label "-88" at bounding box center [818, 276] width 112 height 23
click at [819, 276] on input "-88" at bounding box center [823, 280] width 8 height 8
radio input "true"
drag, startPoint x: 777, startPoint y: 343, endPoint x: 773, endPoint y: 334, distance: 9.9
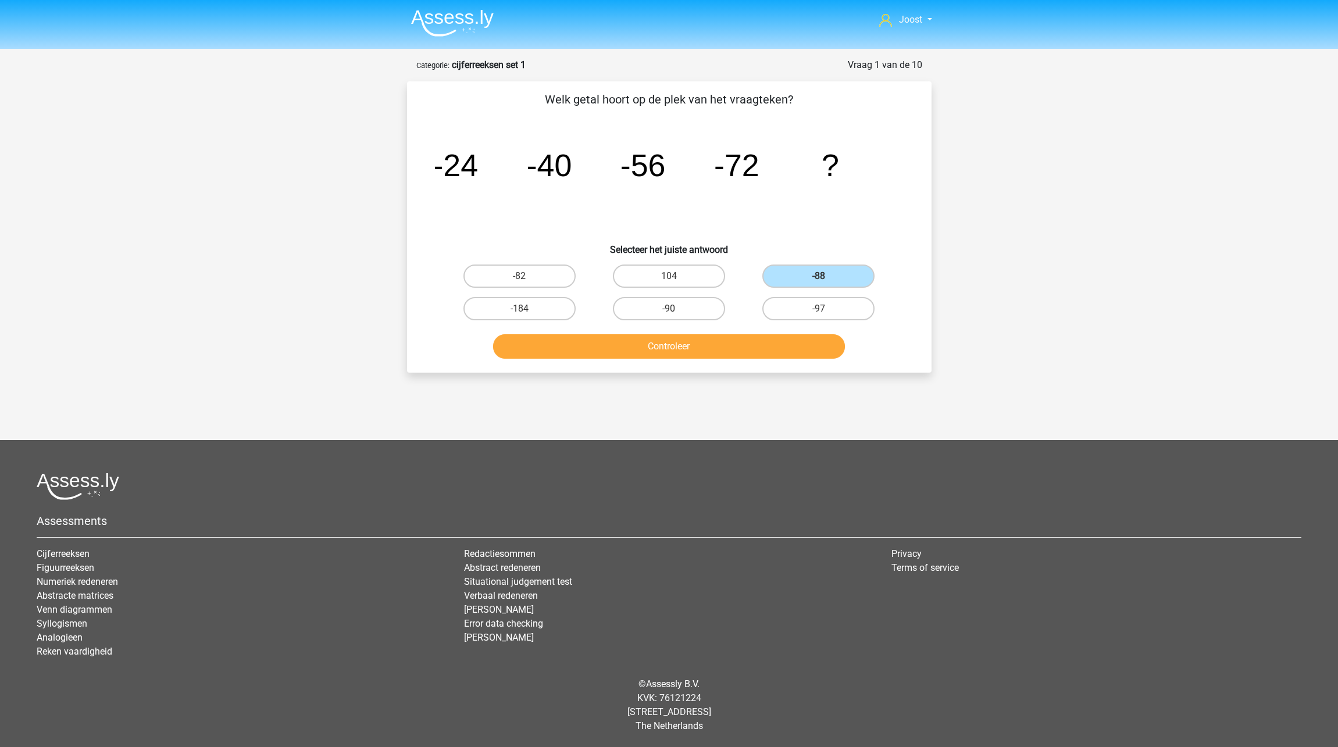
click at [778, 343] on button "Controleer" at bounding box center [669, 346] width 352 height 24
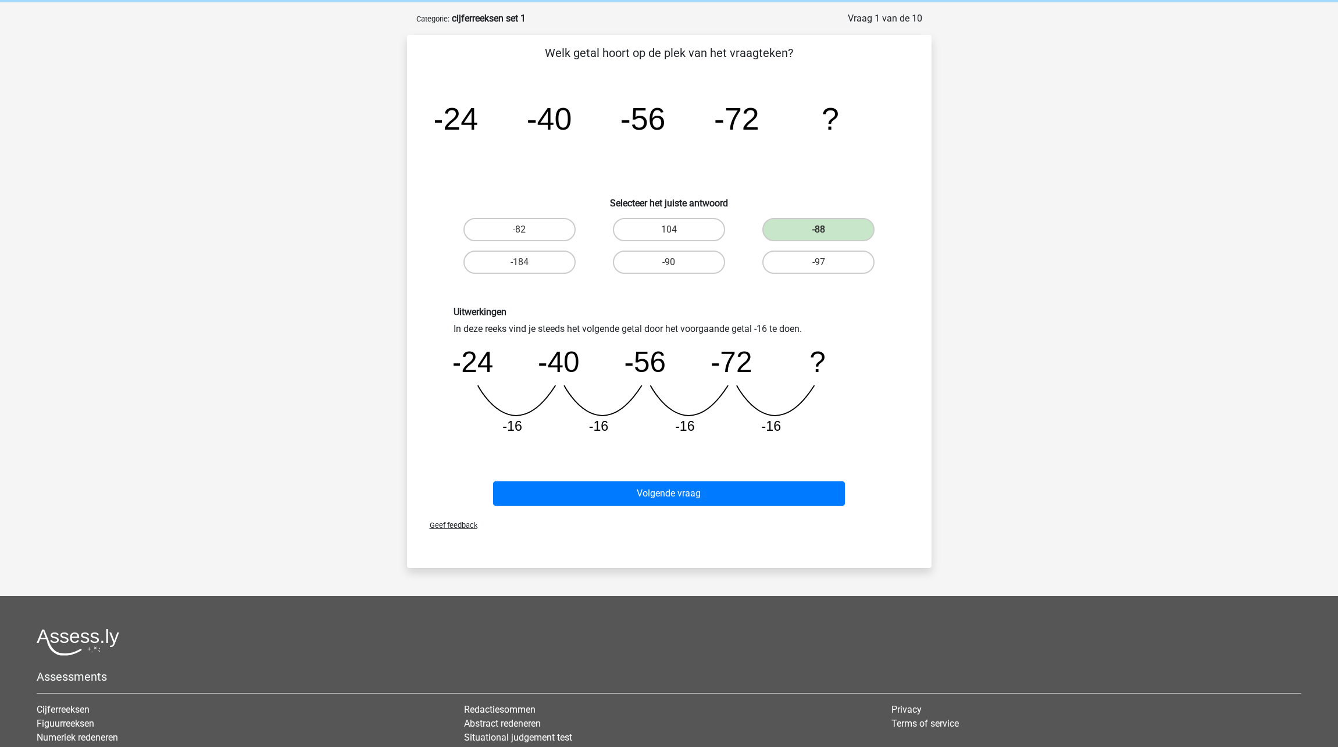
scroll to position [58, 0]
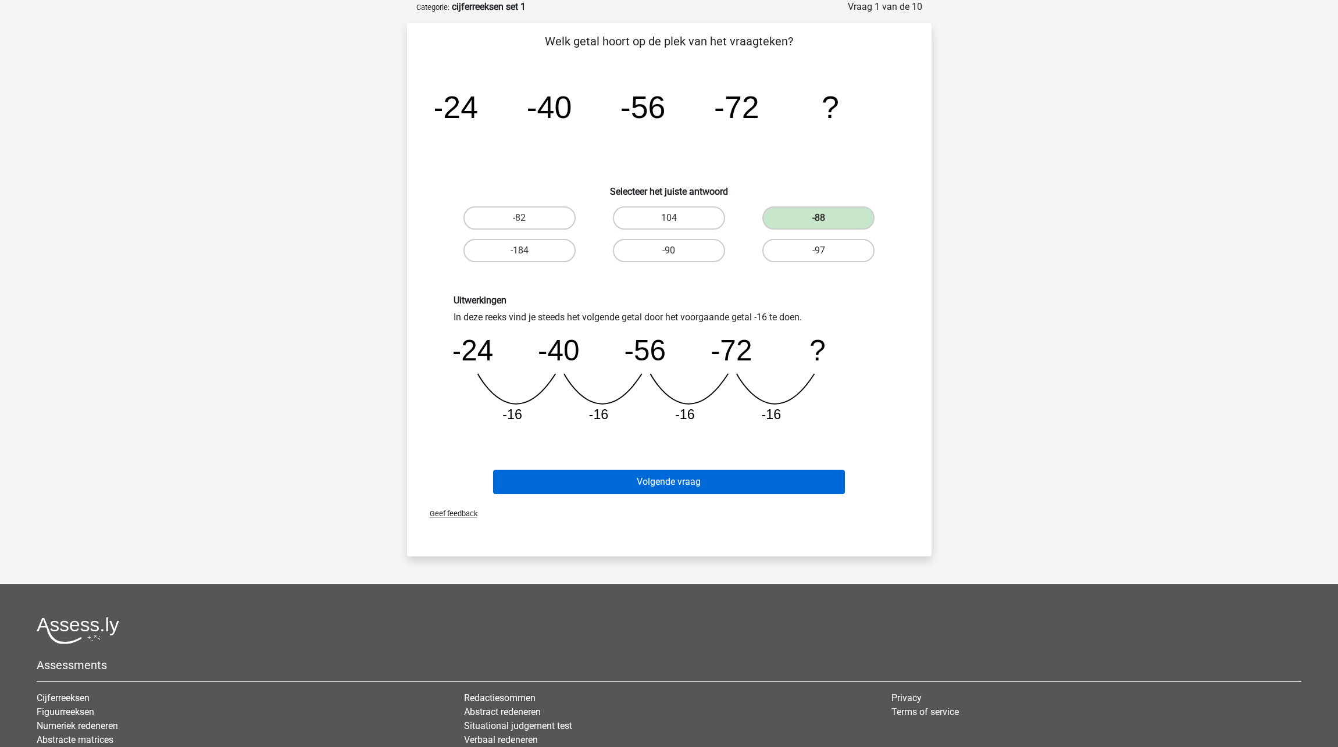
click at [714, 482] on button "Volgende vraag" at bounding box center [669, 482] width 352 height 24
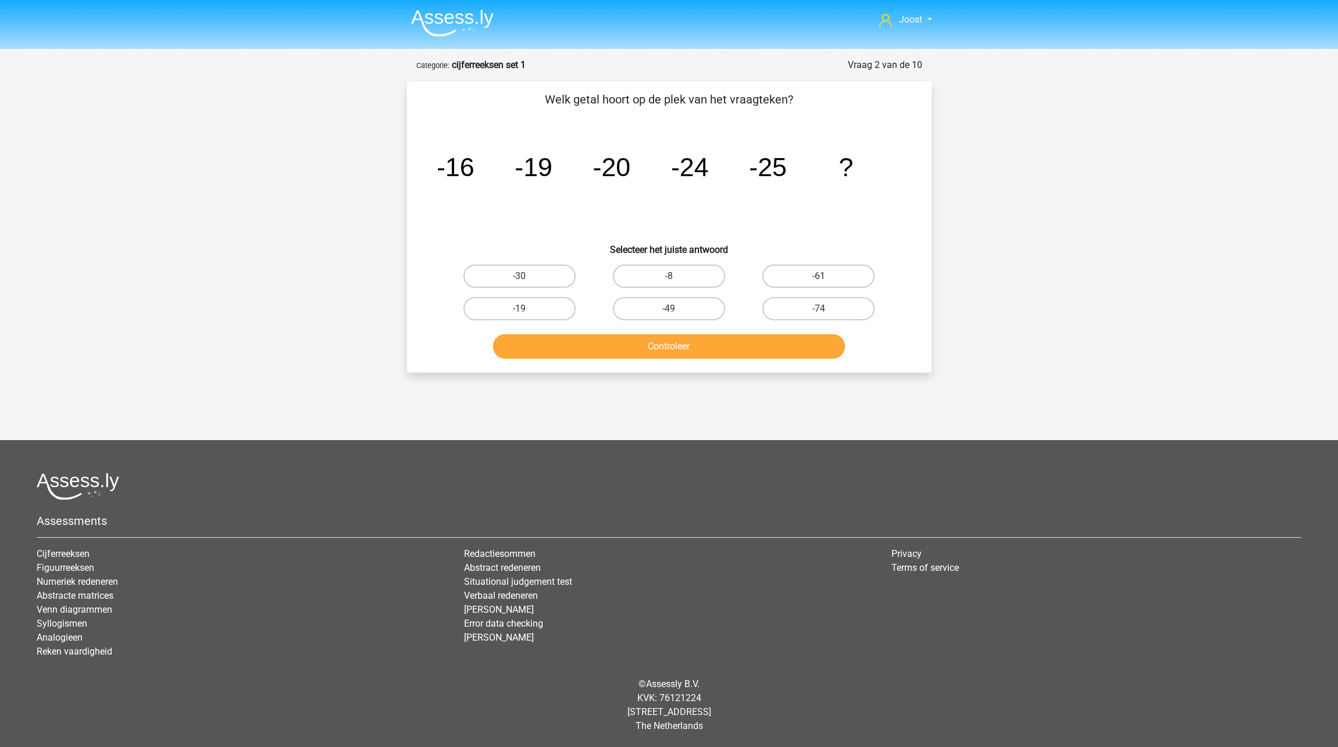
scroll to position [0, 0]
drag, startPoint x: 530, startPoint y: 273, endPoint x: 545, endPoint y: 281, distance: 17.5
click at [530, 273] on label "-30" at bounding box center [519, 276] width 112 height 23
click at [527, 276] on input "-30" at bounding box center [523, 280] width 8 height 8
radio input "true"
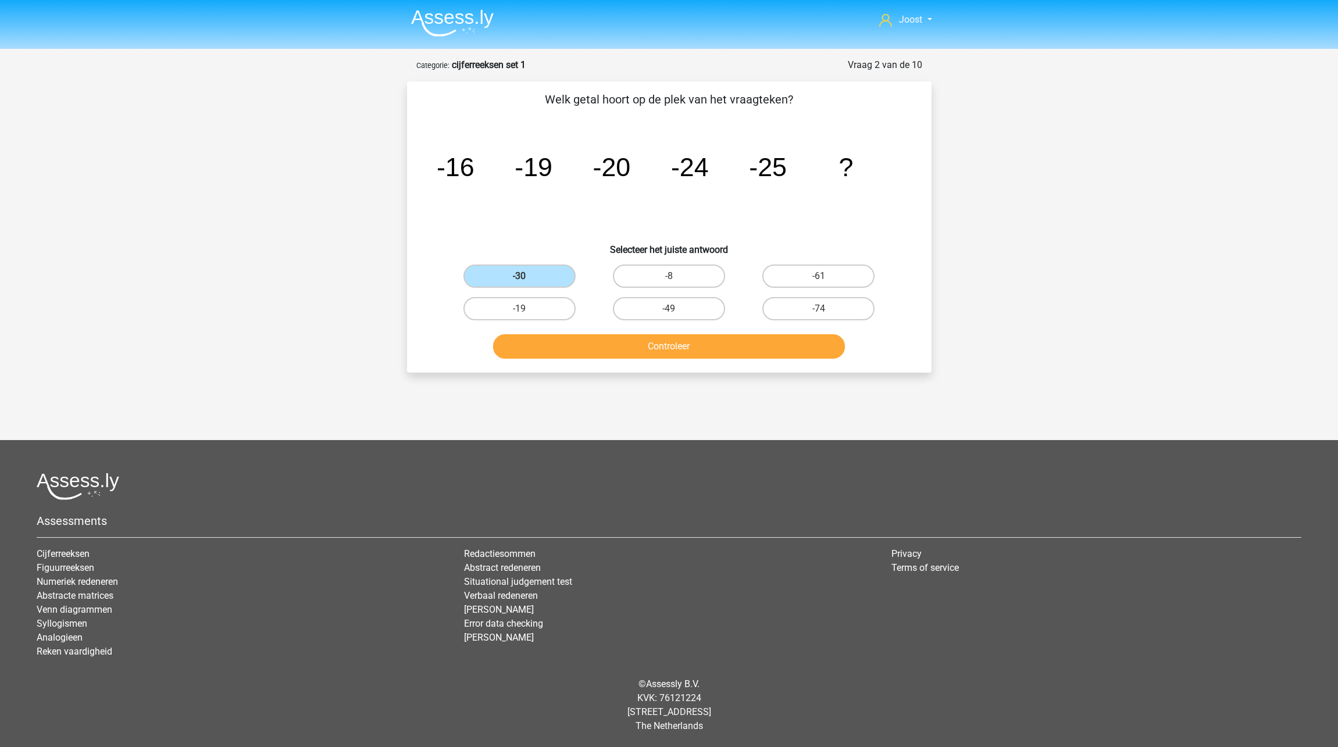
click at [671, 352] on button "Controleer" at bounding box center [669, 346] width 352 height 24
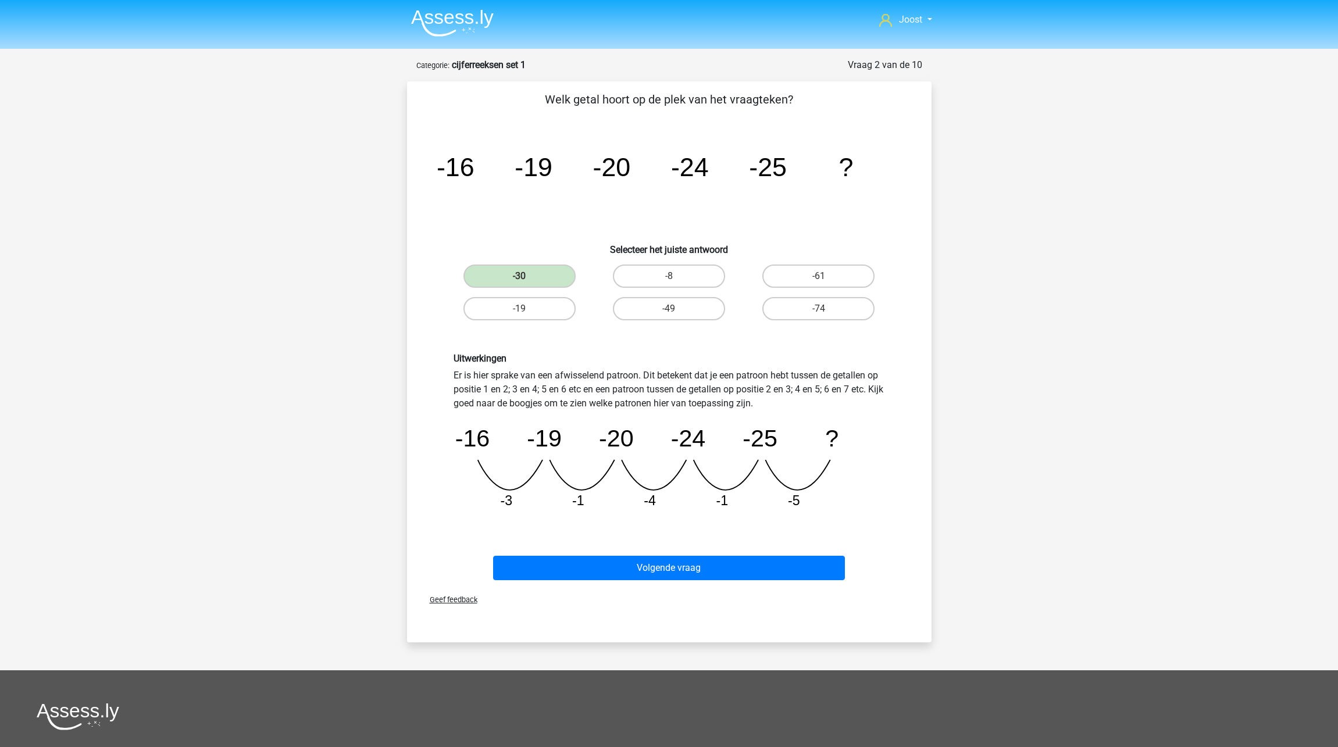
scroll to position [51, 0]
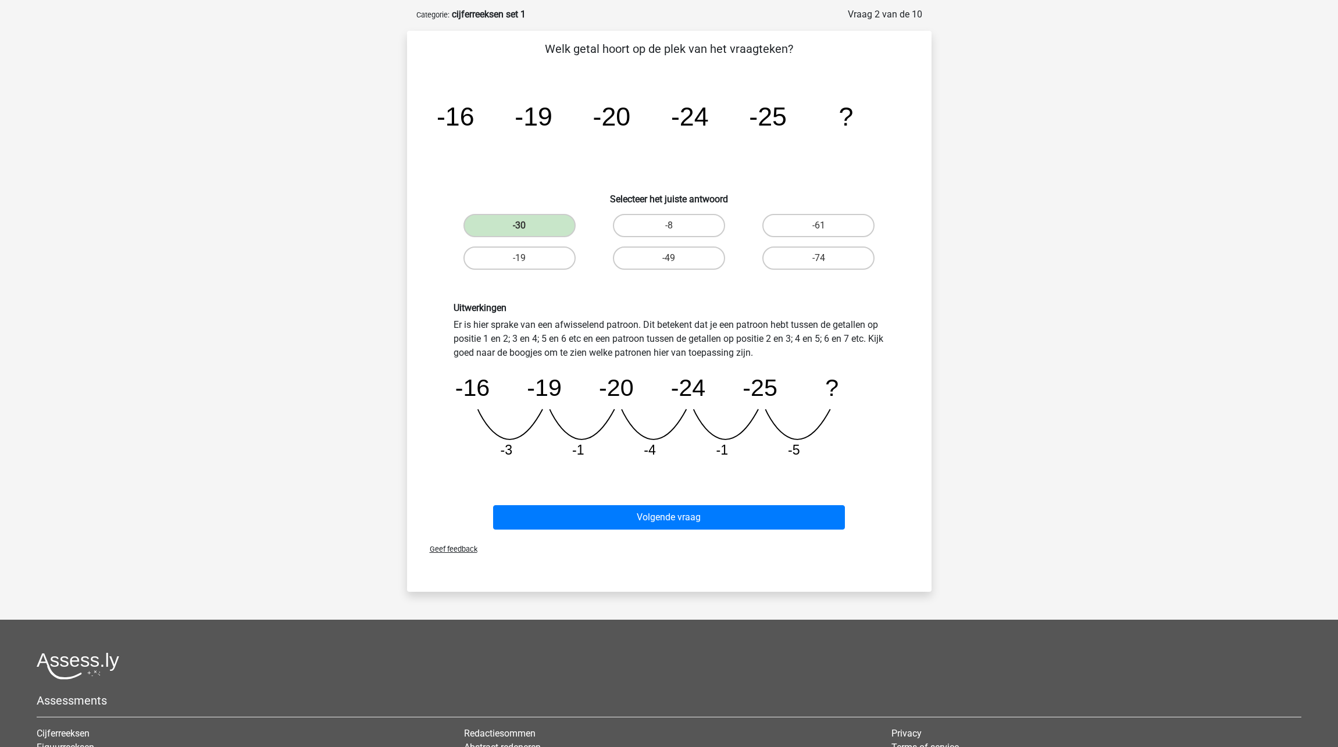
drag, startPoint x: 722, startPoint y: 520, endPoint x: 700, endPoint y: 459, distance: 64.7
click at [722, 520] on button "Volgende vraag" at bounding box center [669, 517] width 352 height 24
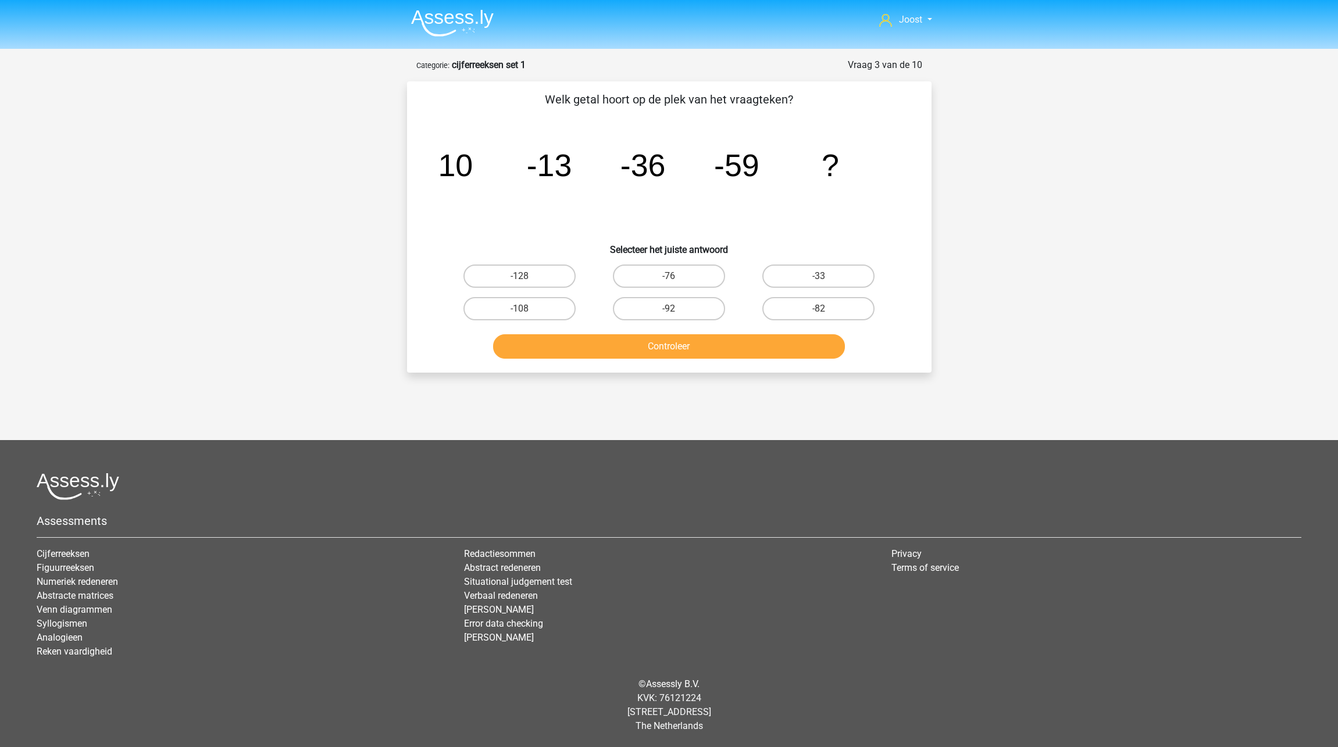
scroll to position [0, 0]
click at [815, 306] on label "-82" at bounding box center [818, 308] width 112 height 23
click at [819, 309] on input "-82" at bounding box center [823, 313] width 8 height 8
radio input "true"
click at [765, 341] on button "Controleer" at bounding box center [669, 346] width 352 height 24
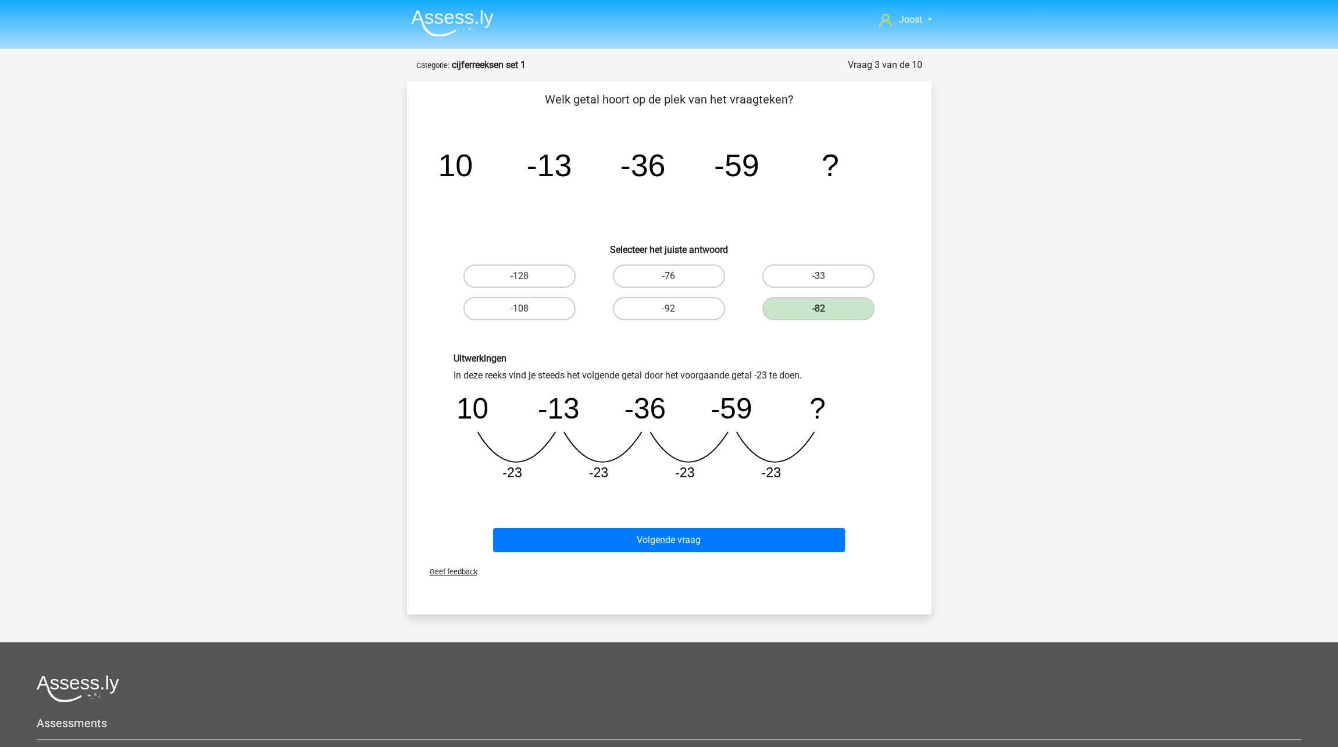
click at [702, 543] on button "Volgende vraag" at bounding box center [669, 540] width 352 height 24
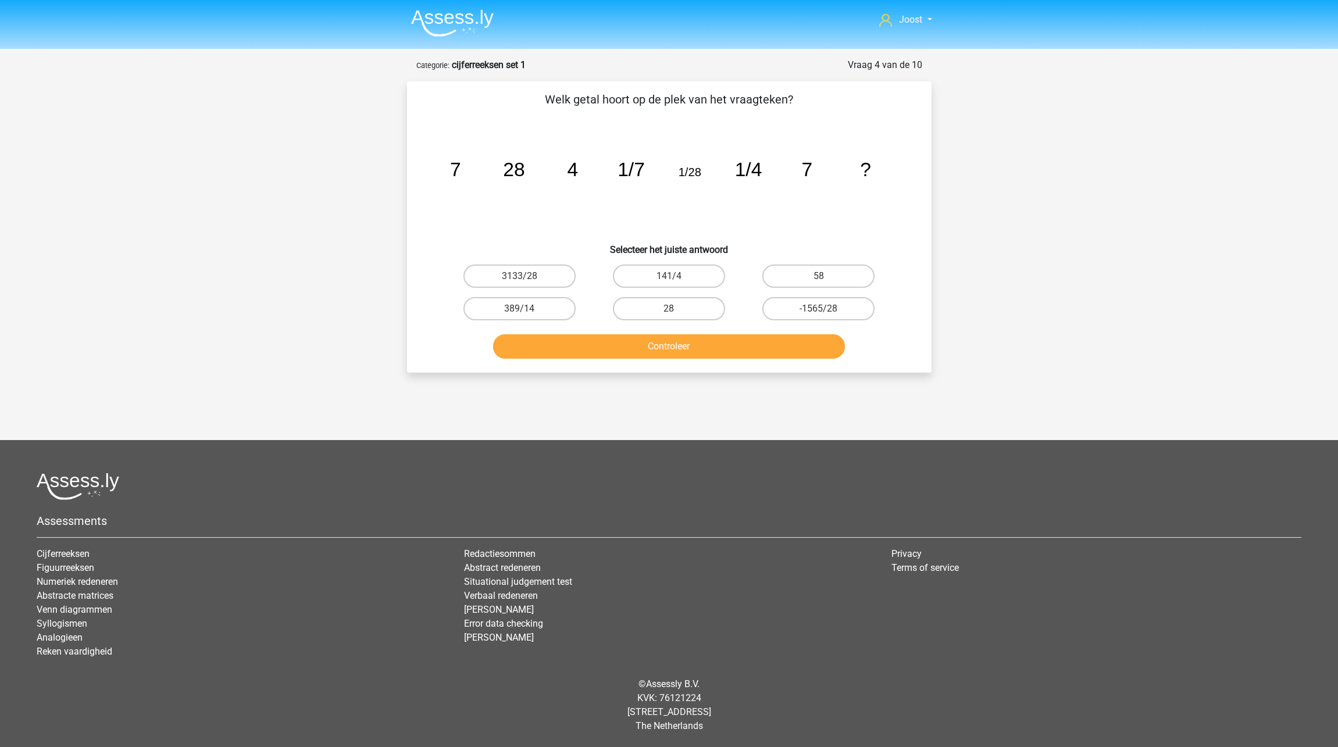
drag, startPoint x: 643, startPoint y: 311, endPoint x: 639, endPoint y: 330, distance: 20.2
click at [643, 311] on label "28" at bounding box center [669, 308] width 112 height 23
click at [669, 311] on input "28" at bounding box center [673, 313] width 8 height 8
radio input "true"
click at [650, 350] on button "Controleer" at bounding box center [669, 346] width 352 height 24
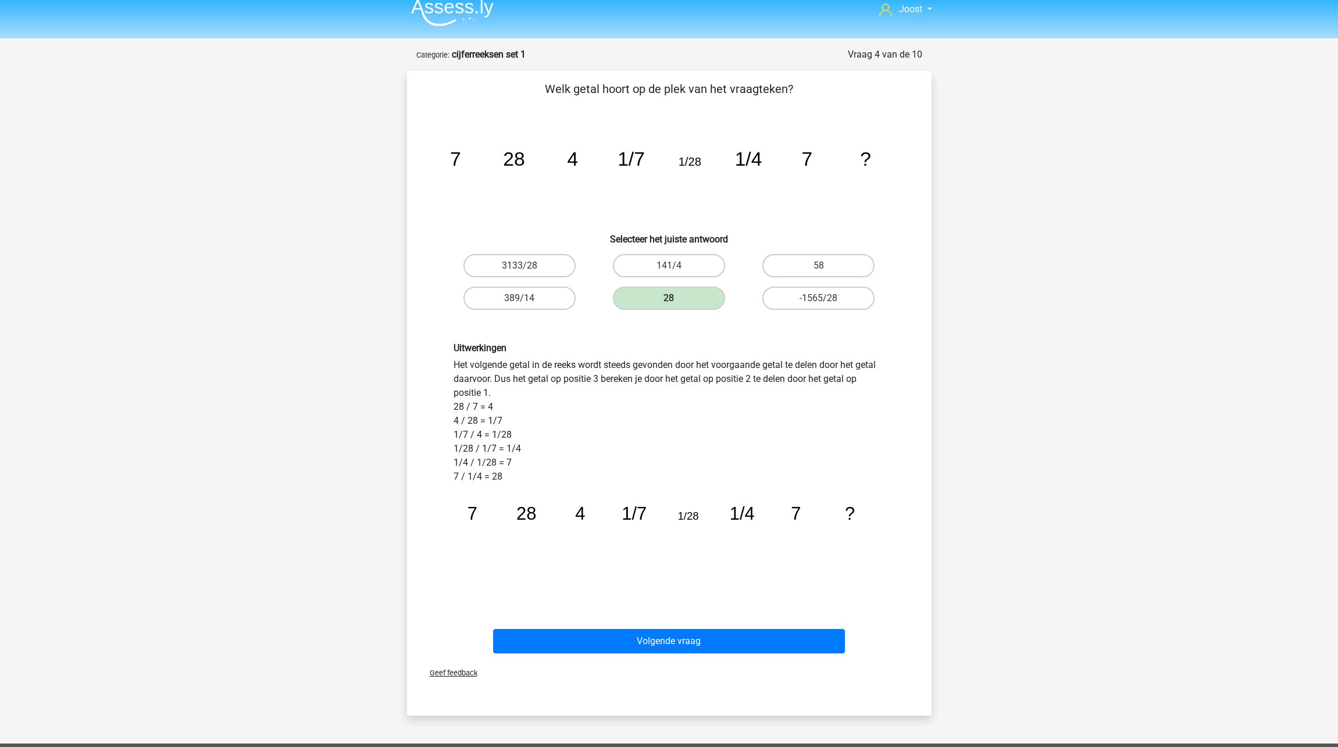
scroll to position [21, 0]
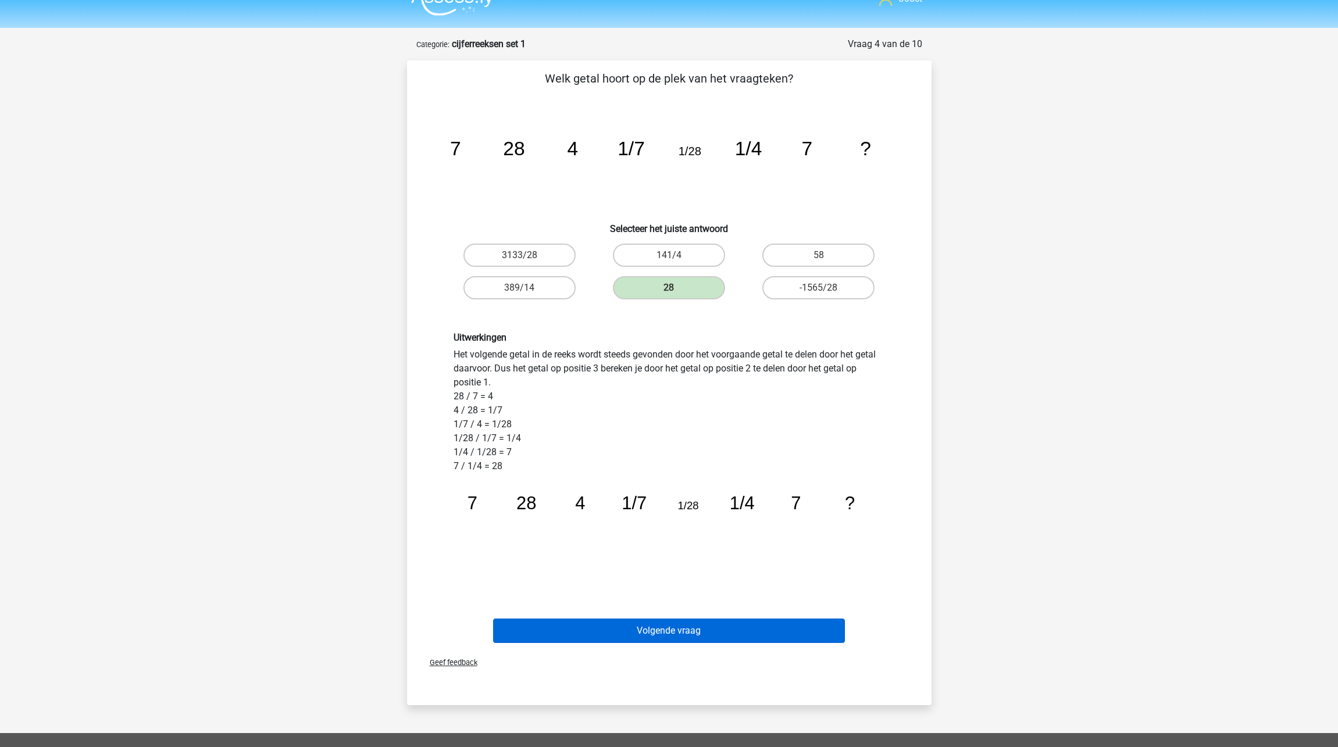
click at [672, 636] on button "Volgende vraag" at bounding box center [669, 631] width 352 height 24
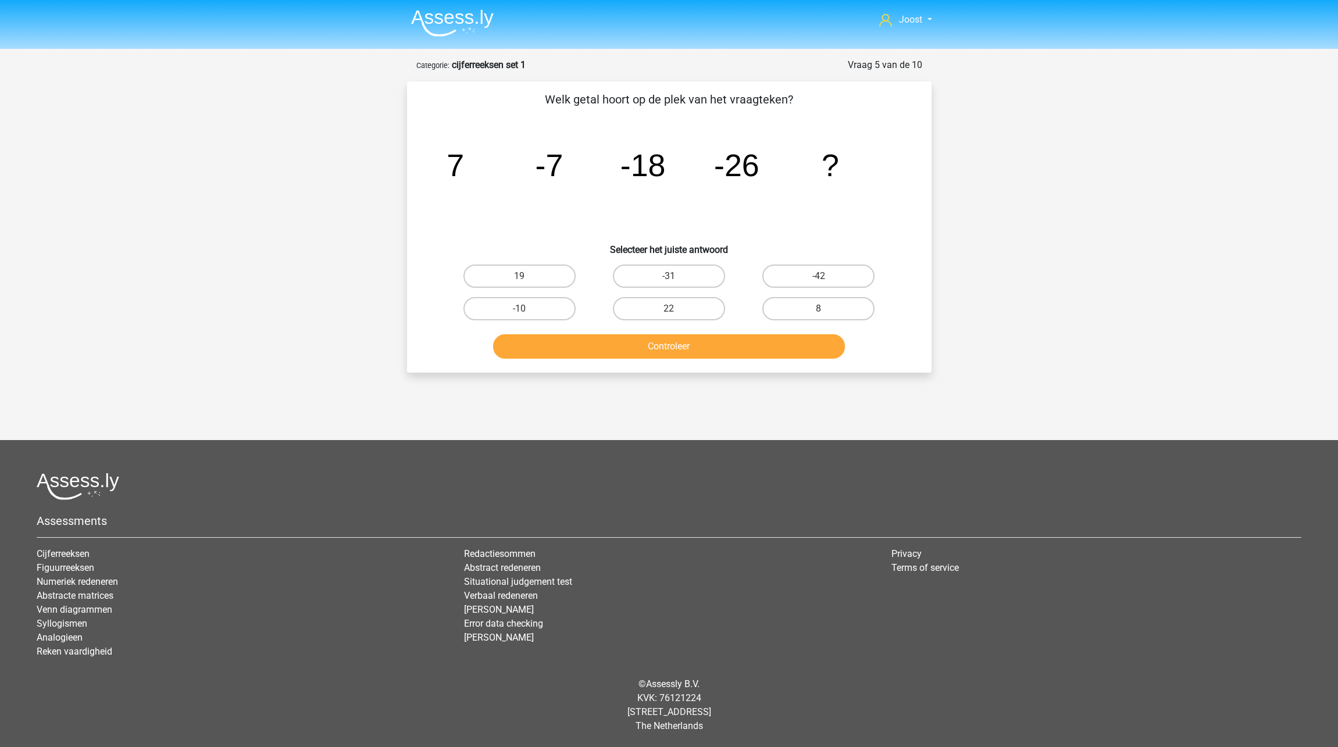
drag, startPoint x: 792, startPoint y: 276, endPoint x: 784, endPoint y: 289, distance: 15.4
click at [793, 276] on label "-42" at bounding box center [818, 276] width 112 height 23
click at [819, 276] on input "-42" at bounding box center [823, 280] width 8 height 8
radio input "true"
click at [776, 344] on button "Controleer" at bounding box center [669, 346] width 352 height 24
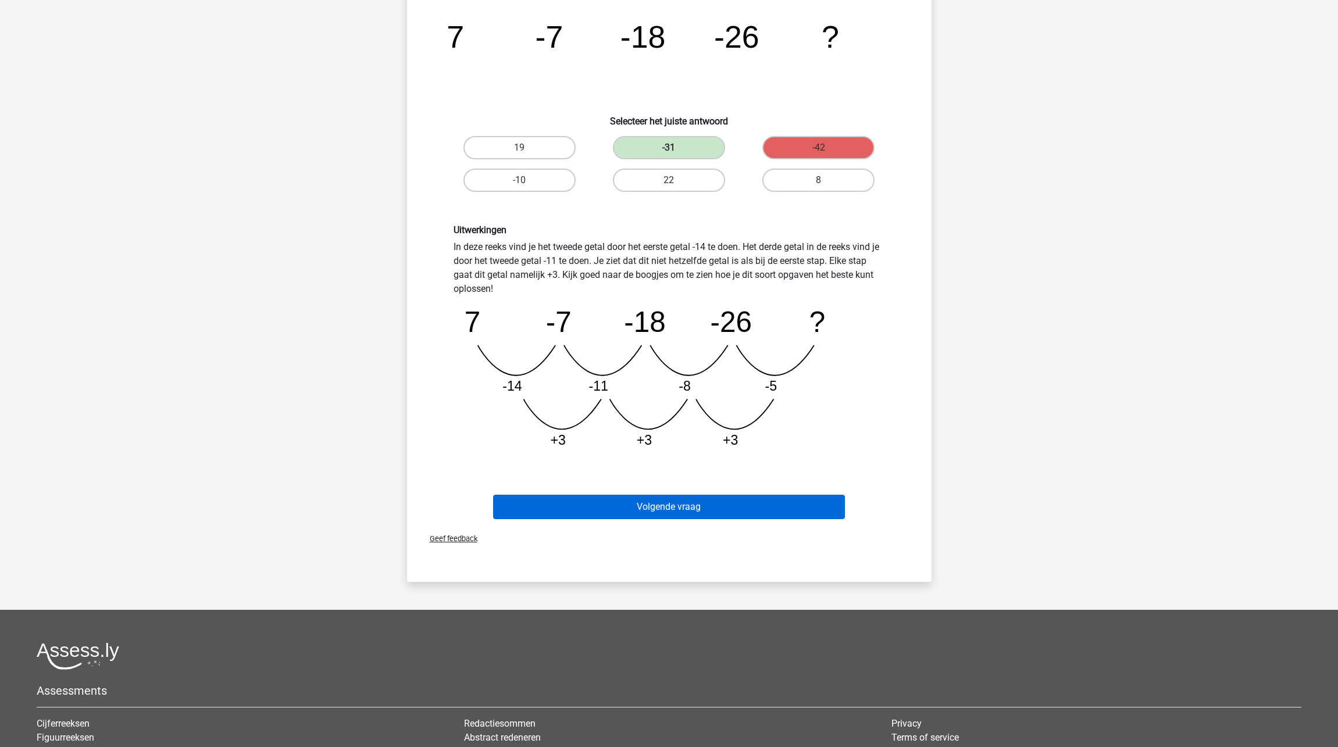
scroll to position [130, 1]
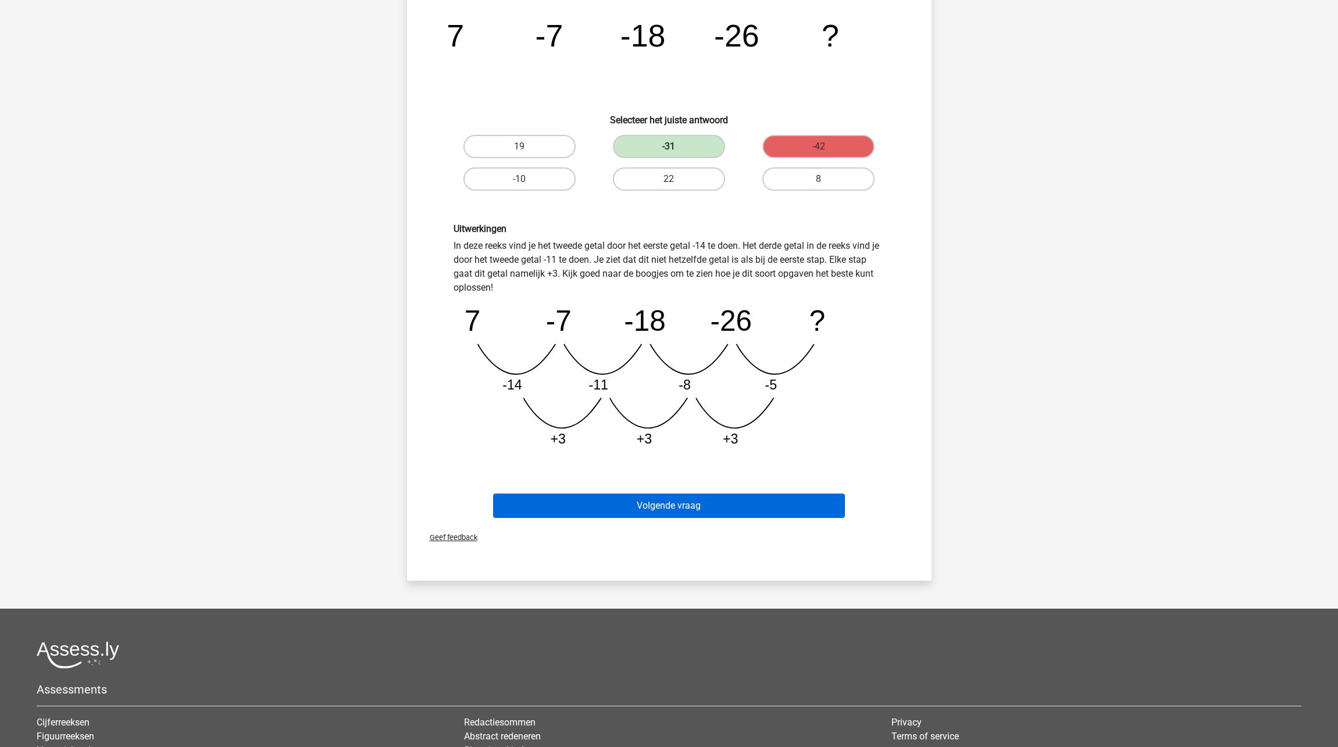
click at [711, 508] on button "Volgende vraag" at bounding box center [669, 506] width 352 height 24
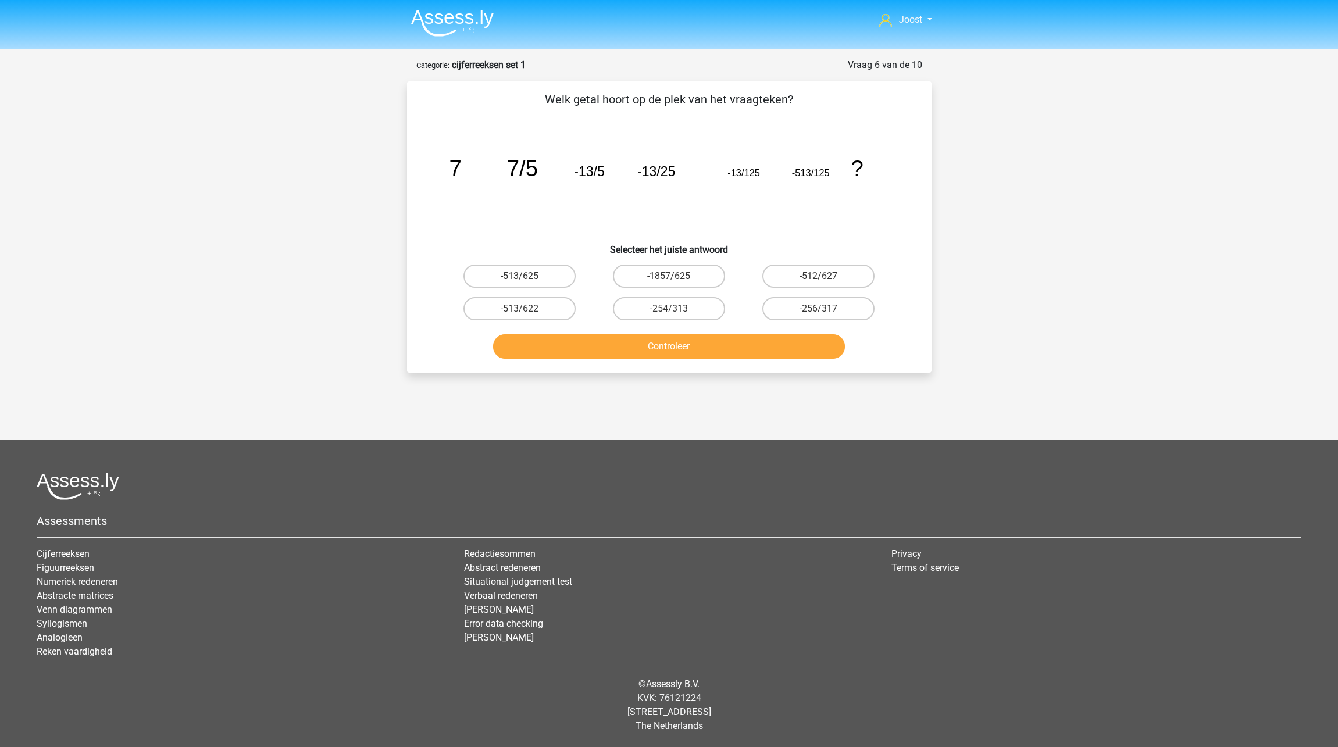
scroll to position [0, 0]
click at [553, 276] on label "-513/625" at bounding box center [519, 276] width 112 height 23
click at [527, 276] on input "-513/625" at bounding box center [523, 280] width 8 height 8
radio input "true"
click at [694, 344] on button "Controleer" at bounding box center [669, 346] width 352 height 24
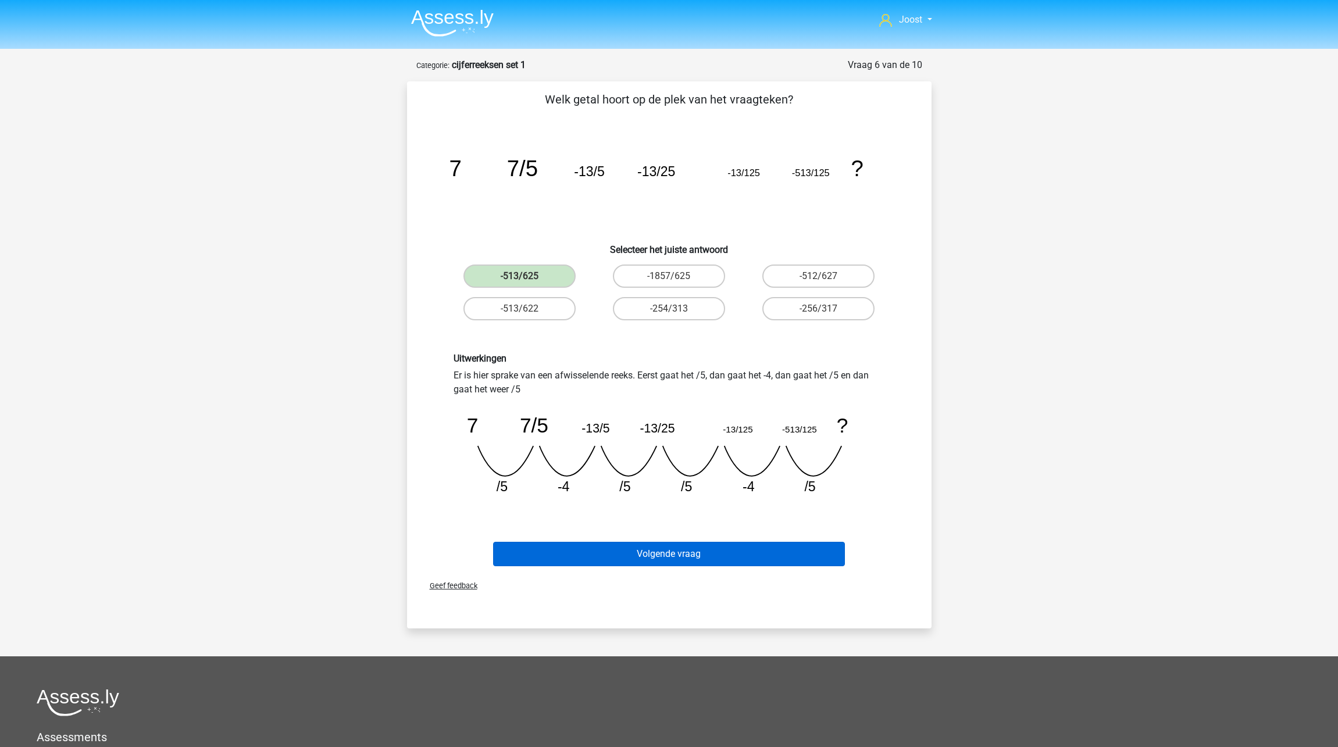
click at [766, 555] on button "Volgende vraag" at bounding box center [669, 554] width 352 height 24
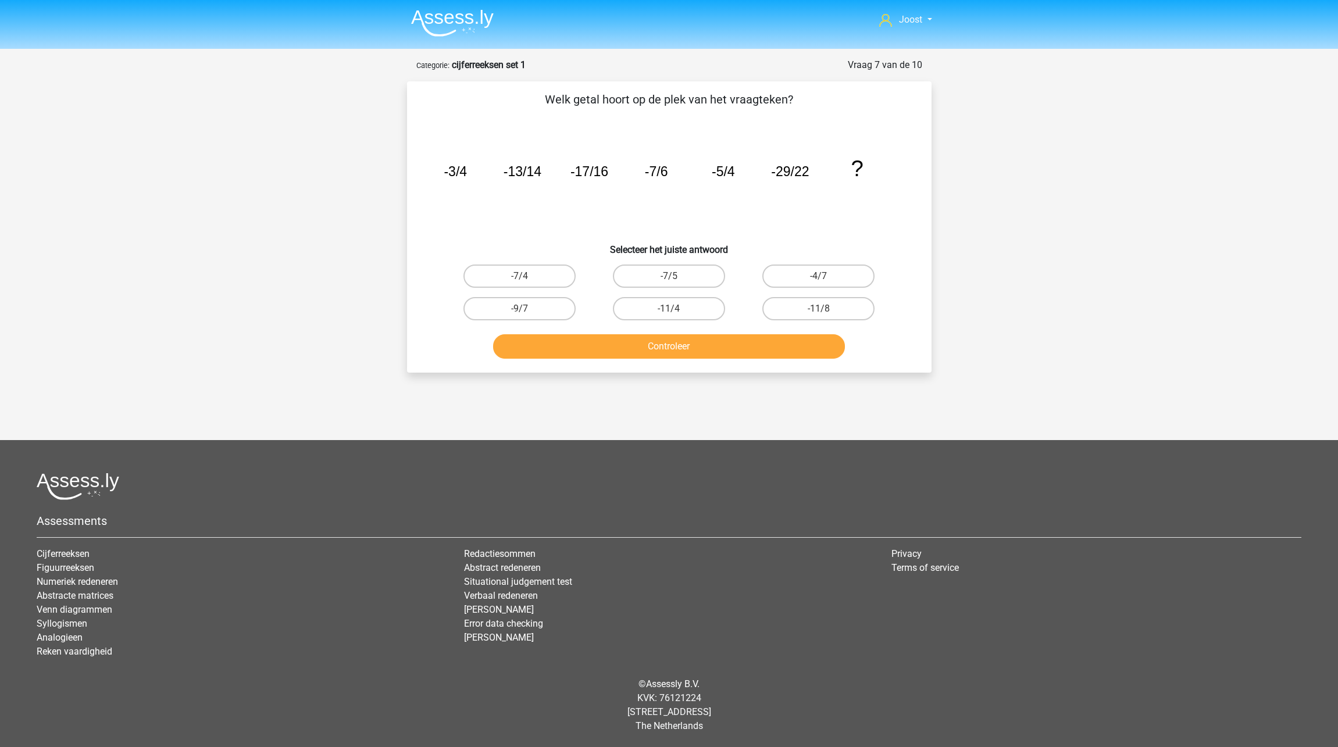
click at [676, 277] on input "-7/5" at bounding box center [673, 280] width 8 height 8
radio input "true"
click at [731, 340] on button "Controleer" at bounding box center [669, 346] width 352 height 24
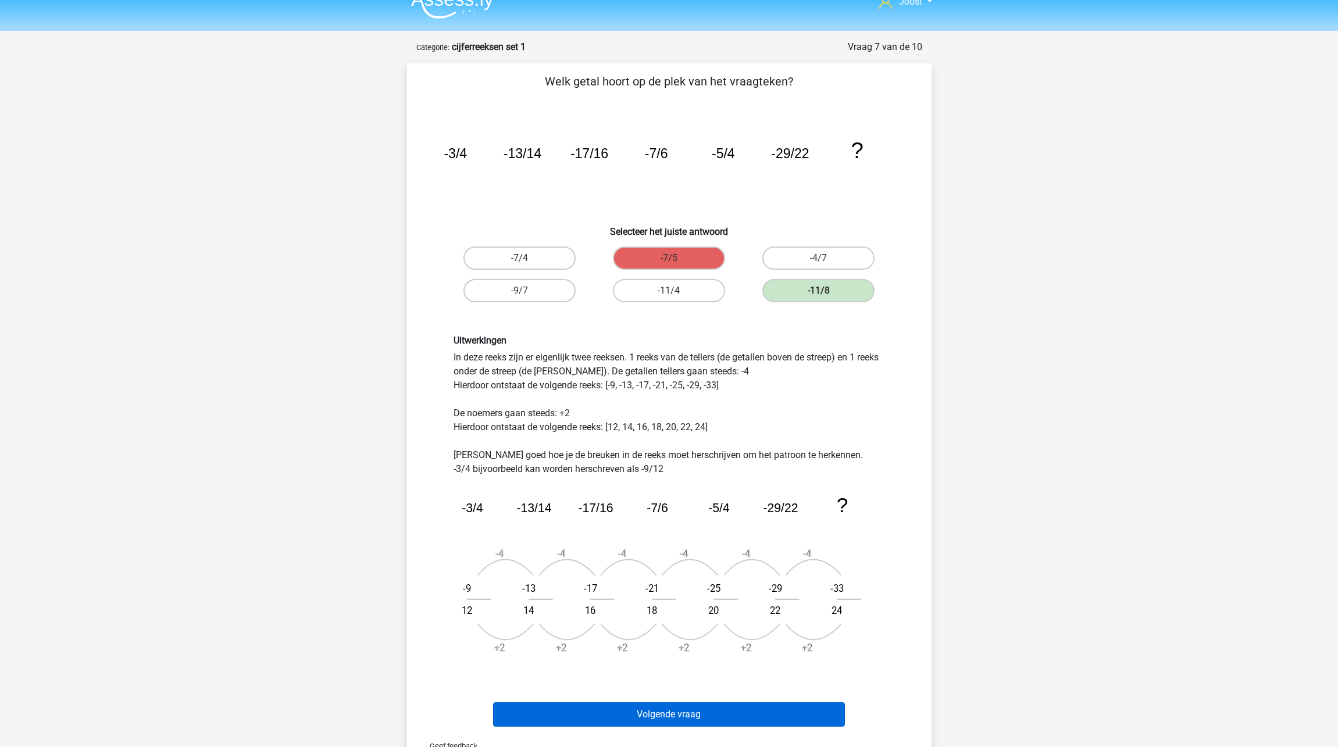
scroll to position [19, 0]
click at [707, 709] on button "Volgende vraag" at bounding box center [669, 714] width 352 height 24
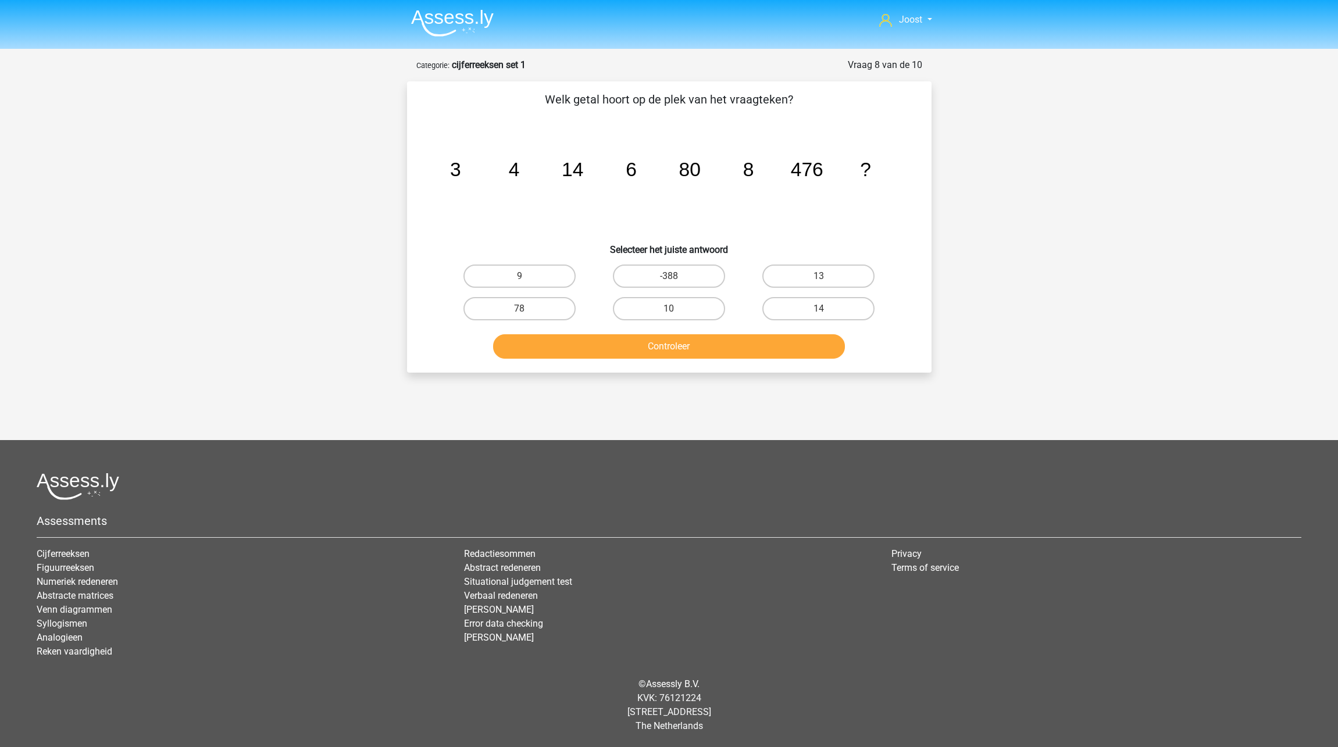
scroll to position [0, 0]
click at [643, 303] on label "10" at bounding box center [669, 308] width 112 height 23
click at [669, 309] on input "10" at bounding box center [673, 313] width 8 height 8
radio input "true"
click at [655, 350] on button "Controleer" at bounding box center [669, 346] width 352 height 24
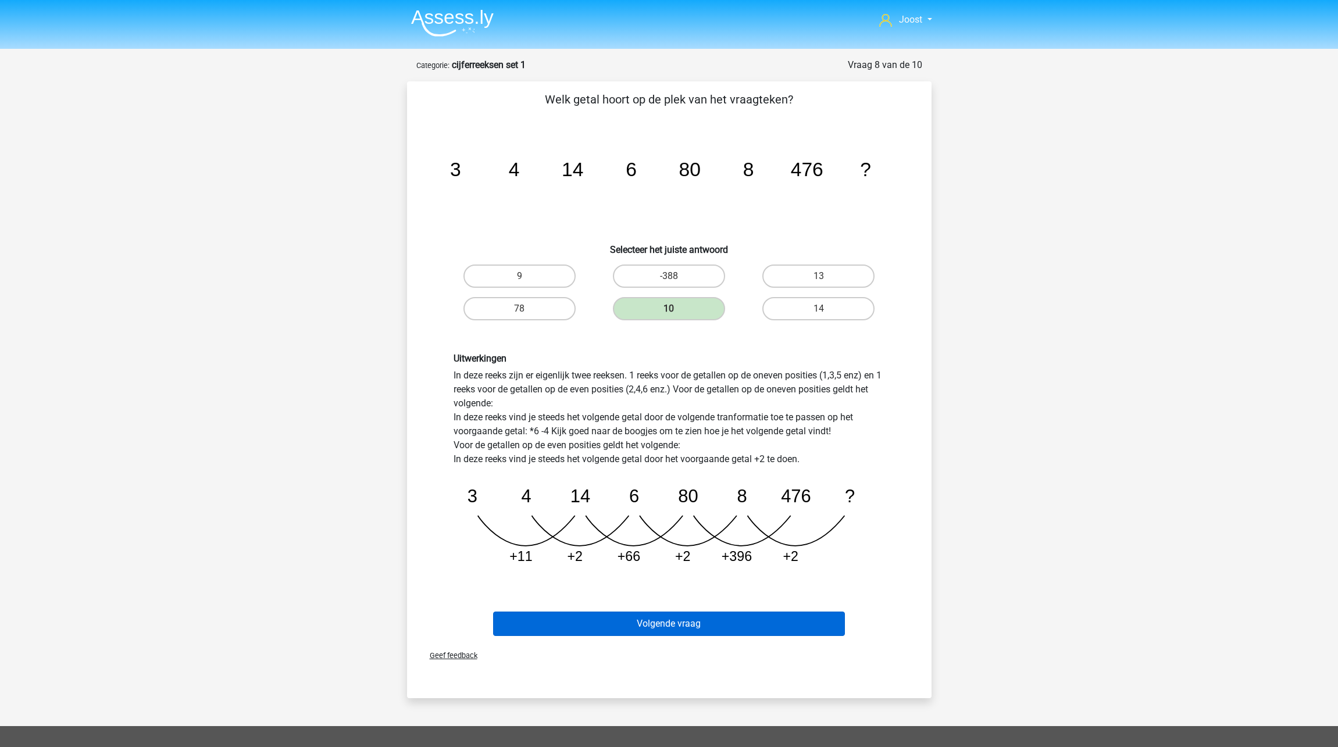
click at [772, 627] on button "Volgende vraag" at bounding box center [669, 624] width 352 height 24
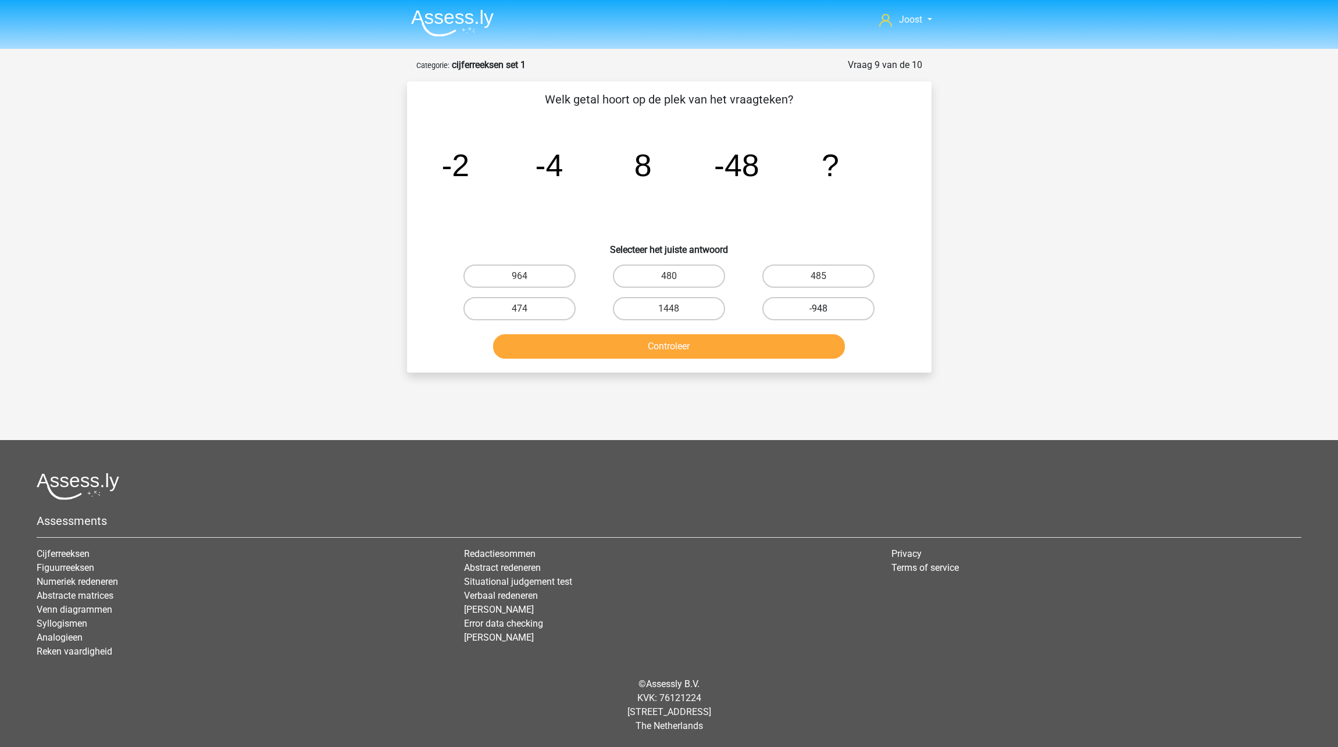
click at [818, 303] on label "-948" at bounding box center [818, 308] width 112 height 23
click at [819, 309] on input "-948" at bounding box center [823, 313] width 8 height 8
radio input "true"
click at [811, 342] on button "Controleer" at bounding box center [669, 346] width 352 height 24
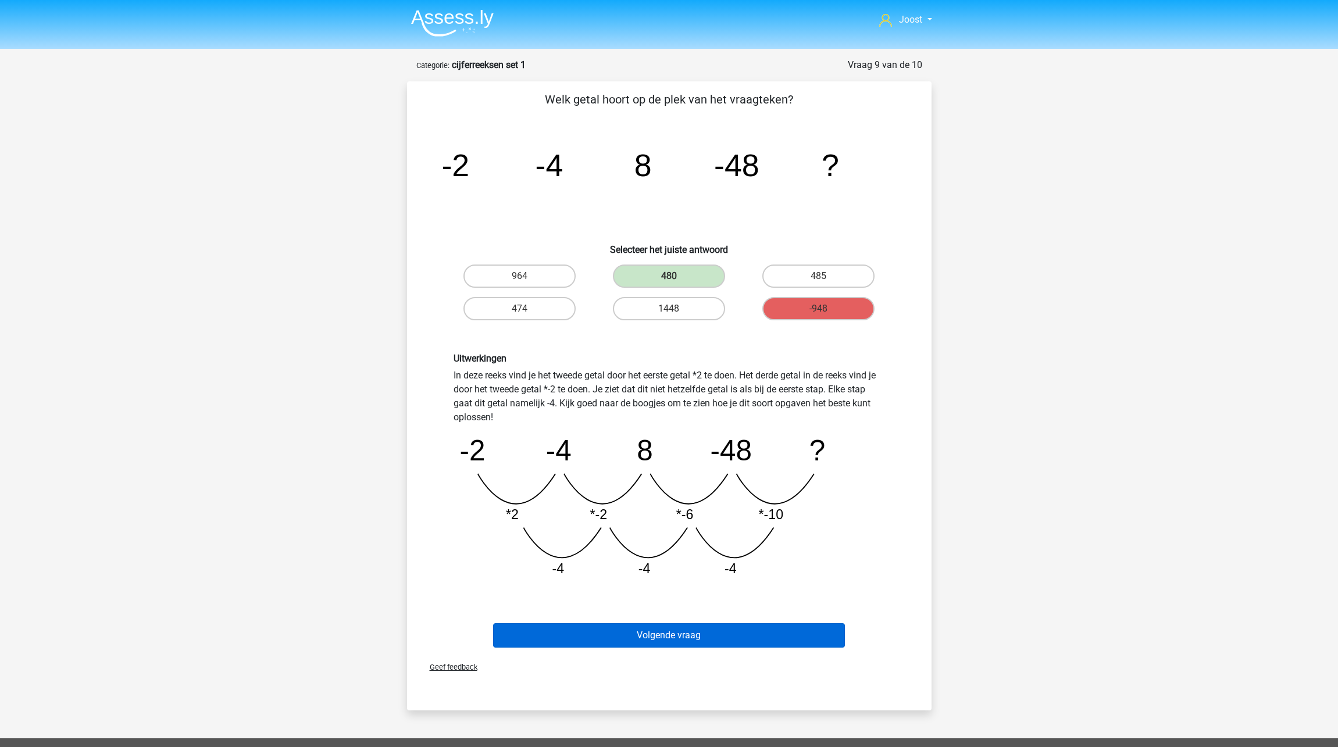
click at [795, 637] on button "Volgende vraag" at bounding box center [669, 635] width 352 height 24
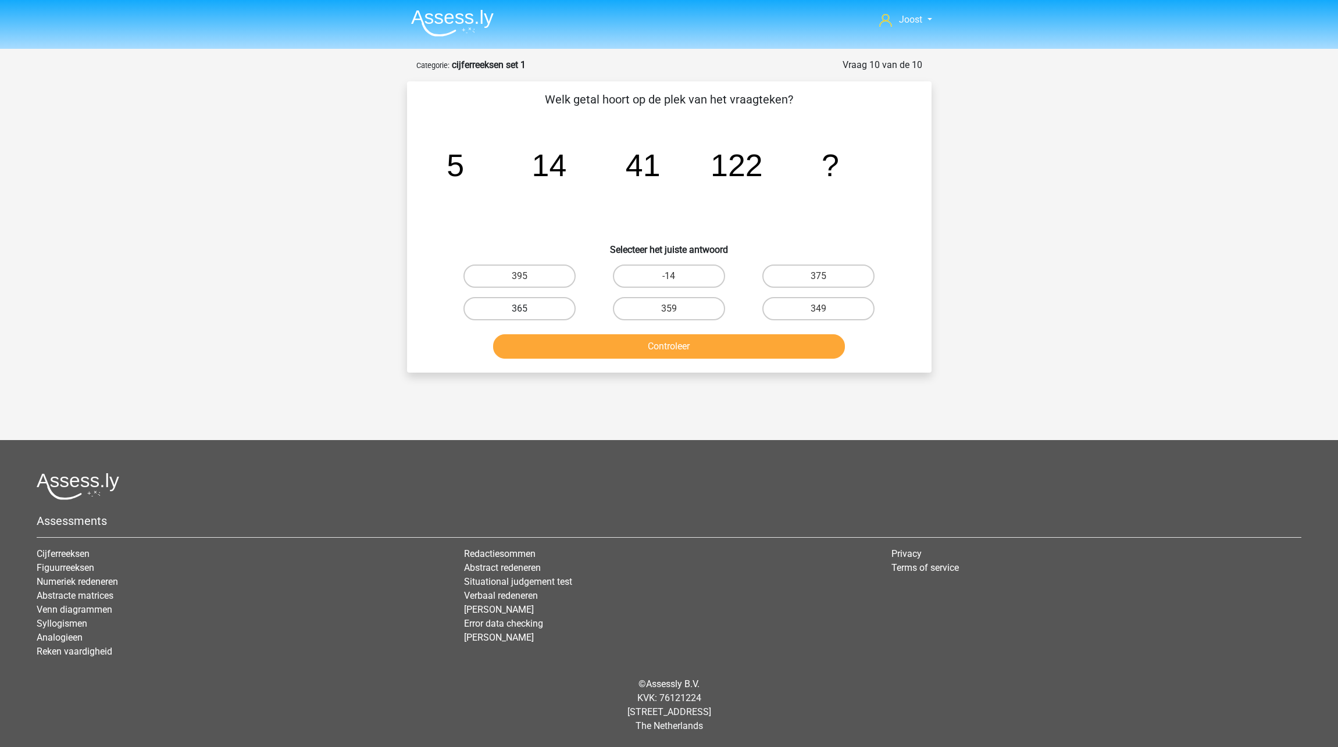
click at [557, 308] on label "365" at bounding box center [519, 308] width 112 height 23
click at [527, 309] on input "365" at bounding box center [523, 313] width 8 height 8
radio input "true"
click at [666, 352] on button "Controleer" at bounding box center [669, 346] width 352 height 24
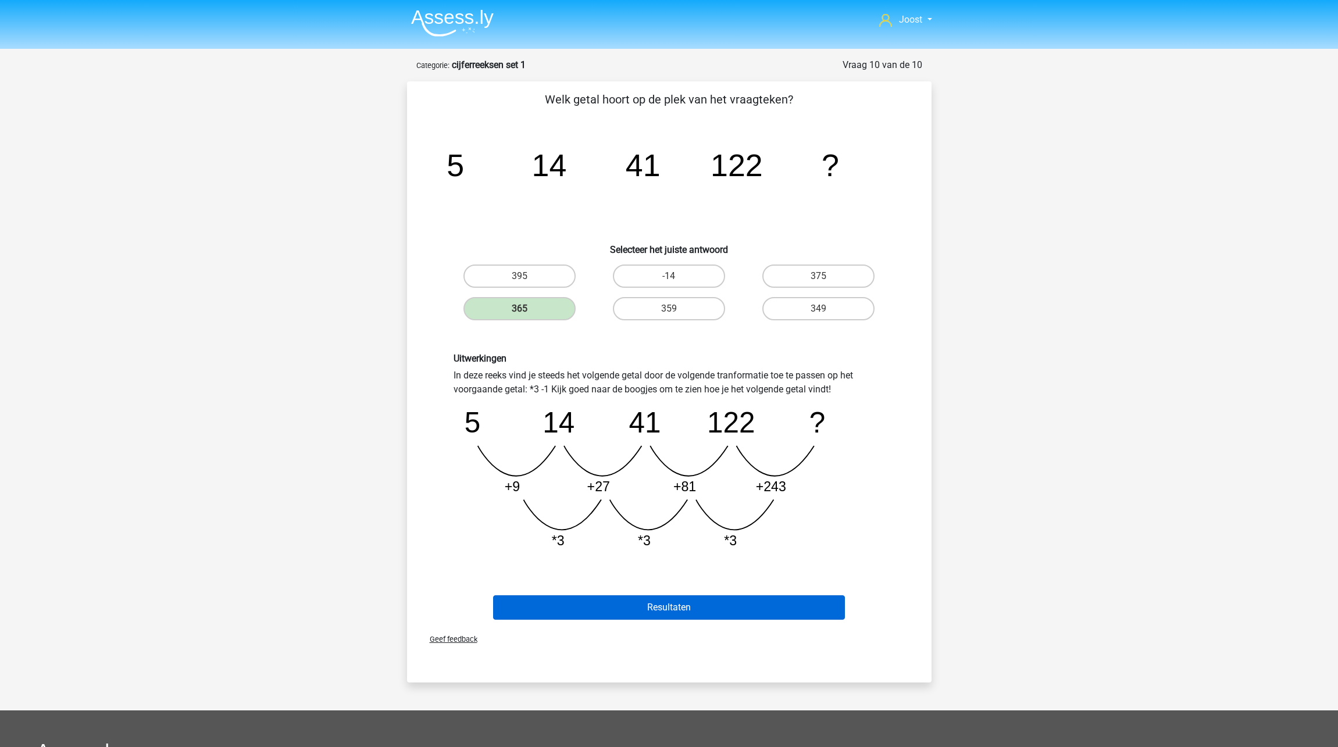
click at [805, 609] on button "Resultaten" at bounding box center [669, 607] width 352 height 24
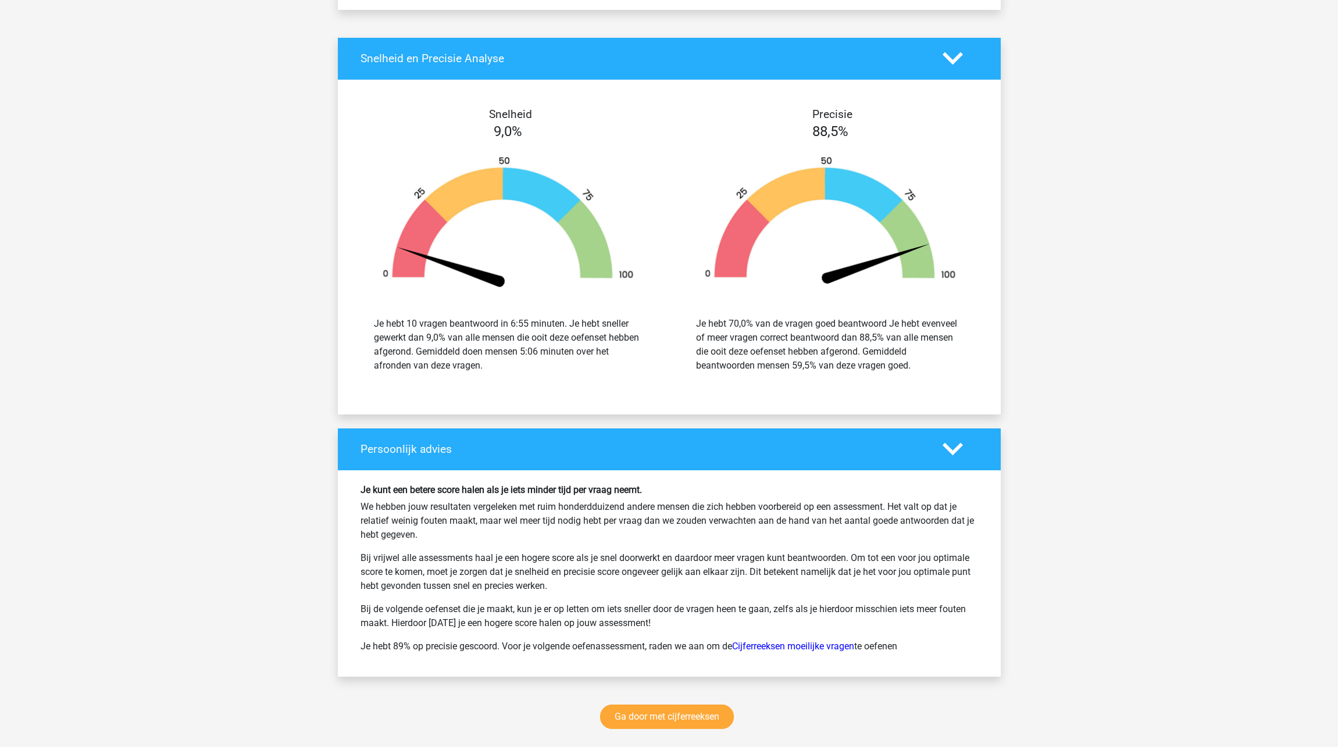
scroll to position [1123, 0]
click at [663, 719] on link "Ga door met cijferreeksen" at bounding box center [667, 716] width 134 height 24
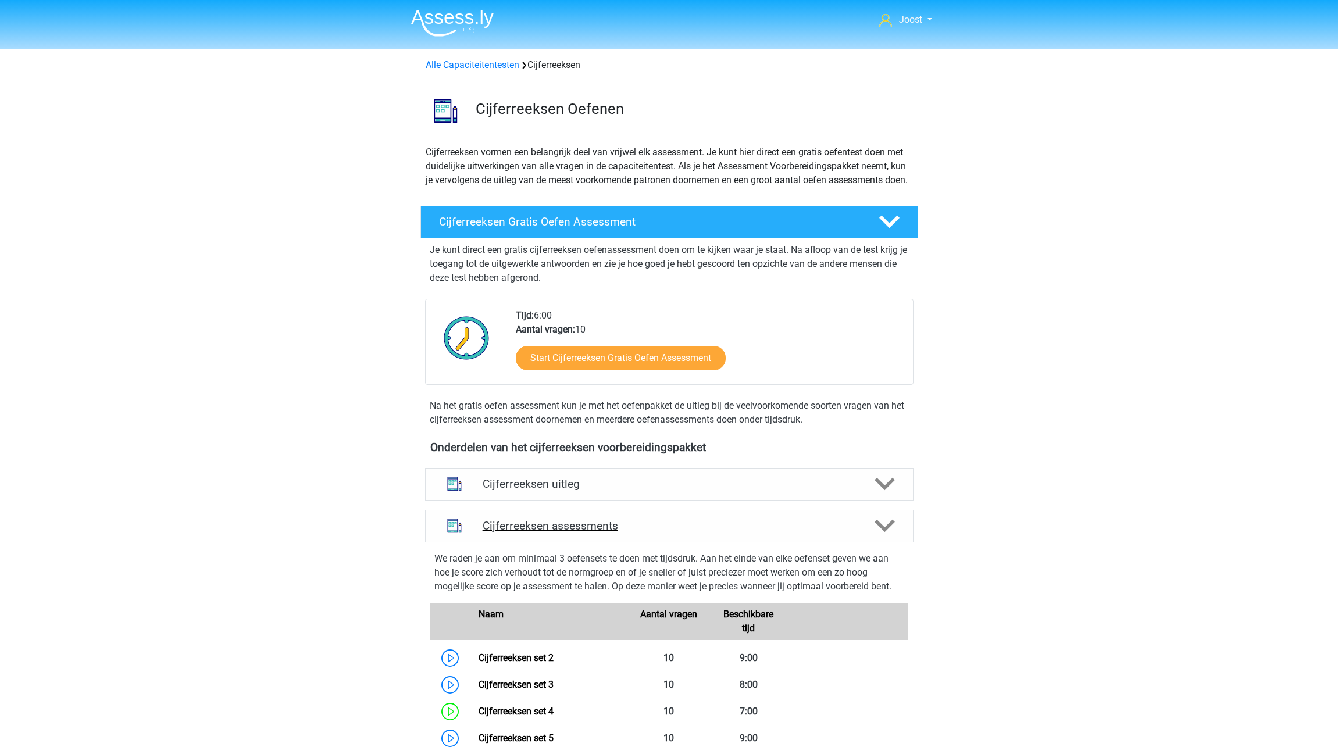
click at [881, 536] on icon at bounding box center [885, 526] width 20 height 20
click at [887, 536] on icon at bounding box center [885, 526] width 20 height 20
